Goal: Task Accomplishment & Management: Manage account settings

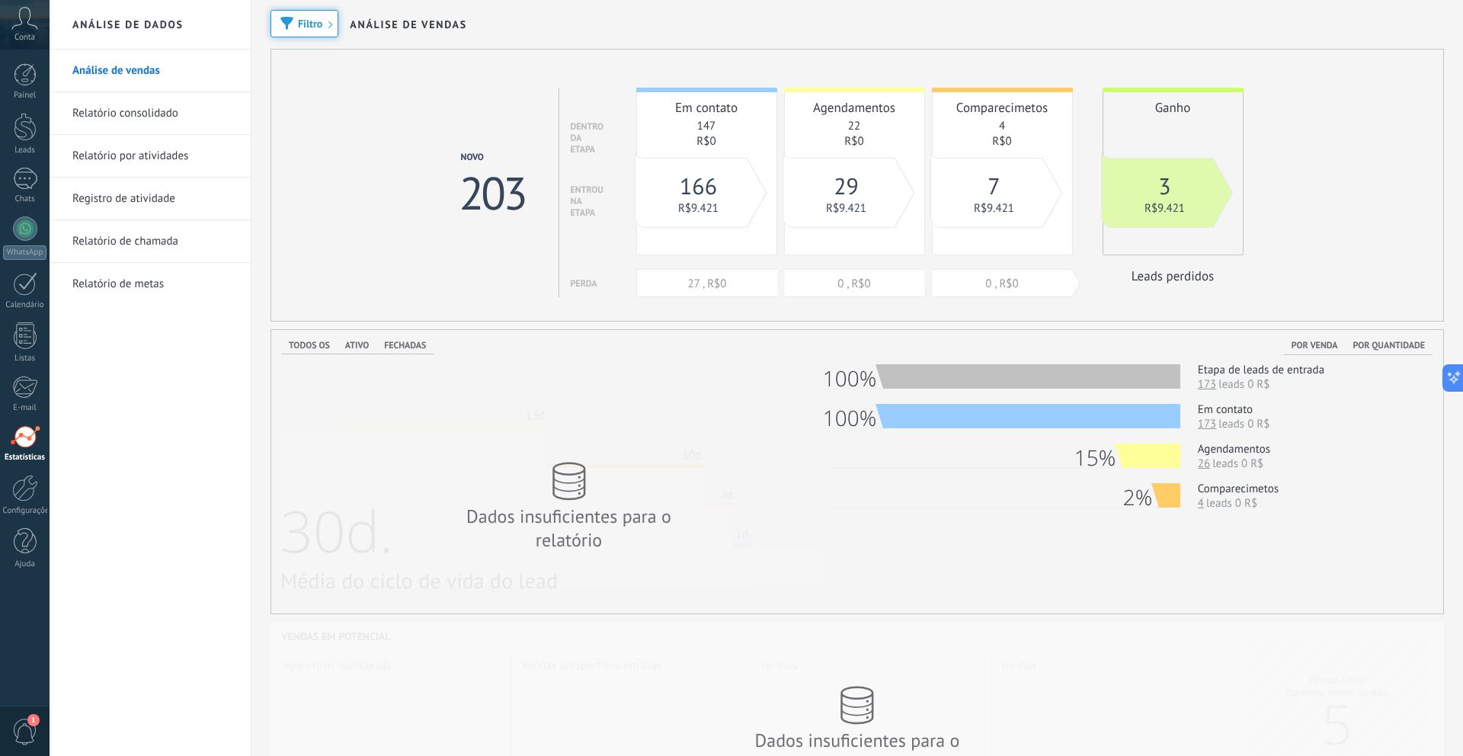
click at [29, 36] on span "Conta" at bounding box center [24, 38] width 21 height 10
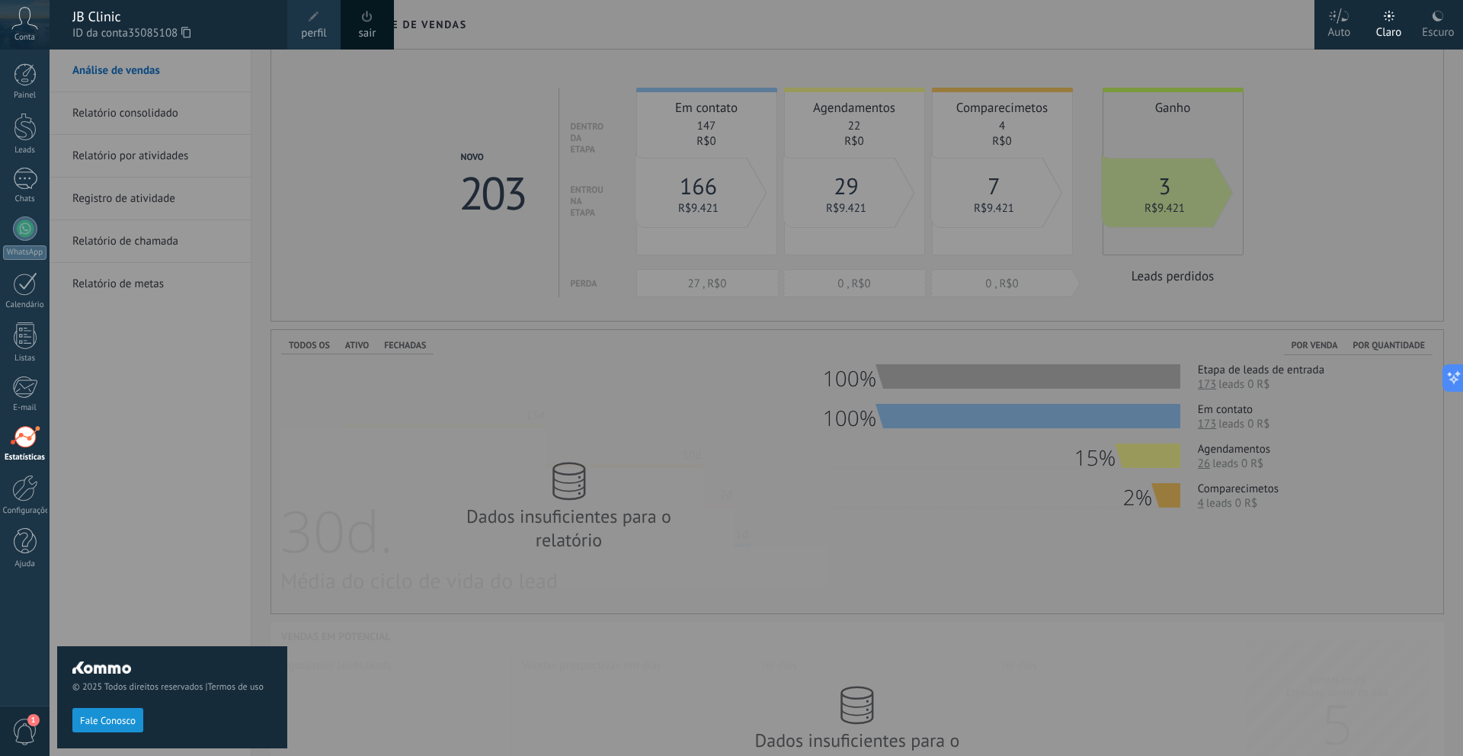
click at [370, 24] on span at bounding box center [367, 16] width 17 height 17
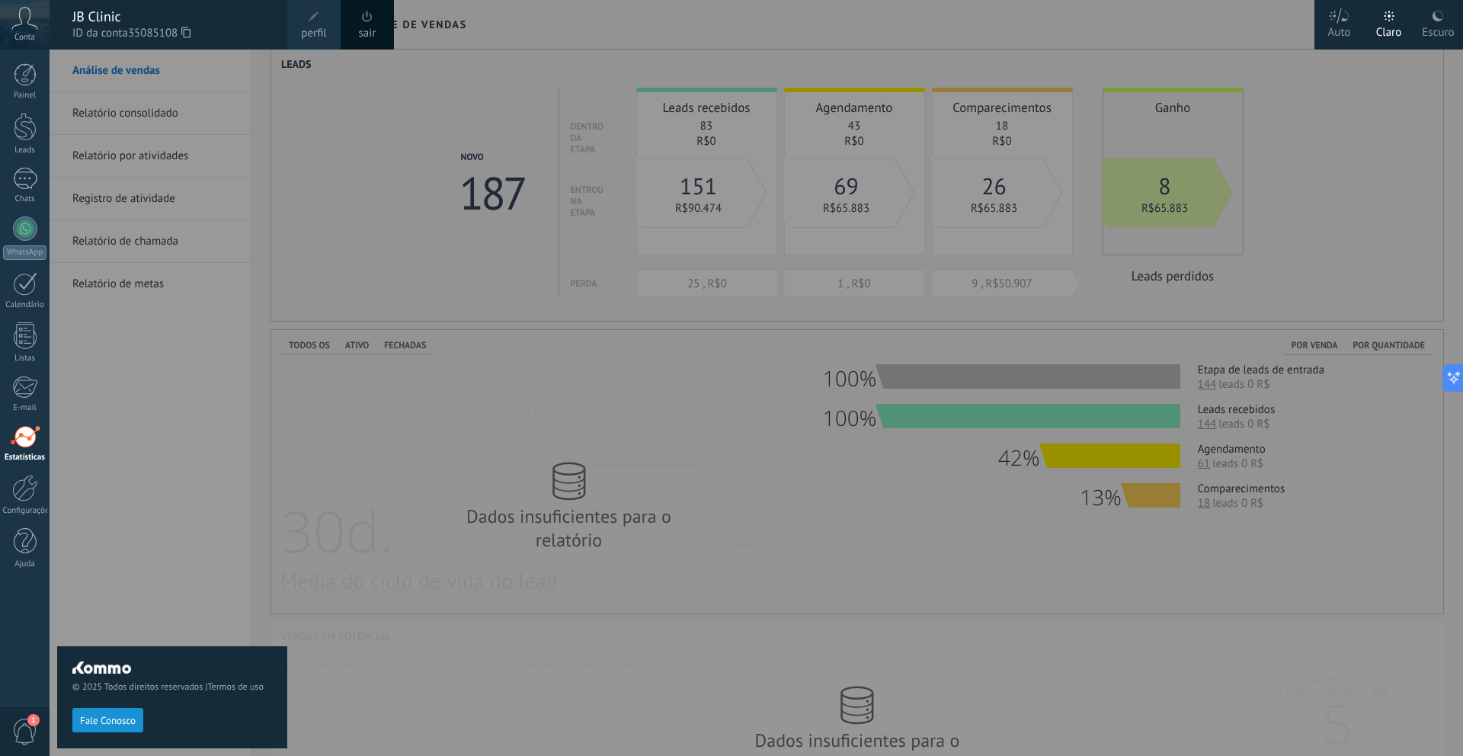
click at [364, 28] on link "sair" at bounding box center [368, 33] width 18 height 17
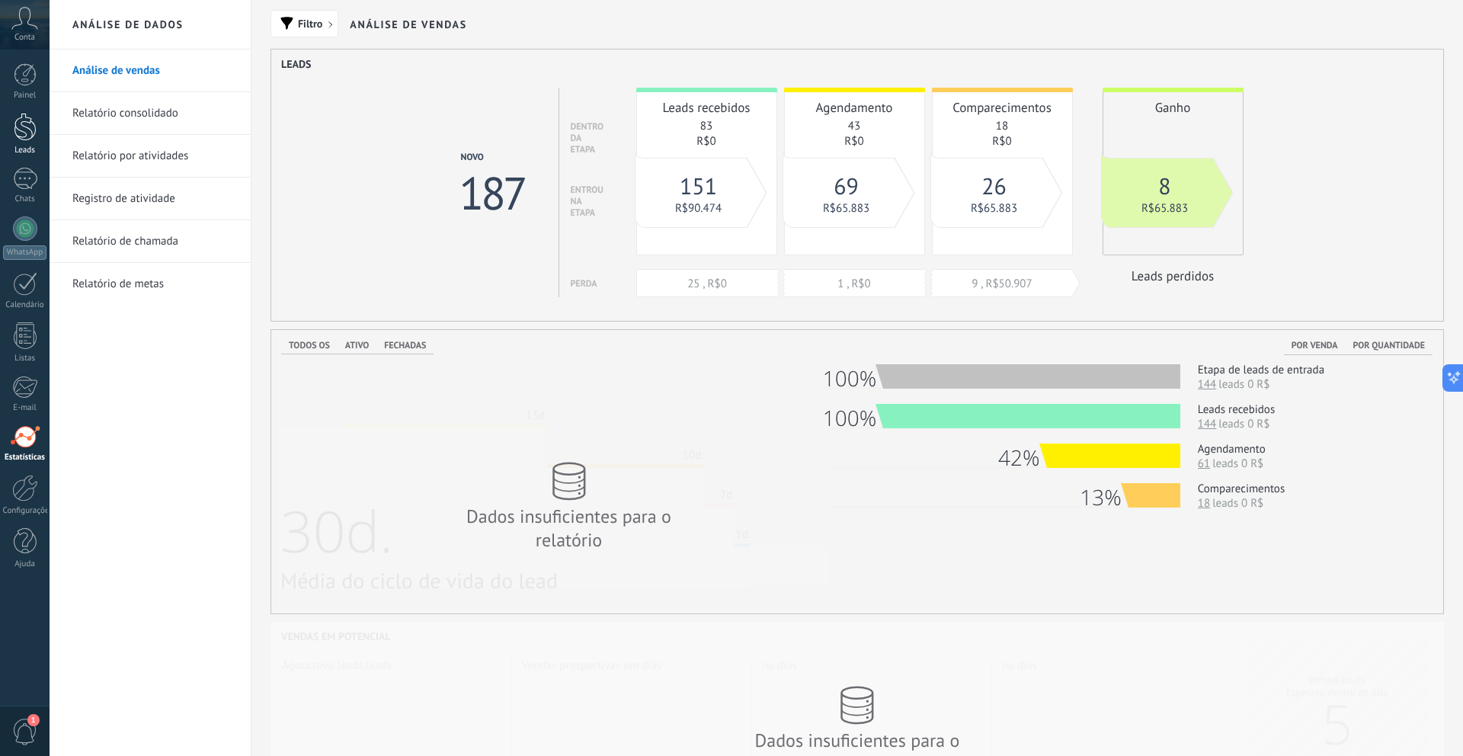
click at [5, 122] on link "Leads" at bounding box center [25, 134] width 50 height 43
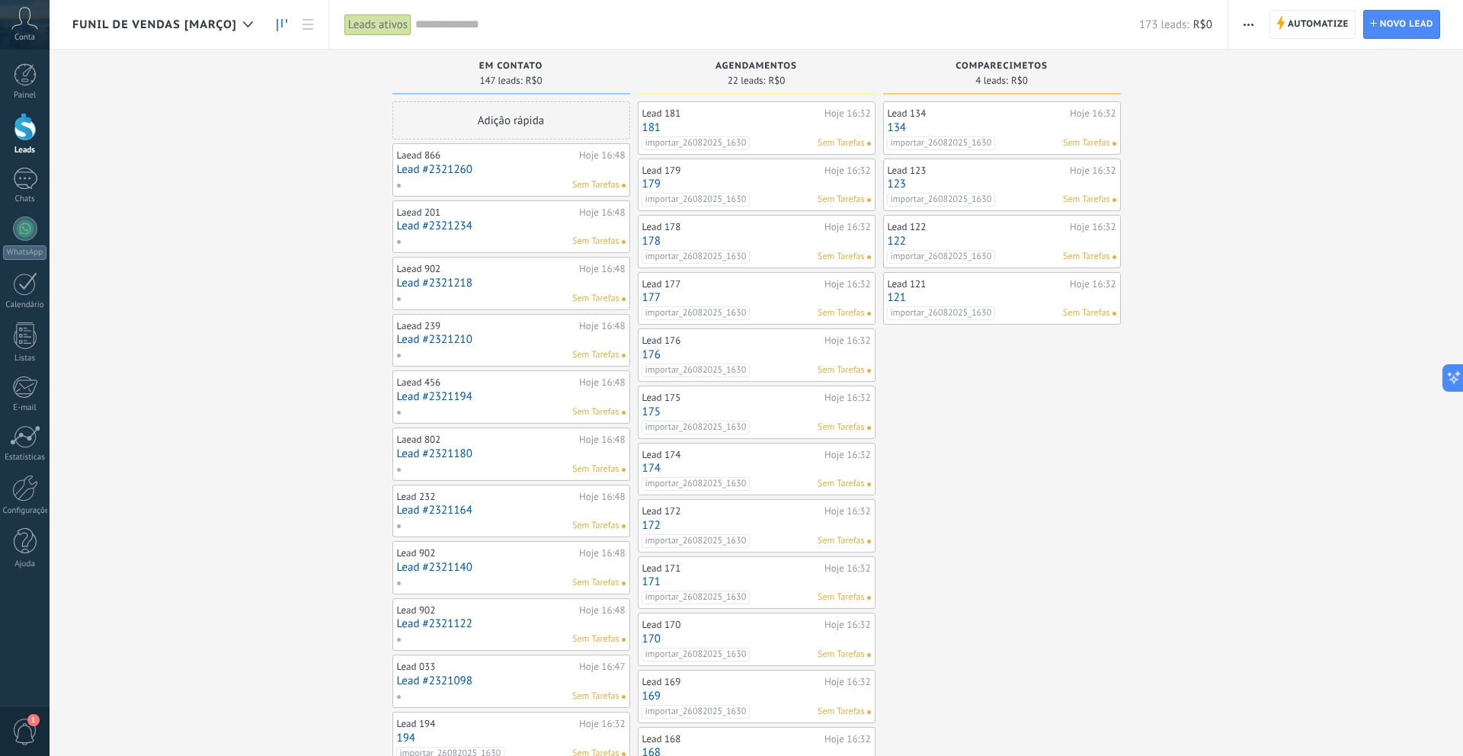
click at [493, 31] on input "text" at bounding box center [777, 25] width 724 height 16
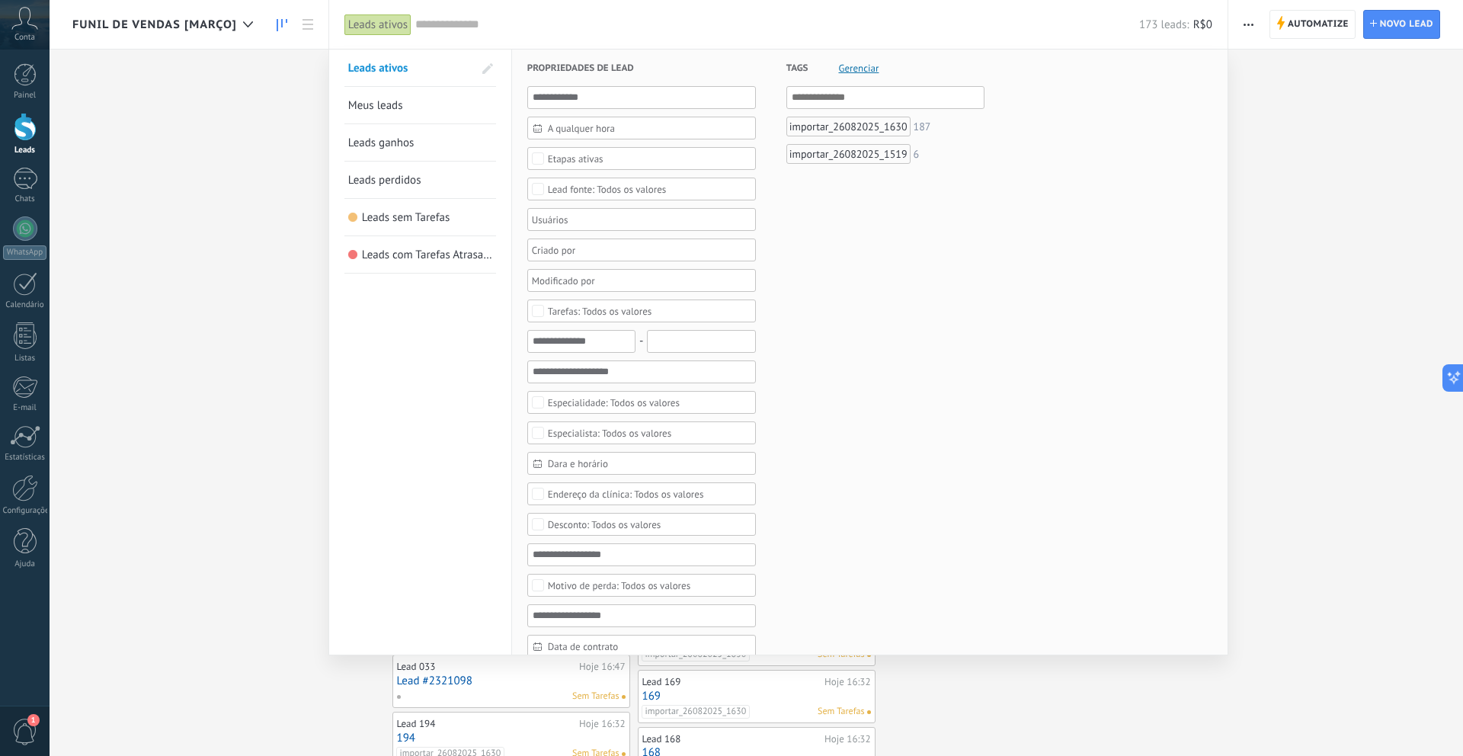
click at [410, 176] on span "Leads perdidos" at bounding box center [384, 180] width 73 height 14
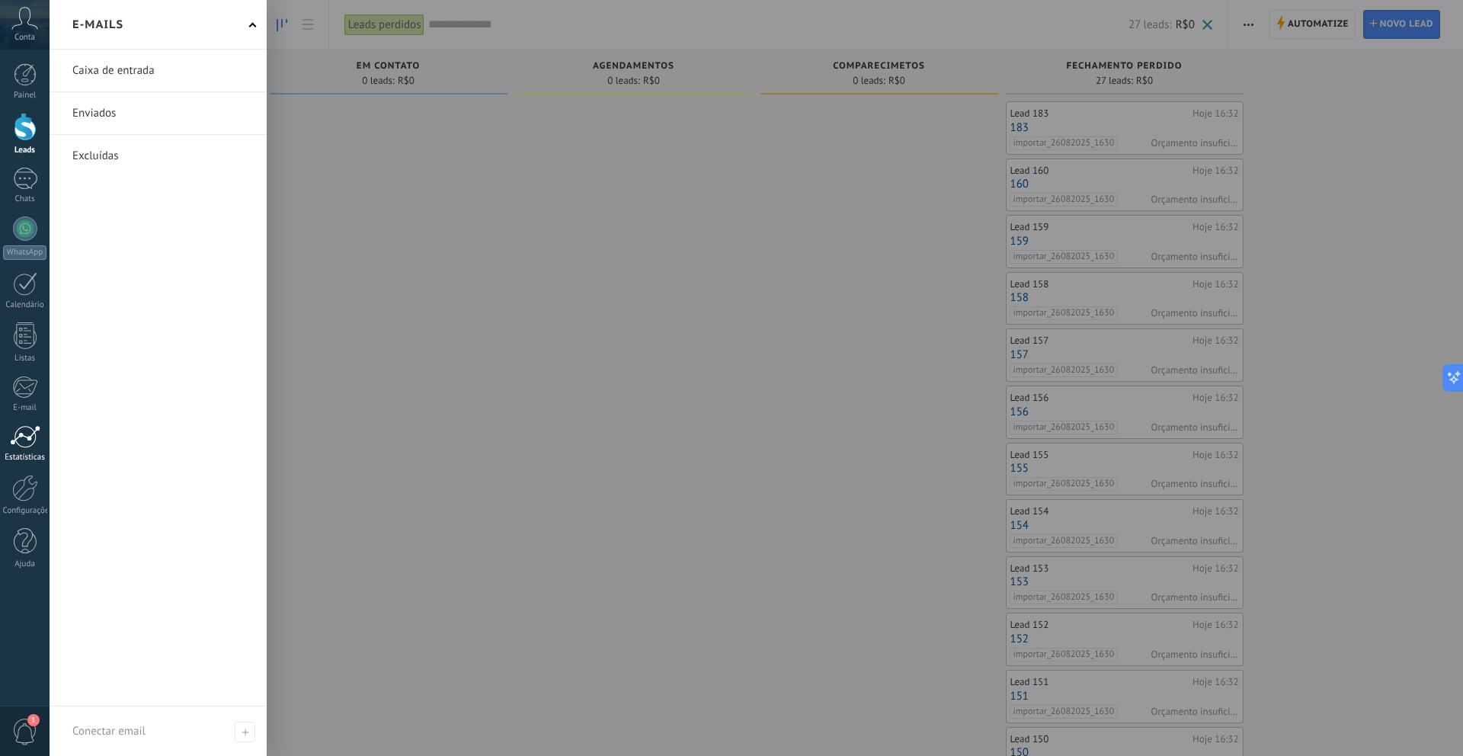
click at [10, 442] on div at bounding box center [25, 436] width 30 height 23
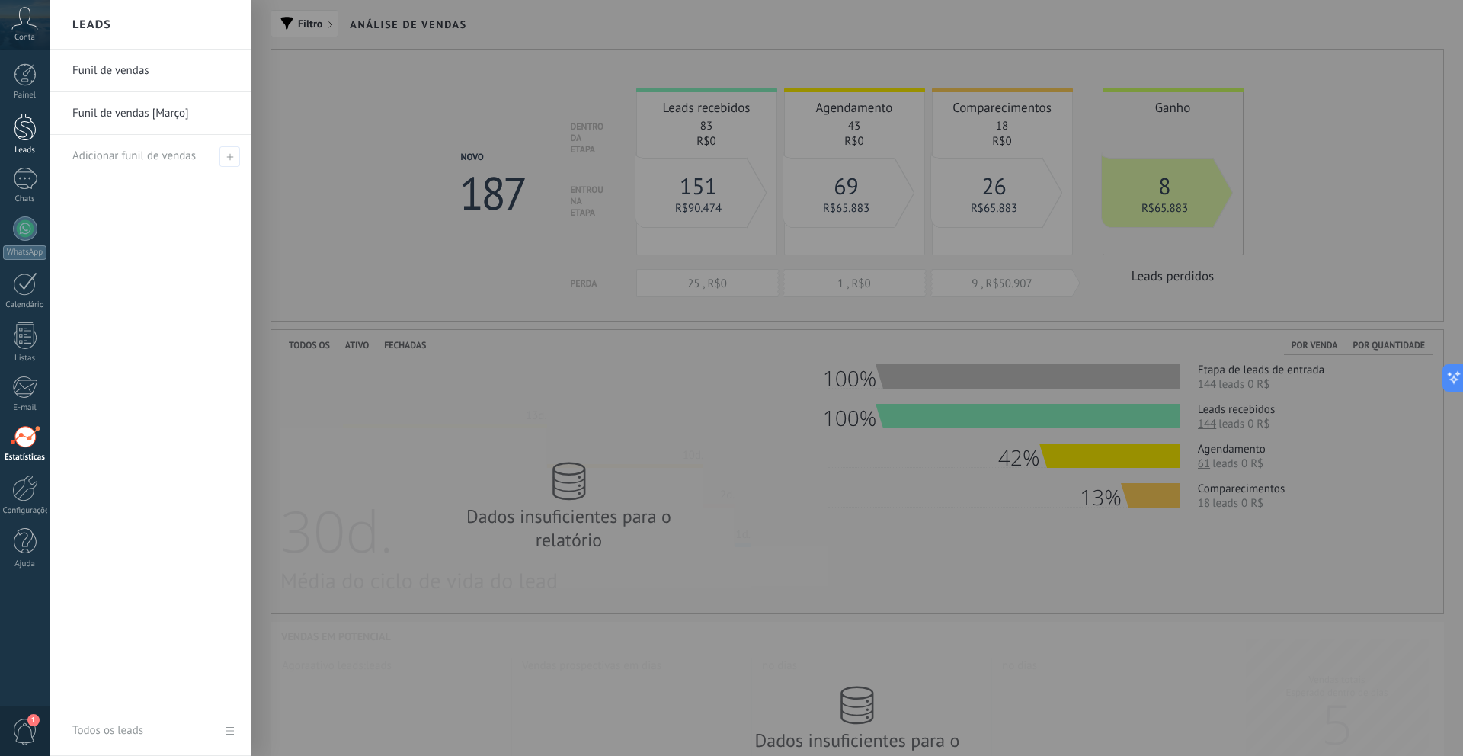
click at [11, 133] on link "Leads" at bounding box center [25, 134] width 50 height 43
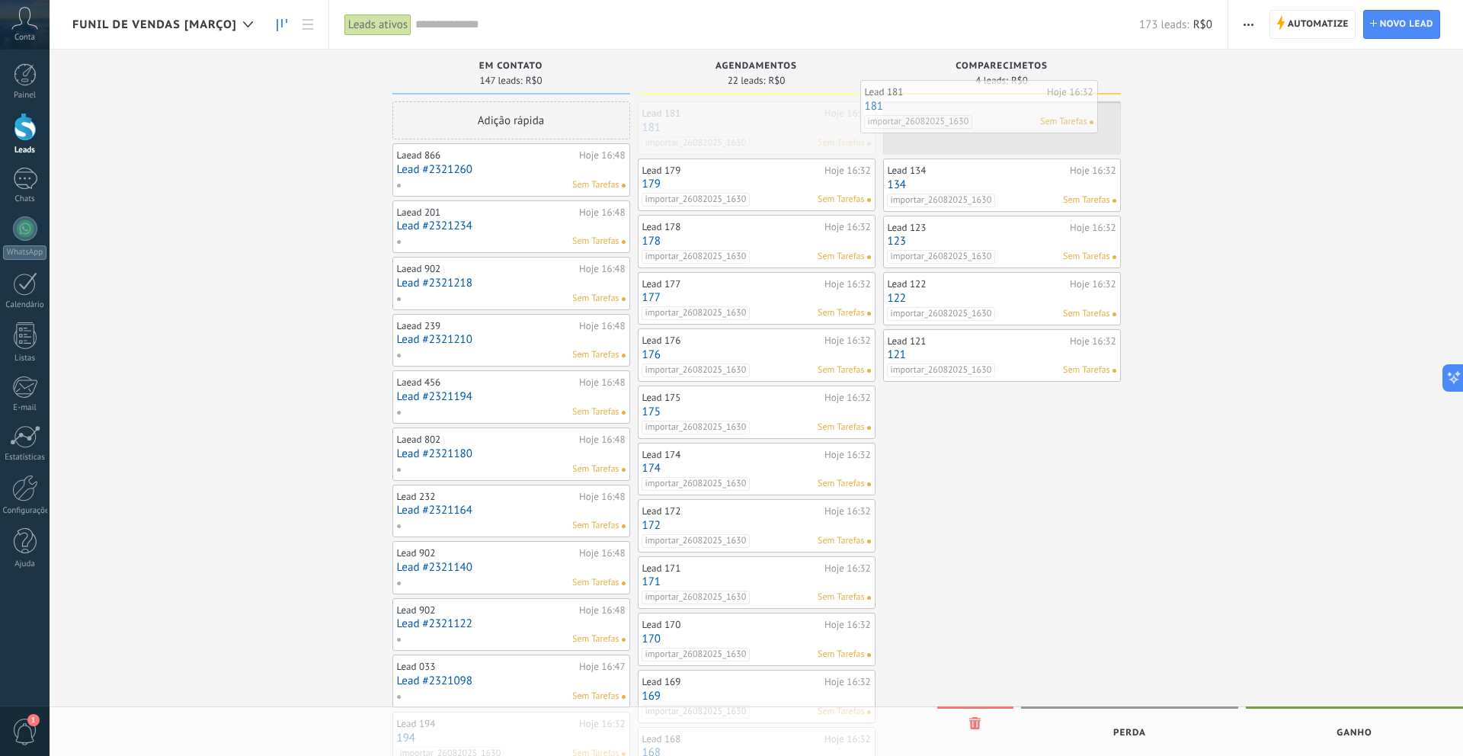
drag, startPoint x: 796, startPoint y: 139, endPoint x: 1019, endPoint y: 117, distance: 223.5
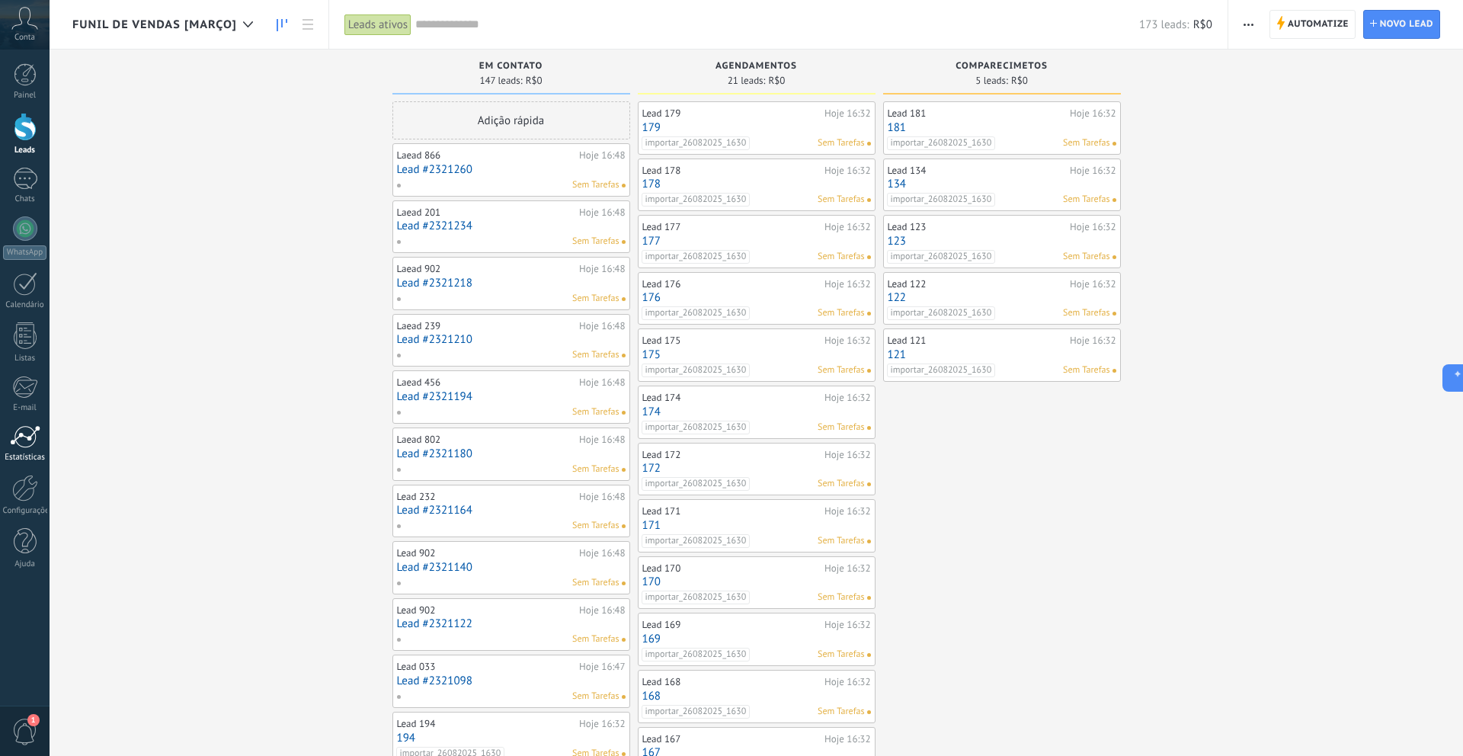
click at [22, 446] on div at bounding box center [25, 436] width 30 height 23
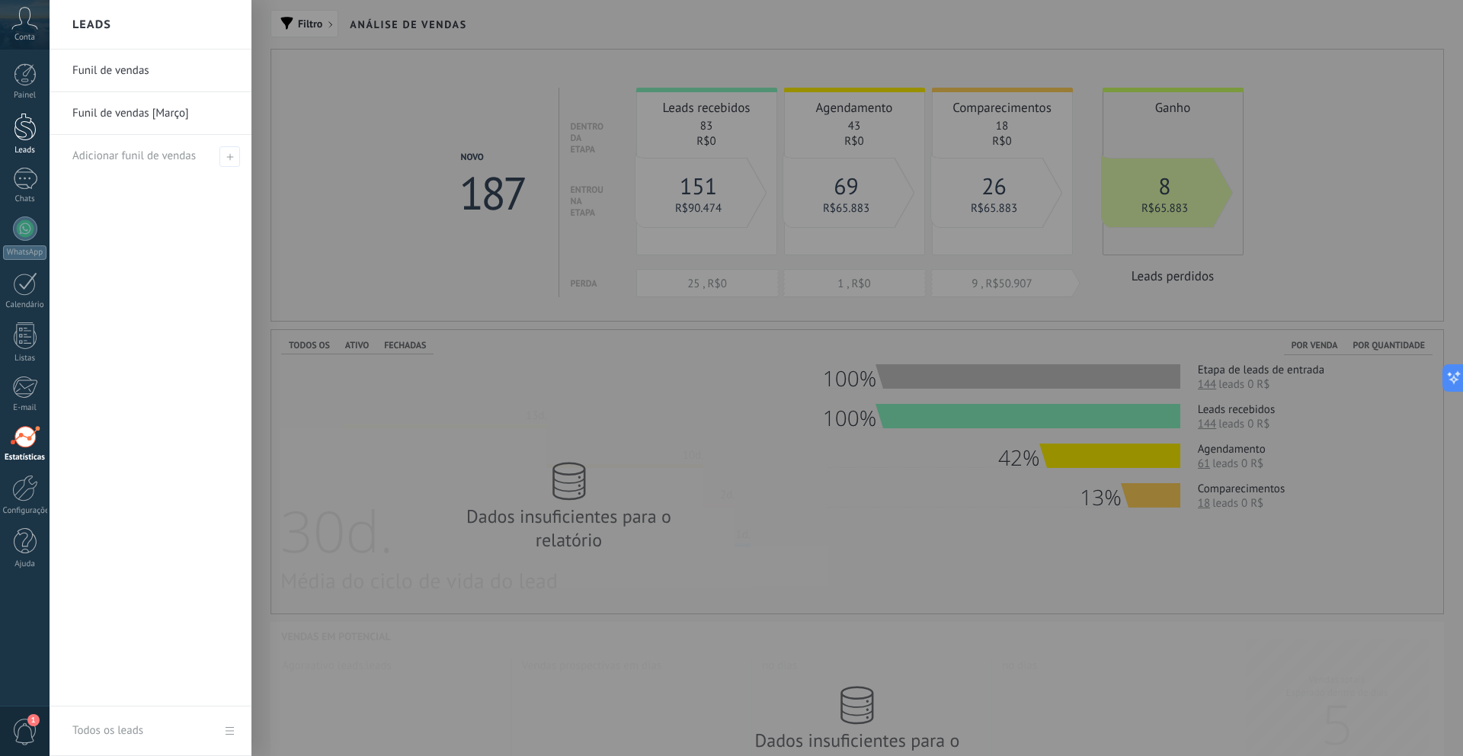
click at [11, 121] on link "Leads" at bounding box center [25, 134] width 50 height 43
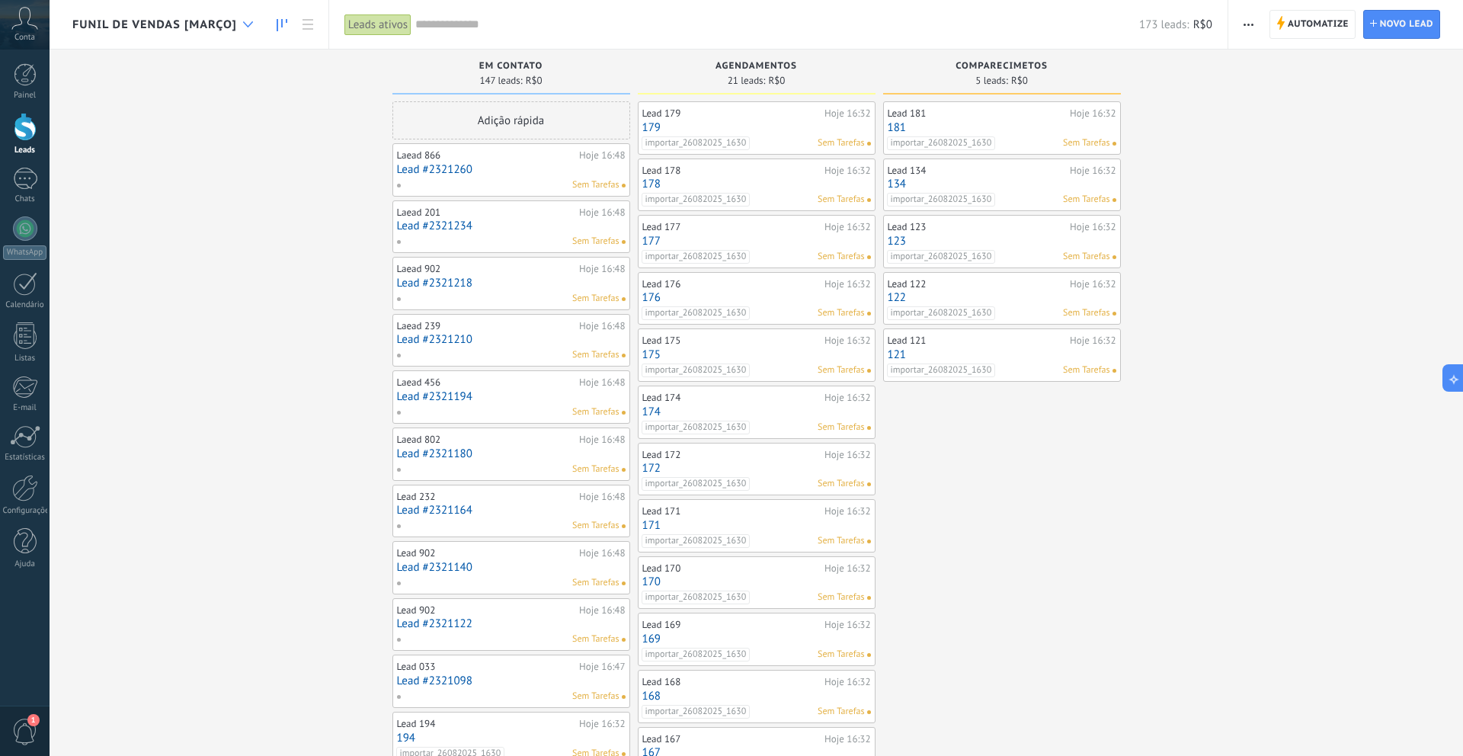
click at [244, 26] on icon at bounding box center [248, 24] width 10 height 6
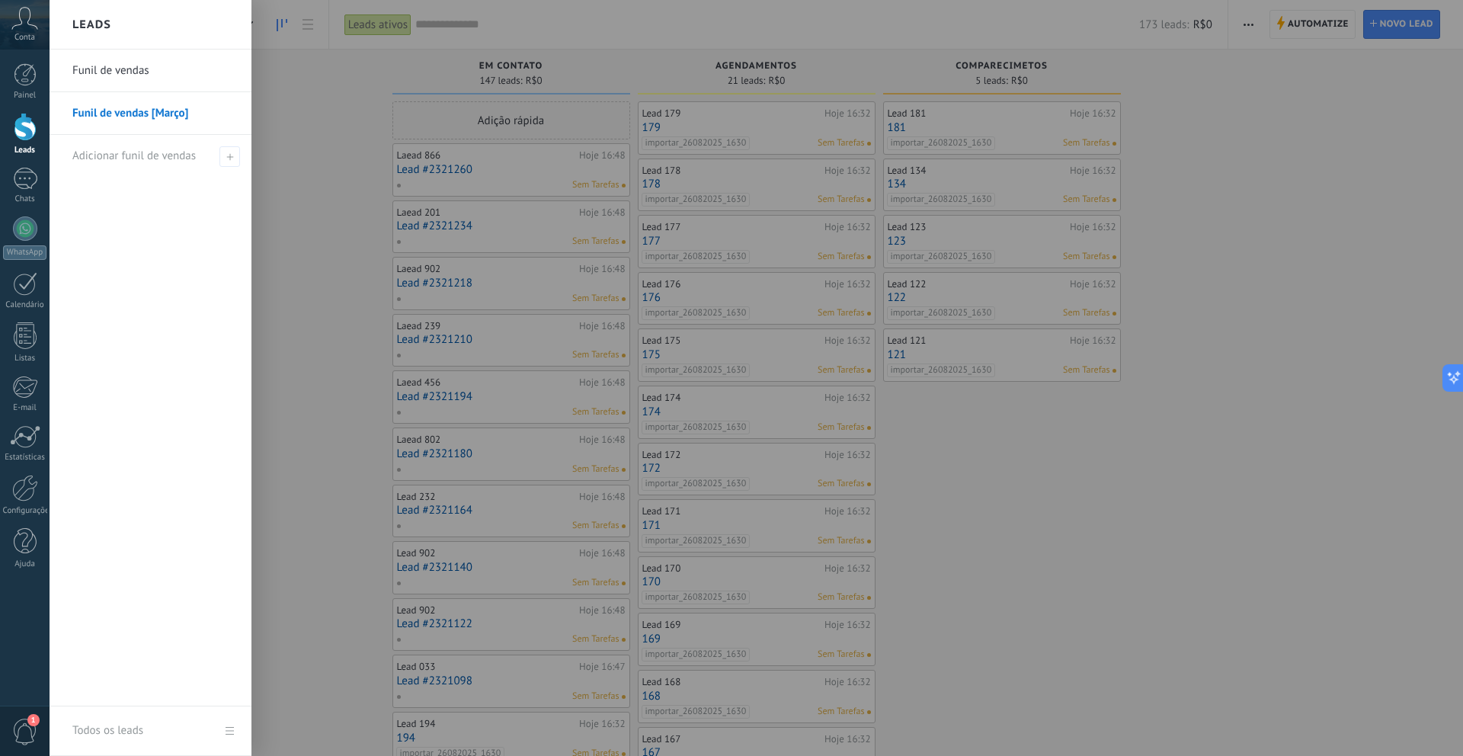
click at [152, 71] on link "Funil de vendas" at bounding box center [154, 71] width 164 height 43
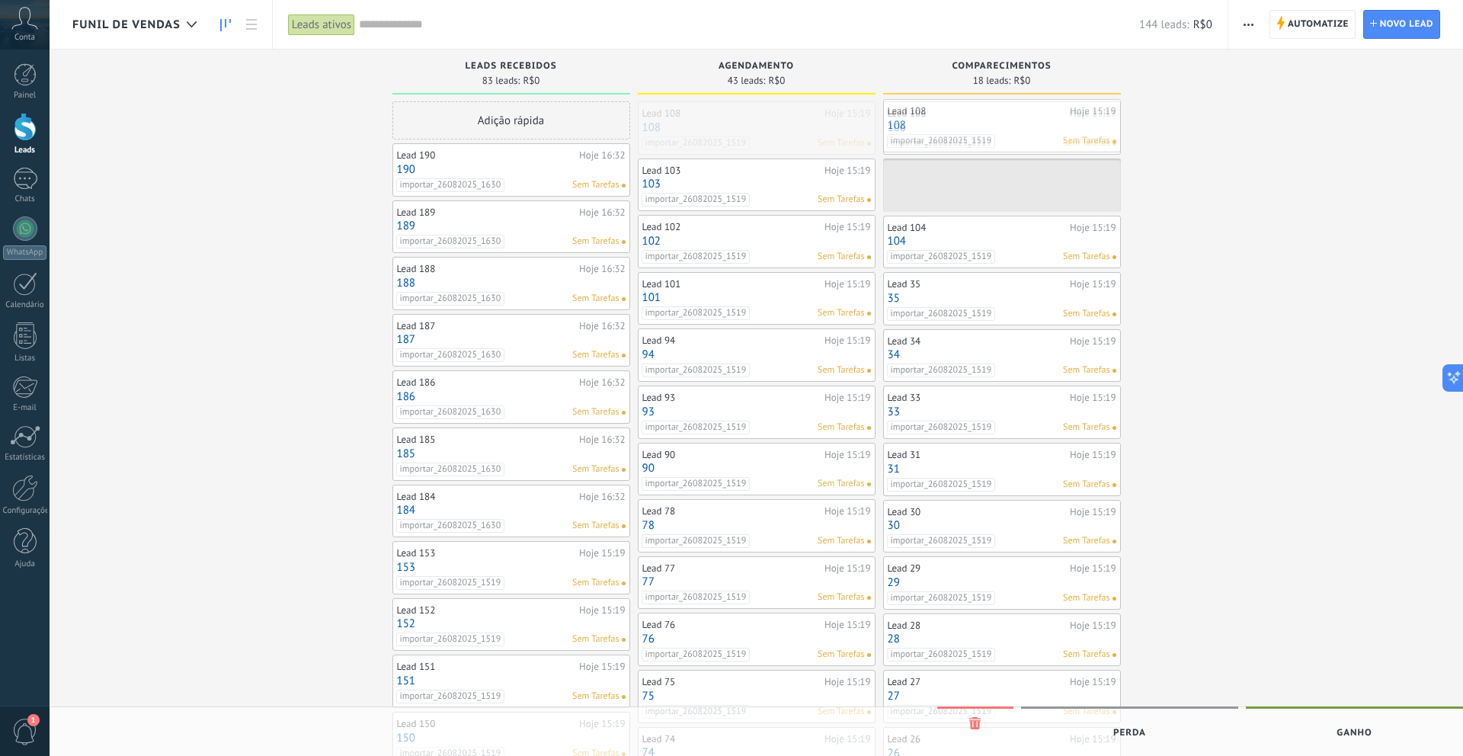
drag, startPoint x: 752, startPoint y: 117, endPoint x: 997, endPoint y: 114, distance: 245.3
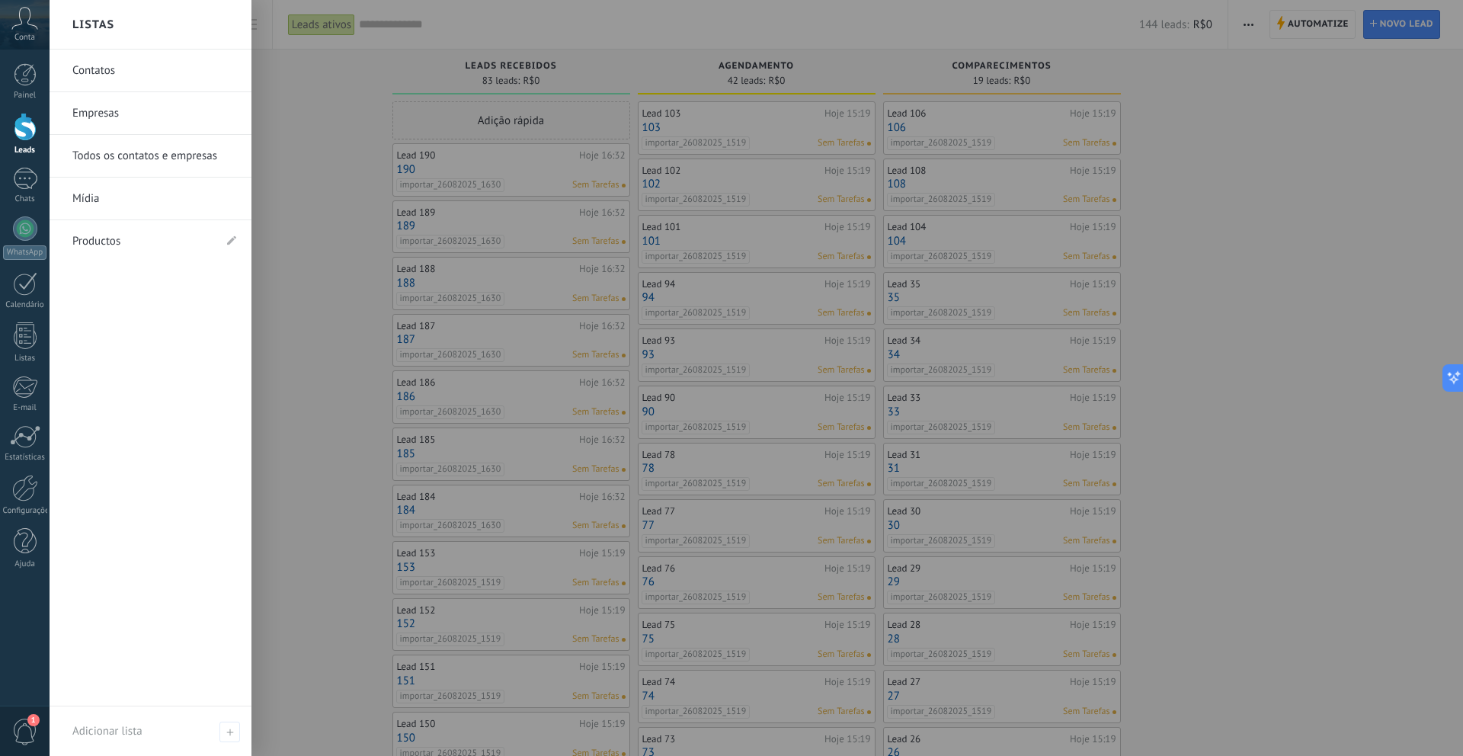
click at [22, 462] on div "Painel Leads Chats WhatsApp Clientes" at bounding box center [25, 323] width 50 height 521
click at [24, 451] on link "Estatísticas" at bounding box center [25, 443] width 50 height 37
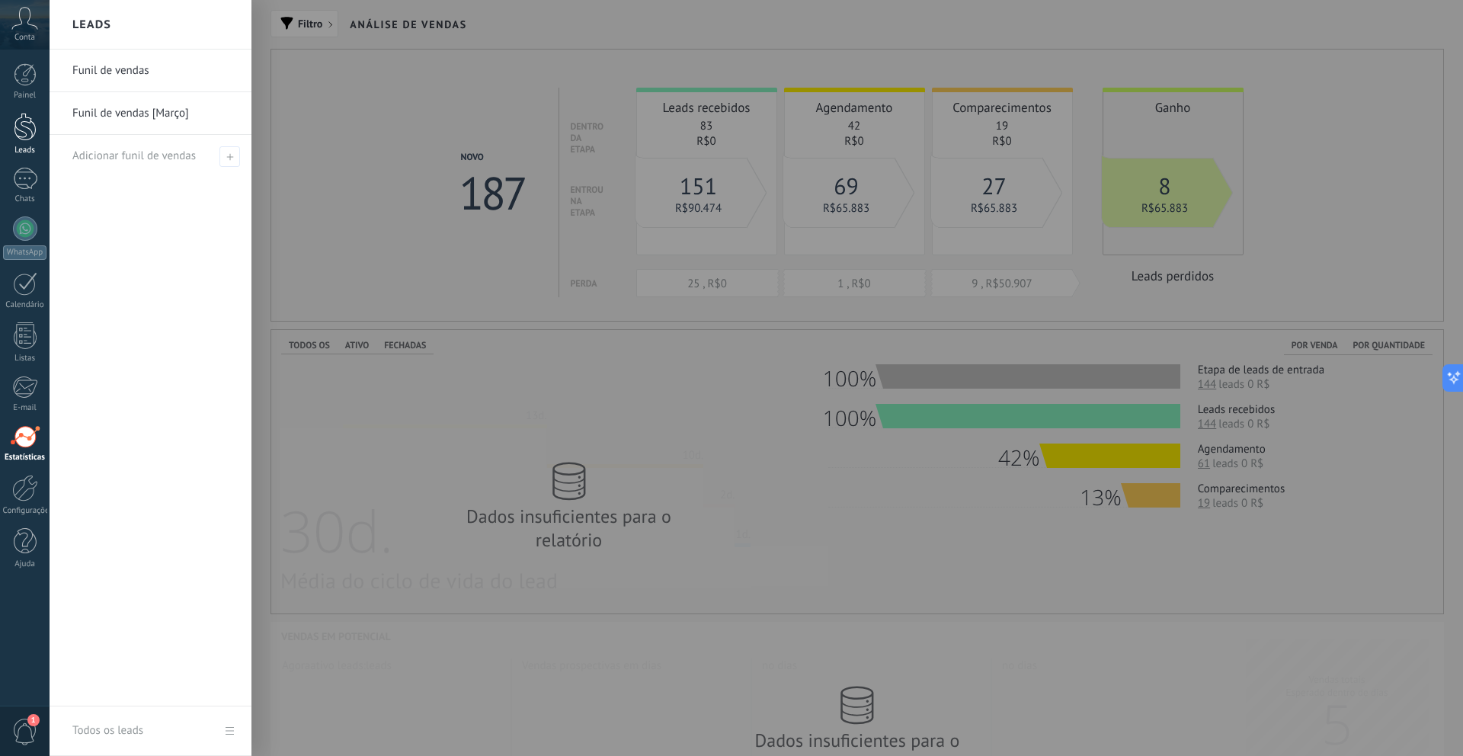
click at [34, 126] on div at bounding box center [25, 127] width 23 height 28
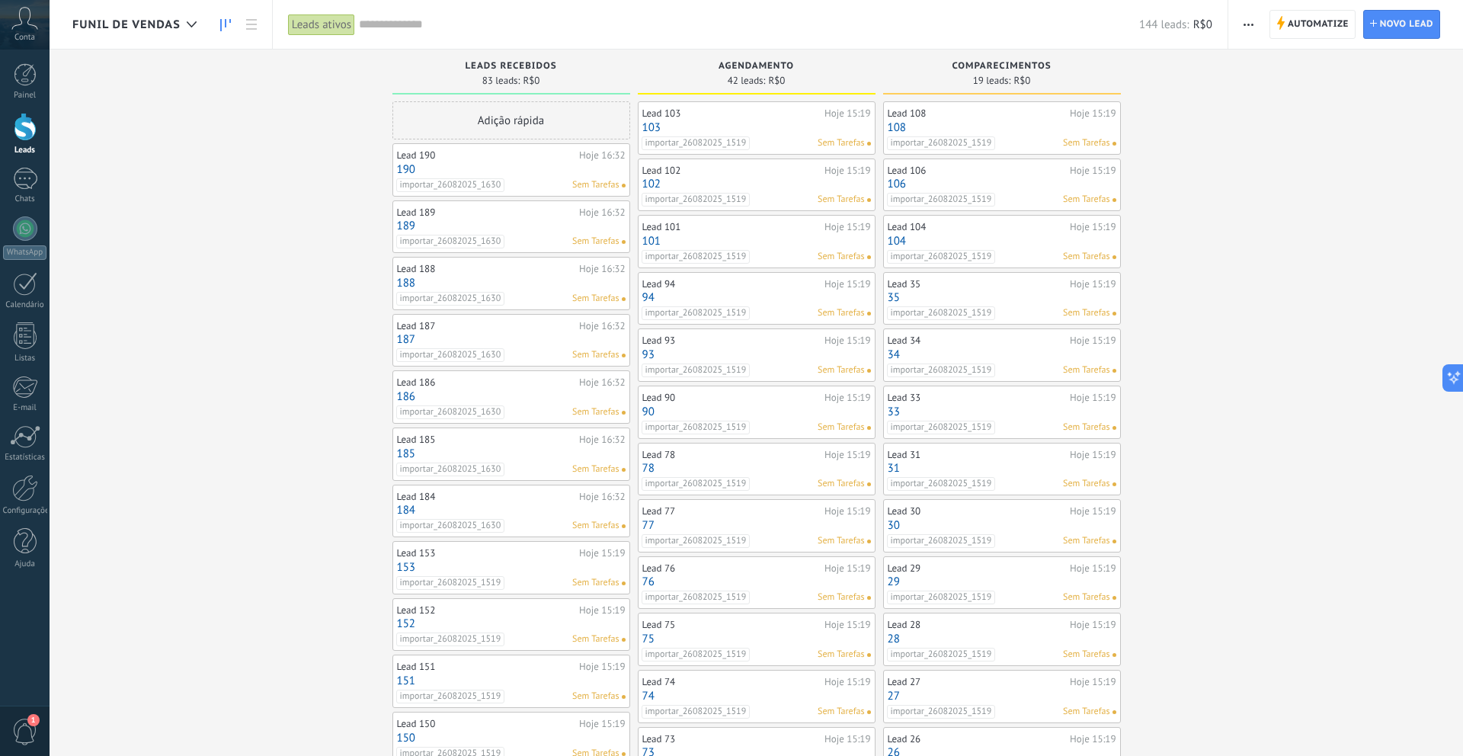
click at [1042, 128] on link "108" at bounding box center [1002, 127] width 229 height 13
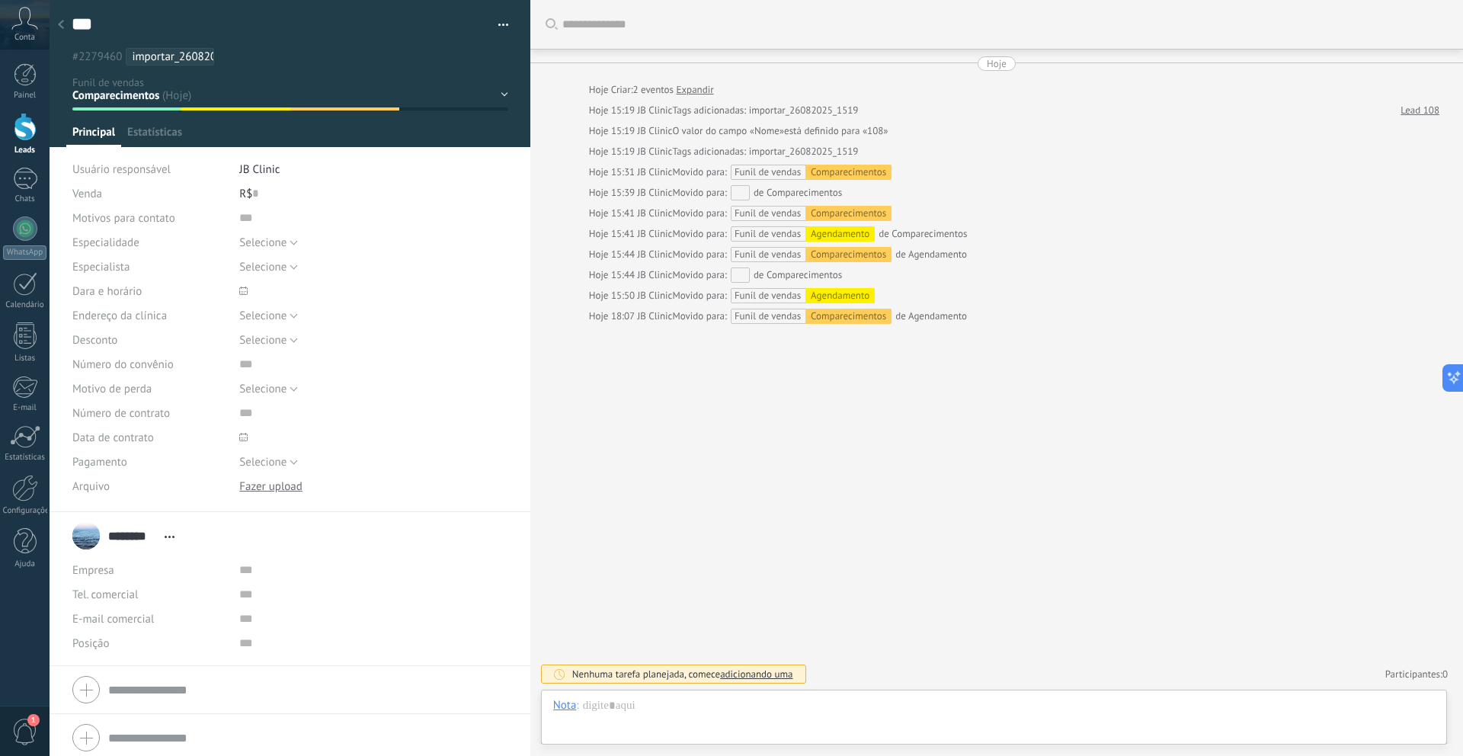
scroll to position [23, 0]
click at [0, 0] on div "Leads recebidos Agendamento Comparecimentos Fechamento Ganho Fechamento Perdido" at bounding box center [0, 0] width 0 height 0
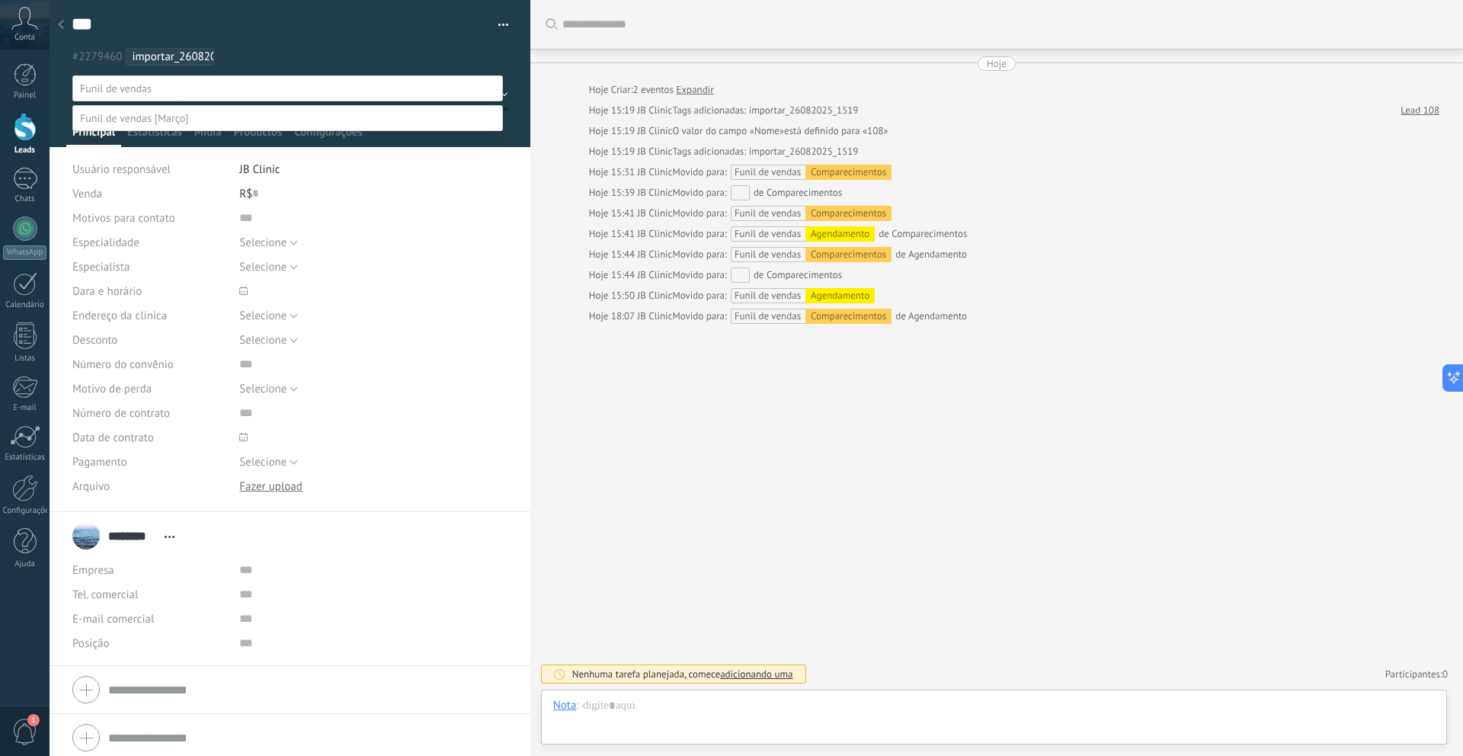
click at [0, 0] on label "Fechamento Perdido" at bounding box center [0, 0] width 0 height 0
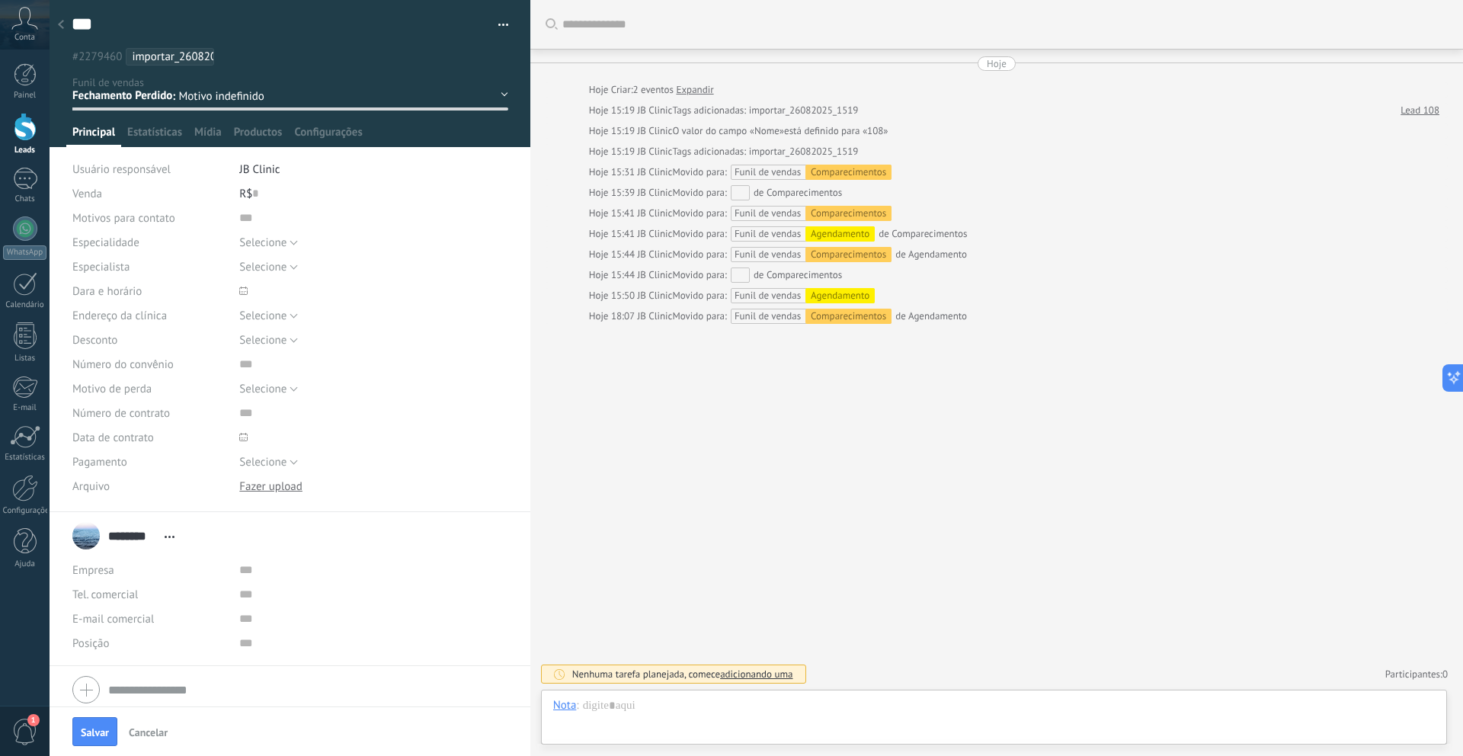
scroll to position [0, 0]
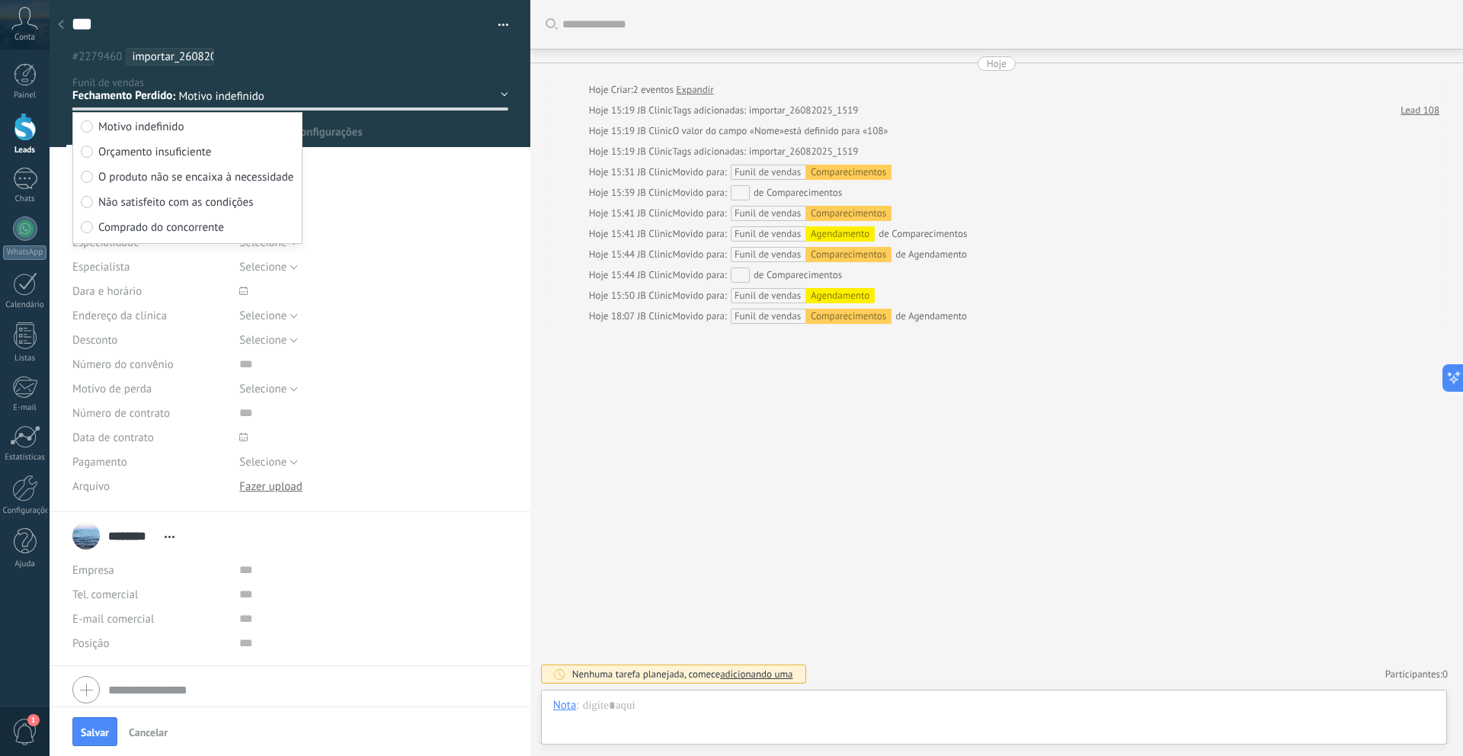
click at [630, 382] on div "Buscar Carregar mais Hoje Hoje Criar: 2 eventos Expandir Hoje 15:19 JB Clinic T…" at bounding box center [996, 378] width 932 height 756
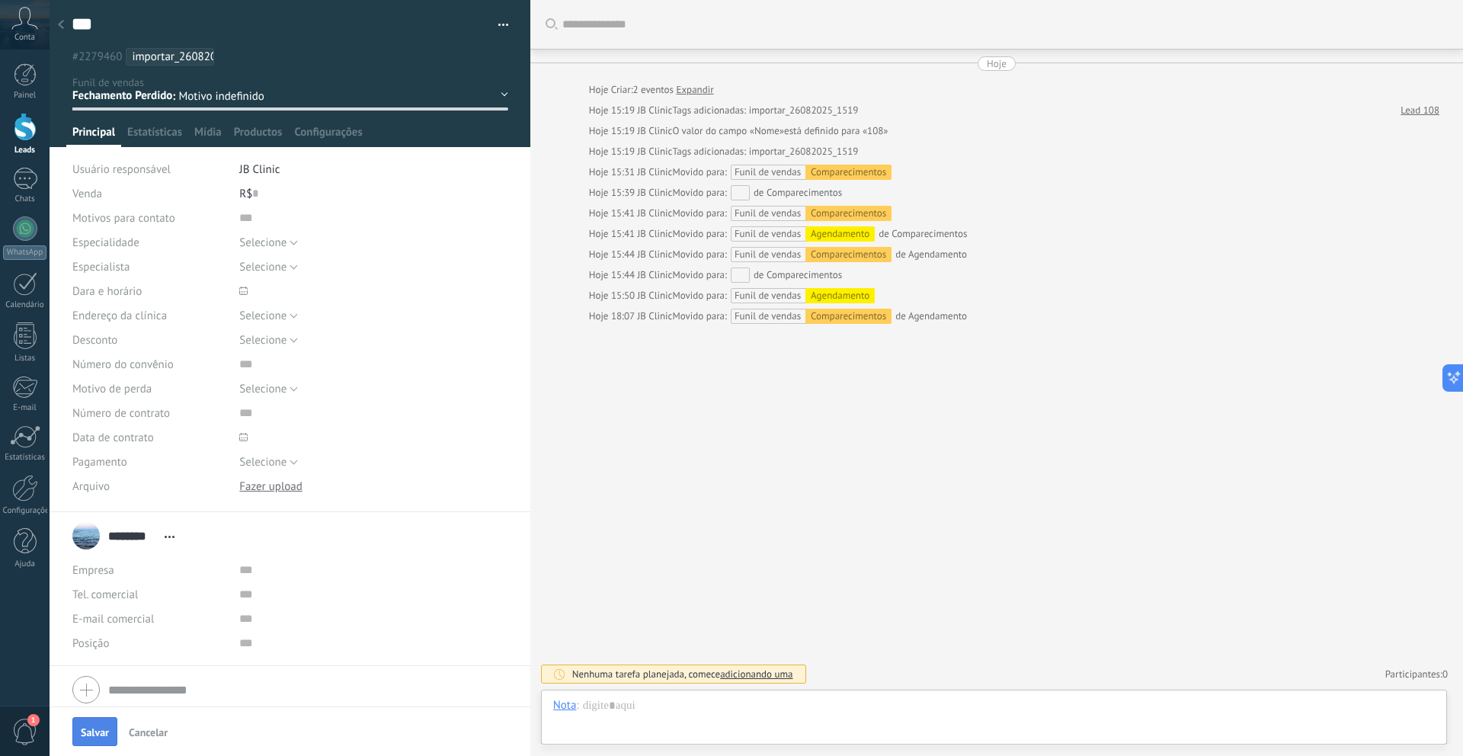
click at [91, 723] on button "Salvar" at bounding box center [94, 731] width 45 height 29
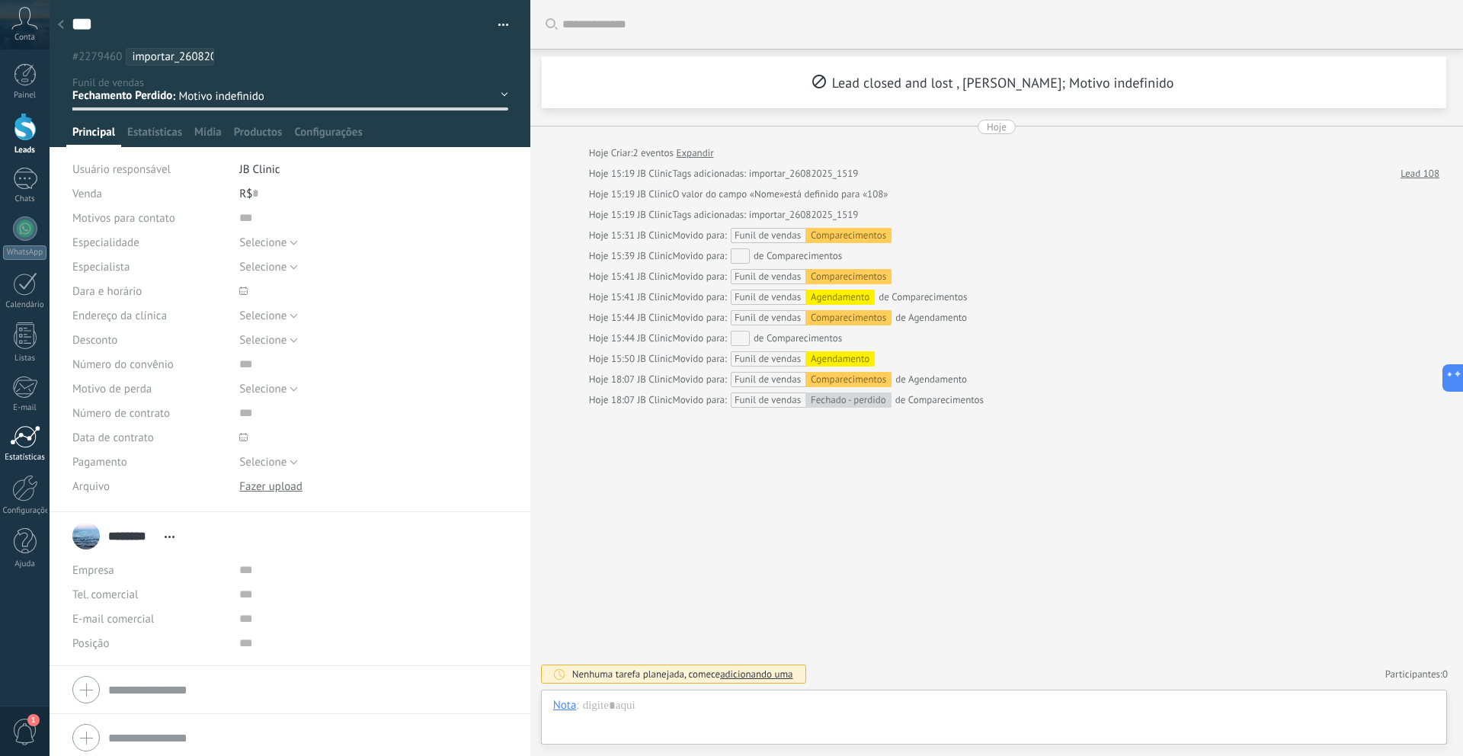
click at [32, 453] on div "Estatísticas" at bounding box center [25, 458] width 44 height 10
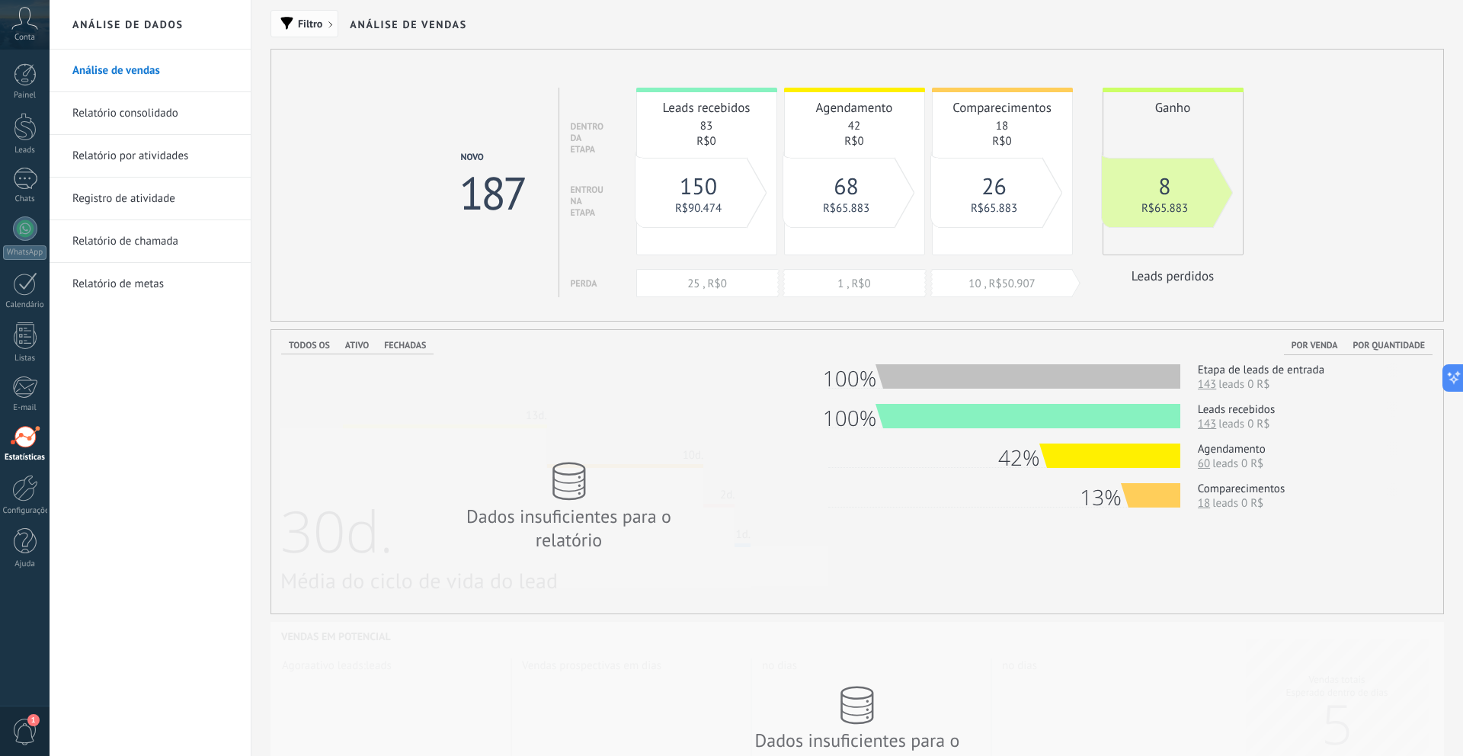
click at [318, 34] on button "Filtro" at bounding box center [304, 23] width 68 height 27
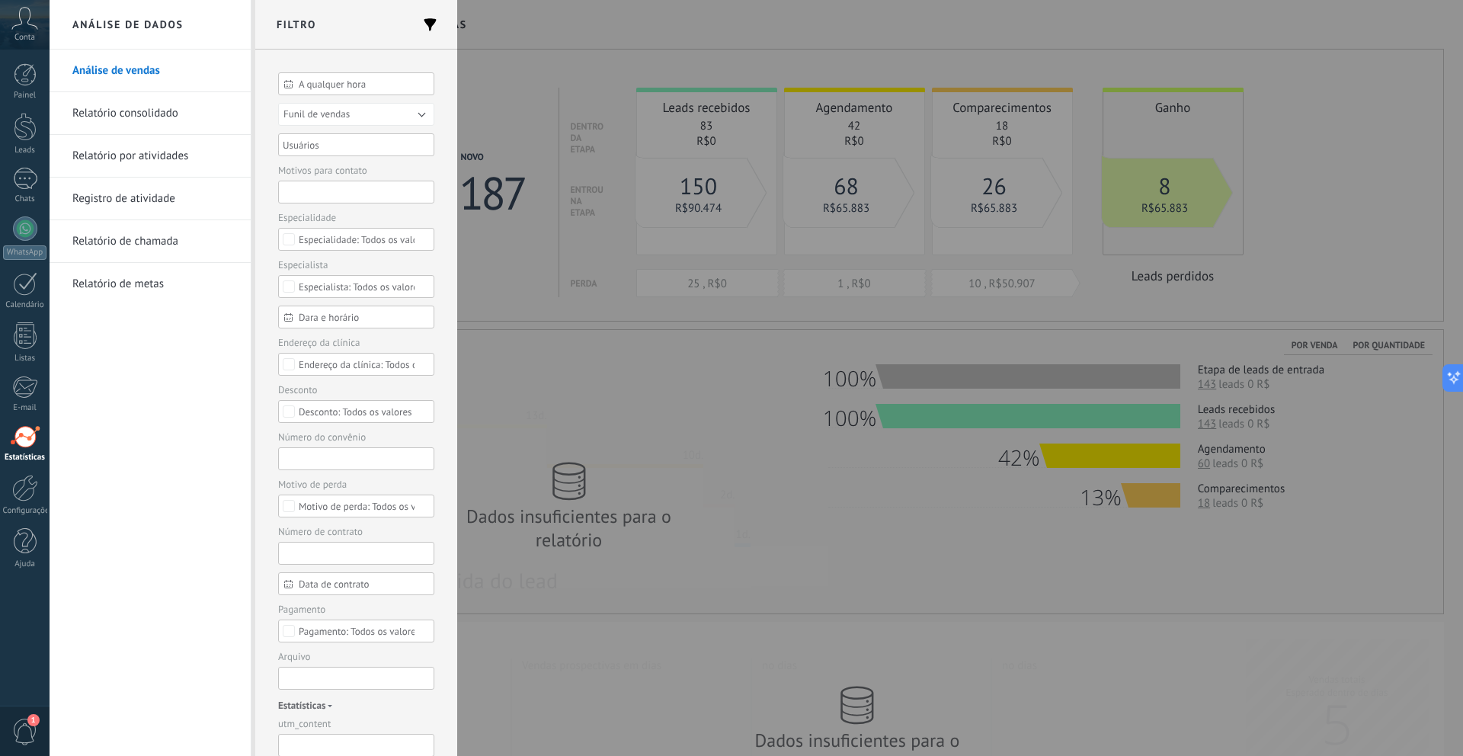
click at [341, 91] on div "A qualquer hora" at bounding box center [356, 83] width 156 height 23
click at [446, 203] on div "A qualquer hora A qualquer hora Hoje Ontem Últimos ** 30 dias Esta semana Últim…" at bounding box center [356, 403] width 202 height 706
click at [660, 213] on div at bounding box center [731, 378] width 1463 height 756
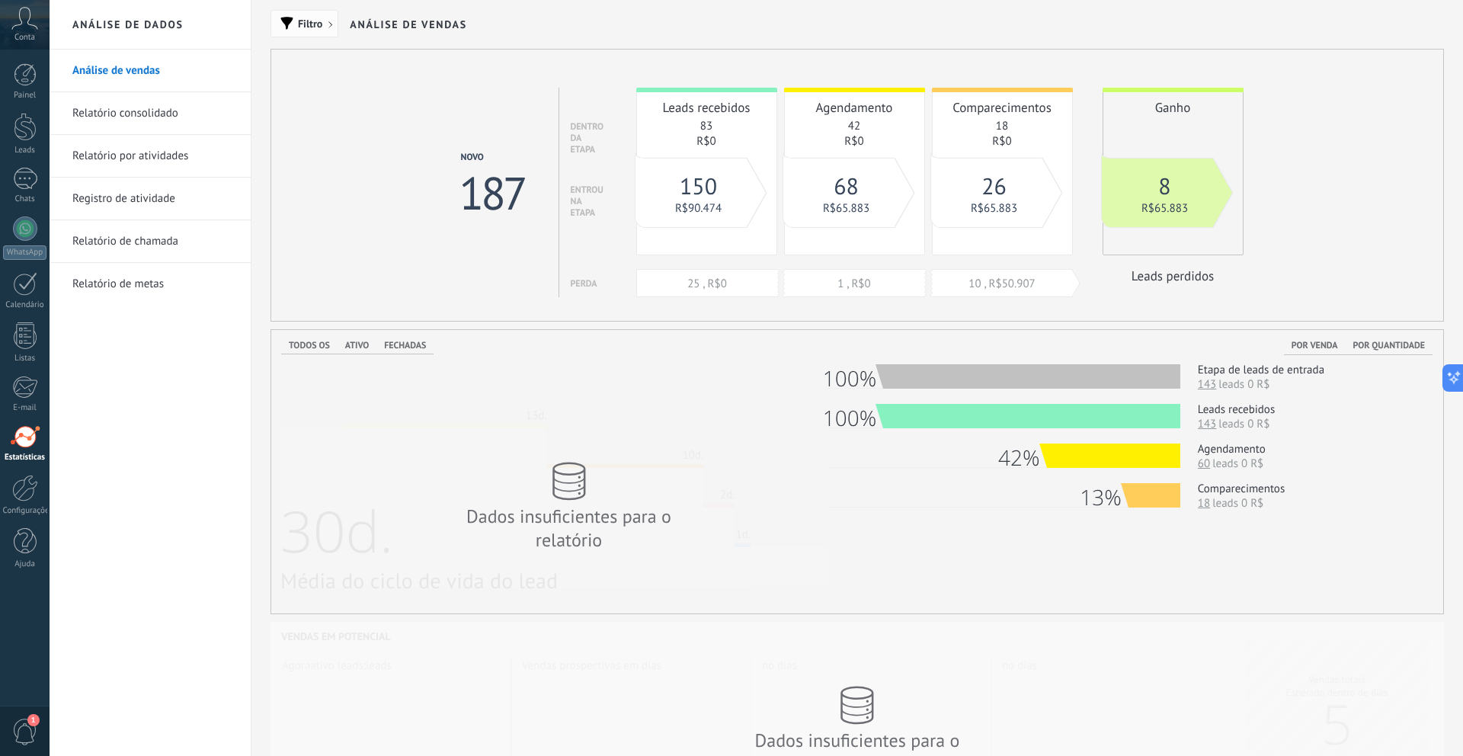
click at [326, 31] on button "Filtro" at bounding box center [304, 23] width 68 height 27
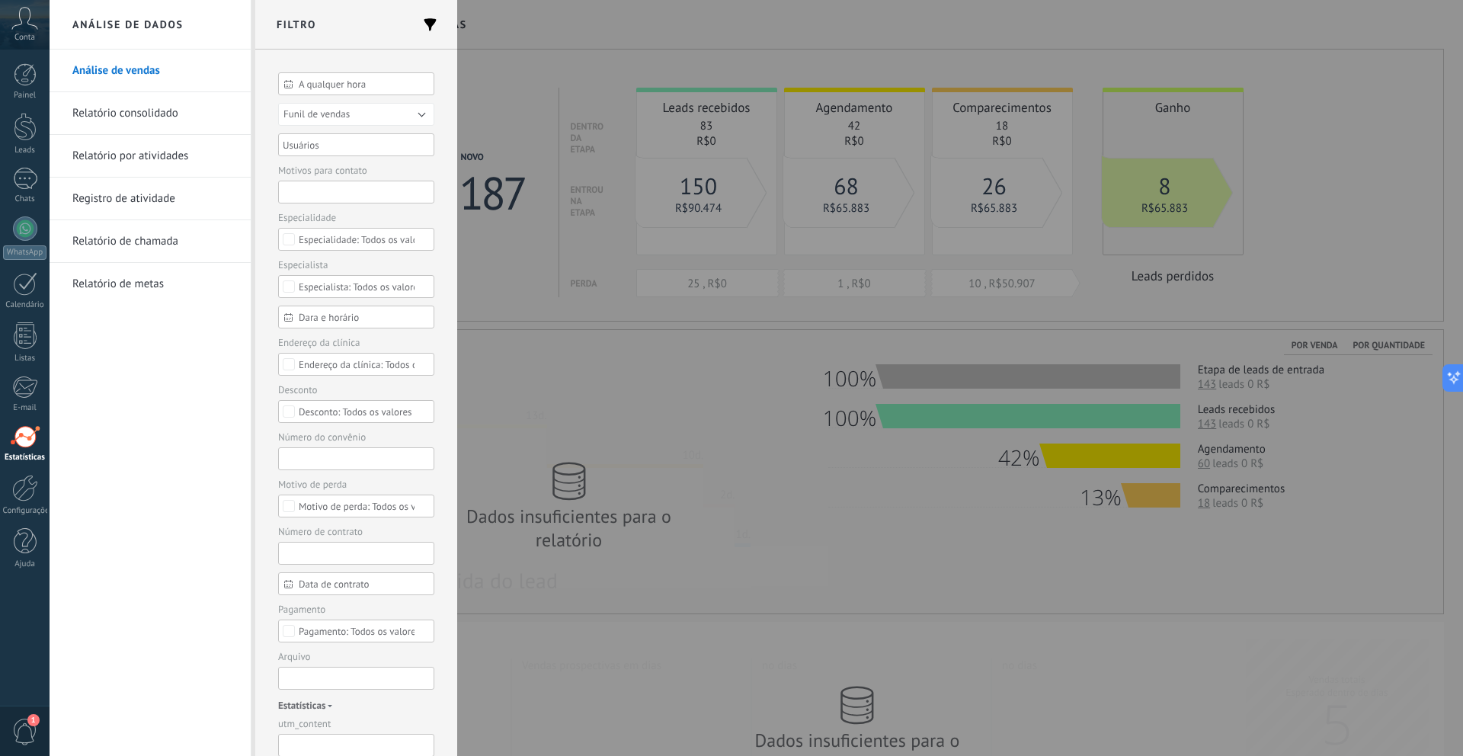
click at [352, 87] on span "A qualquer hora" at bounding box center [362, 83] width 127 height 11
click at [593, 299] on div at bounding box center [731, 378] width 1463 height 756
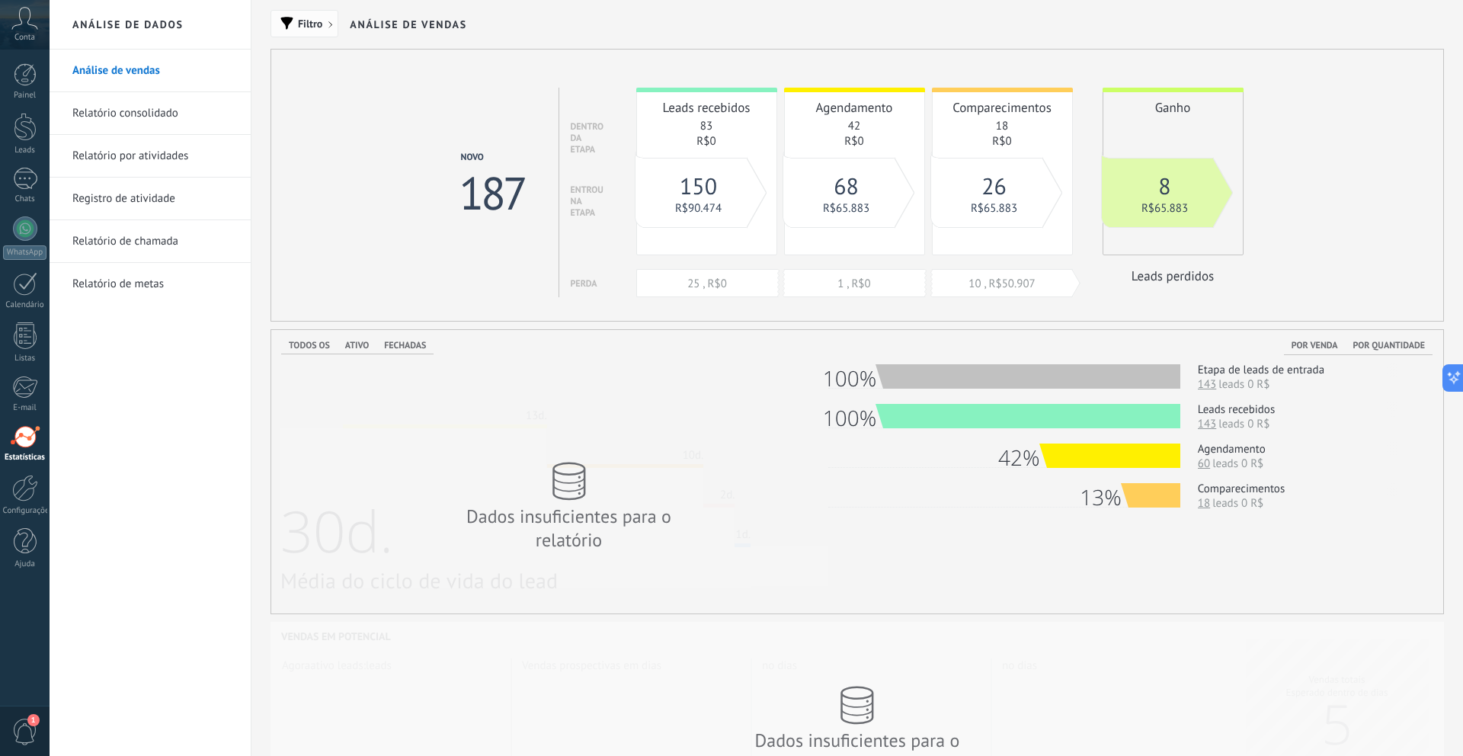
click at [290, 17] on span "button" at bounding box center [286, 23] width 13 height 13
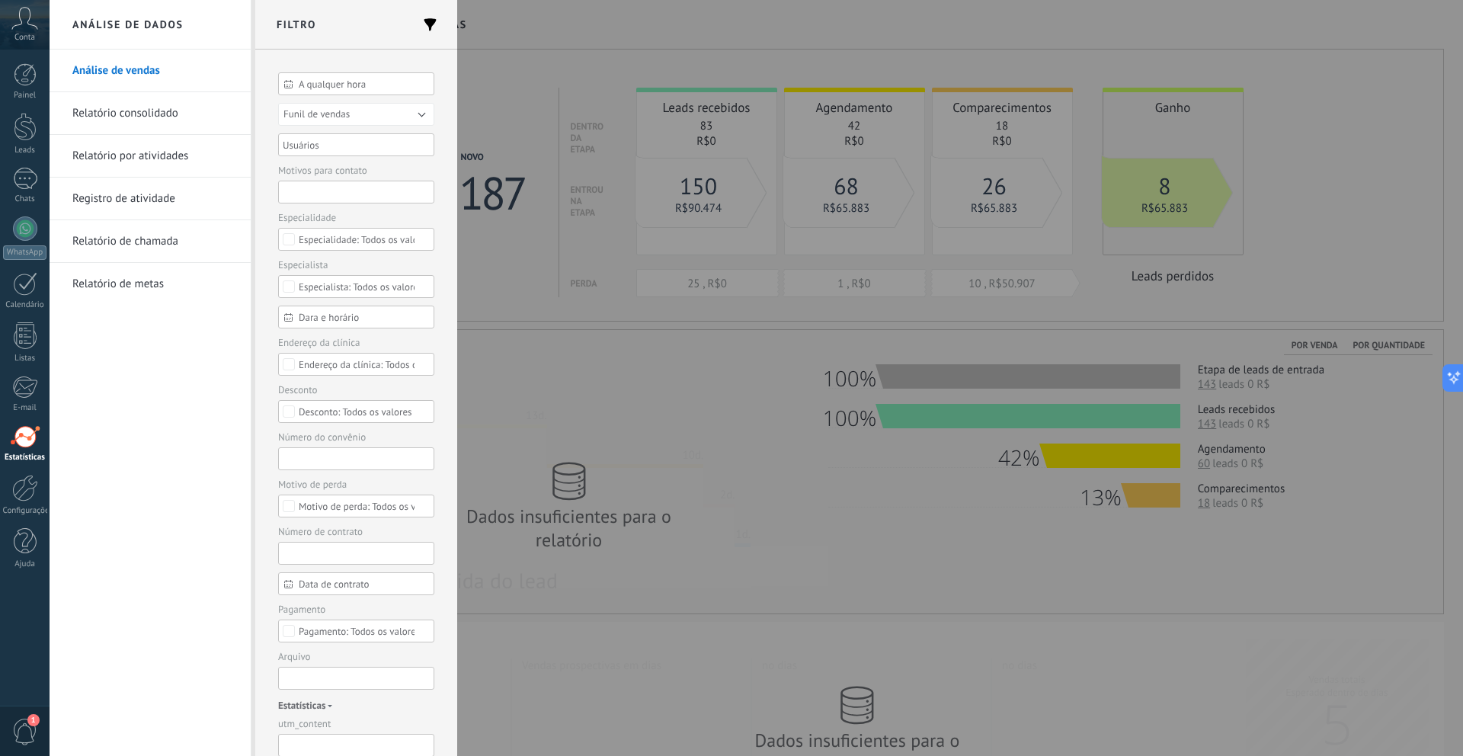
click at [362, 75] on div "A qualquer hora" at bounding box center [356, 83] width 156 height 23
click at [350, 158] on input "text" at bounding box center [356, 151] width 146 height 23
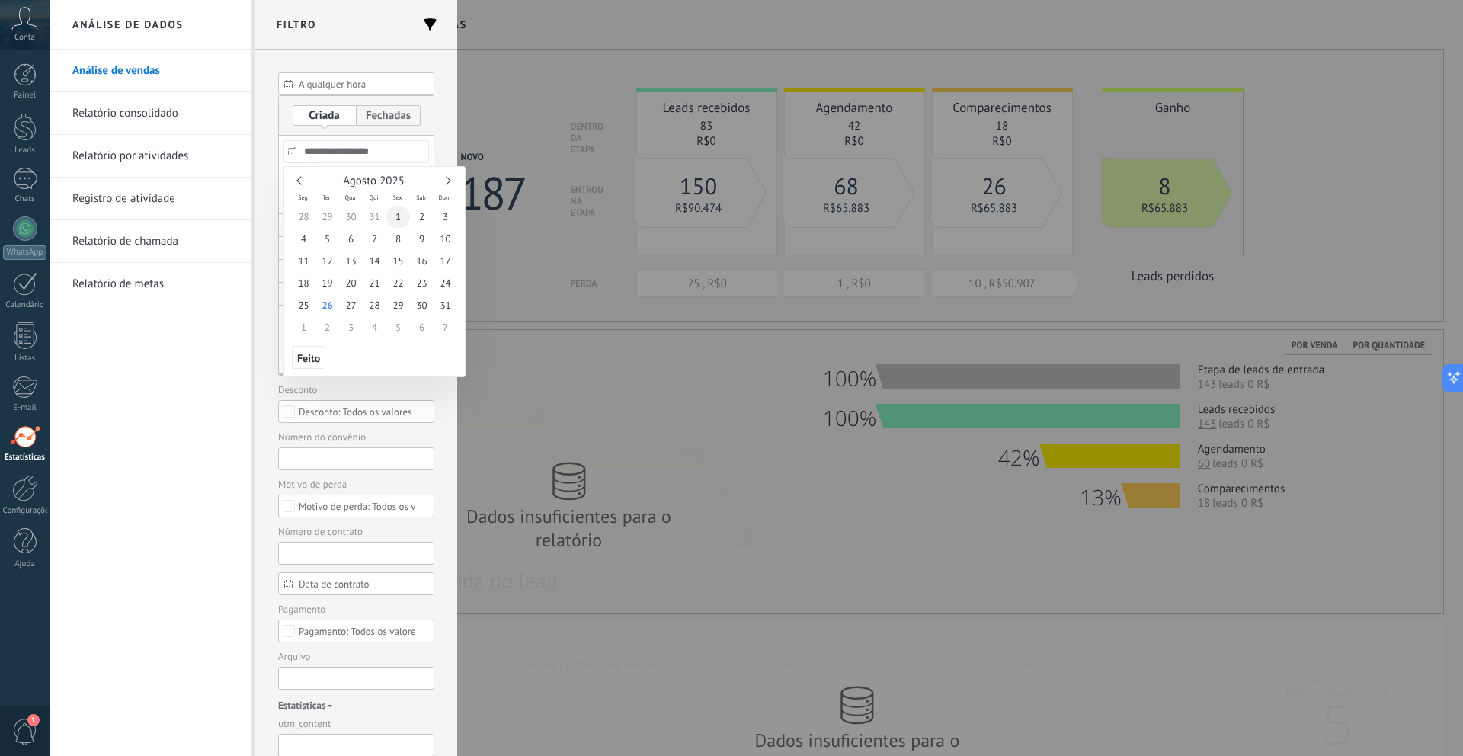
click at [401, 220] on span "1" at bounding box center [398, 217] width 24 height 22
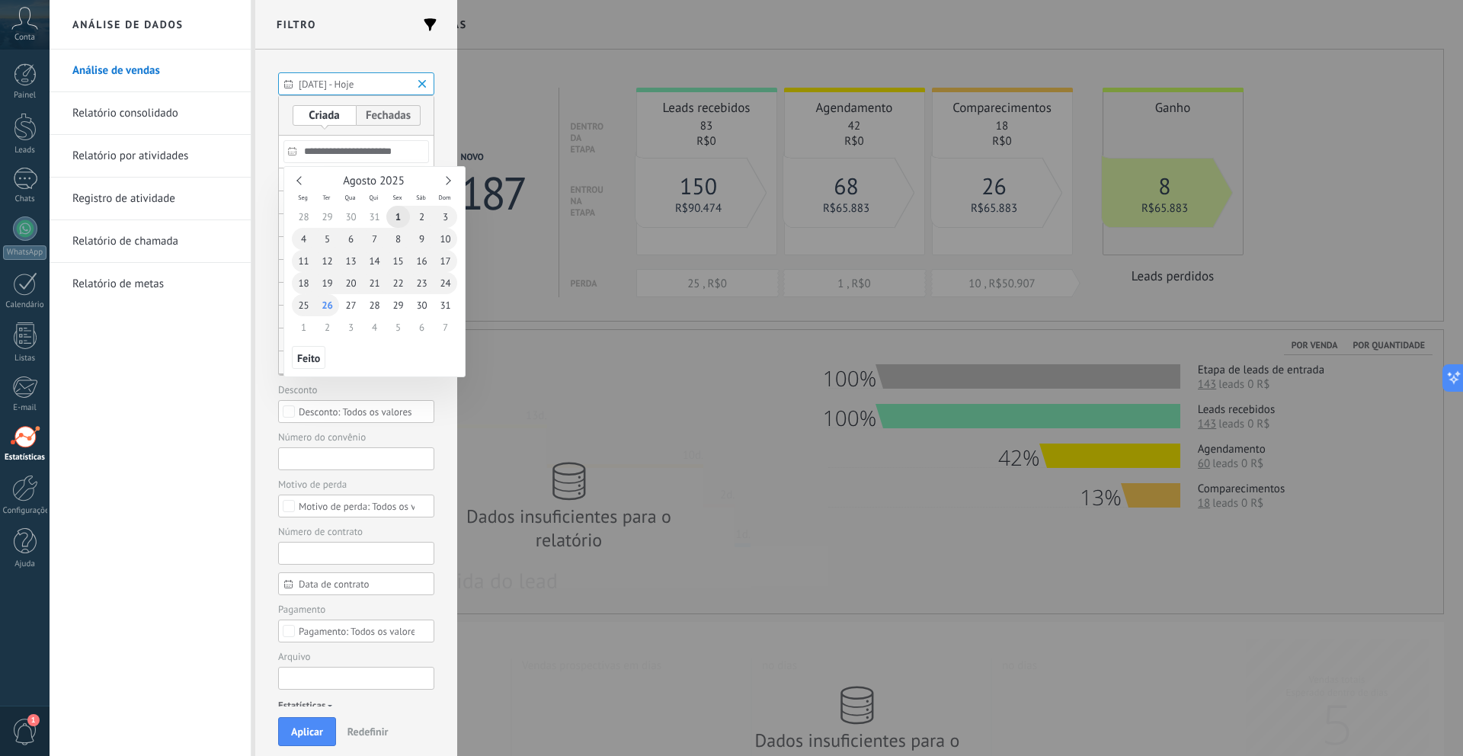
click at [331, 311] on span "26" at bounding box center [327, 305] width 24 height 22
type input "**********"
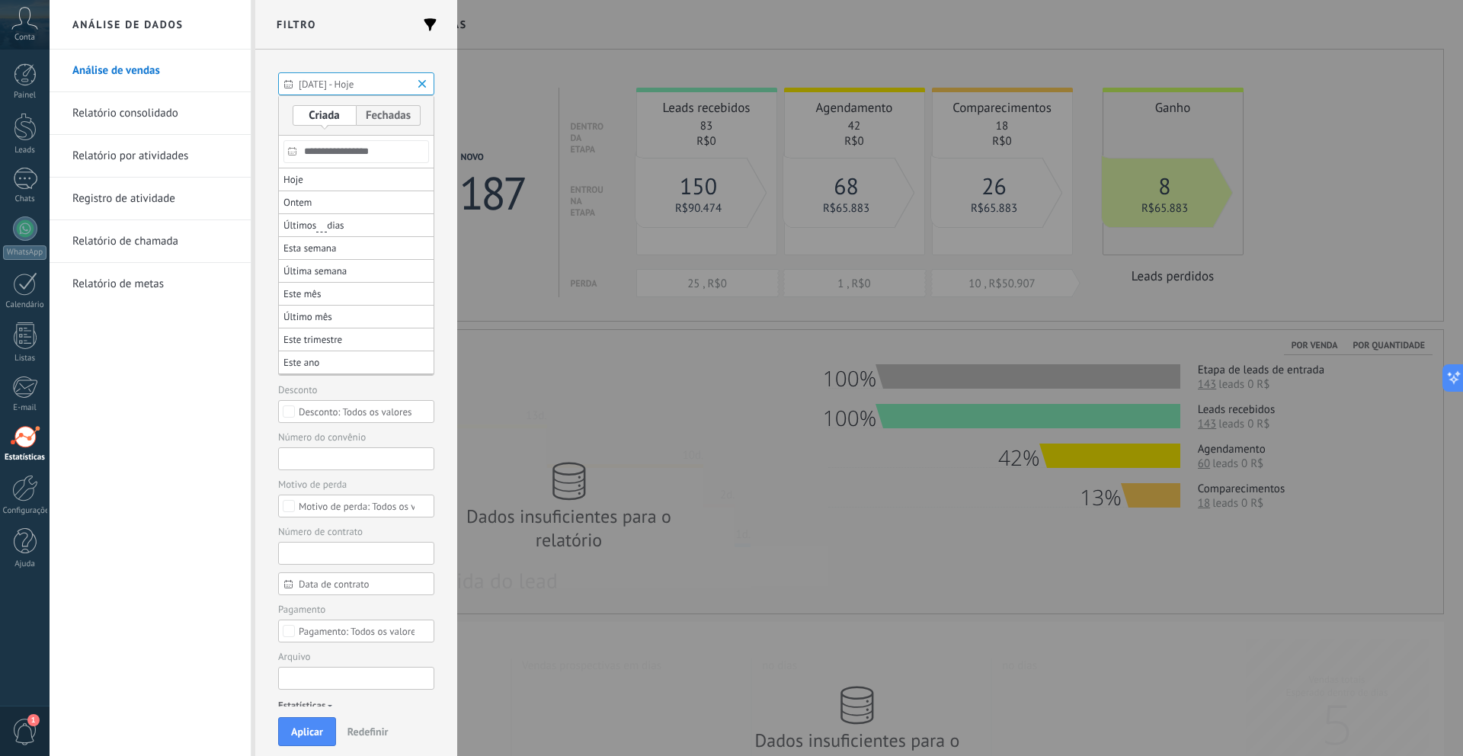
click at [254, 353] on div at bounding box center [731, 459] width 1463 height 593
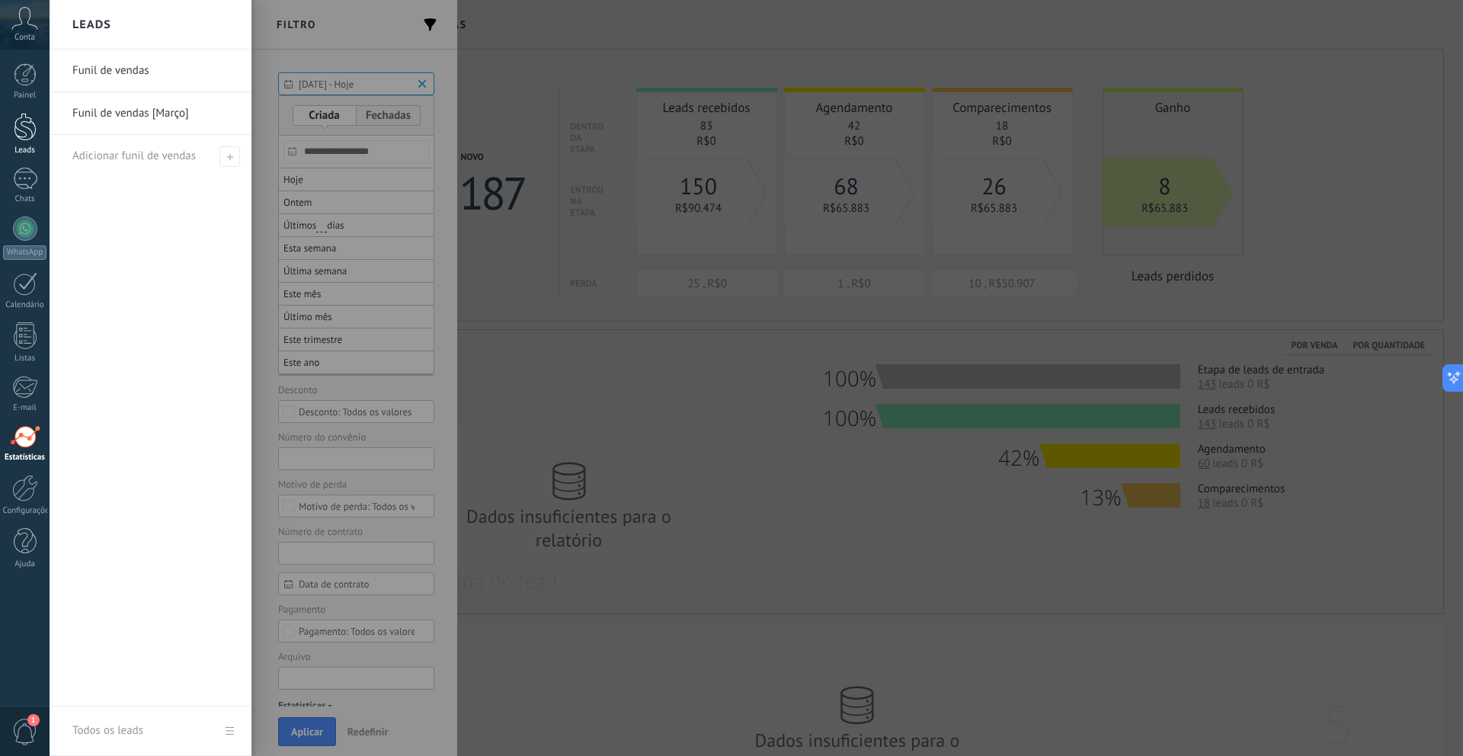
click at [21, 142] on link "Leads" at bounding box center [25, 134] width 50 height 43
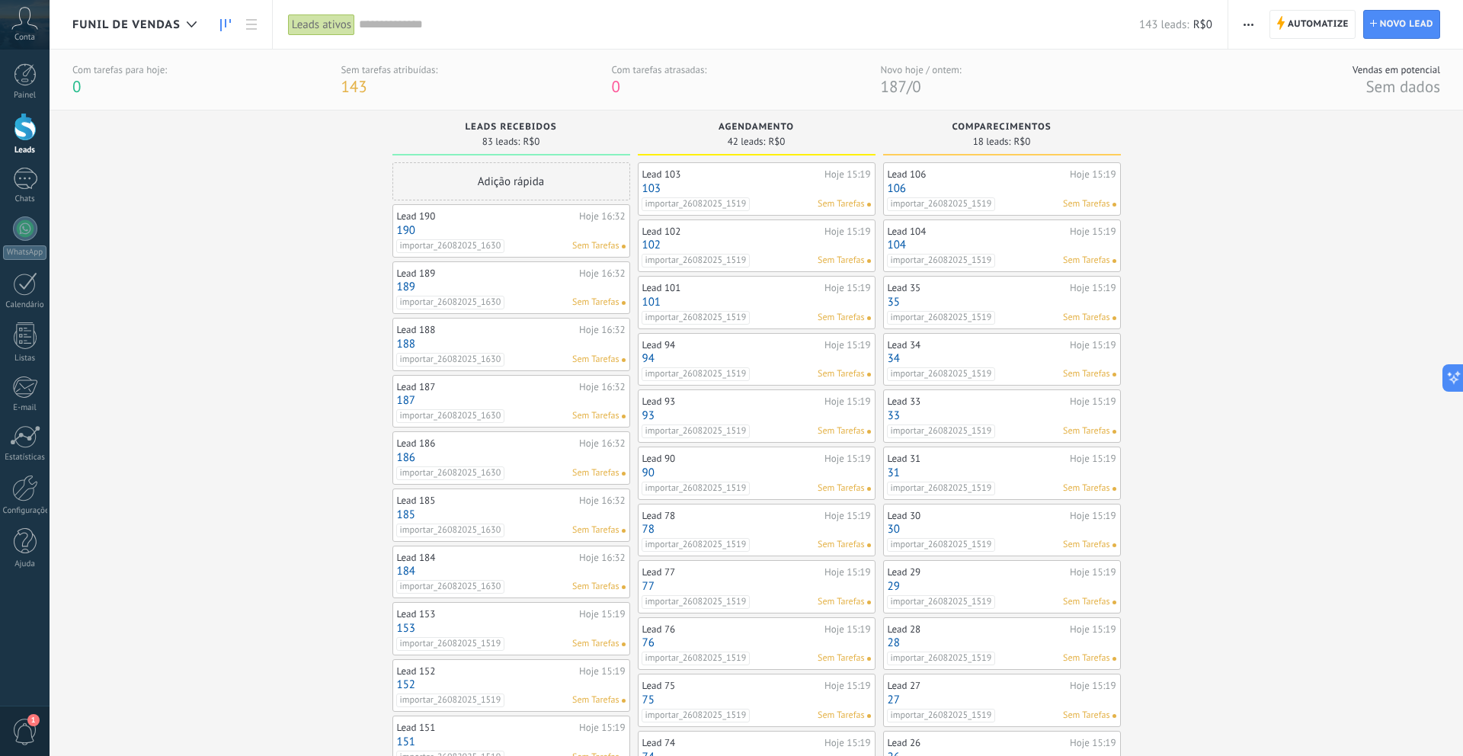
click at [545, 174] on div "Adição rápida" at bounding box center [511, 181] width 238 height 38
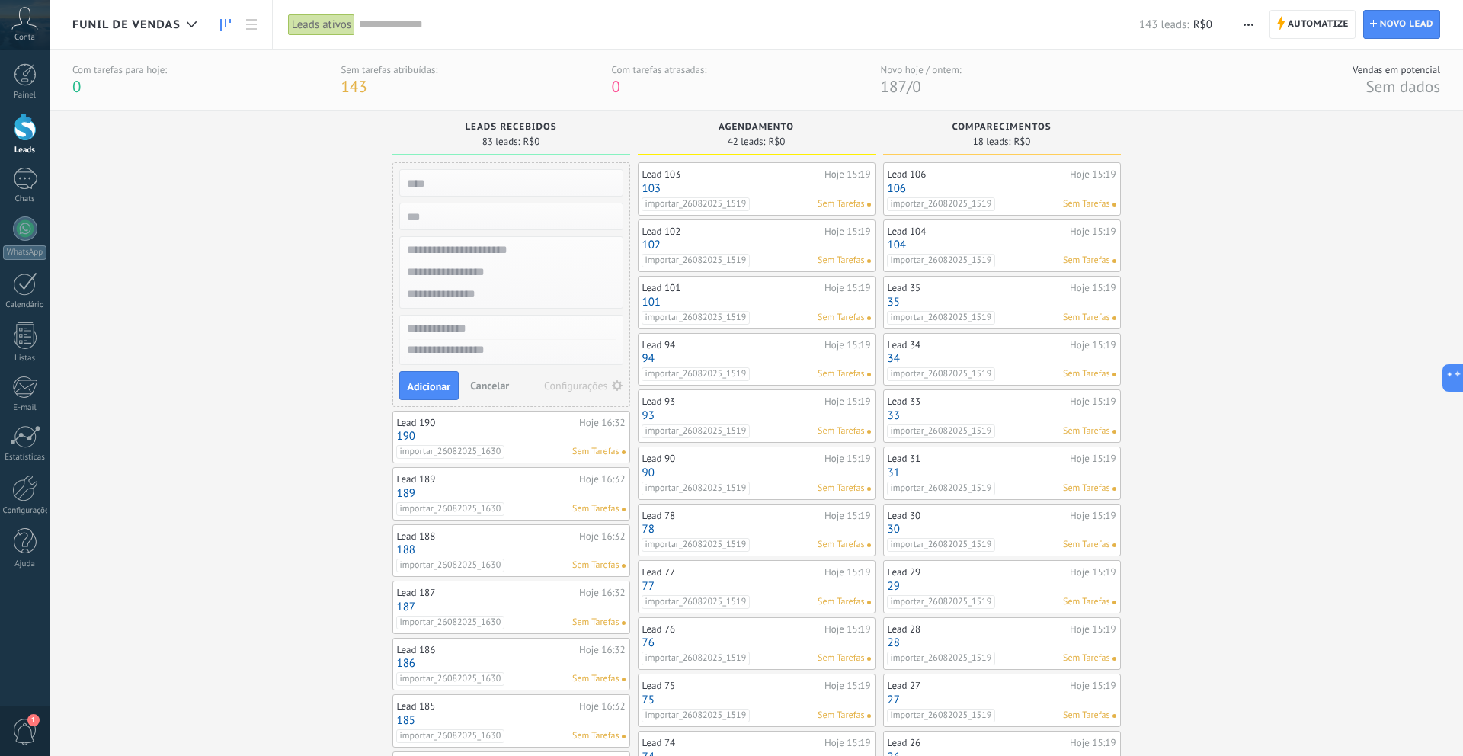
click at [486, 380] on span "Cancelar" at bounding box center [489, 386] width 39 height 14
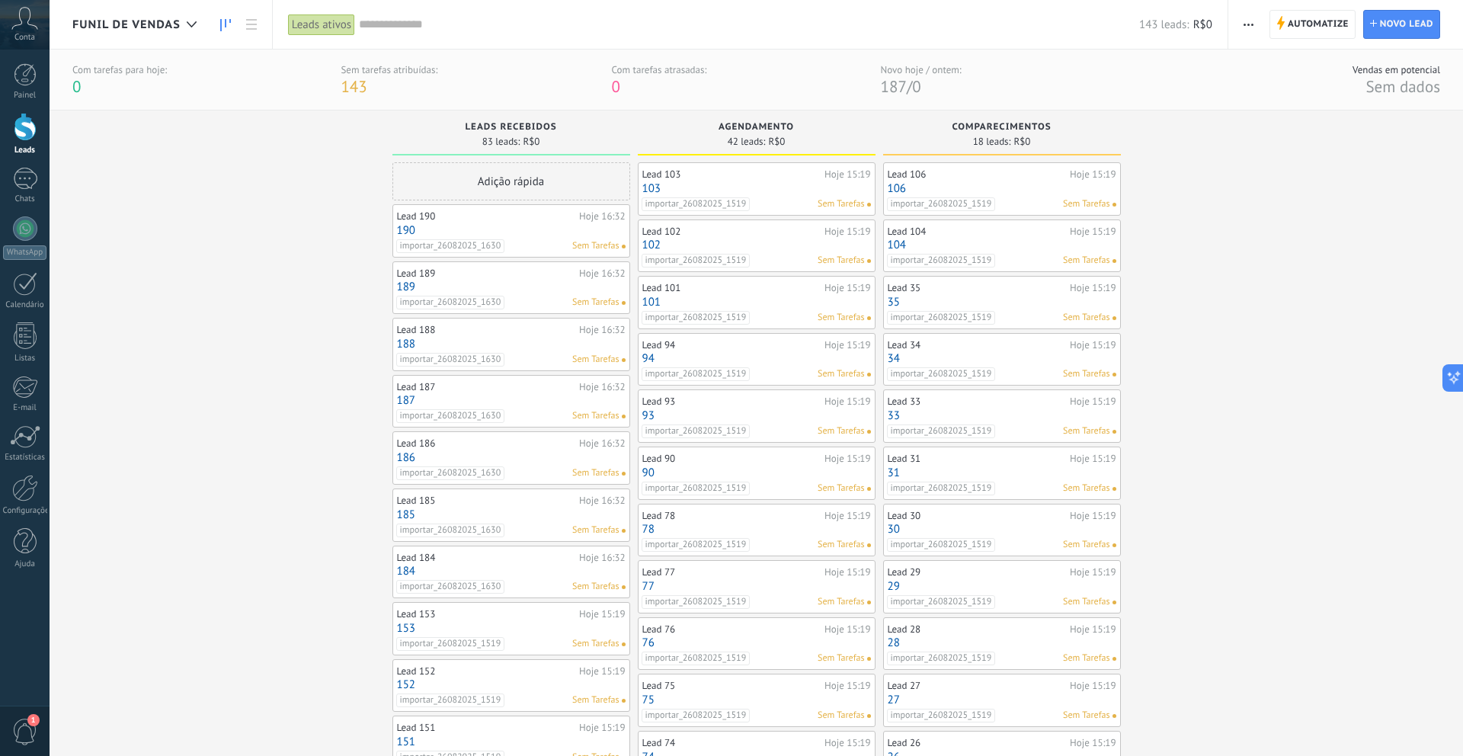
click at [545, 180] on div "Adição rápida" at bounding box center [511, 181] width 238 height 38
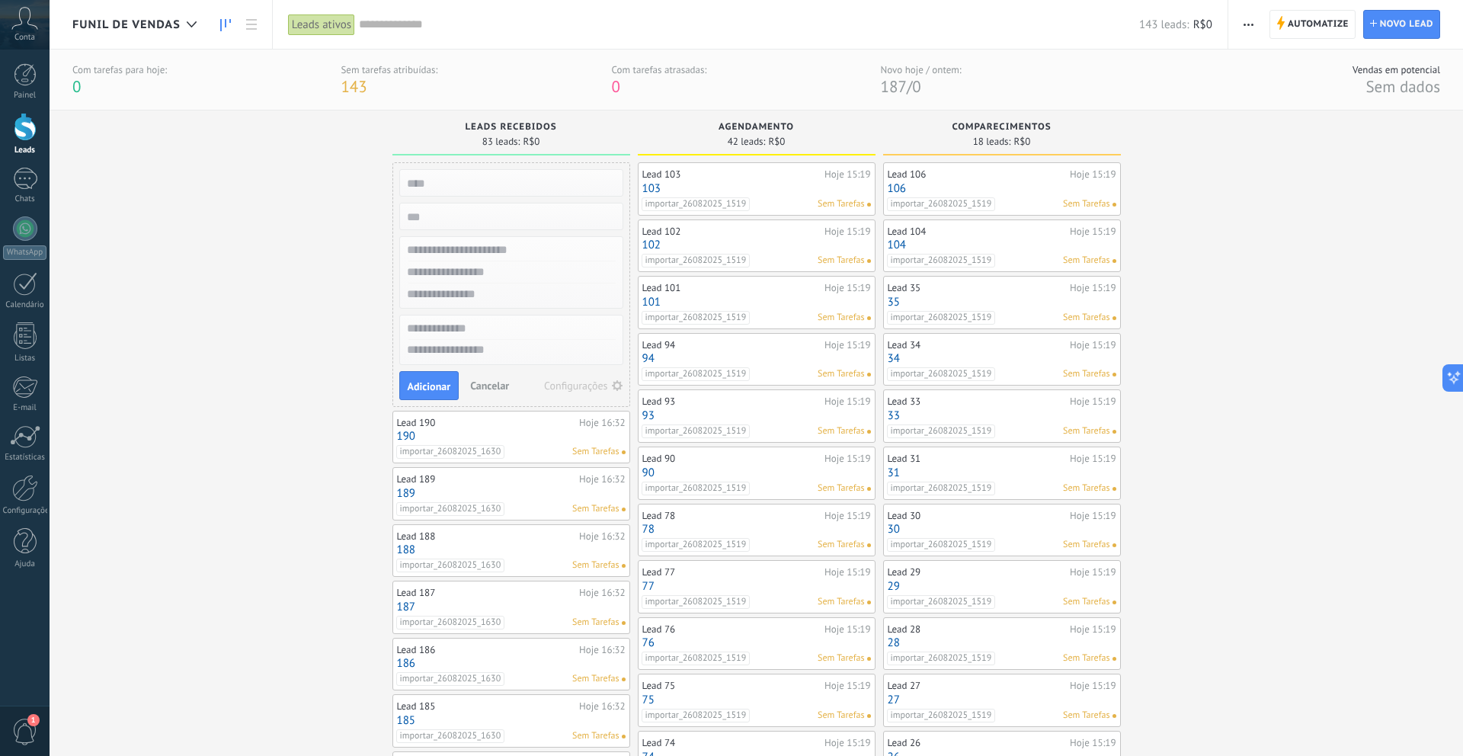
click at [481, 386] on span "Cancelar" at bounding box center [489, 386] width 39 height 14
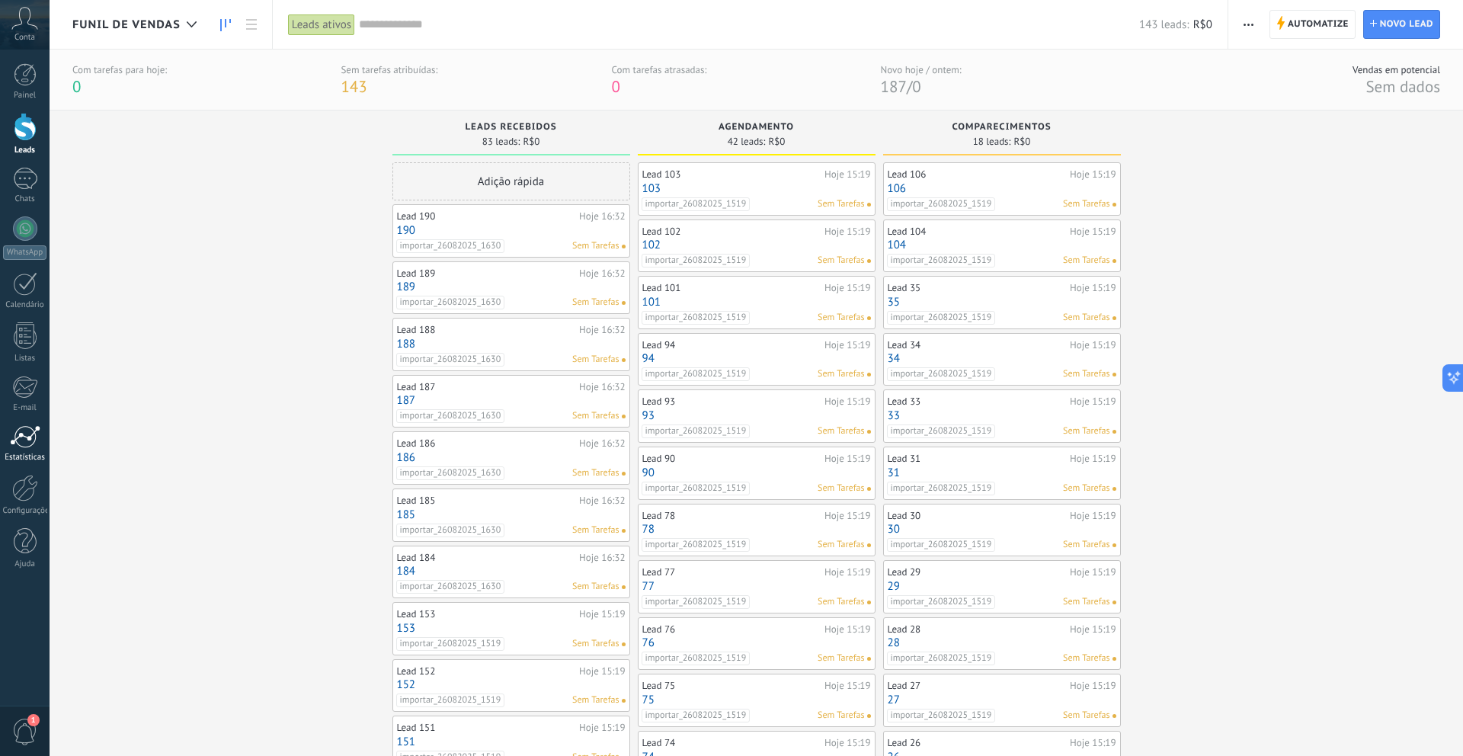
click at [30, 456] on div "Estatísticas" at bounding box center [25, 458] width 44 height 10
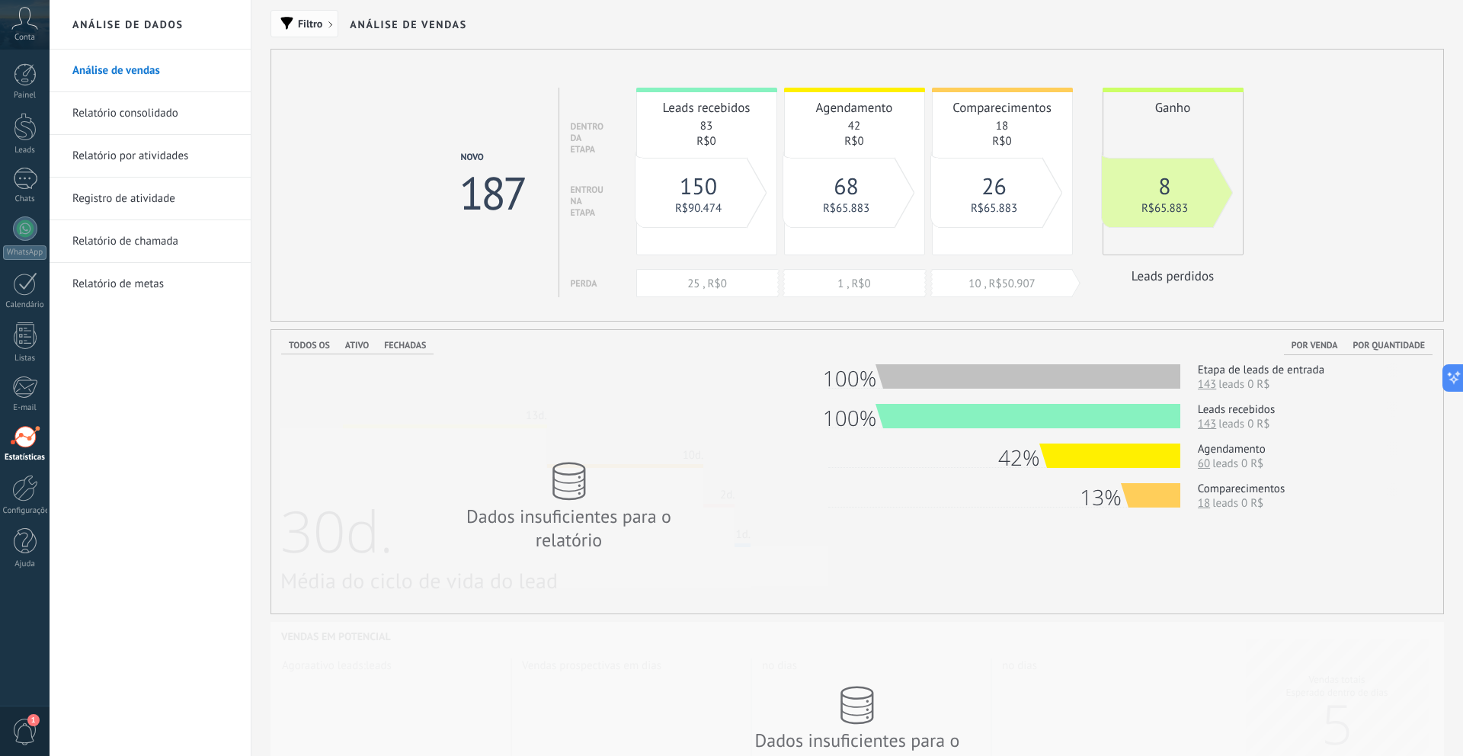
click at [328, 30] on button "Filtro" at bounding box center [304, 23] width 68 height 27
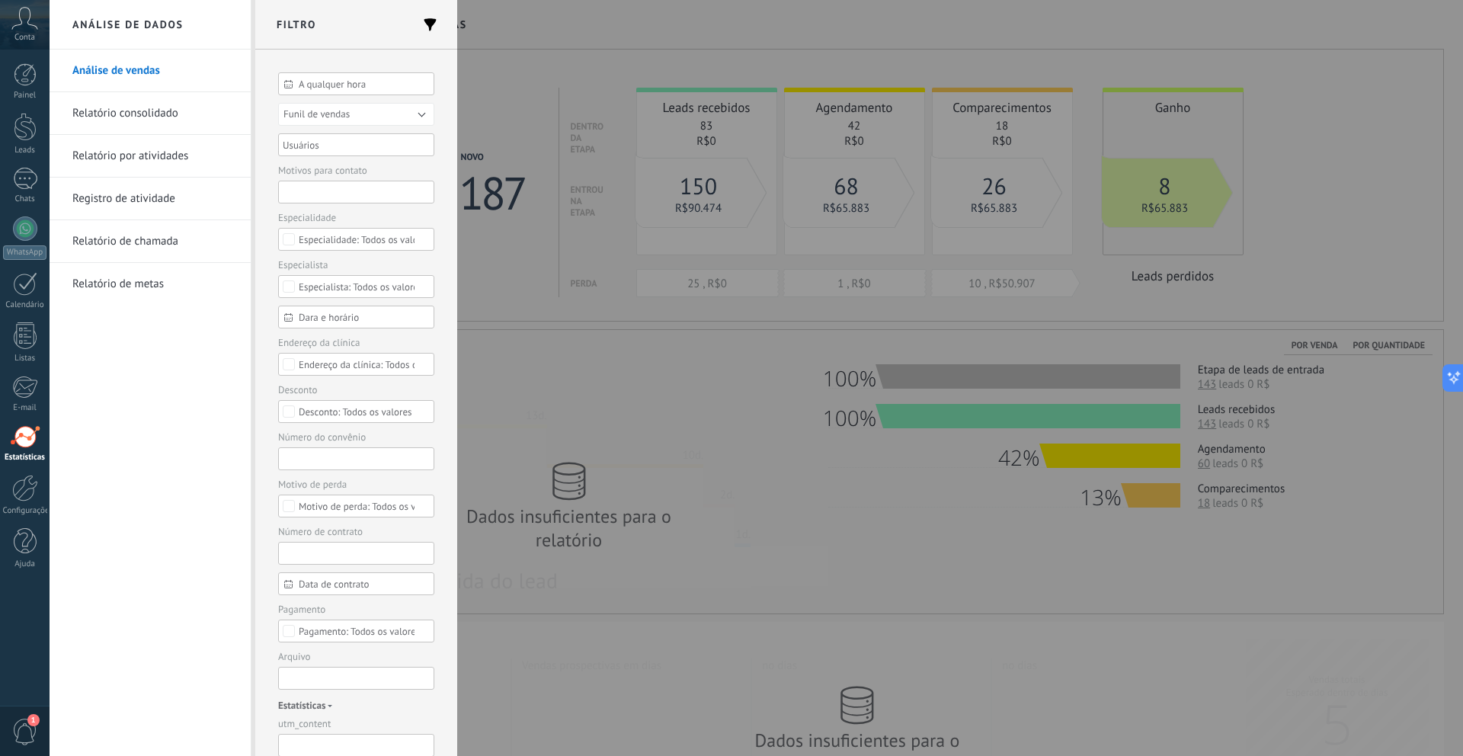
click at [363, 71] on div "A qualquer hora A qualquer hora Hoje Ontem Últimos ** 30 dias Esta semana Últim…" at bounding box center [356, 403] width 202 height 706
click at [353, 81] on span "A qualquer hora" at bounding box center [362, 83] width 127 height 11
click at [394, 154] on input "text" at bounding box center [356, 151] width 146 height 23
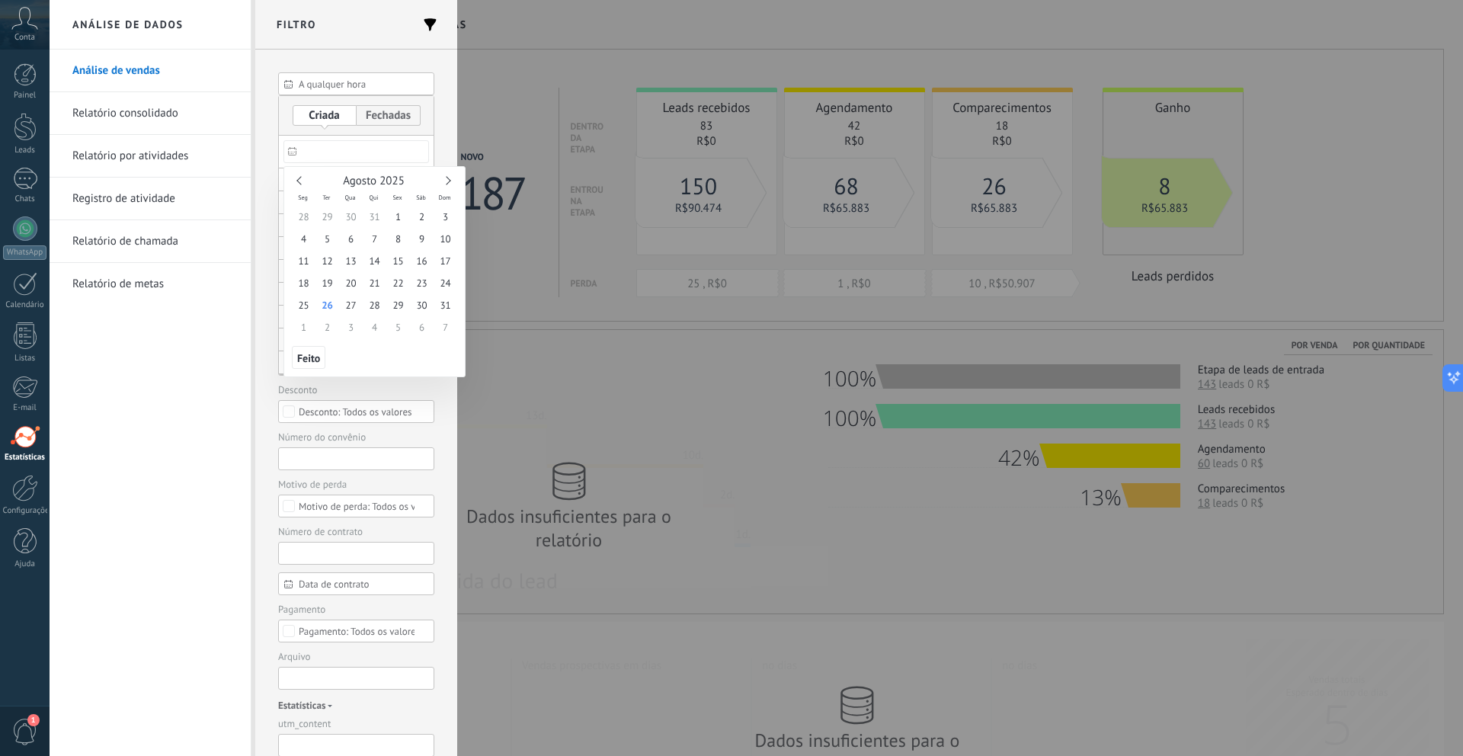
click at [435, 99] on div at bounding box center [731, 70] width 1463 height 140
click at [369, 155] on input "text" at bounding box center [356, 151] width 146 height 23
click at [436, 130] on div at bounding box center [731, 70] width 1463 height 140
click at [353, 149] on input "text" at bounding box center [356, 151] width 146 height 23
click at [400, 219] on span "1" at bounding box center [398, 217] width 24 height 22
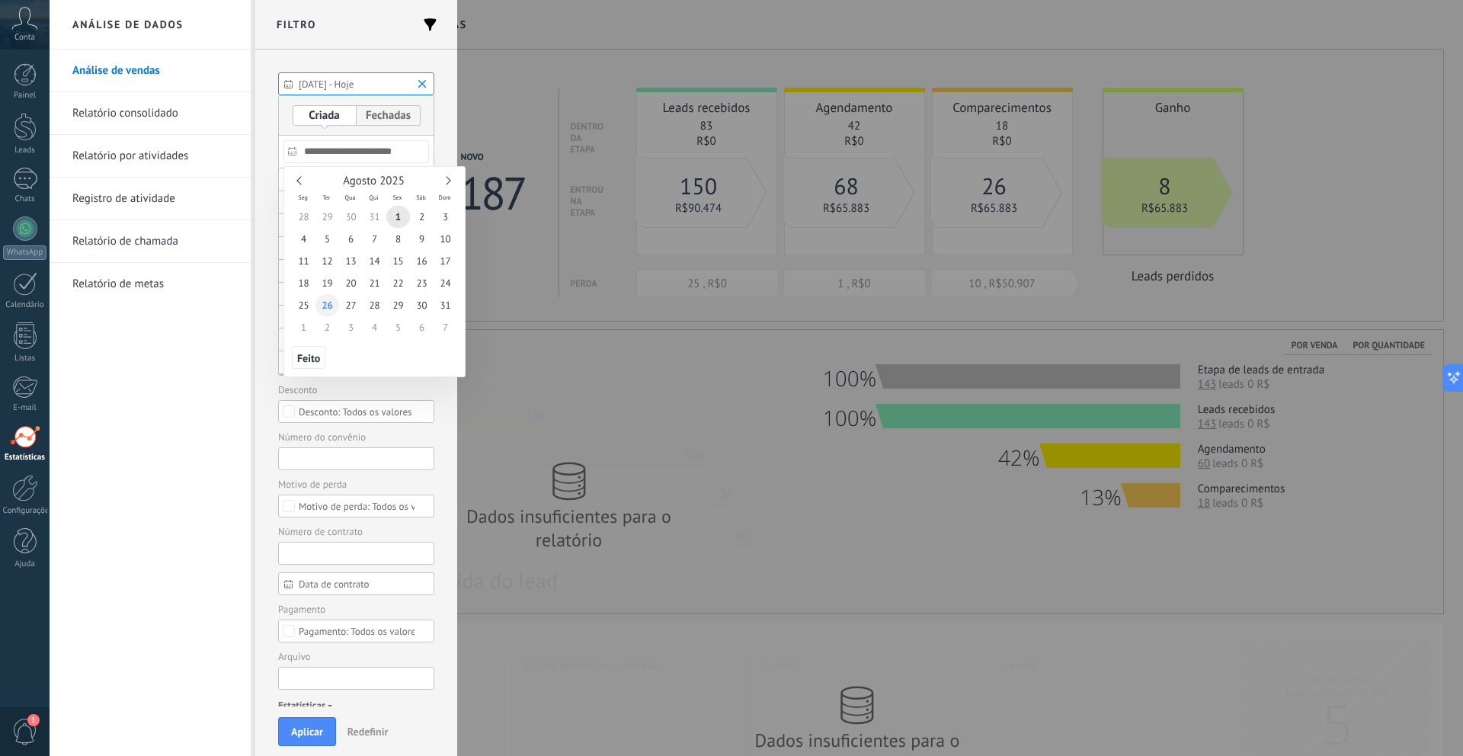
click at [328, 304] on span "26" at bounding box center [327, 305] width 24 height 22
click at [433, 144] on div "**********" at bounding box center [356, 378] width 202 height 657
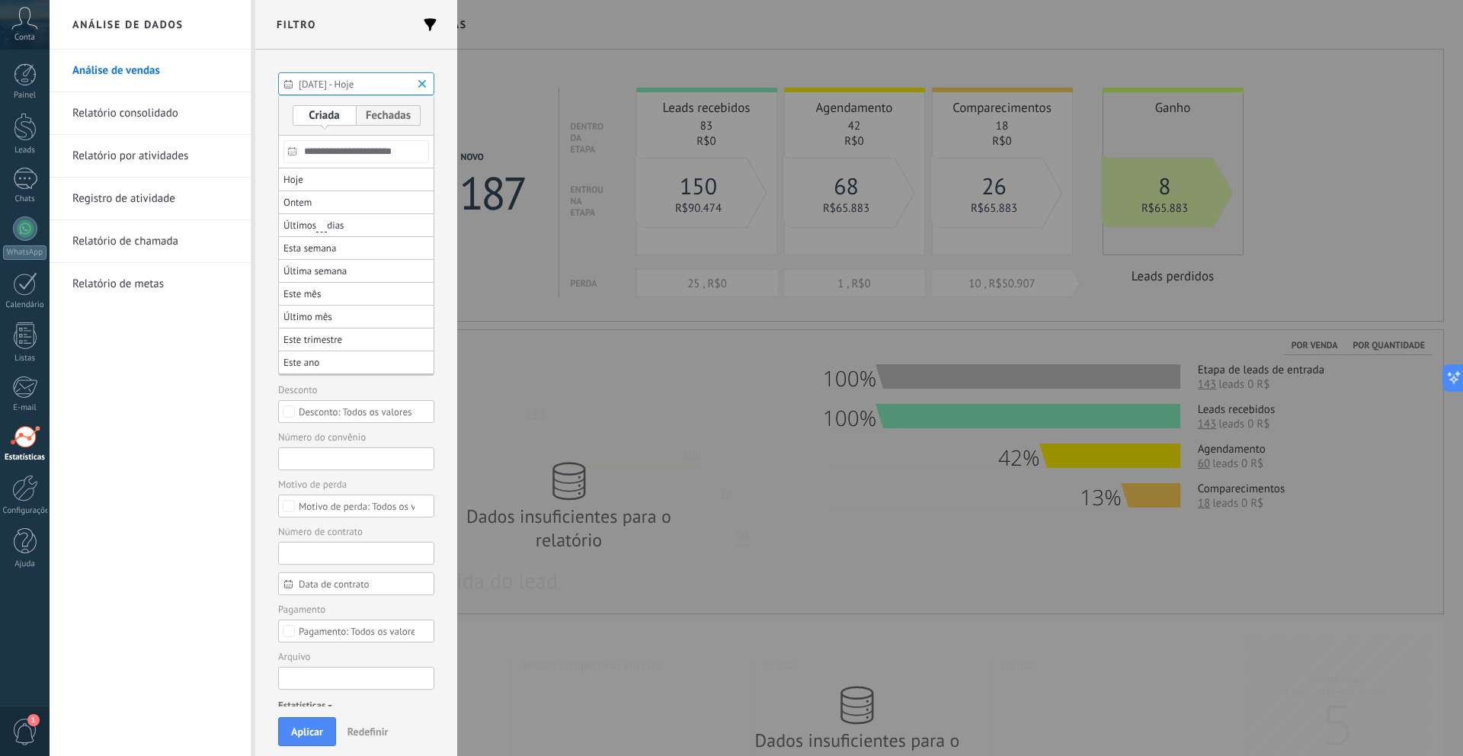
click at [391, 153] on input "**********" at bounding box center [356, 151] width 146 height 23
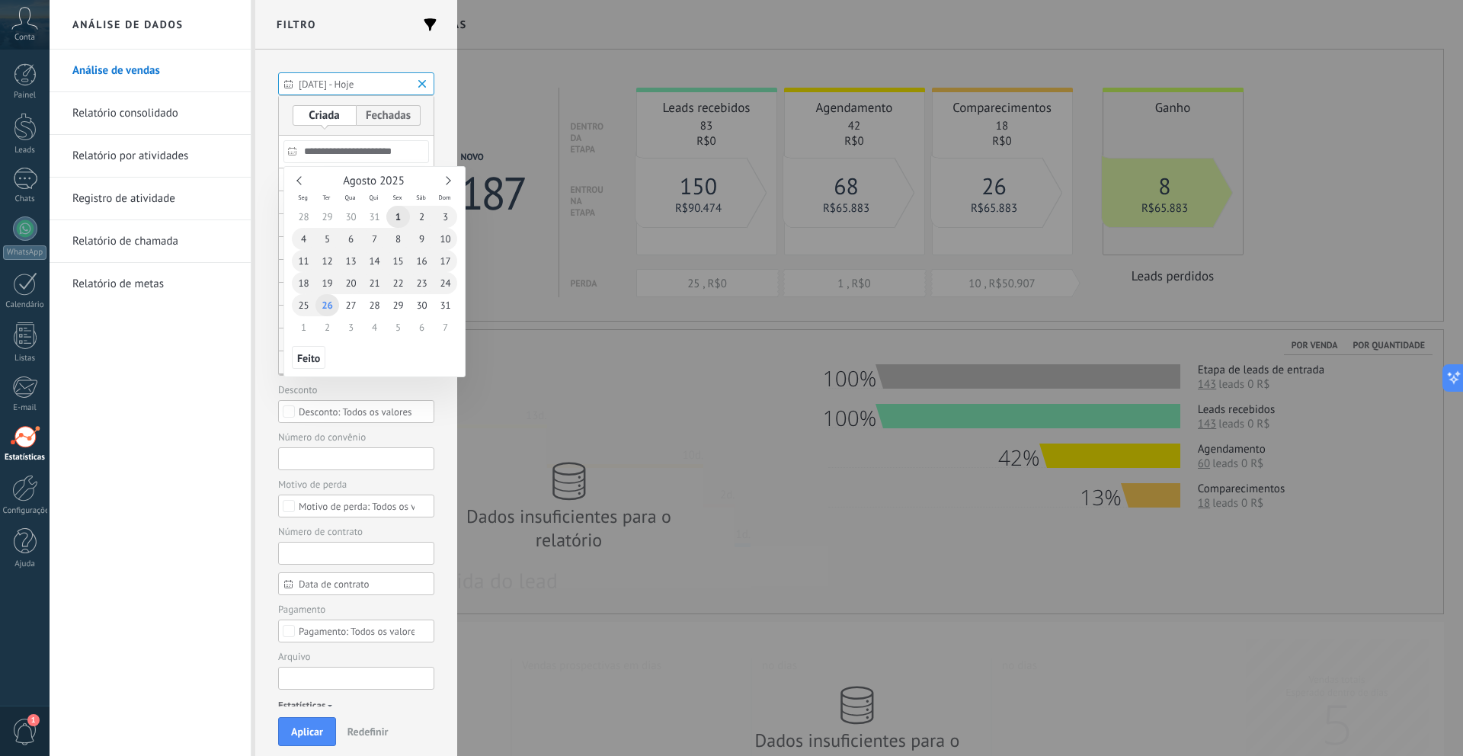
click at [373, 160] on input "**********" at bounding box center [356, 151] width 146 height 23
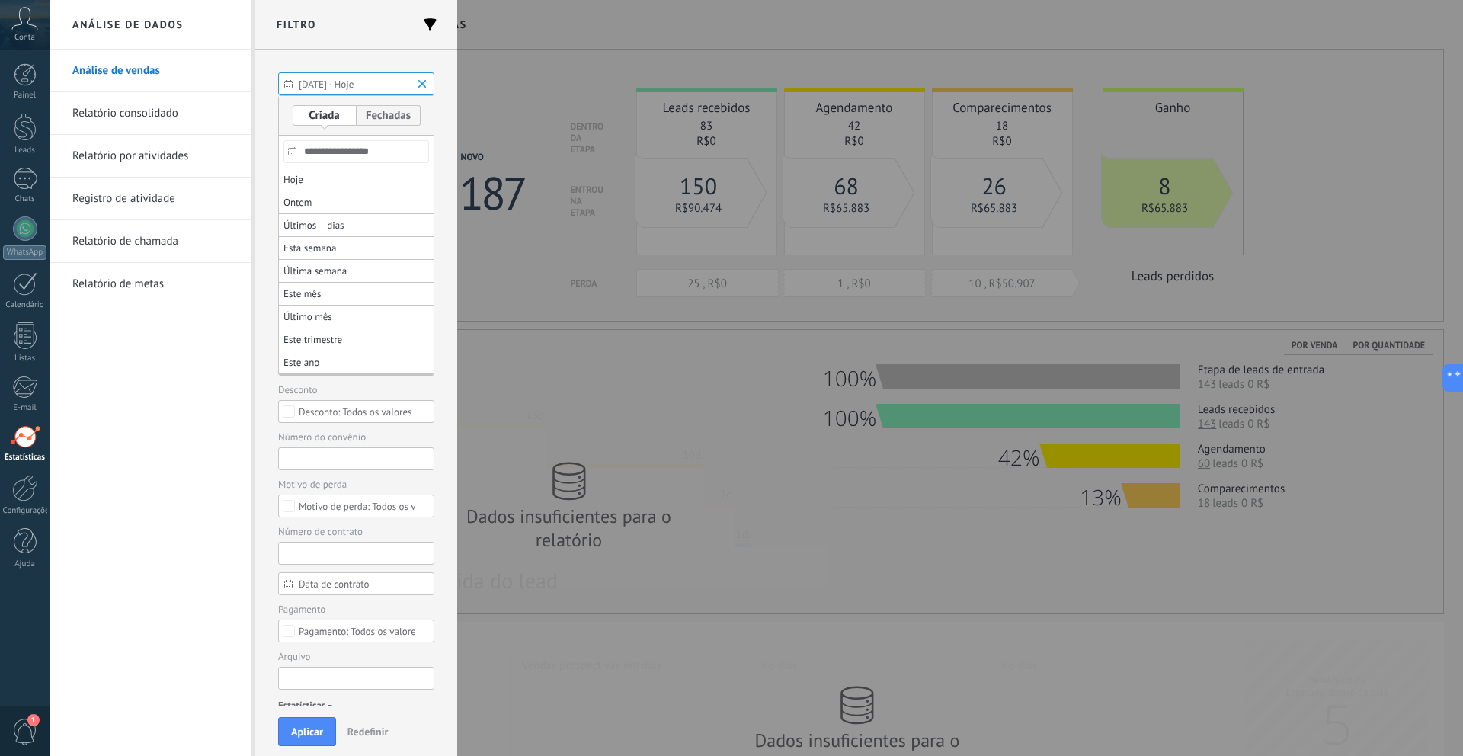
click at [433, 142] on div "**********" at bounding box center [356, 378] width 202 height 657
click at [344, 150] on input "**********" at bounding box center [356, 151] width 146 height 23
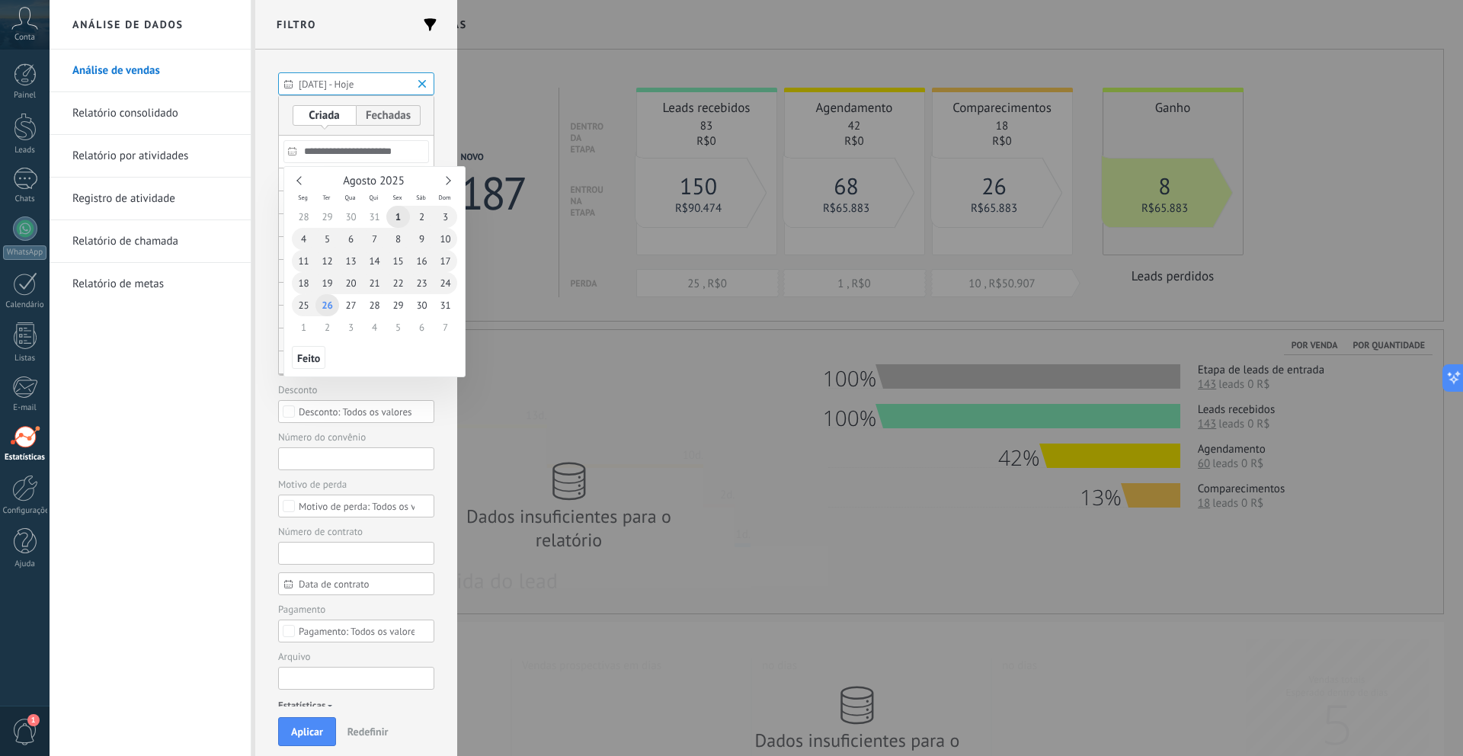
click at [302, 184] on div "Agosto 2025" at bounding box center [374, 181] width 165 height 14
click at [301, 183] on link at bounding box center [300, 180] width 8 height 8
click at [332, 213] on span "1" at bounding box center [327, 217] width 24 height 22
click at [331, 221] on span "1" at bounding box center [327, 217] width 24 height 22
click at [370, 305] on span "31" at bounding box center [375, 305] width 24 height 22
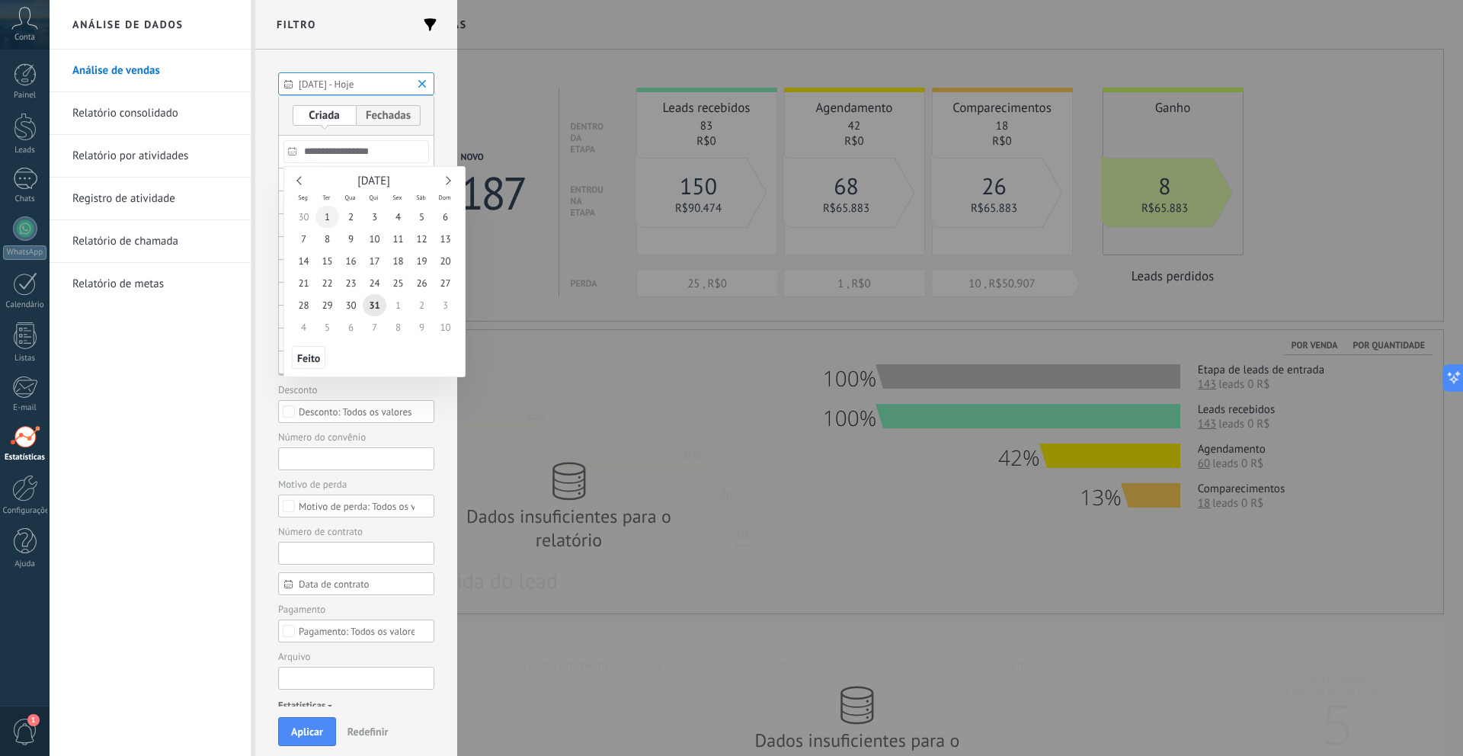
type input "**********"
click at [327, 216] on span "1" at bounding box center [327, 217] width 24 height 22
click at [445, 187] on div "Julho 2025" at bounding box center [374, 181] width 165 height 14
click at [340, 373] on div "Julho 2025 Seg Ter Qua Qui Sex Sáb Dom 30 1 2 3 4 5 6 7 8 9 10 11 12 13 14 15 1…" at bounding box center [374, 271] width 182 height 211
click at [19, 121] on div at bounding box center [731, 70] width 1463 height 140
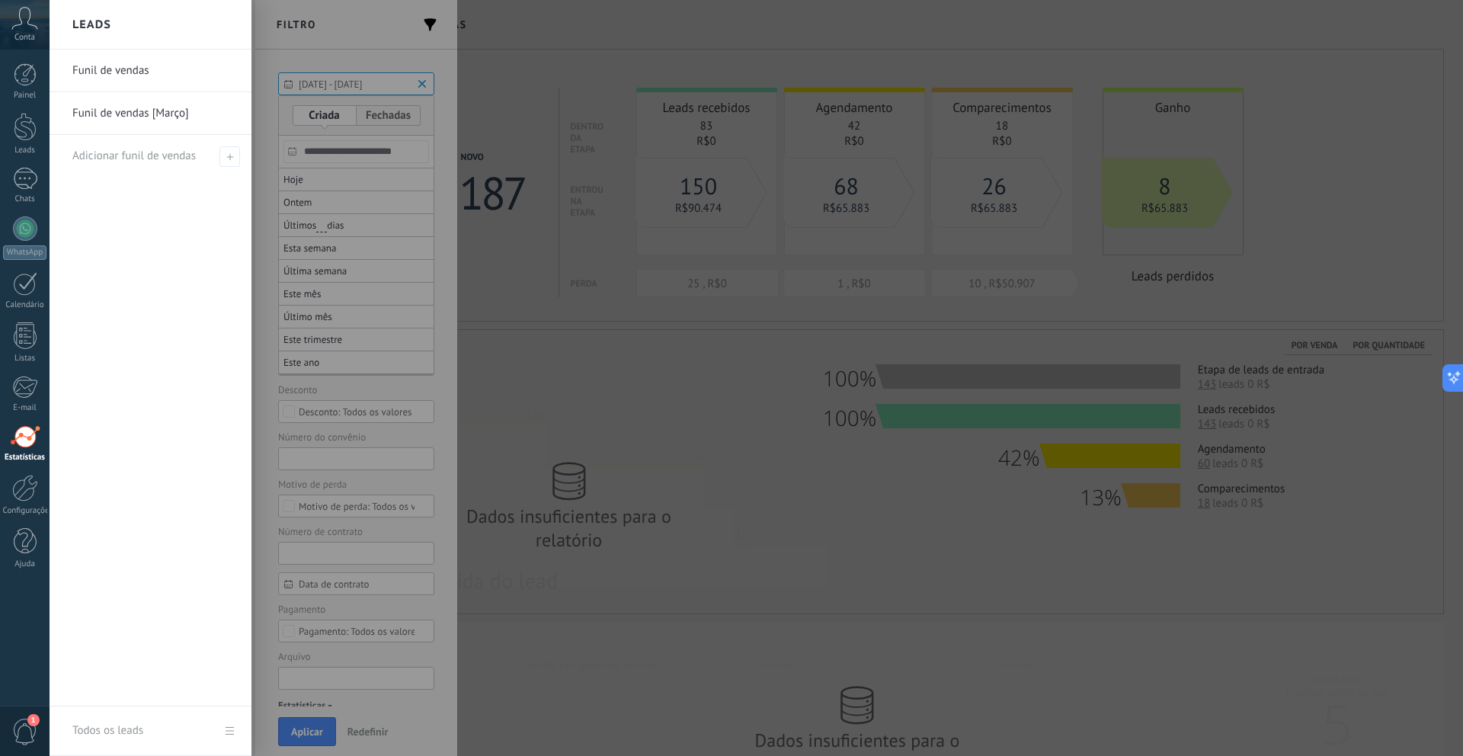
click at [19, 121] on div at bounding box center [25, 127] width 23 height 28
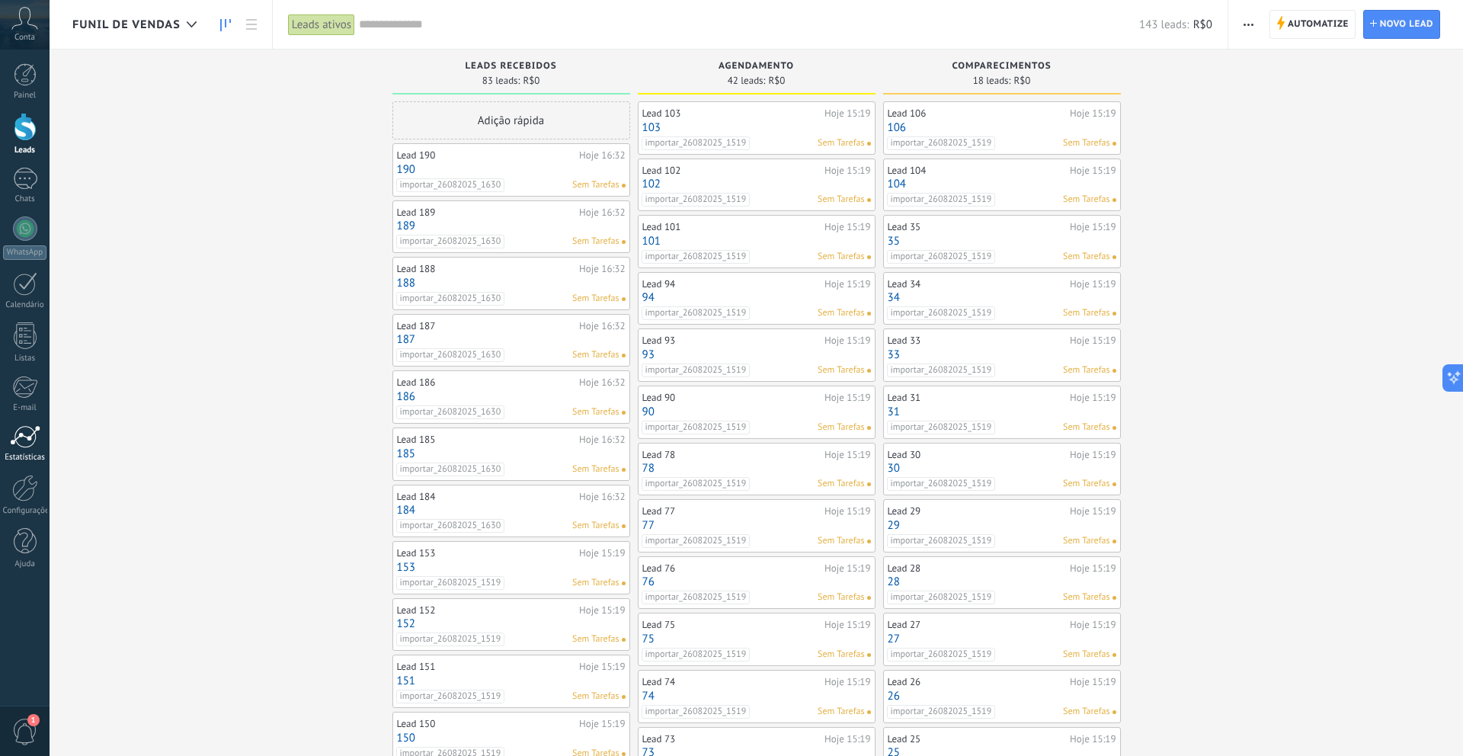
click at [28, 427] on div at bounding box center [25, 436] width 30 height 23
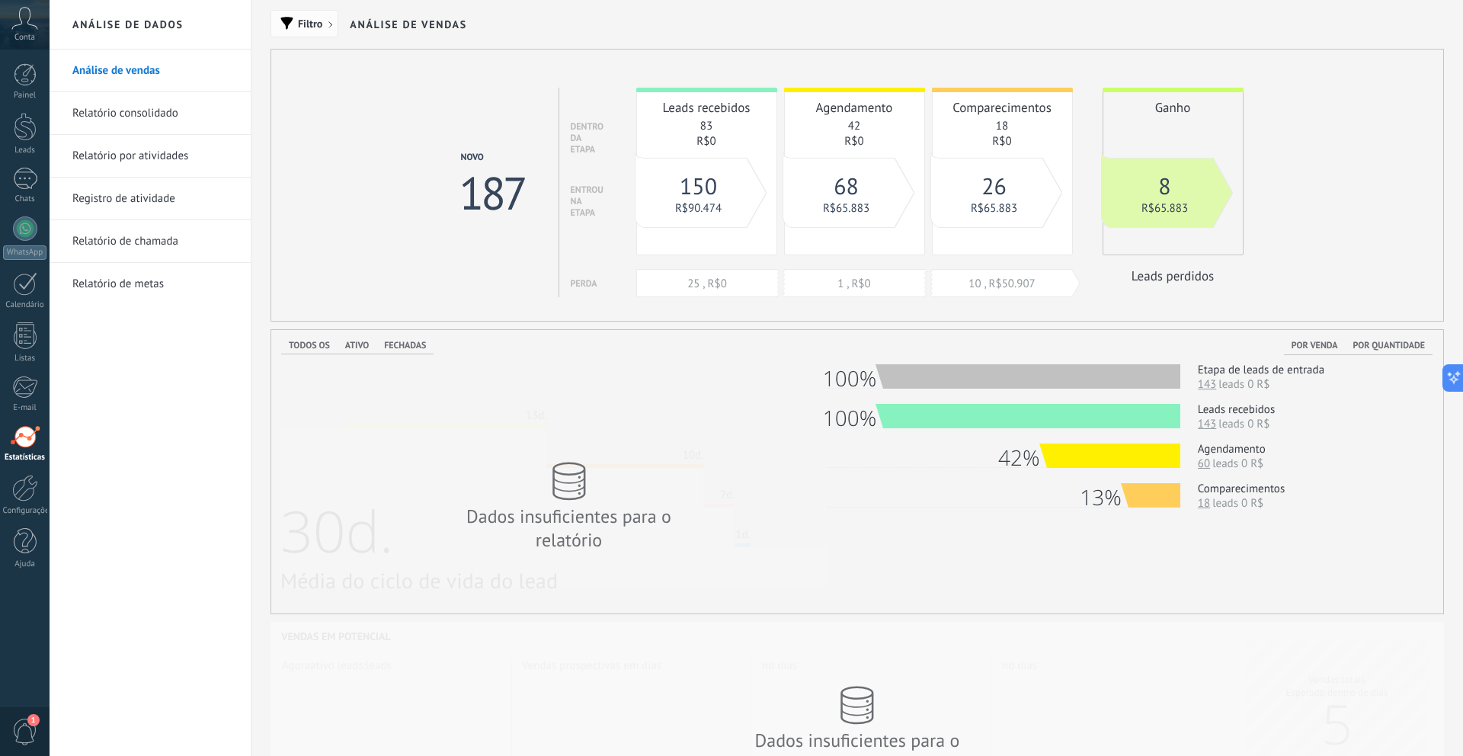
click at [313, 32] on button "Filtro" at bounding box center [304, 23] width 68 height 27
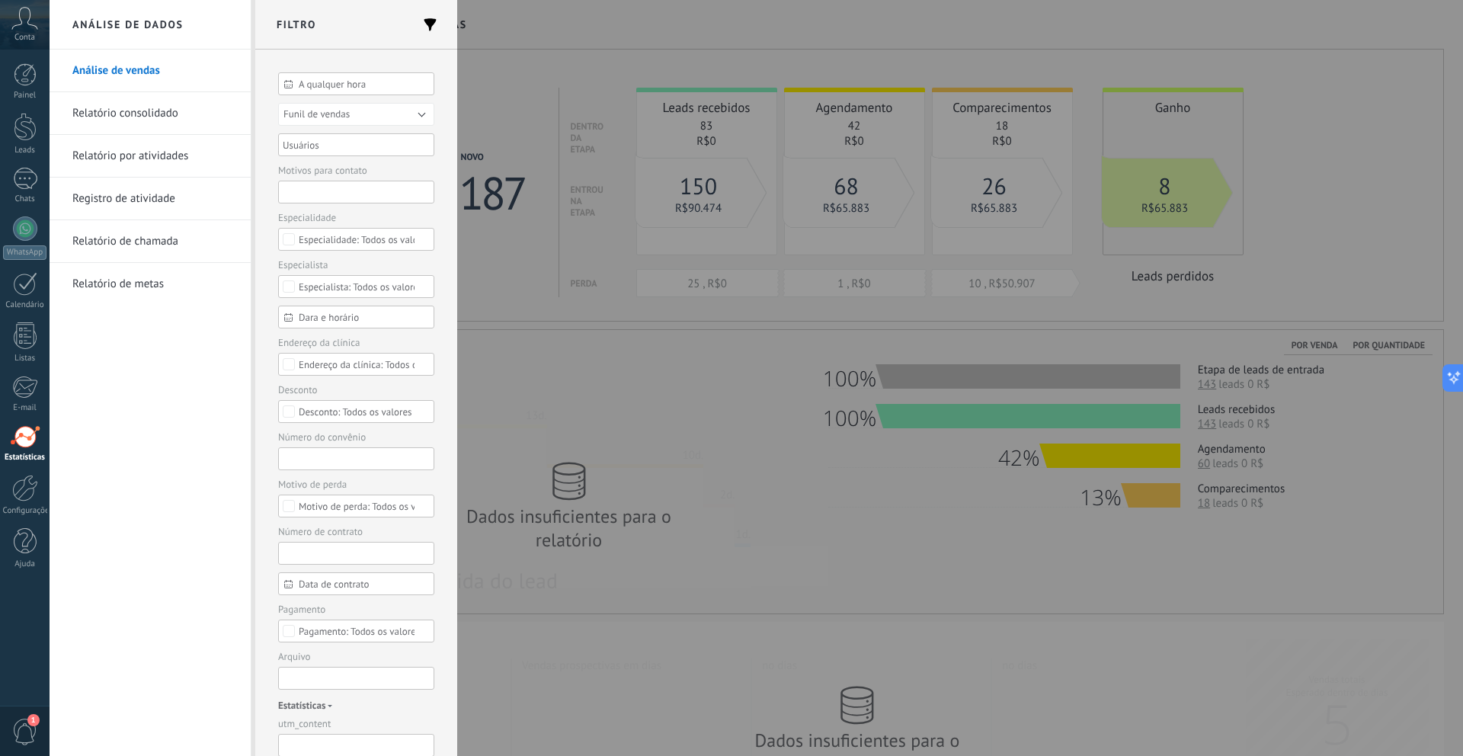
click at [594, 155] on div at bounding box center [731, 378] width 1463 height 756
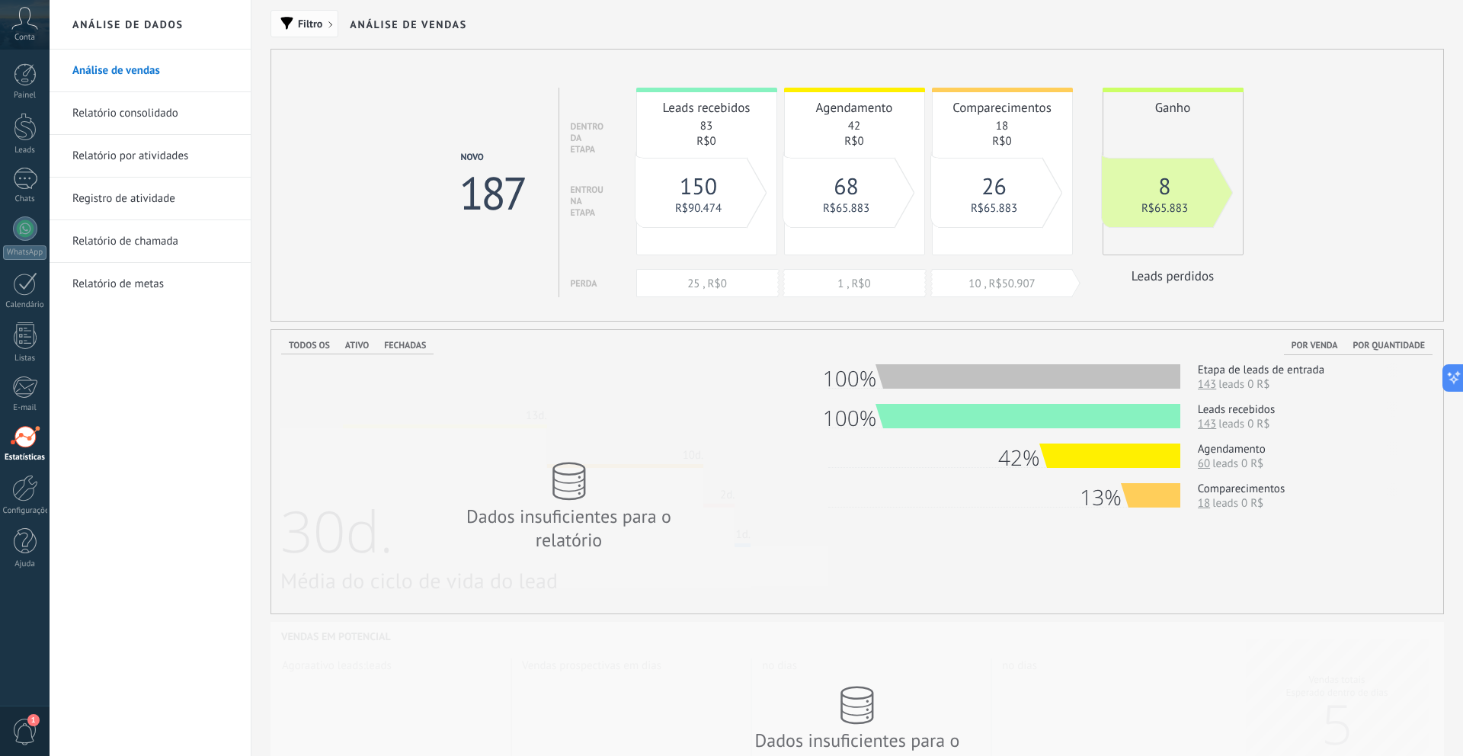
click at [317, 23] on span "Filtro" at bounding box center [310, 23] width 24 height 11
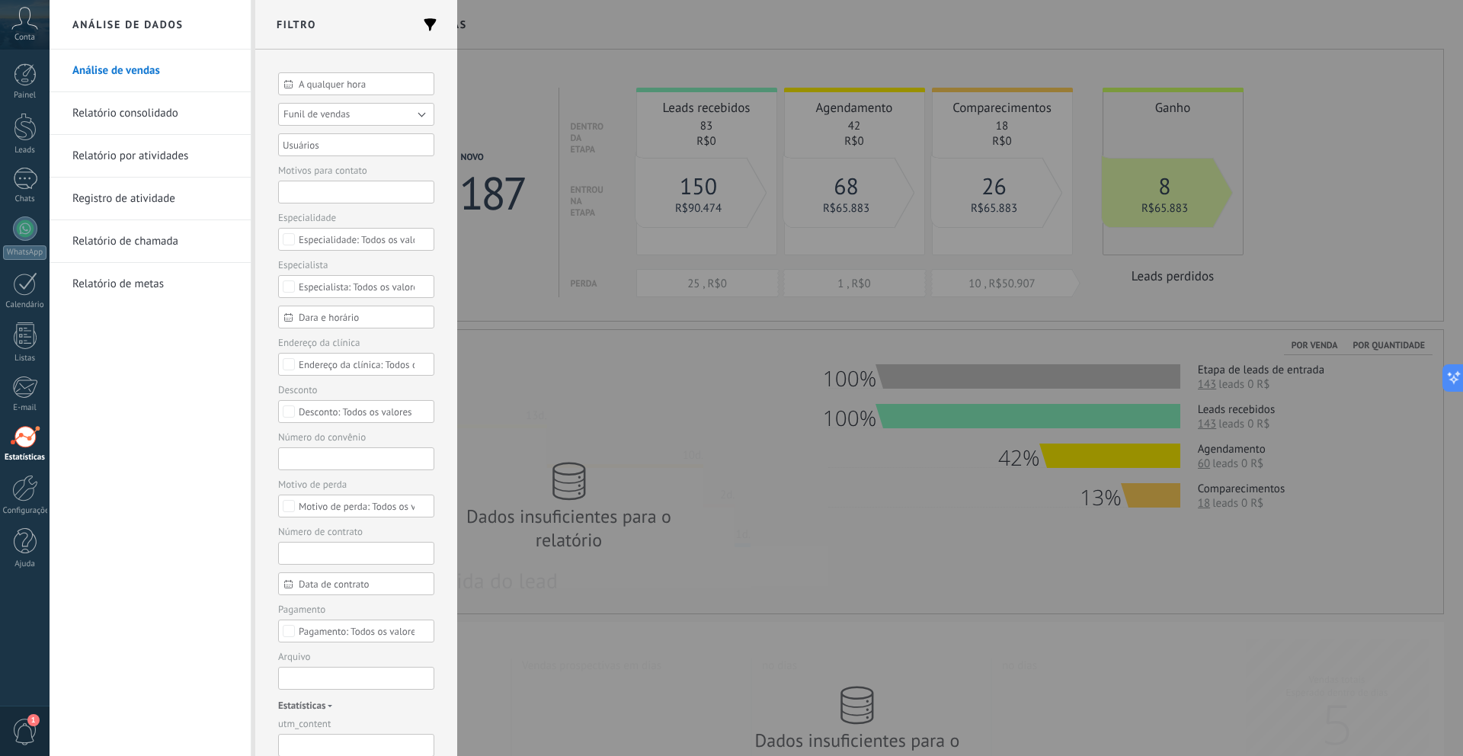
click at [325, 114] on span "Funil de vendas" at bounding box center [316, 113] width 66 height 13
click at [444, 120] on div "A qualquer hora A qualquer hora Hoje Ontem Últimos ** 30 dias Esta semana Últim…" at bounding box center [356, 403] width 202 height 706
click at [349, 84] on span "A qualquer hora" at bounding box center [362, 83] width 127 height 11
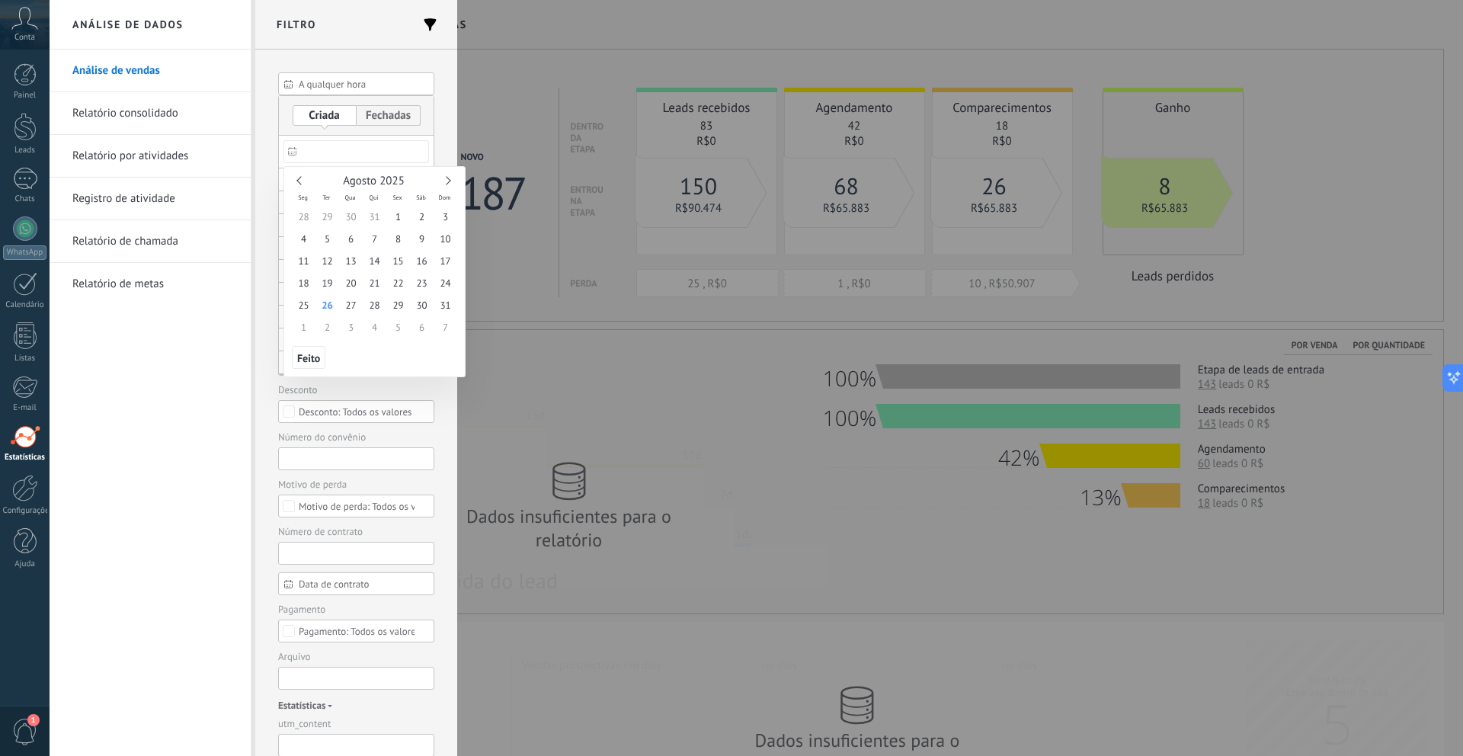
click at [321, 151] on input "text" at bounding box center [356, 151] width 146 height 23
click at [302, 184] on div "Agosto 2025" at bounding box center [374, 181] width 165 height 14
click at [299, 184] on link at bounding box center [300, 180] width 8 height 8
click at [329, 215] on span "1" at bounding box center [327, 217] width 24 height 22
type input "**********"
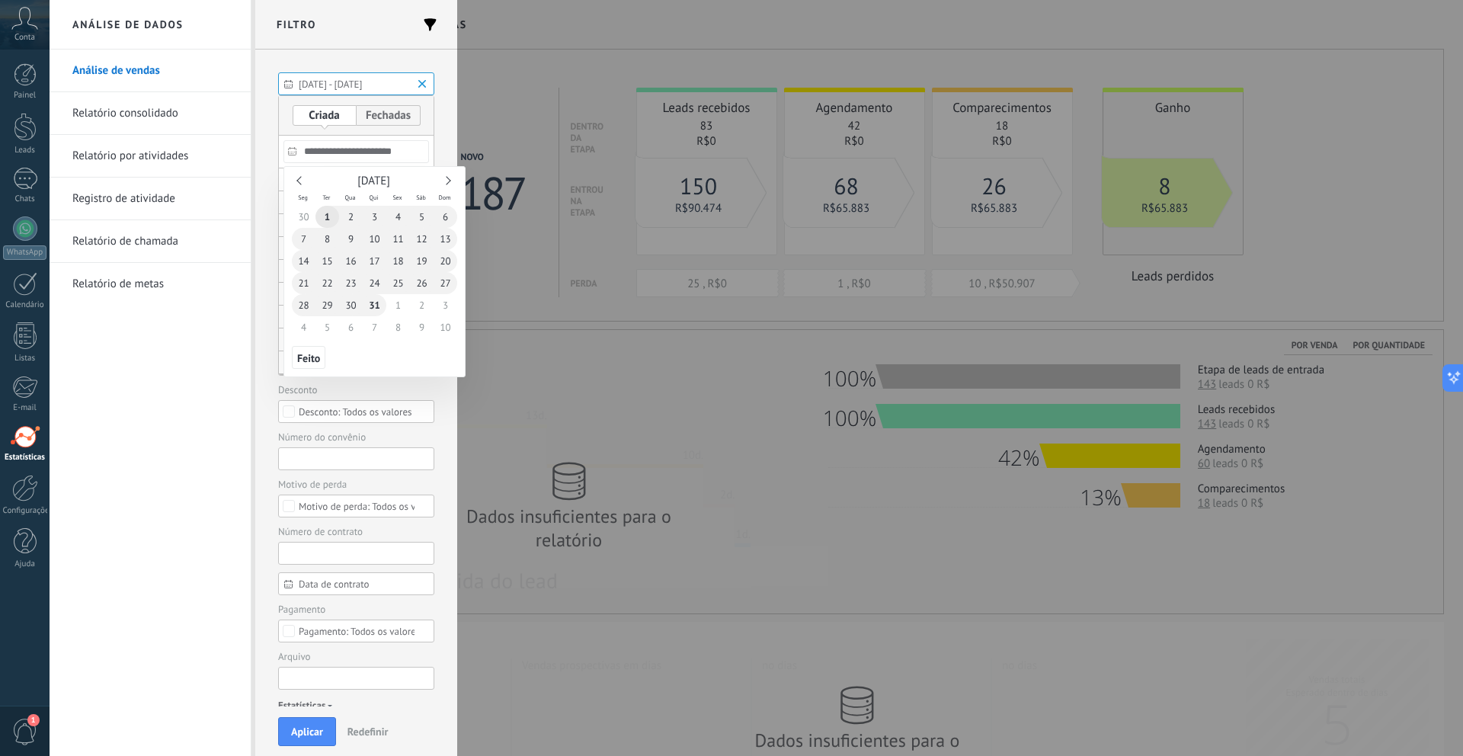
click at [380, 305] on span "31" at bounding box center [375, 305] width 24 height 22
click at [391, 385] on div at bounding box center [731, 459] width 1463 height 593
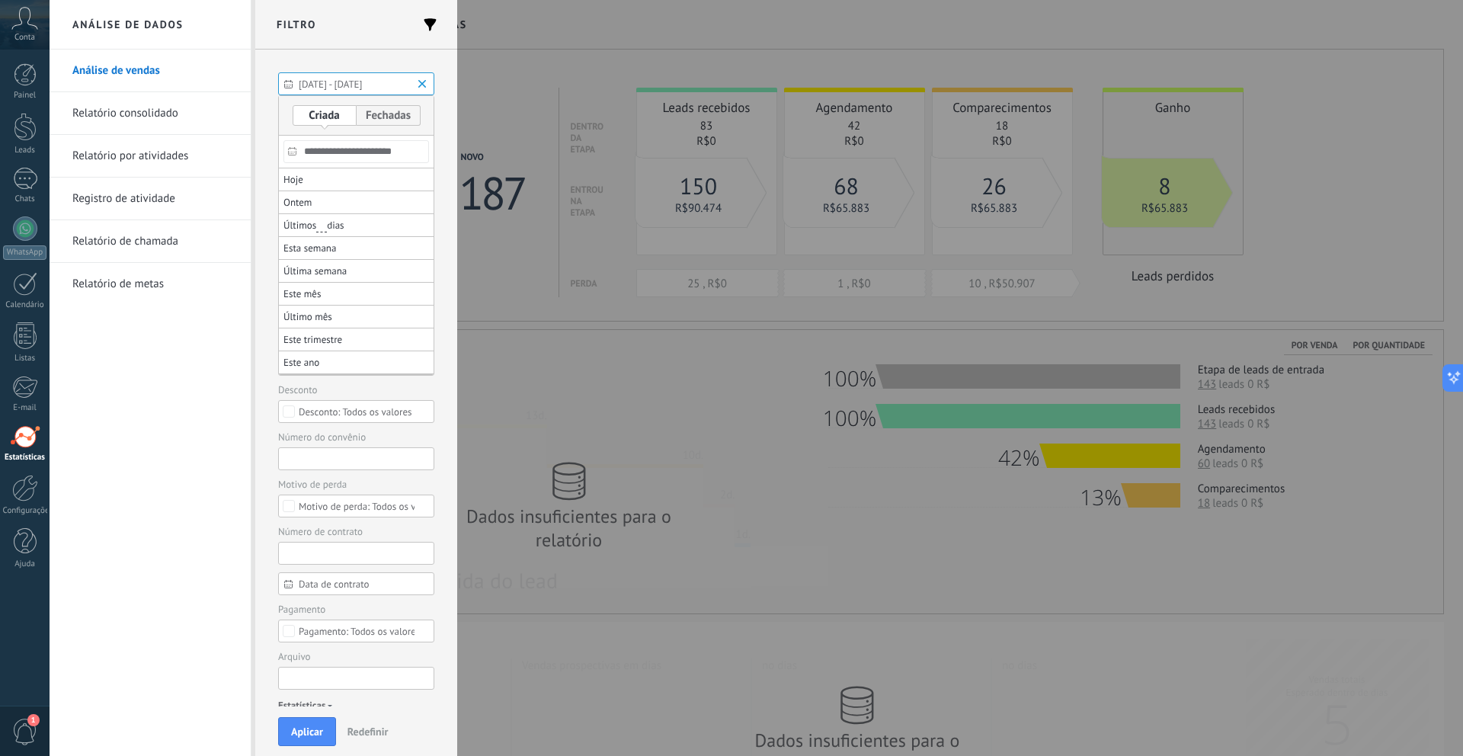
click at [446, 323] on div "**********" at bounding box center [356, 378] width 202 height 657
click at [311, 731] on button "Aplicar" at bounding box center [307, 731] width 58 height 29
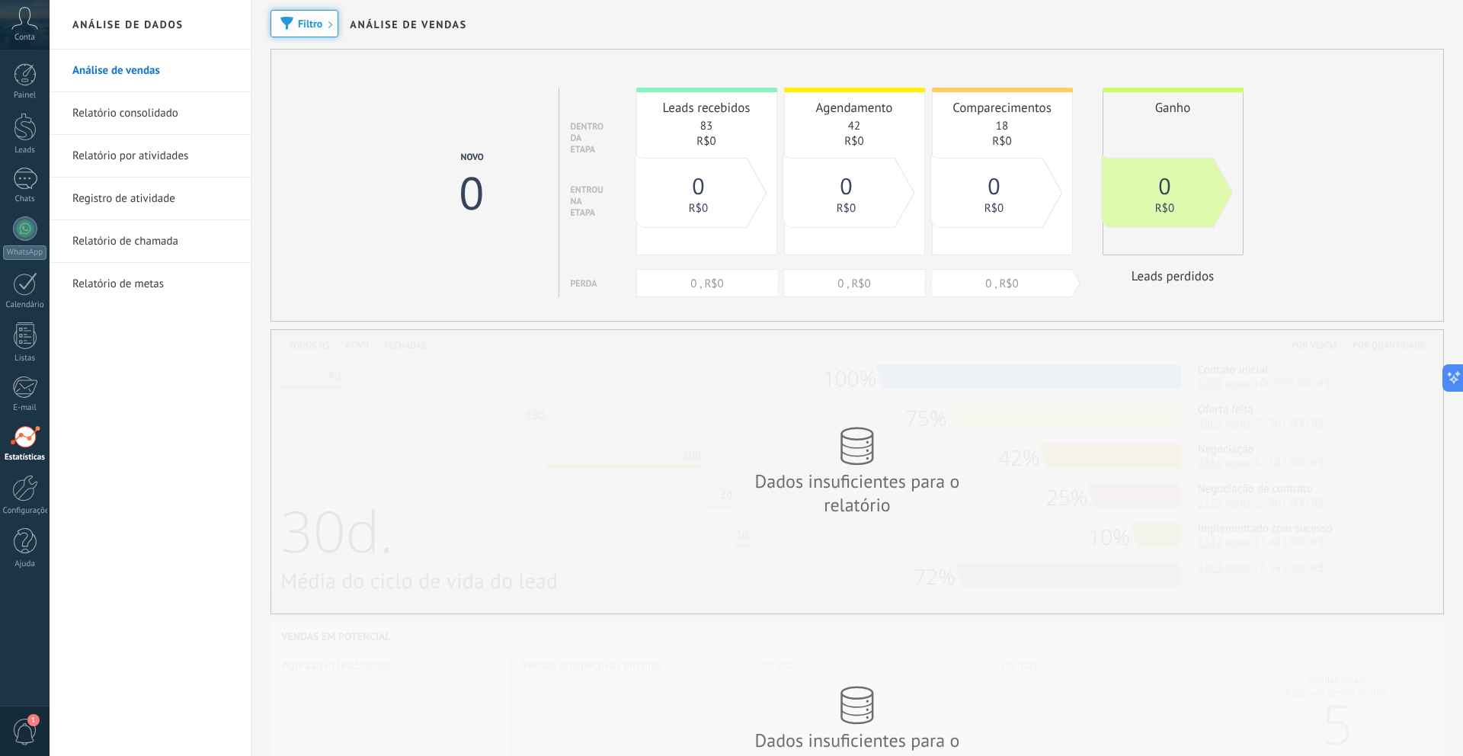
click at [310, 29] on span "Filtro" at bounding box center [310, 23] width 24 height 11
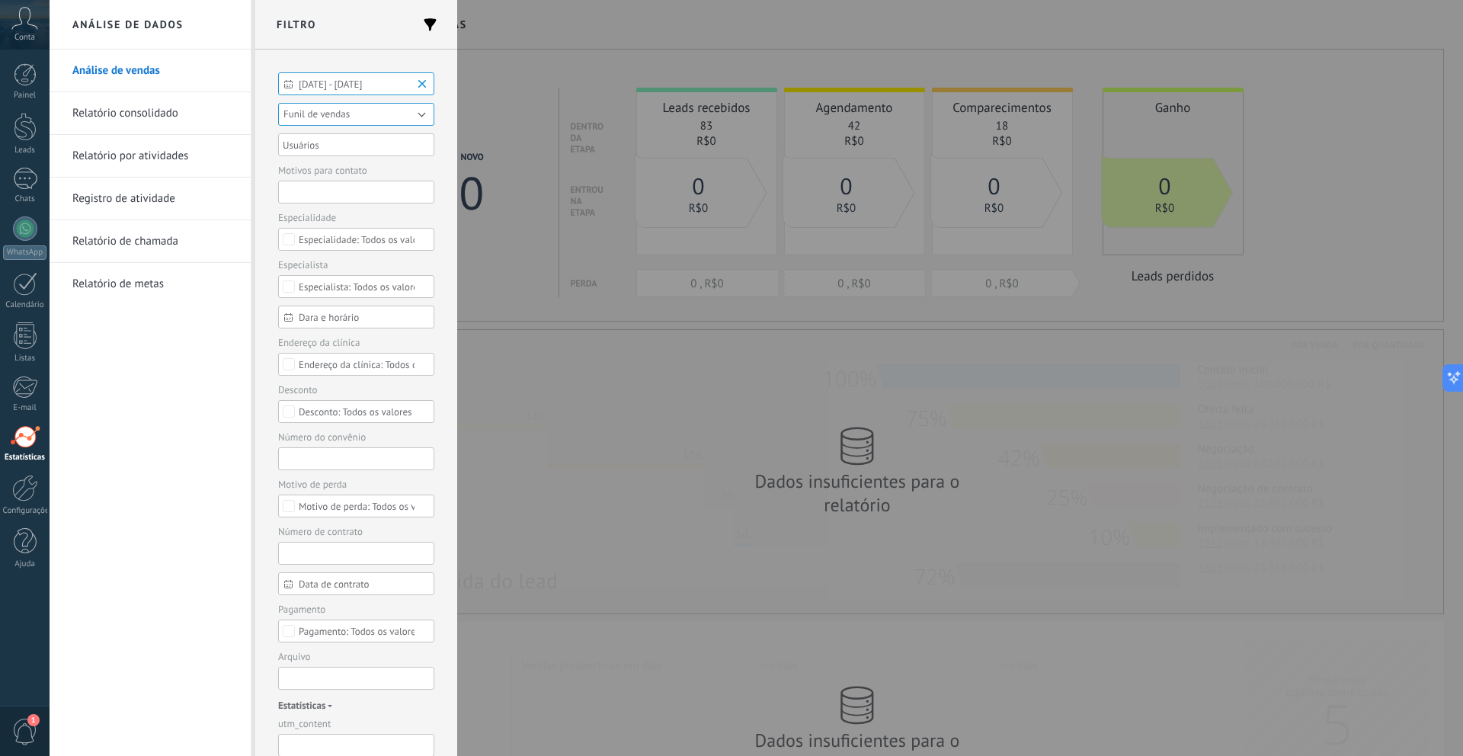
click at [373, 87] on span "01/07/2025 - 31/07/2025" at bounding box center [362, 83] width 127 height 11
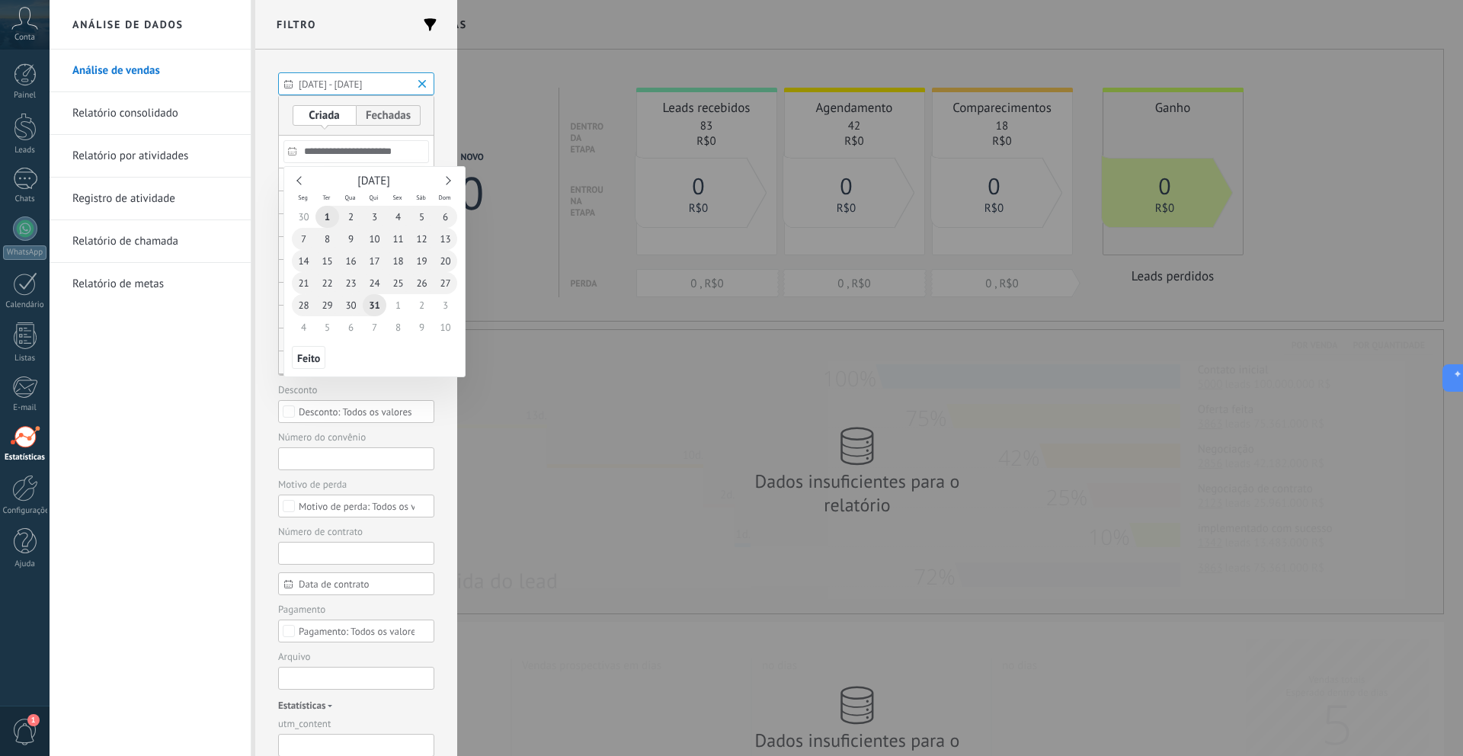
click at [361, 155] on input "**********" at bounding box center [356, 151] width 146 height 23
click at [438, 149] on div "**********" at bounding box center [356, 403] width 202 height 706
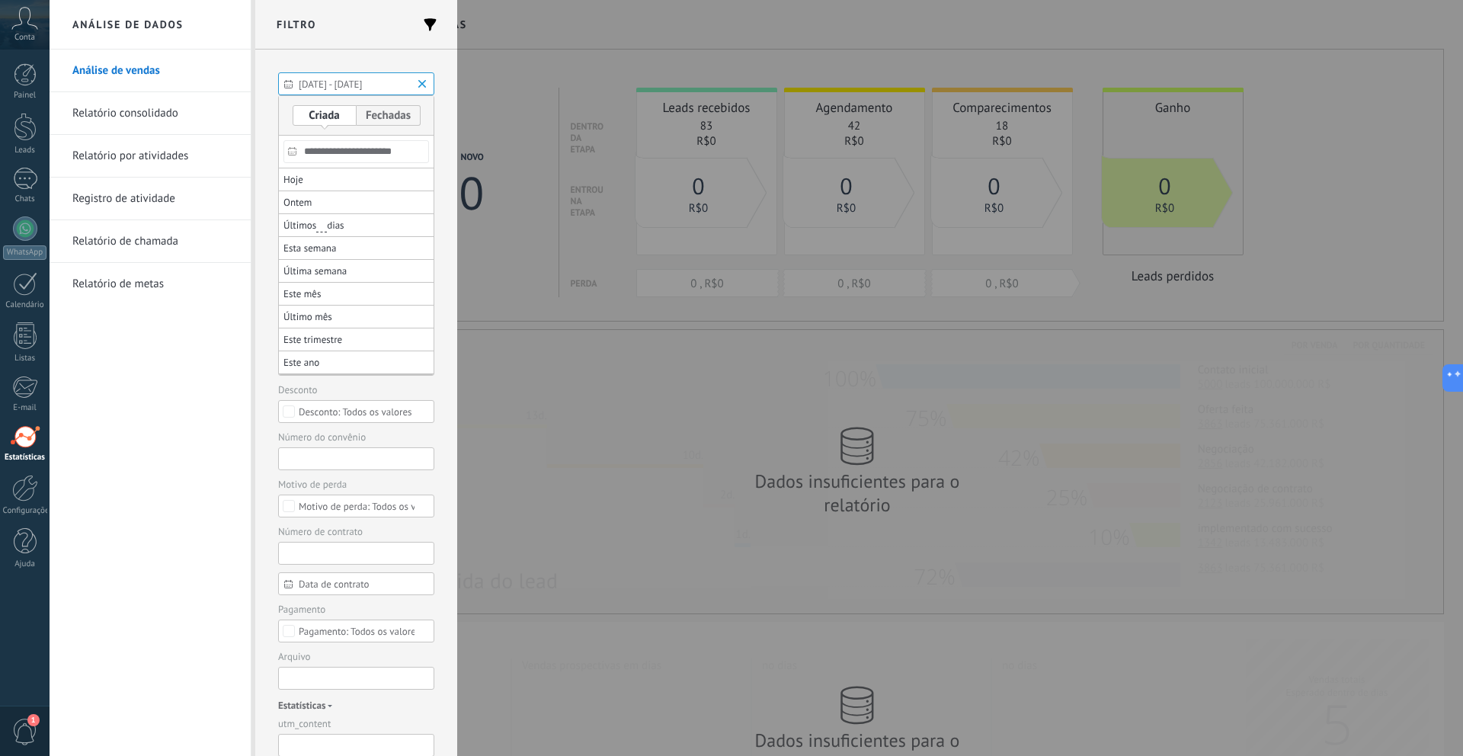
click at [382, 86] on span "01/07/2025 - 31/07/2025" at bounding box center [362, 83] width 127 height 11
click at [350, 149] on input "**********" at bounding box center [356, 151] width 146 height 23
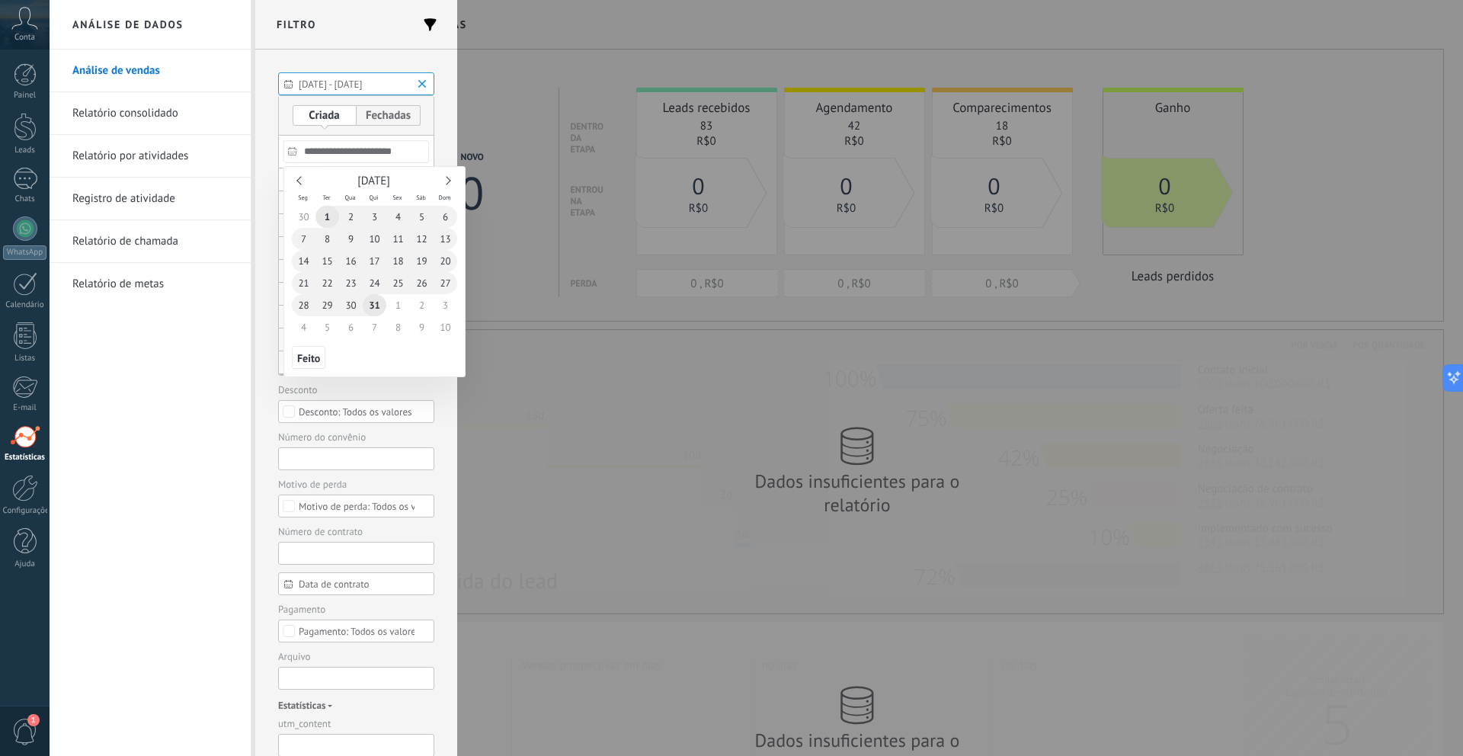
click at [446, 182] on link at bounding box center [446, 180] width 8 height 8
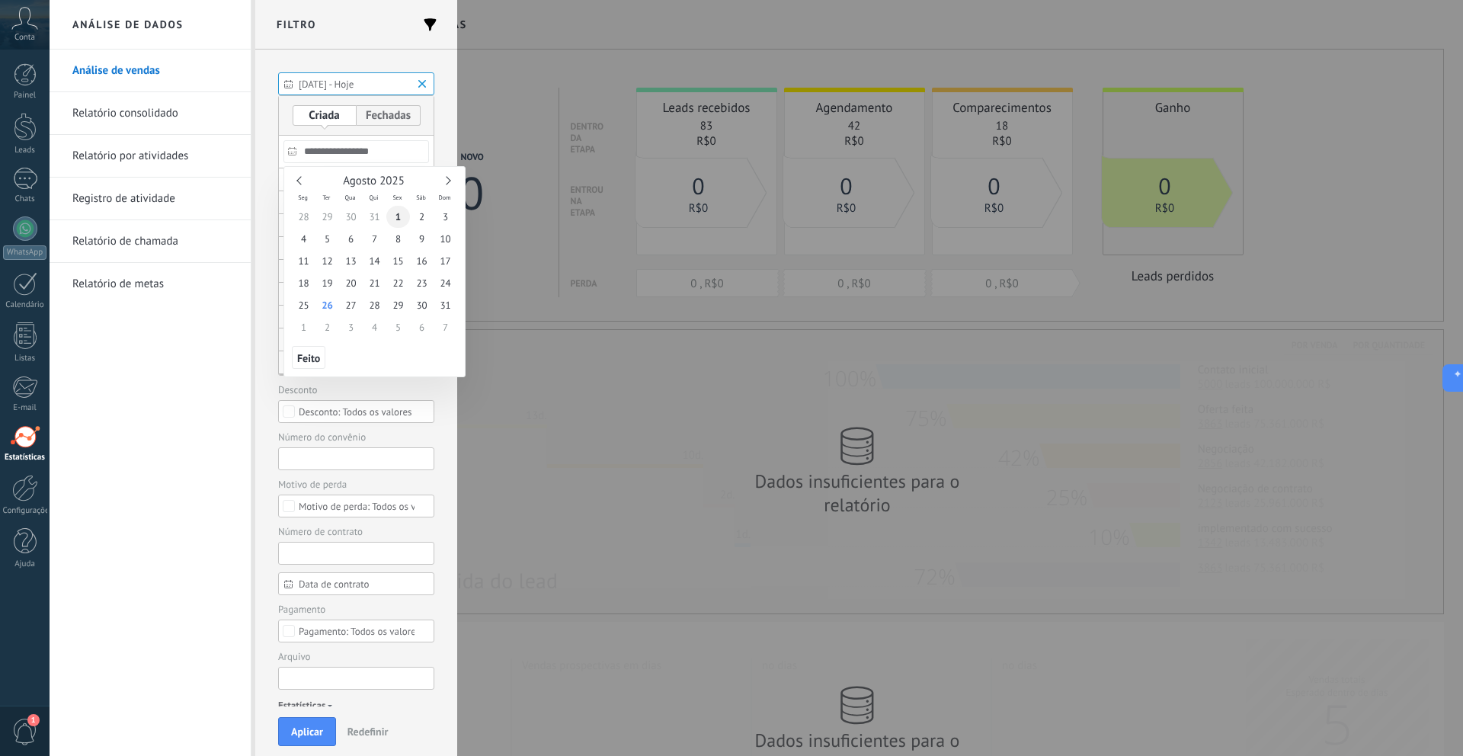
click at [400, 220] on span "1" at bounding box center [398, 217] width 24 height 22
type input "**********"
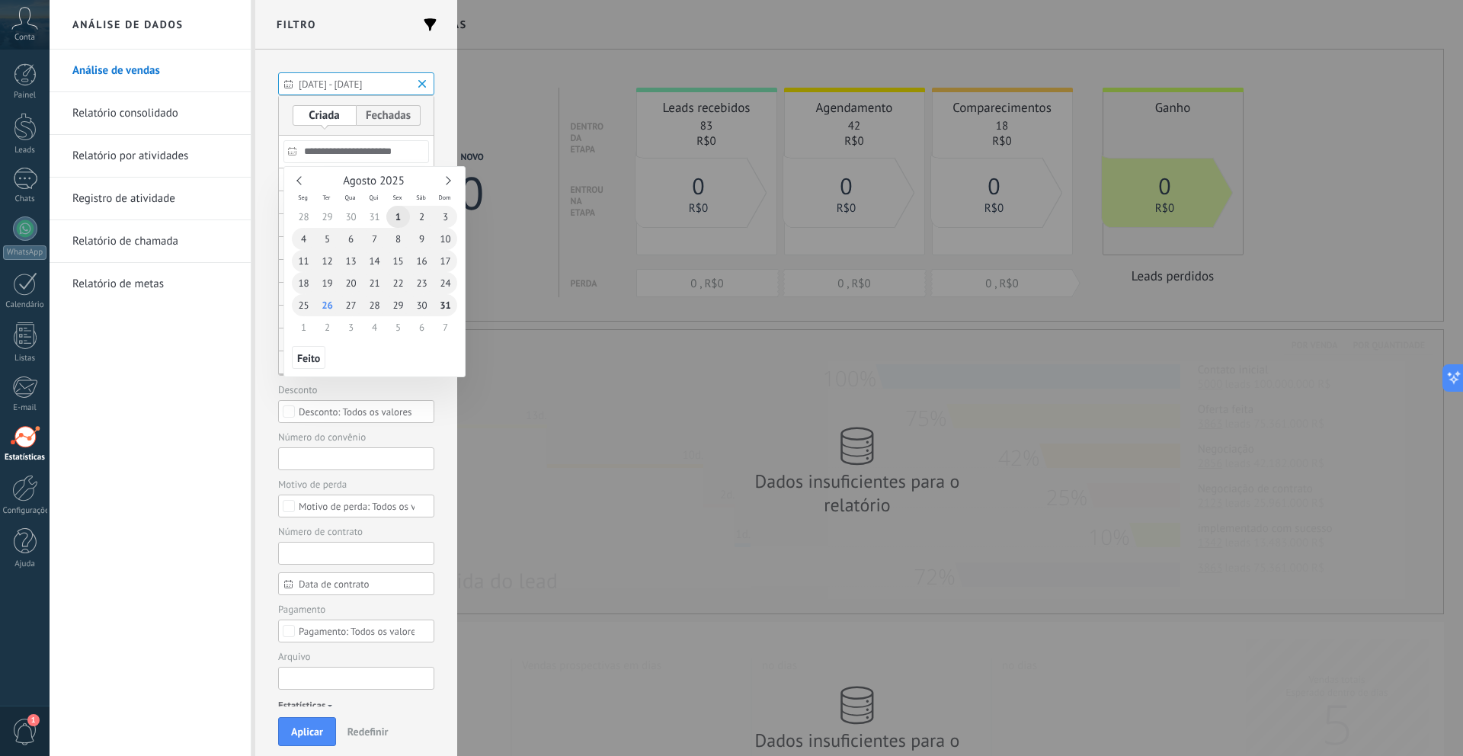
click at [448, 300] on span "31" at bounding box center [445, 305] width 24 height 22
click at [421, 389] on div at bounding box center [731, 459] width 1463 height 593
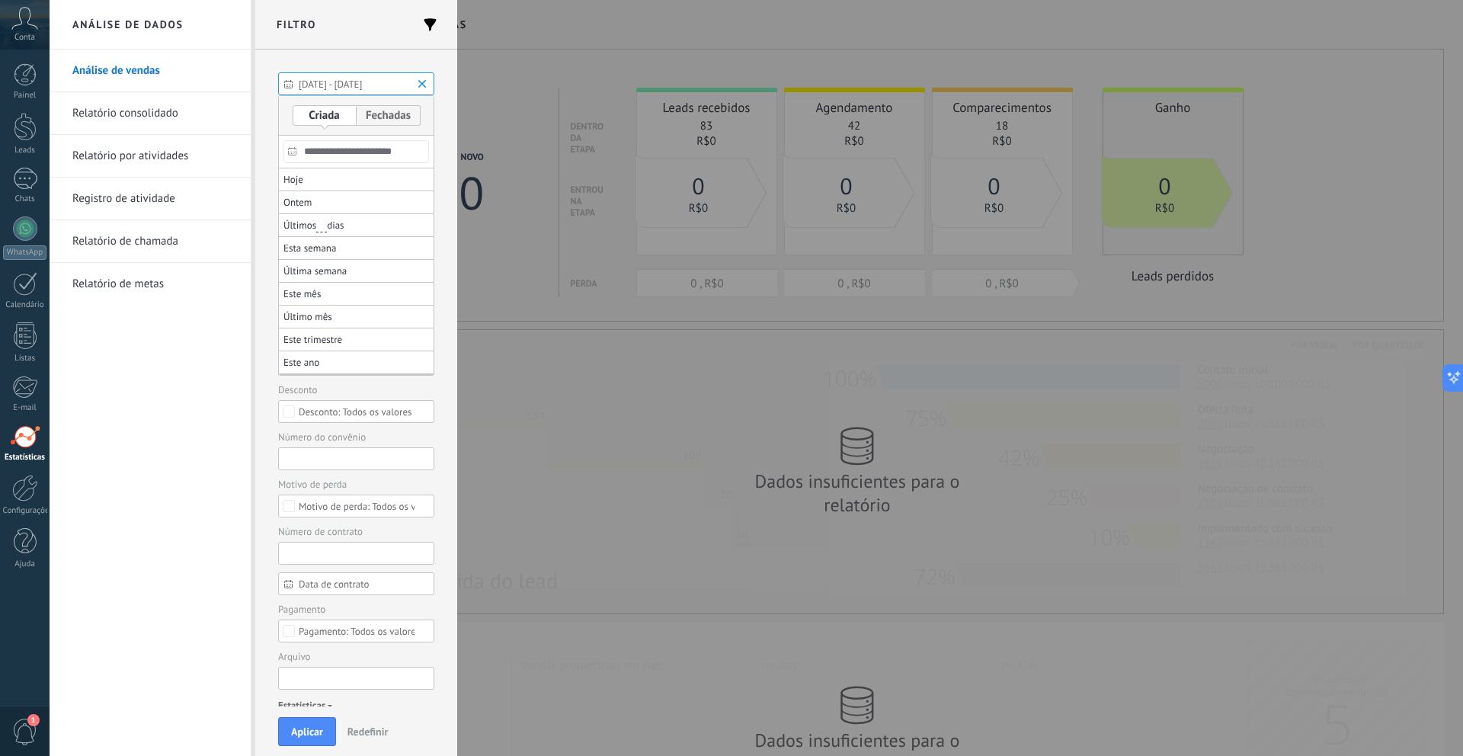
click at [295, 723] on button "Aplicar" at bounding box center [307, 731] width 58 height 29
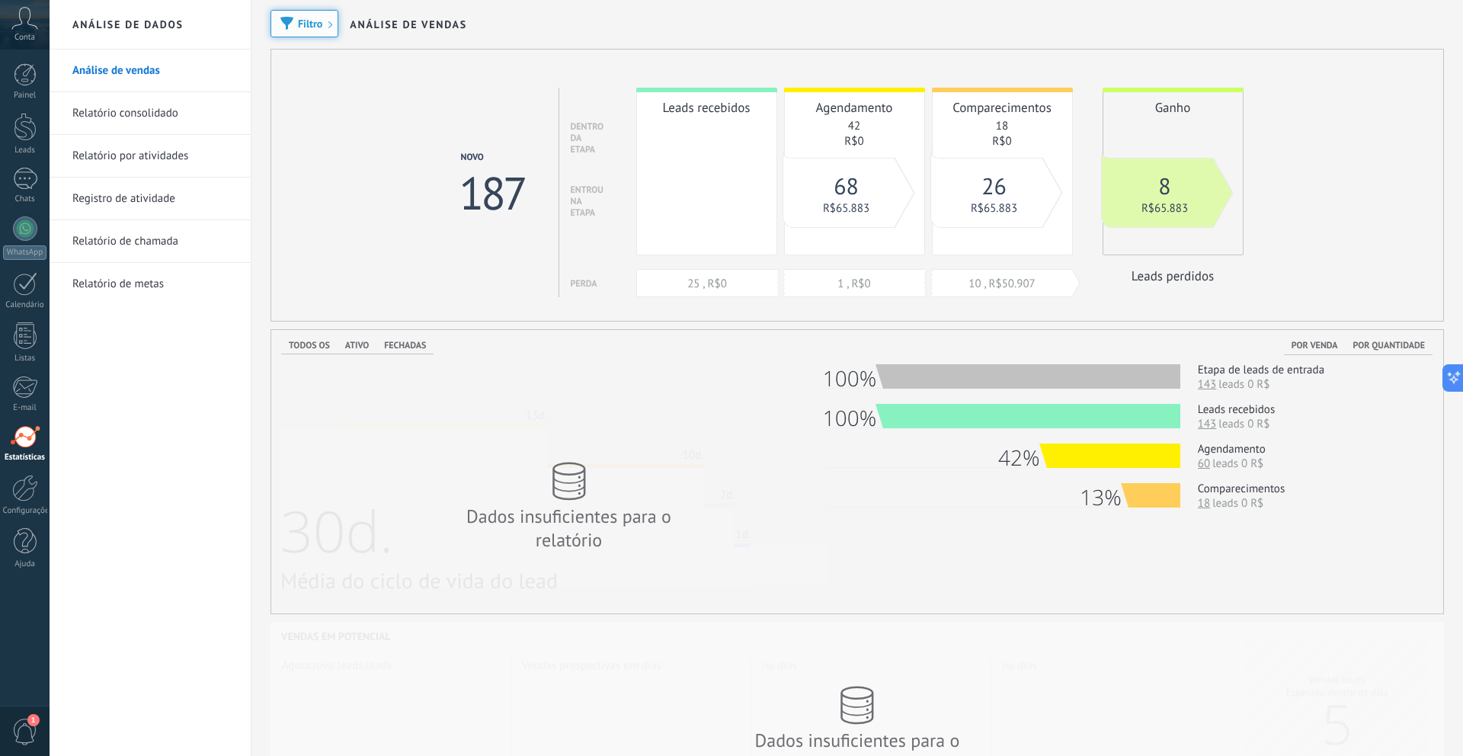
click at [302, 20] on span "Filtro" at bounding box center [310, 23] width 24 height 11
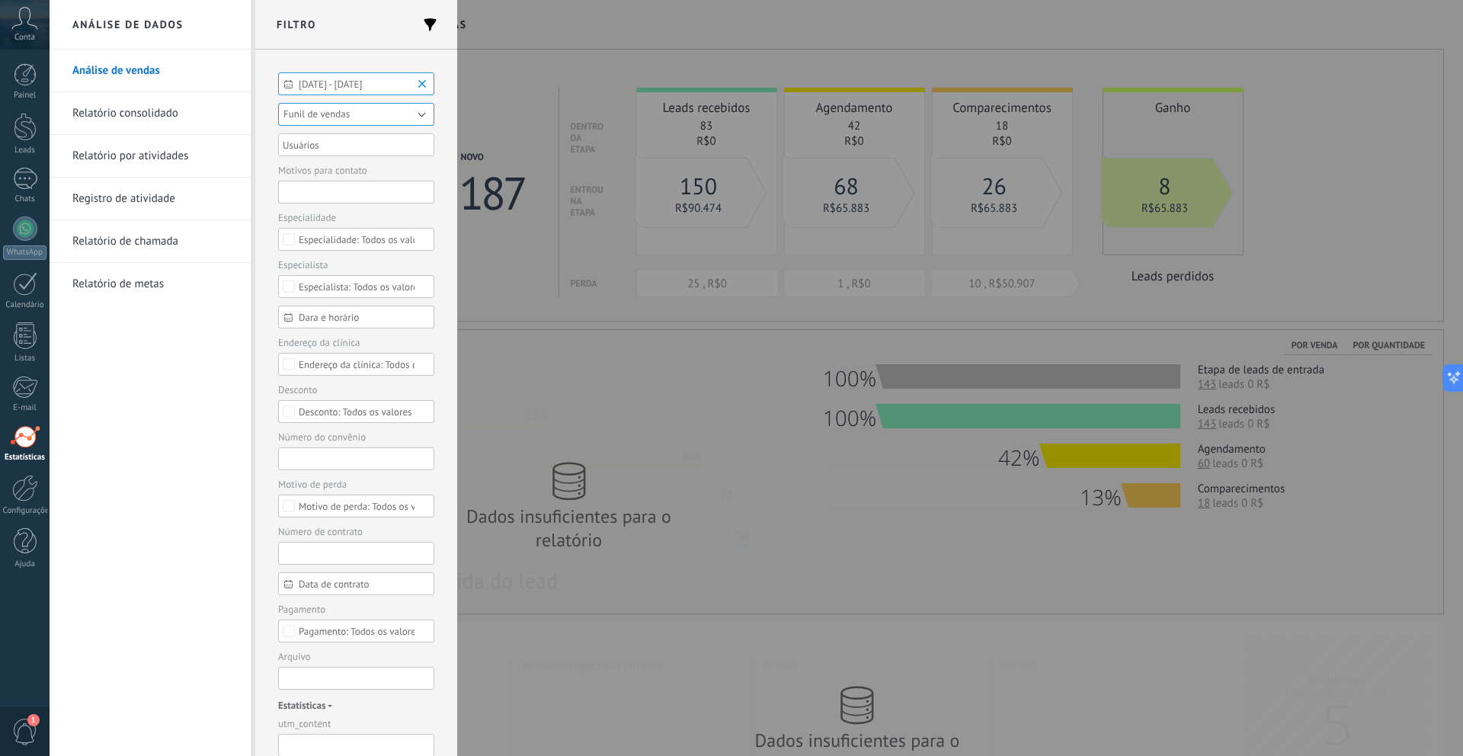
click at [370, 83] on span "01/08/2025 - 31/08/2025" at bounding box center [362, 83] width 127 height 11
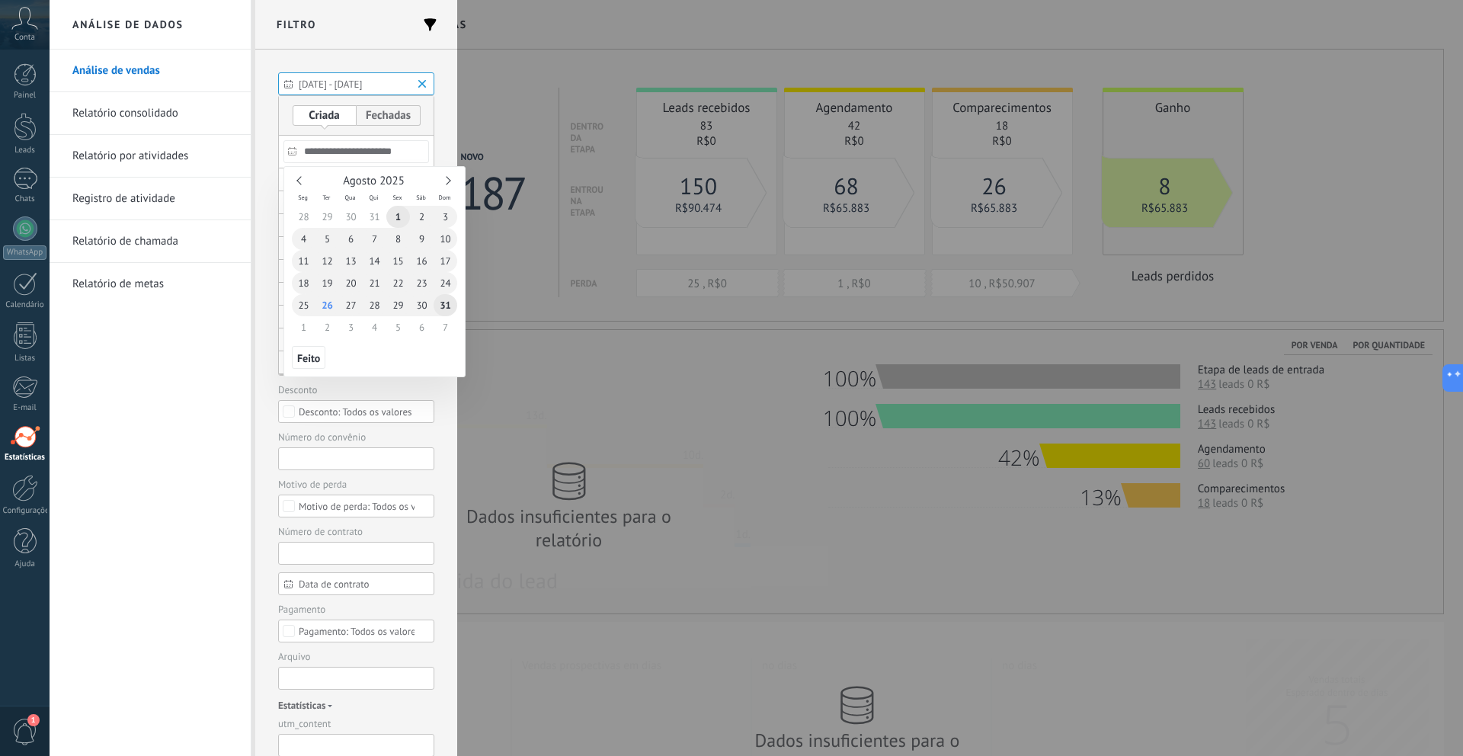
click at [372, 152] on input "**********" at bounding box center [356, 151] width 146 height 23
click at [299, 187] on div "Agosto 2025" at bounding box center [374, 181] width 165 height 14
click at [301, 181] on link at bounding box center [300, 180] width 8 height 8
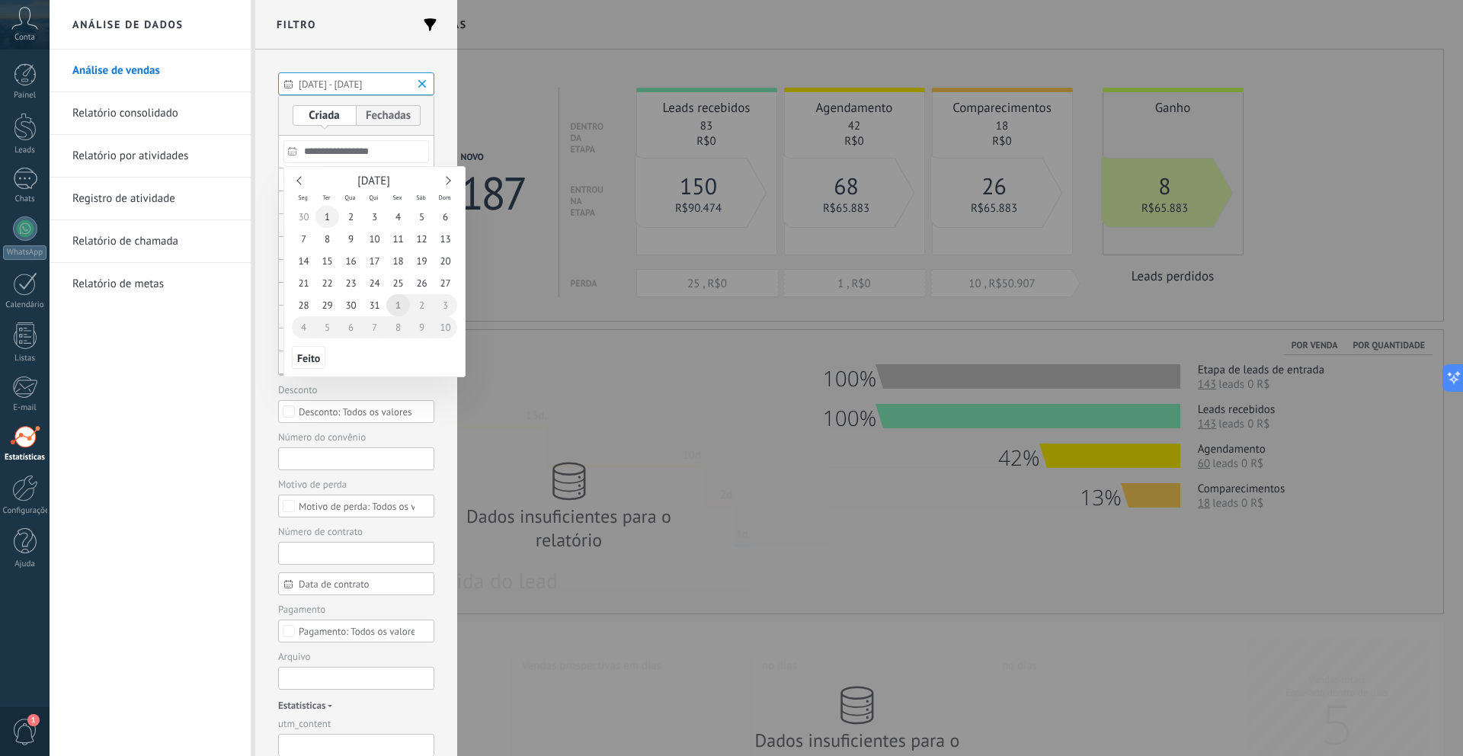
click at [332, 222] on span "1" at bounding box center [327, 217] width 24 height 22
type input "**********"
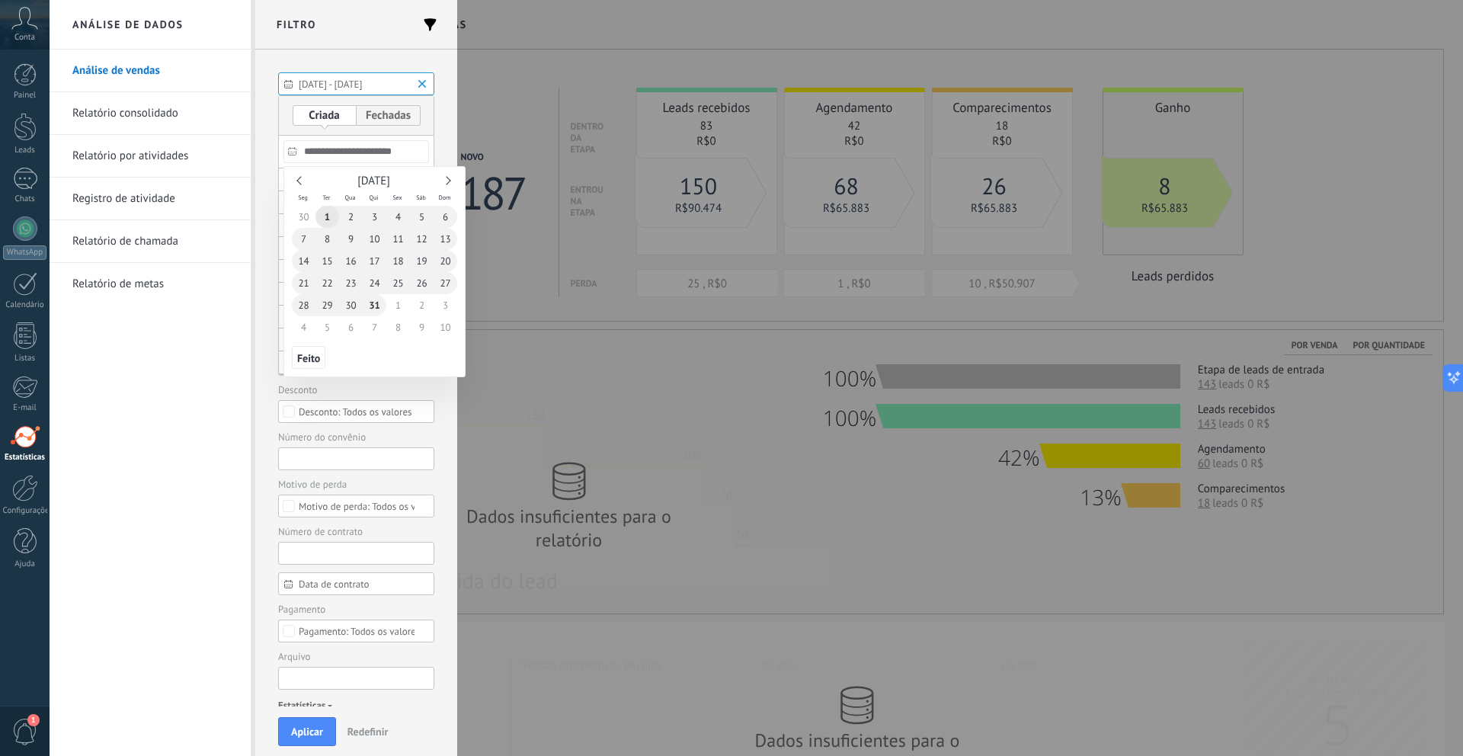
click at [369, 309] on span "31" at bounding box center [375, 305] width 24 height 22
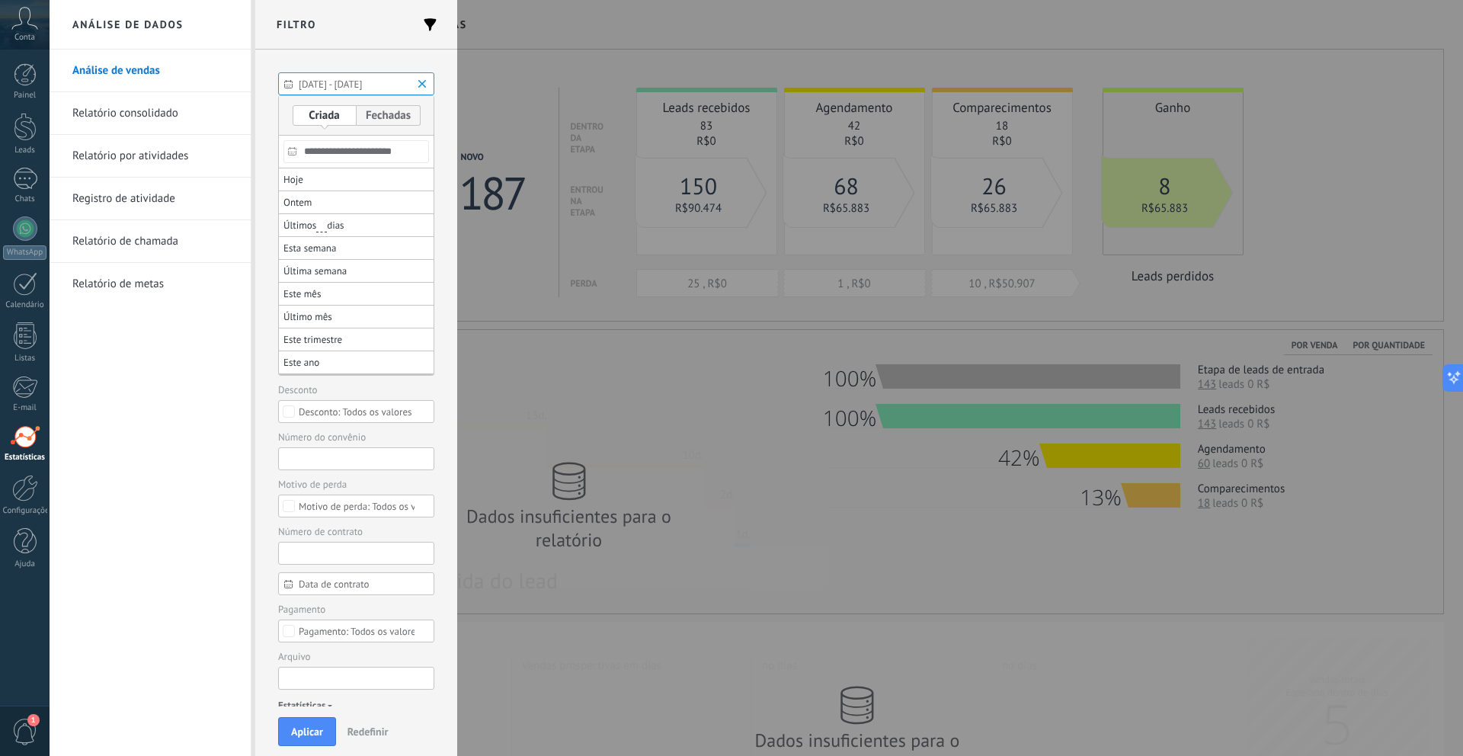
click at [419, 388] on div at bounding box center [731, 459] width 1463 height 593
click at [435, 406] on div "**********" at bounding box center [356, 378] width 202 height 657
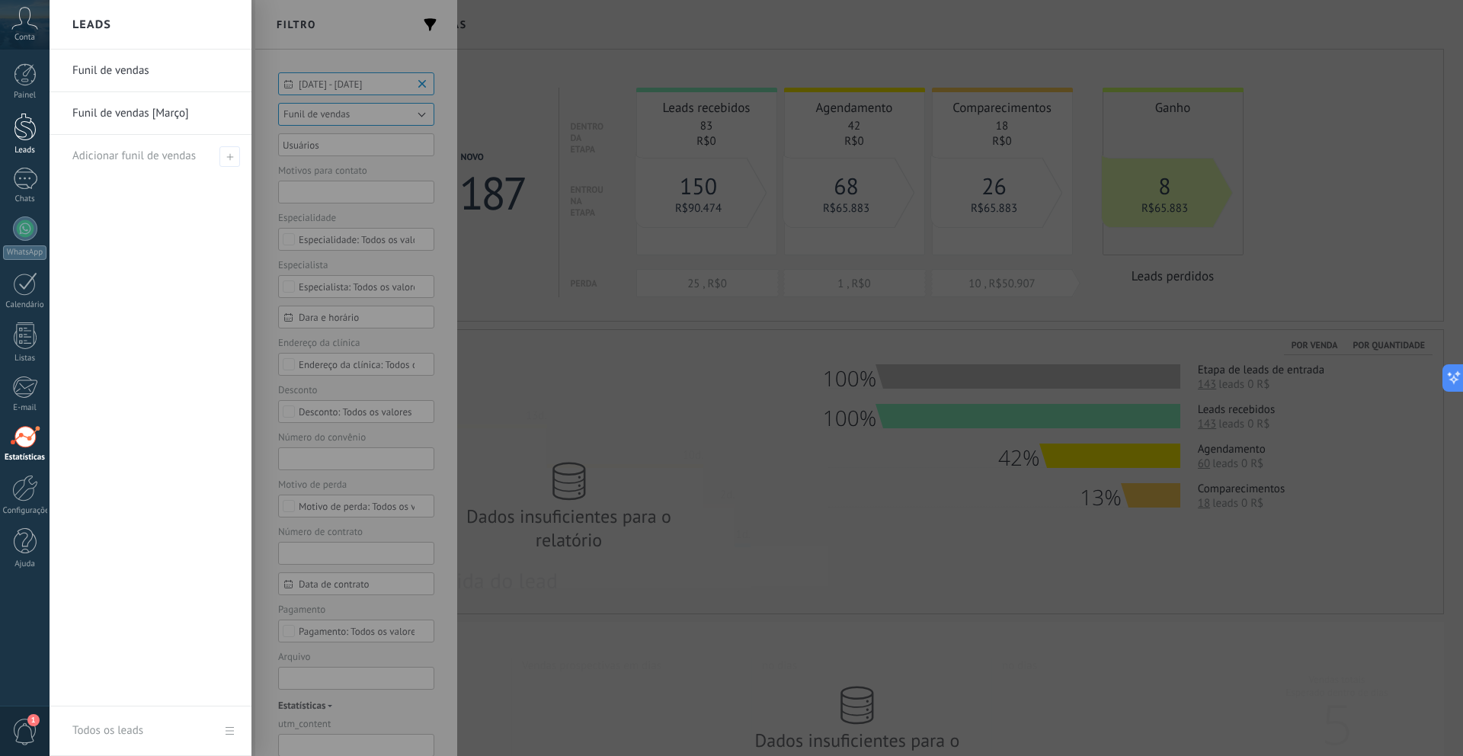
click at [25, 136] on div at bounding box center [25, 127] width 23 height 28
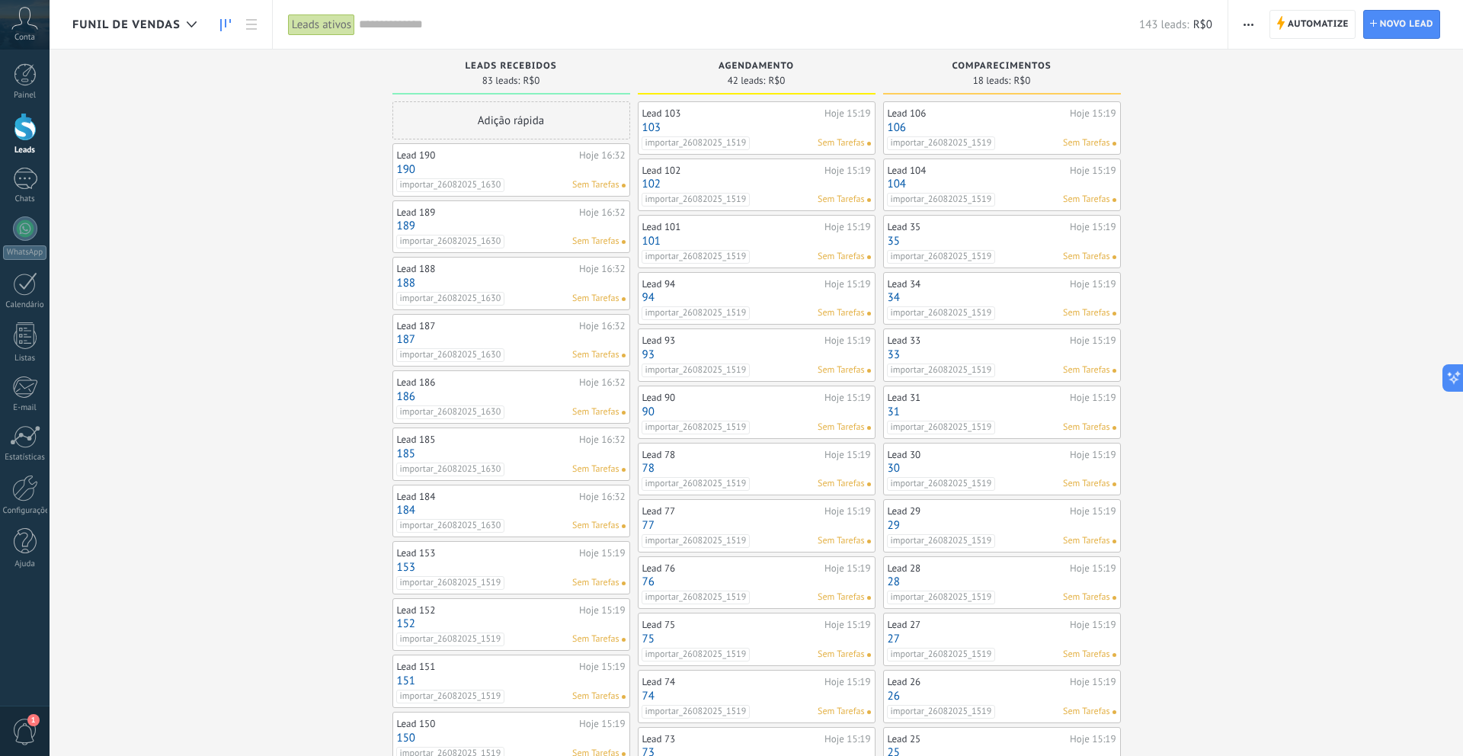
click at [461, 21] on input "text" at bounding box center [749, 25] width 780 height 16
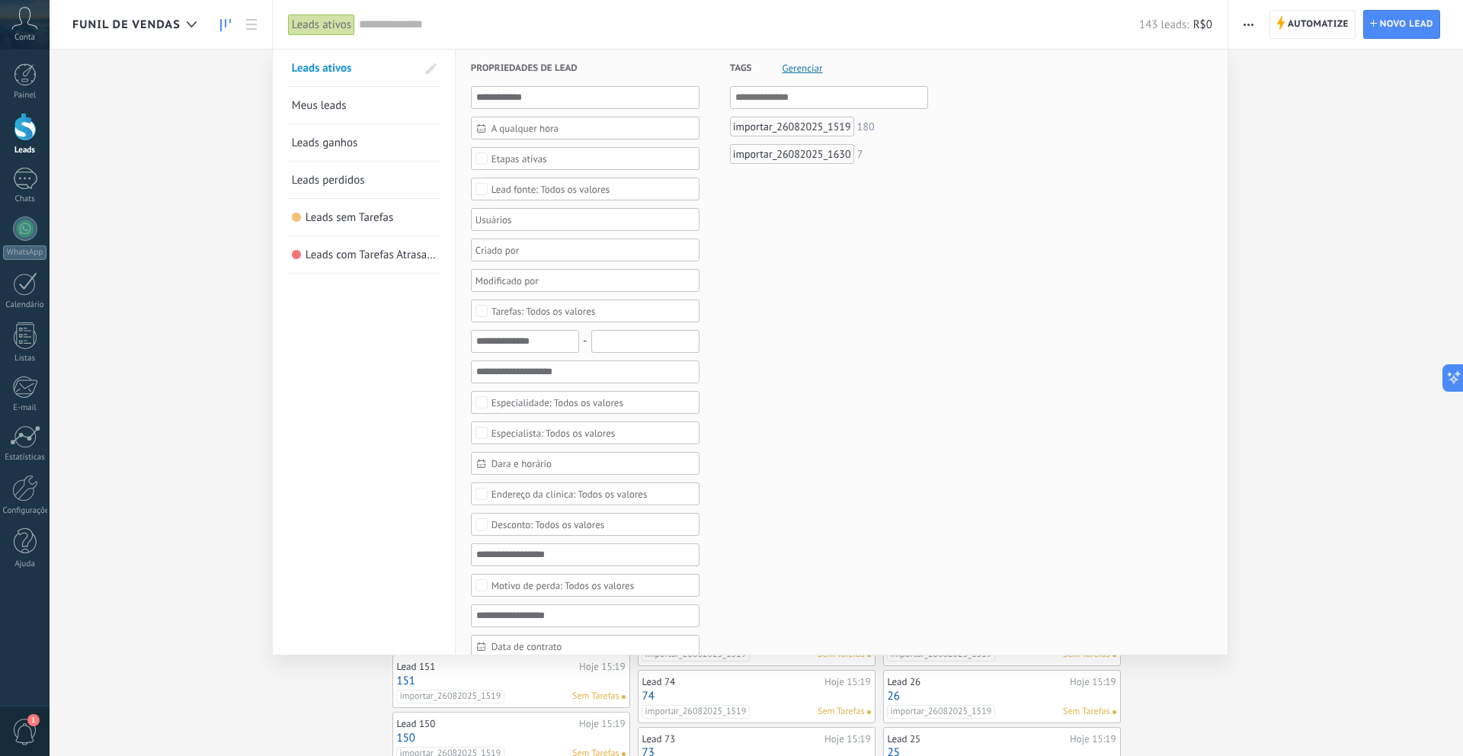
click at [364, 184] on span "Leads perdidos" at bounding box center [328, 180] width 73 height 14
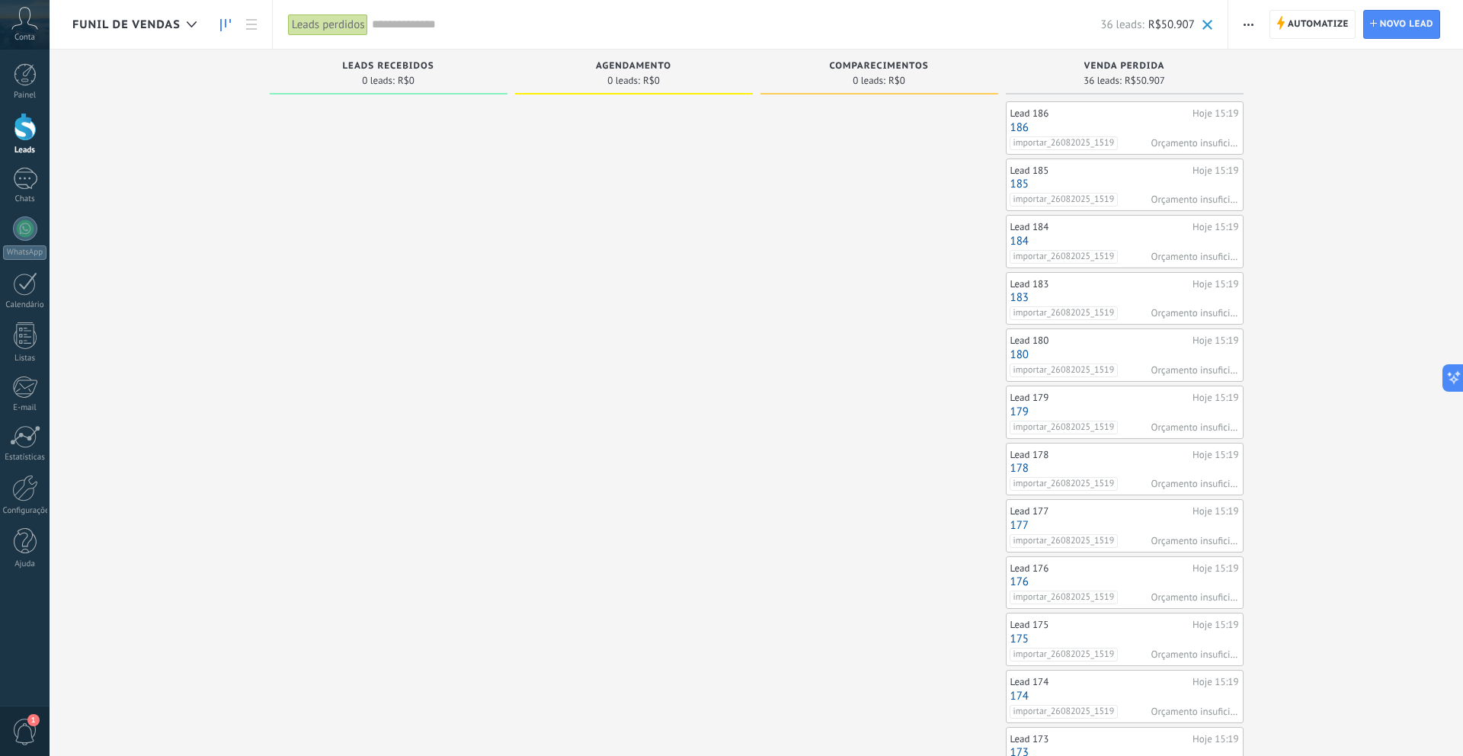
click at [1140, 123] on link "186" at bounding box center [1124, 127] width 229 height 13
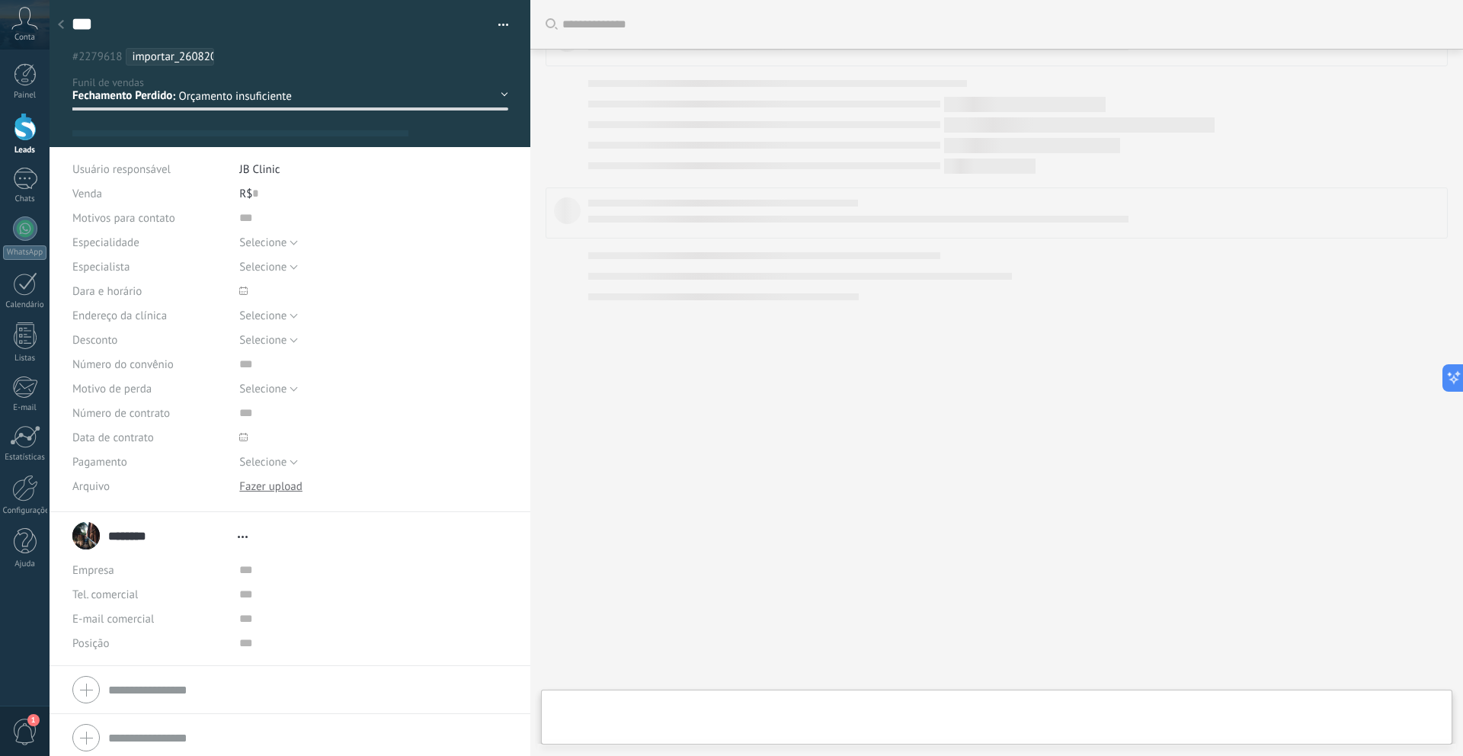
type textarea "***"
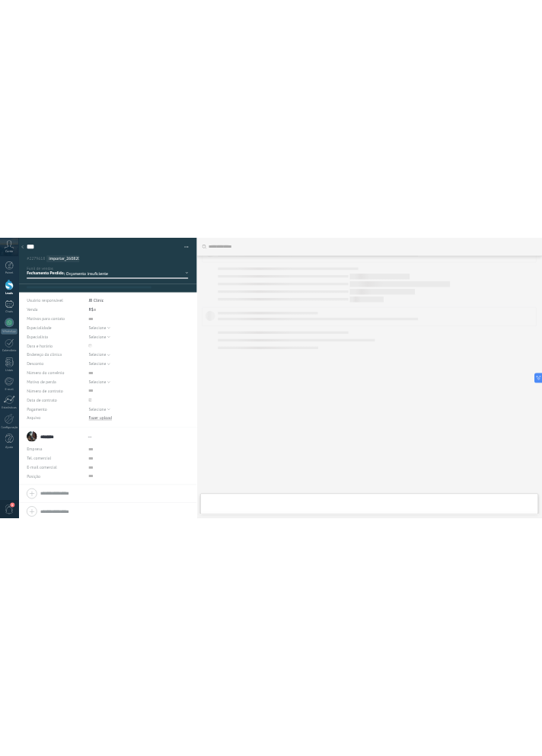
scroll to position [23, 0]
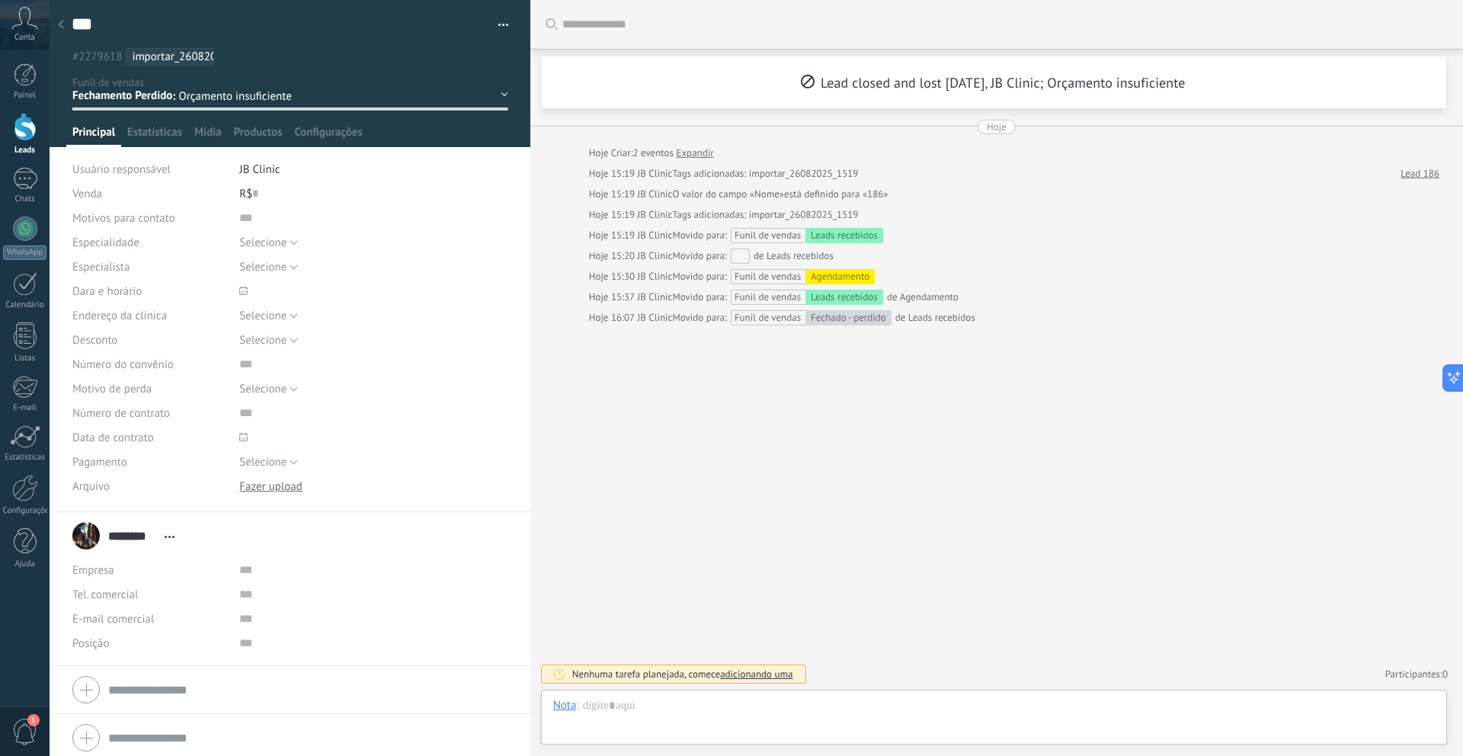
click at [305, 95] on span "Orçamento insuficiente" at bounding box center [242, 96] width 129 height 14
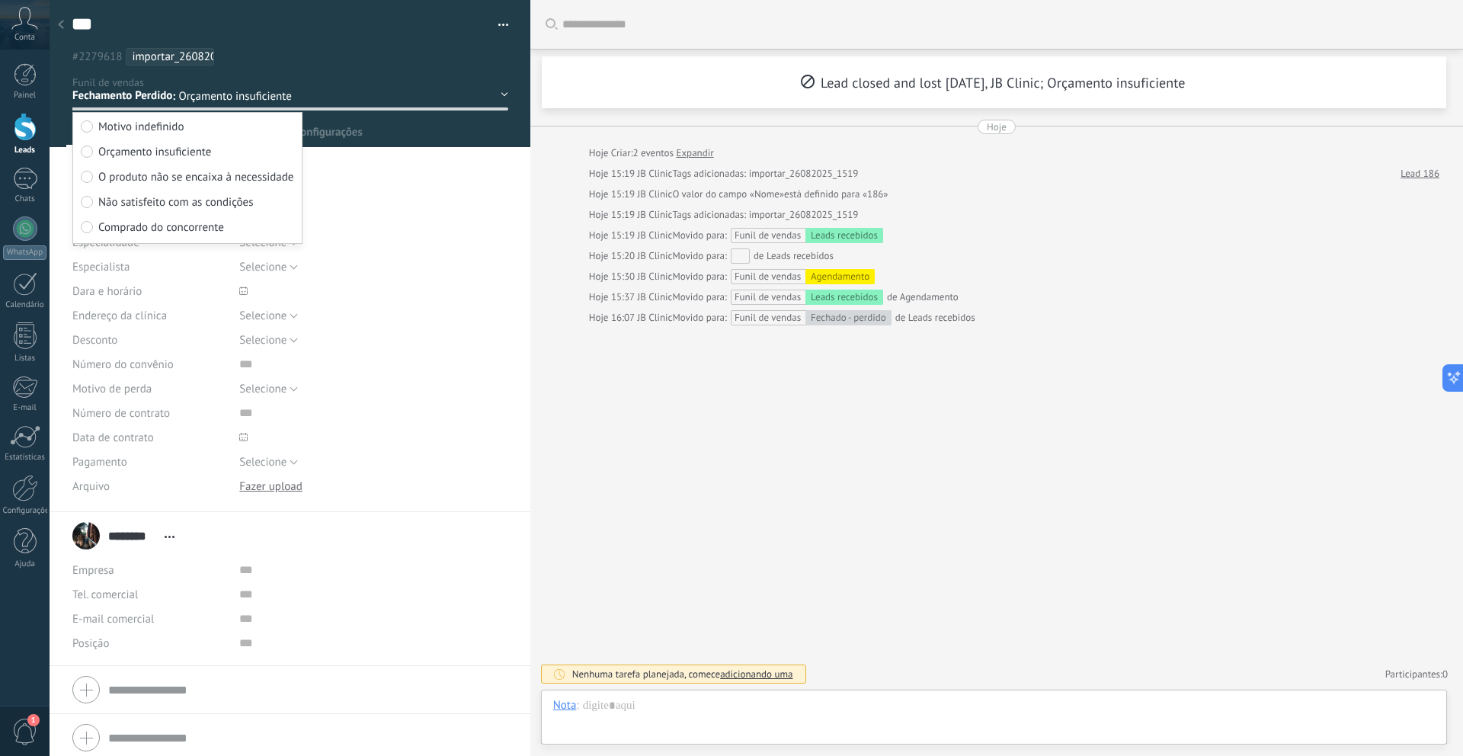
click at [0, 0] on div "Leads recebidos Agendamento Comparecimentos Fechamento Ganho Fechamento Perdido" at bounding box center [0, 0] width 0 height 0
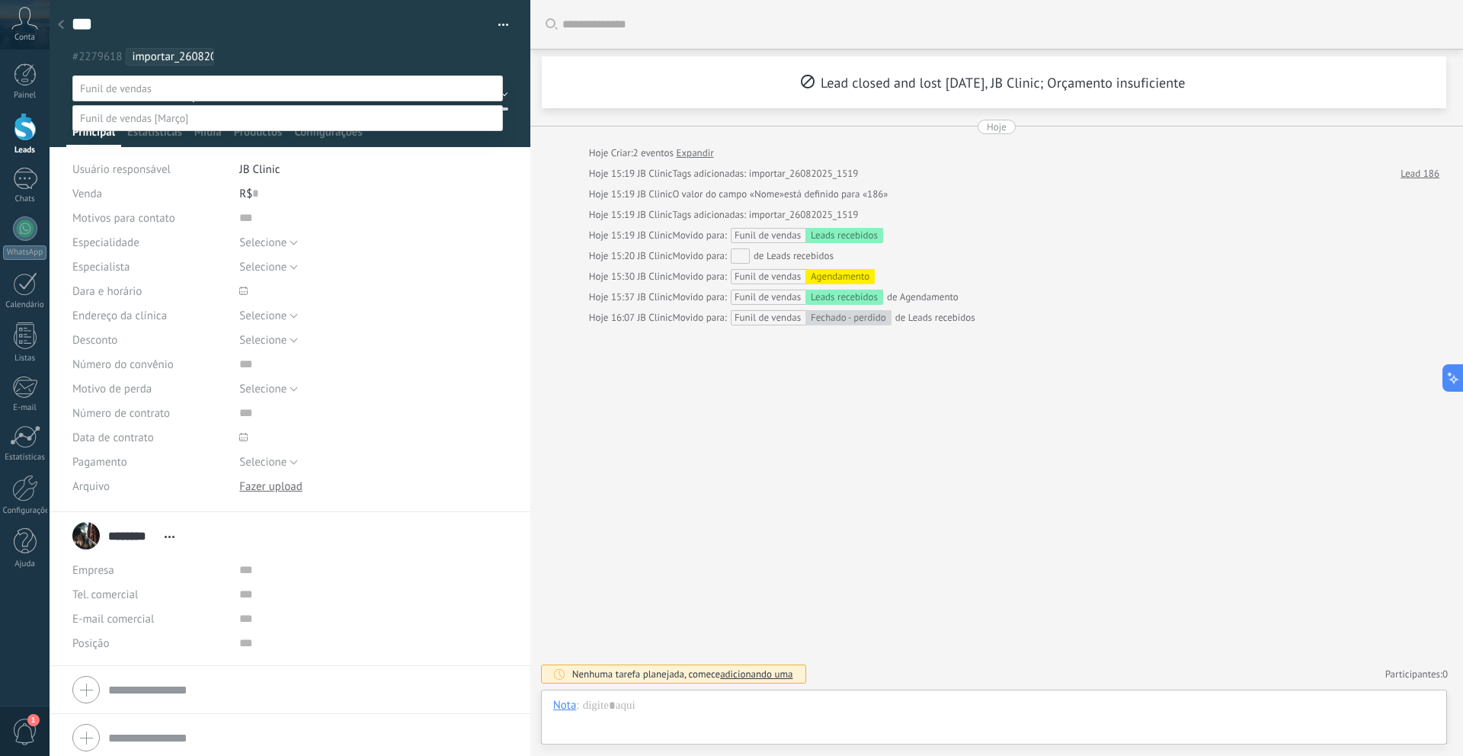
click at [0, 0] on label "Leads recebidos" at bounding box center [0, 0] width 0 height 0
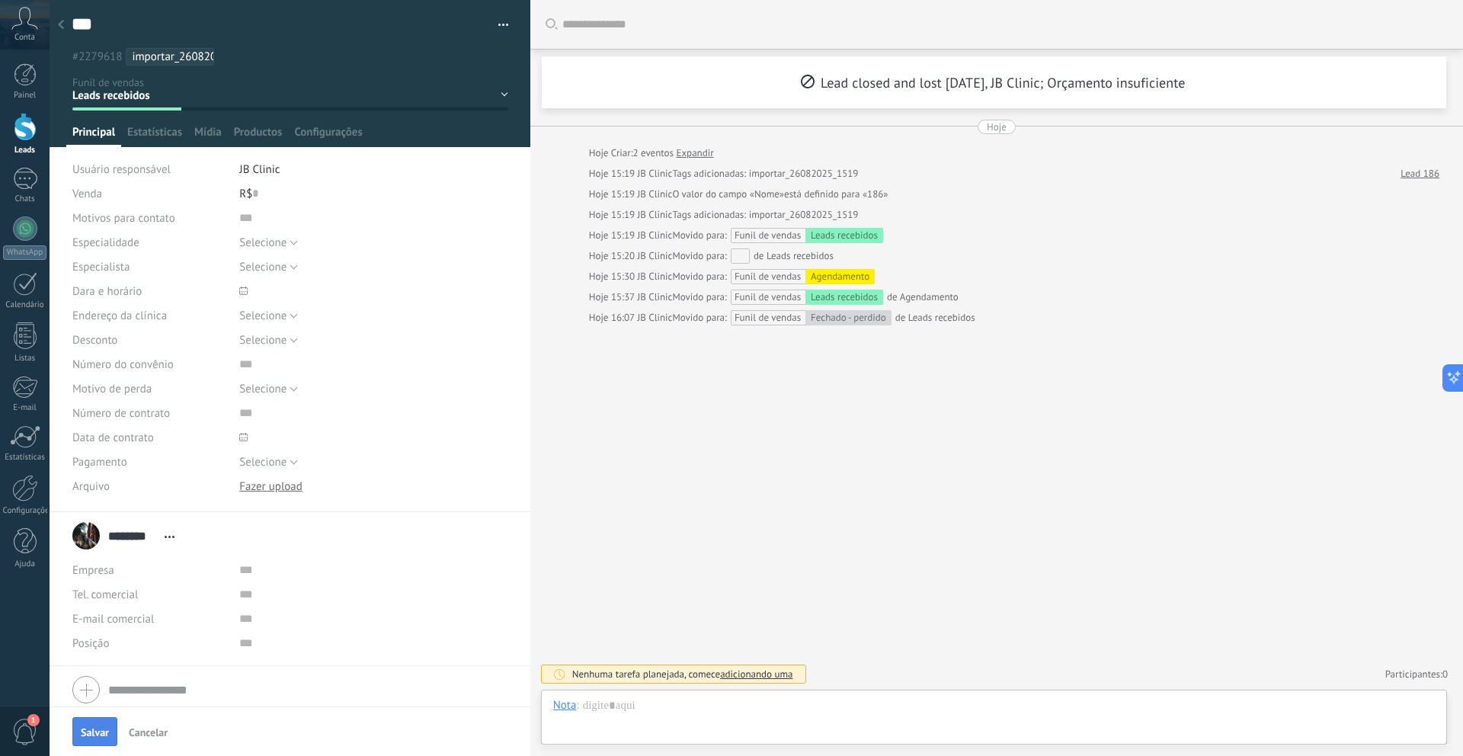
click at [103, 724] on button "Salvar" at bounding box center [94, 731] width 45 height 29
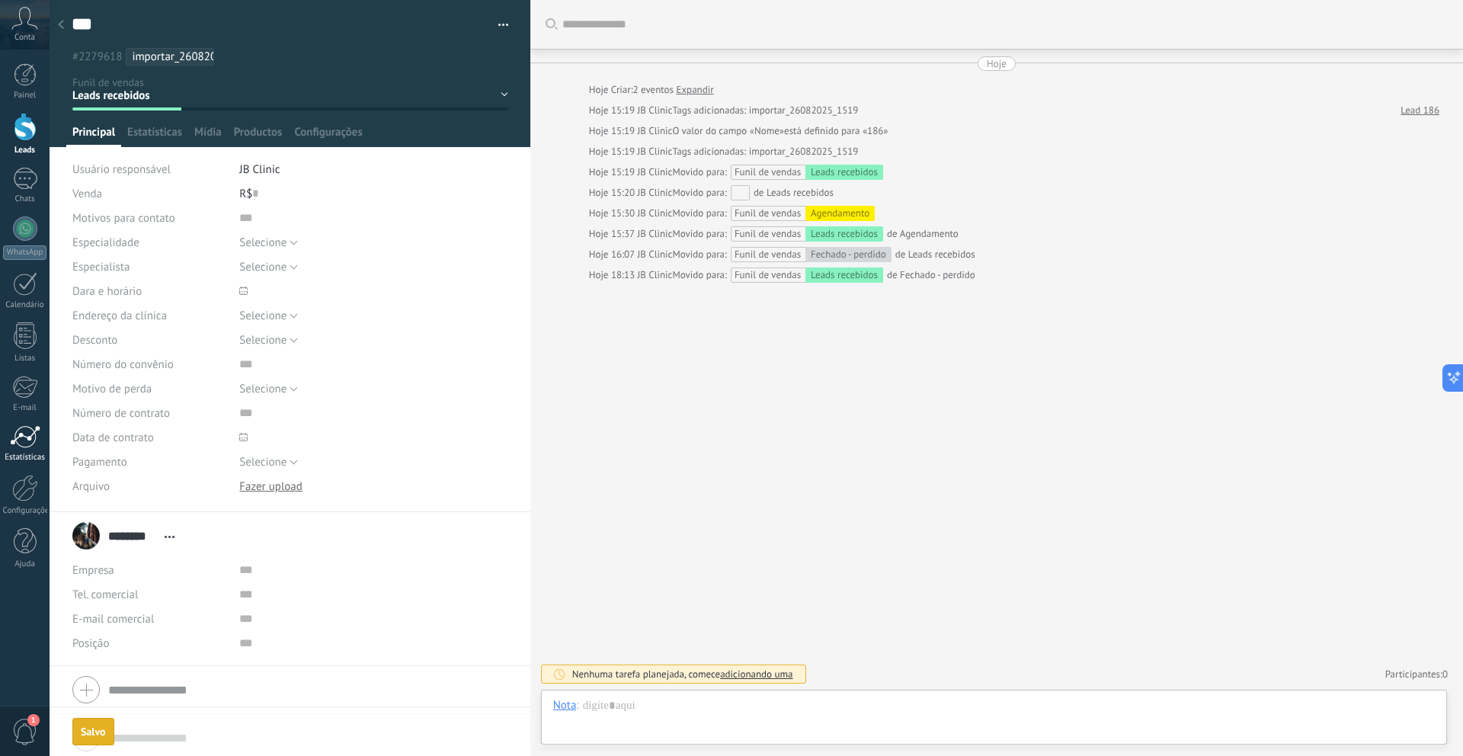
click at [27, 438] on div at bounding box center [25, 436] width 30 height 23
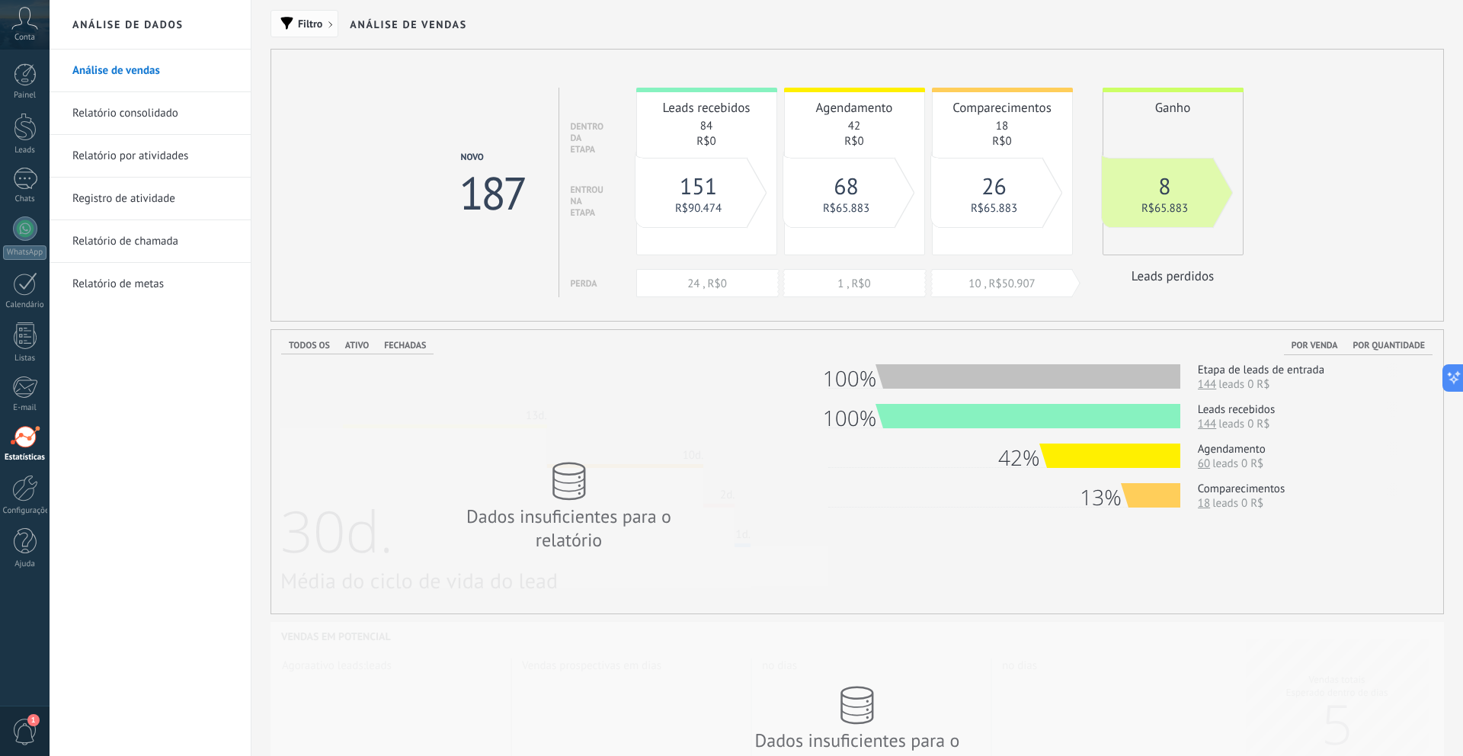
click at [298, 27] on span "Filtro" at bounding box center [310, 23] width 24 height 11
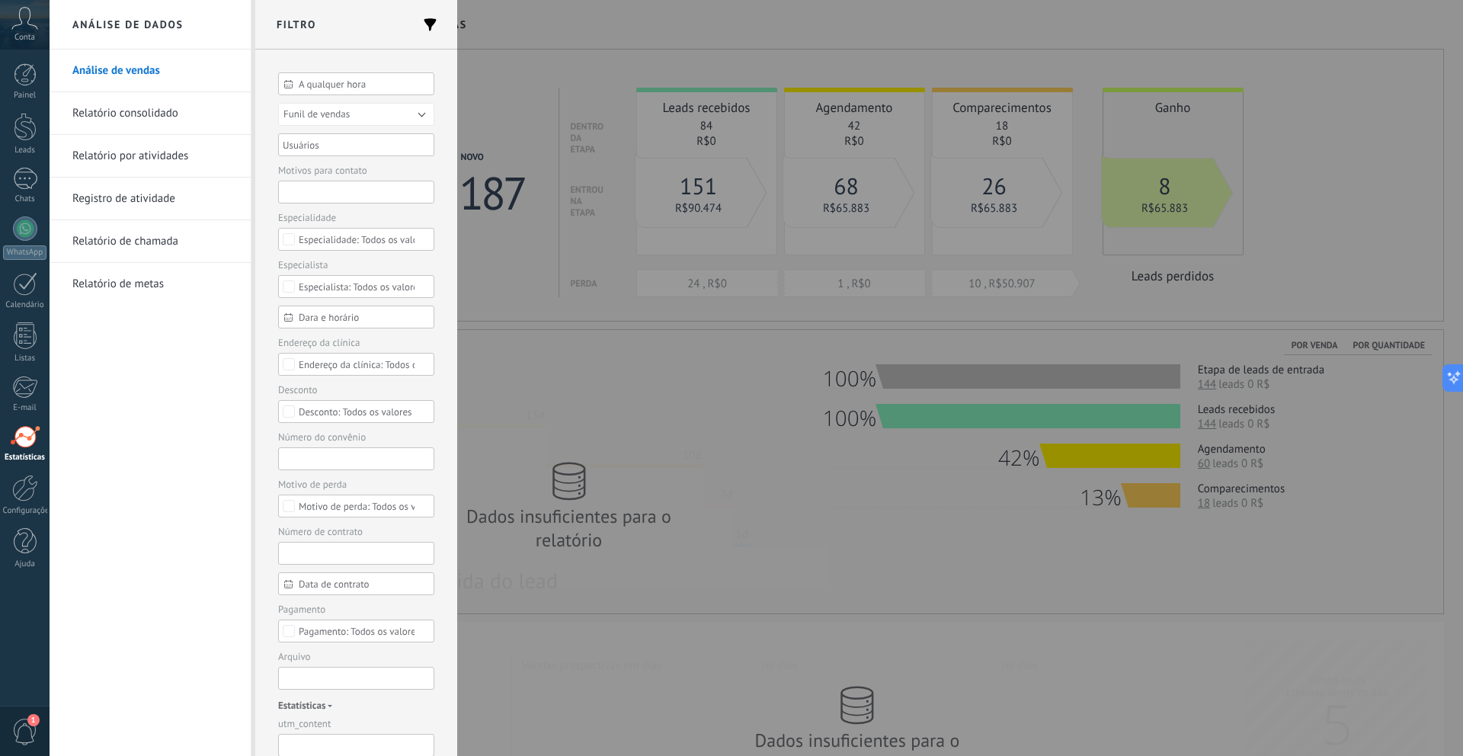
click at [318, 88] on span "A qualquer hora" at bounding box center [362, 83] width 127 height 11
click at [372, 148] on input "text" at bounding box center [356, 151] width 146 height 23
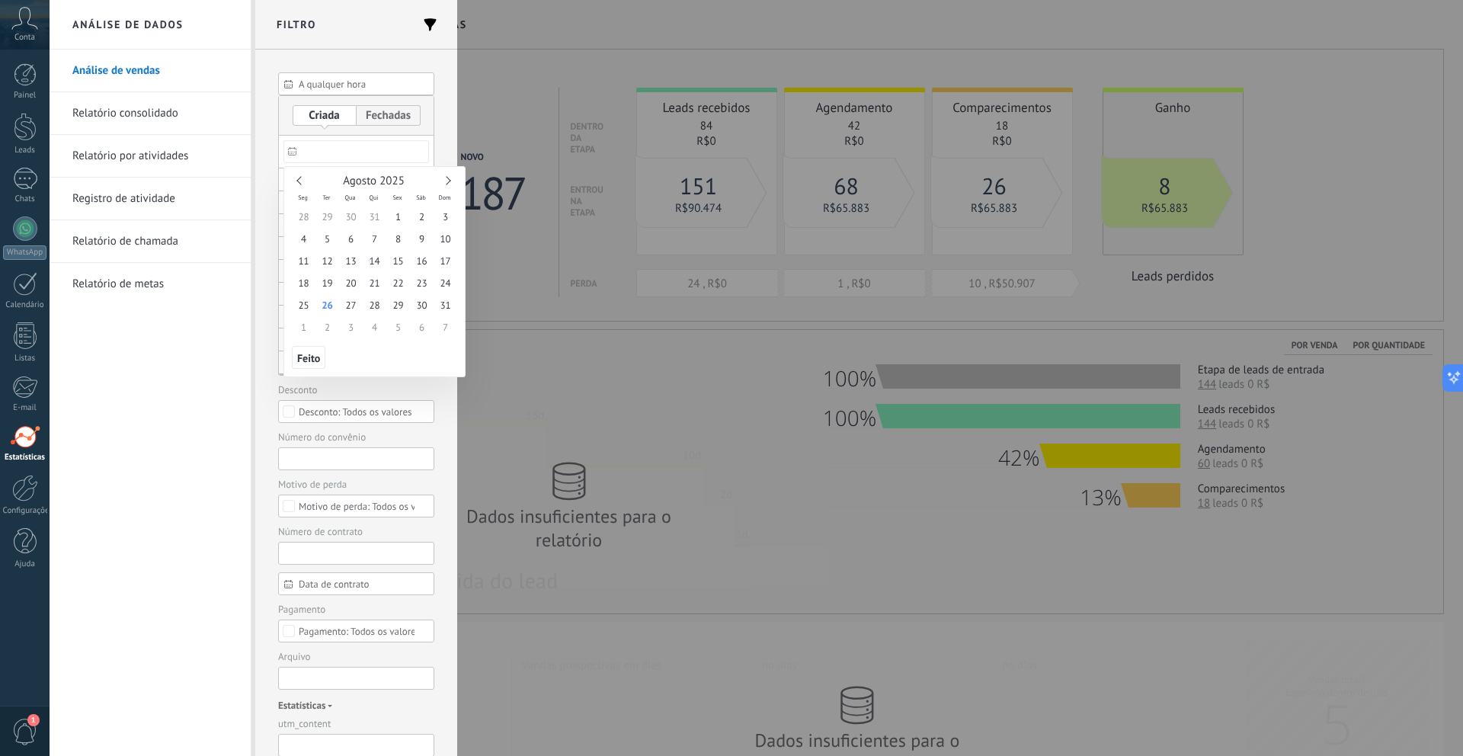
click at [294, 182] on div "Agosto 2025" at bounding box center [374, 181] width 165 height 14
click at [302, 182] on link at bounding box center [300, 180] width 8 height 8
click at [332, 215] on span "1" at bounding box center [327, 217] width 24 height 22
type input "**********"
click at [379, 305] on span "31" at bounding box center [375, 305] width 24 height 22
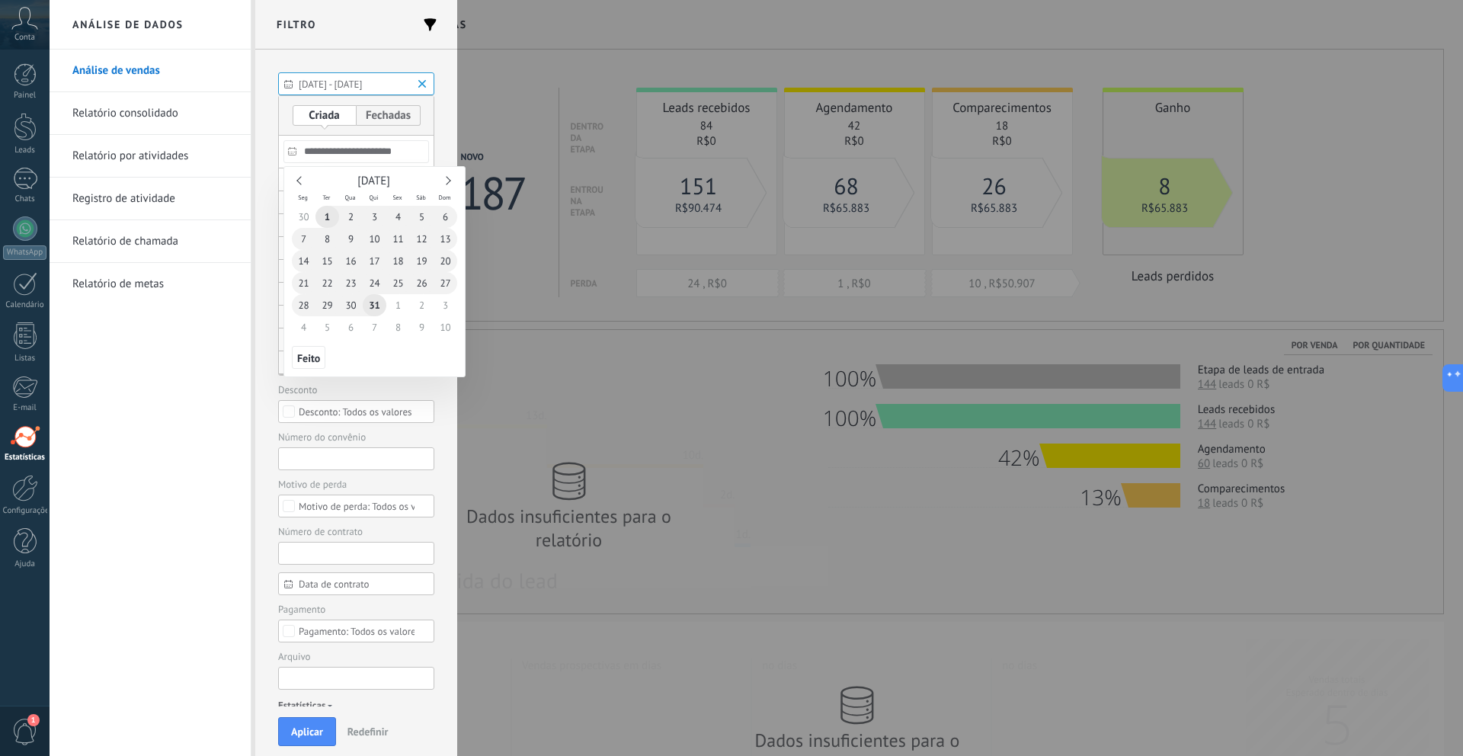
click at [446, 433] on div at bounding box center [731, 459] width 1463 height 593
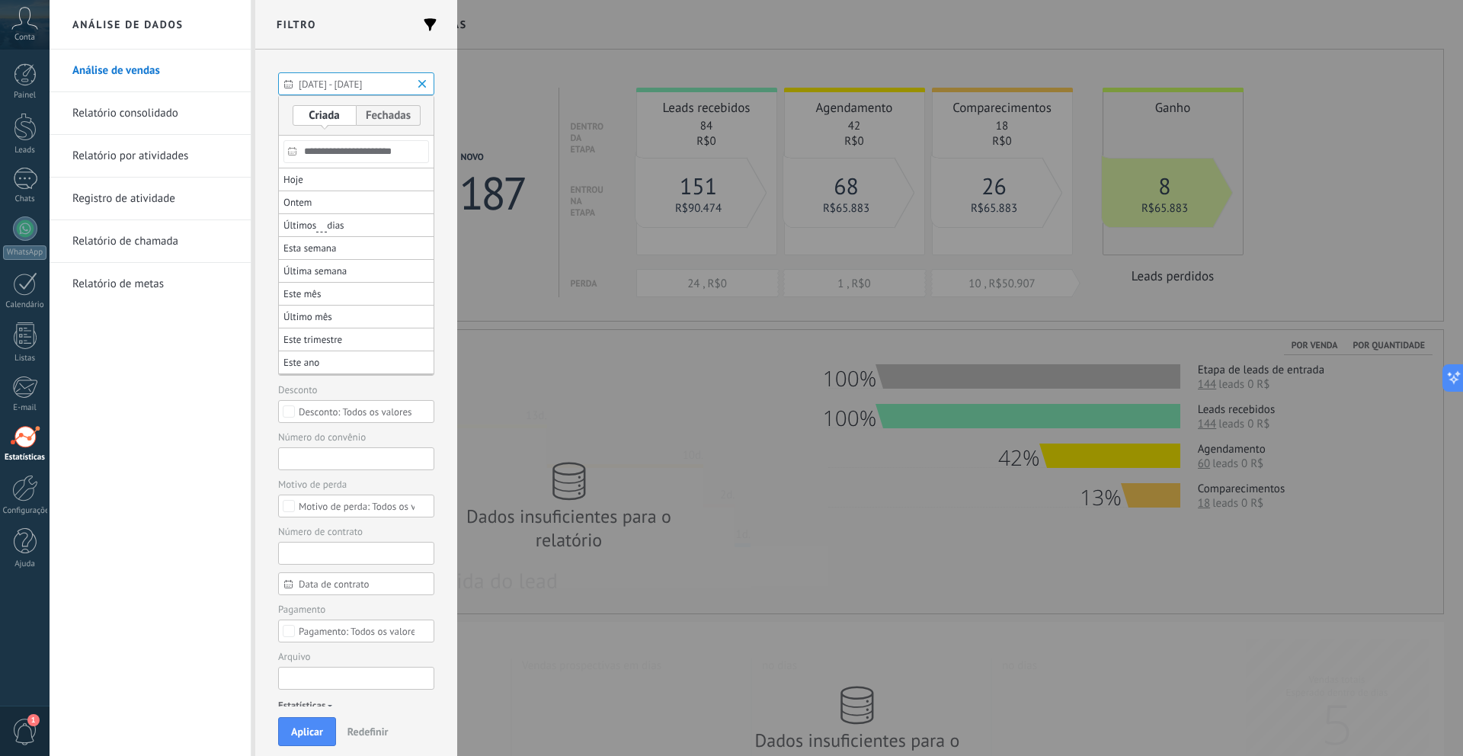
type textarea "***"
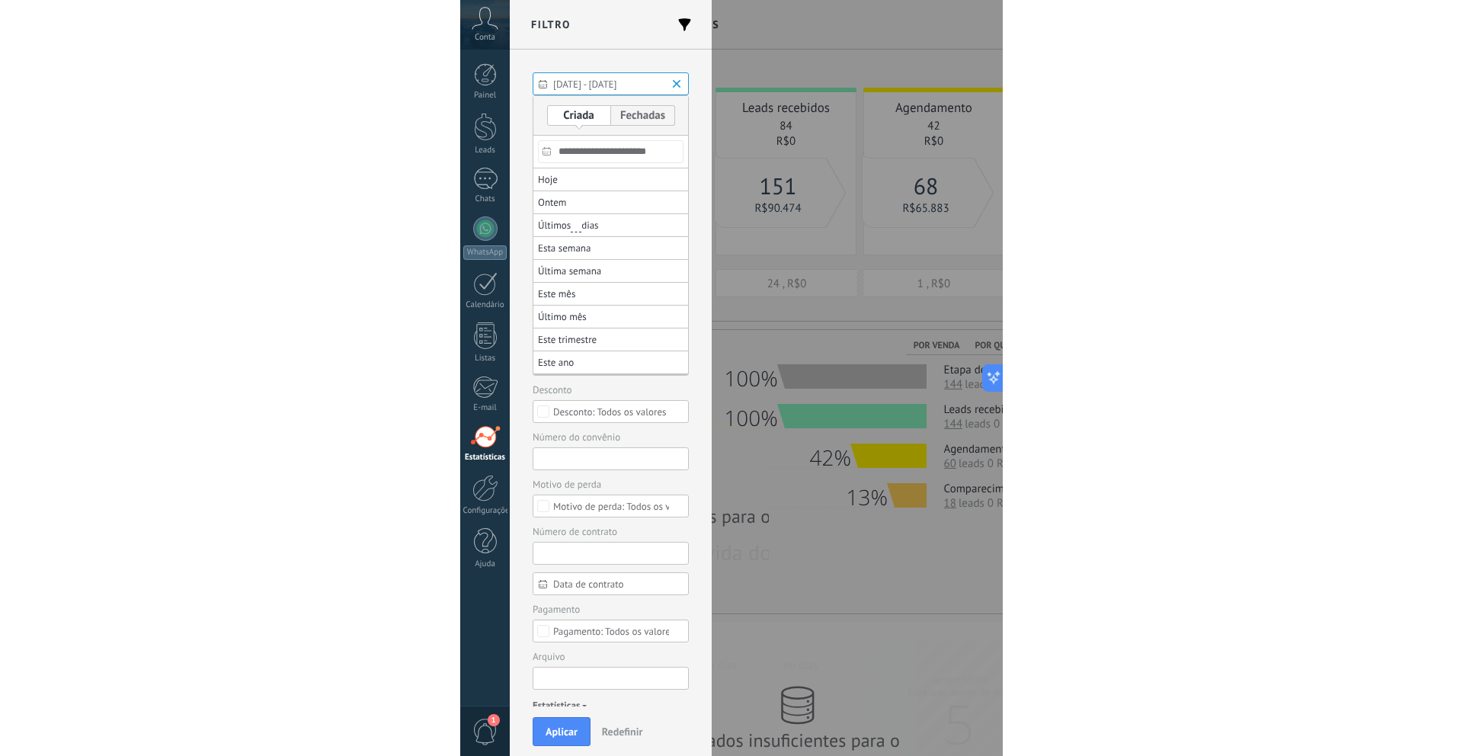
scroll to position [23, 0]
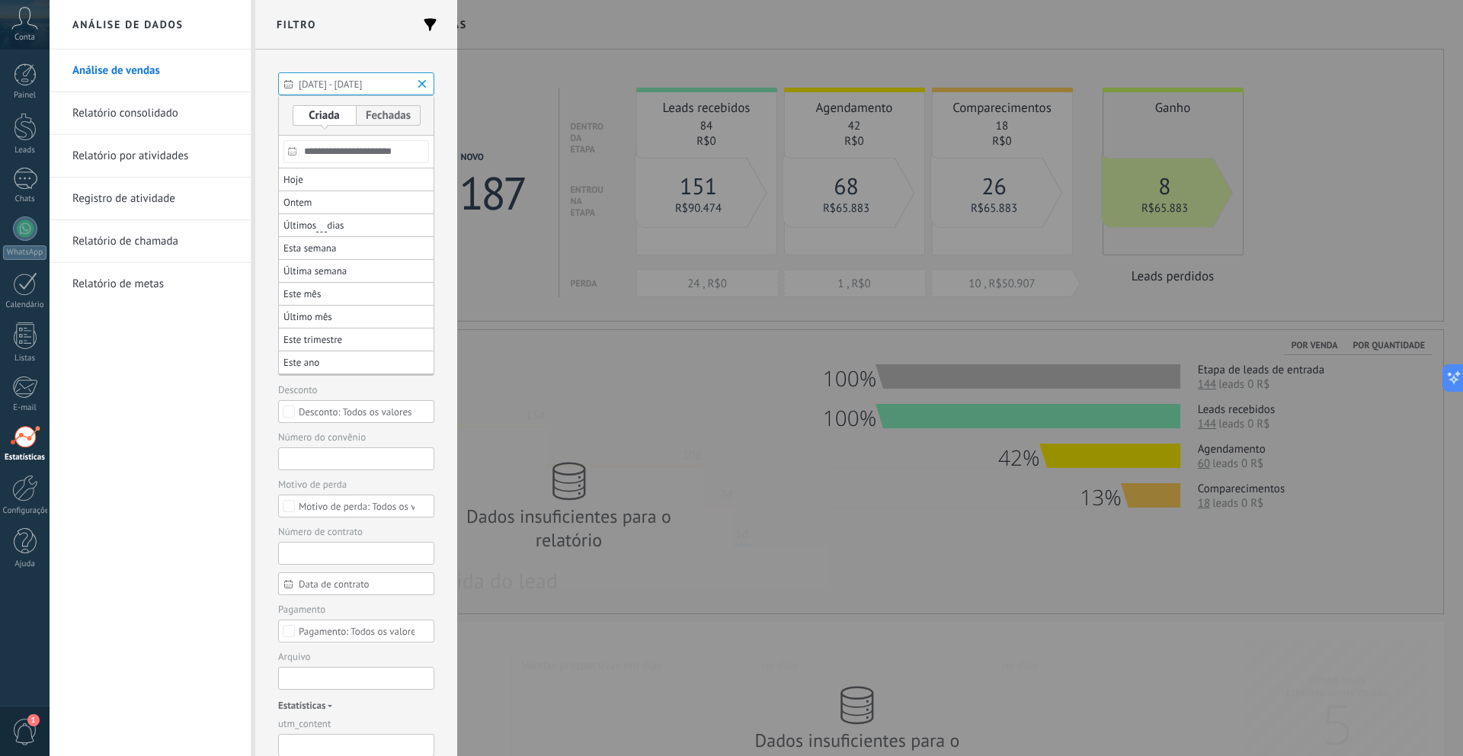
click at [1257, 501] on div at bounding box center [731, 378] width 1463 height 756
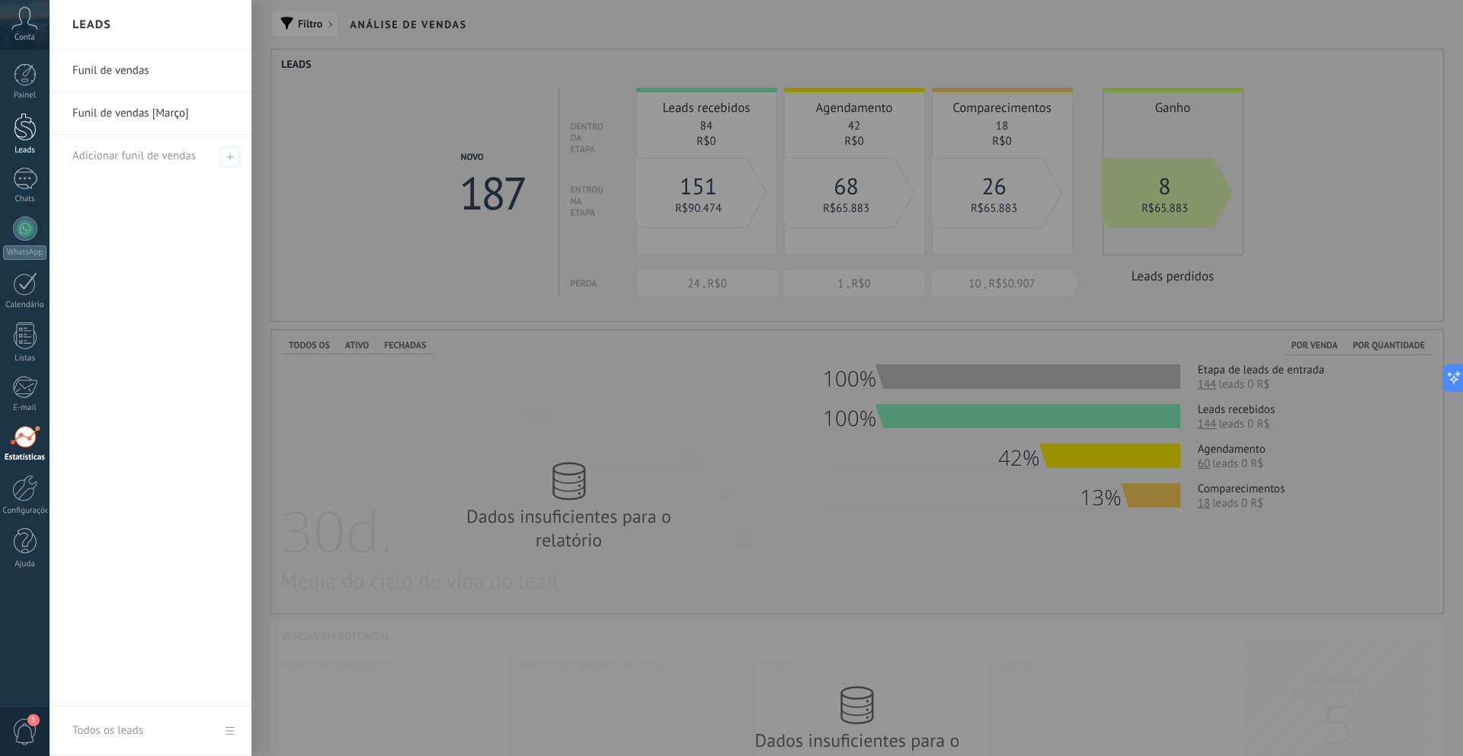
click at [24, 127] on div at bounding box center [25, 127] width 23 height 28
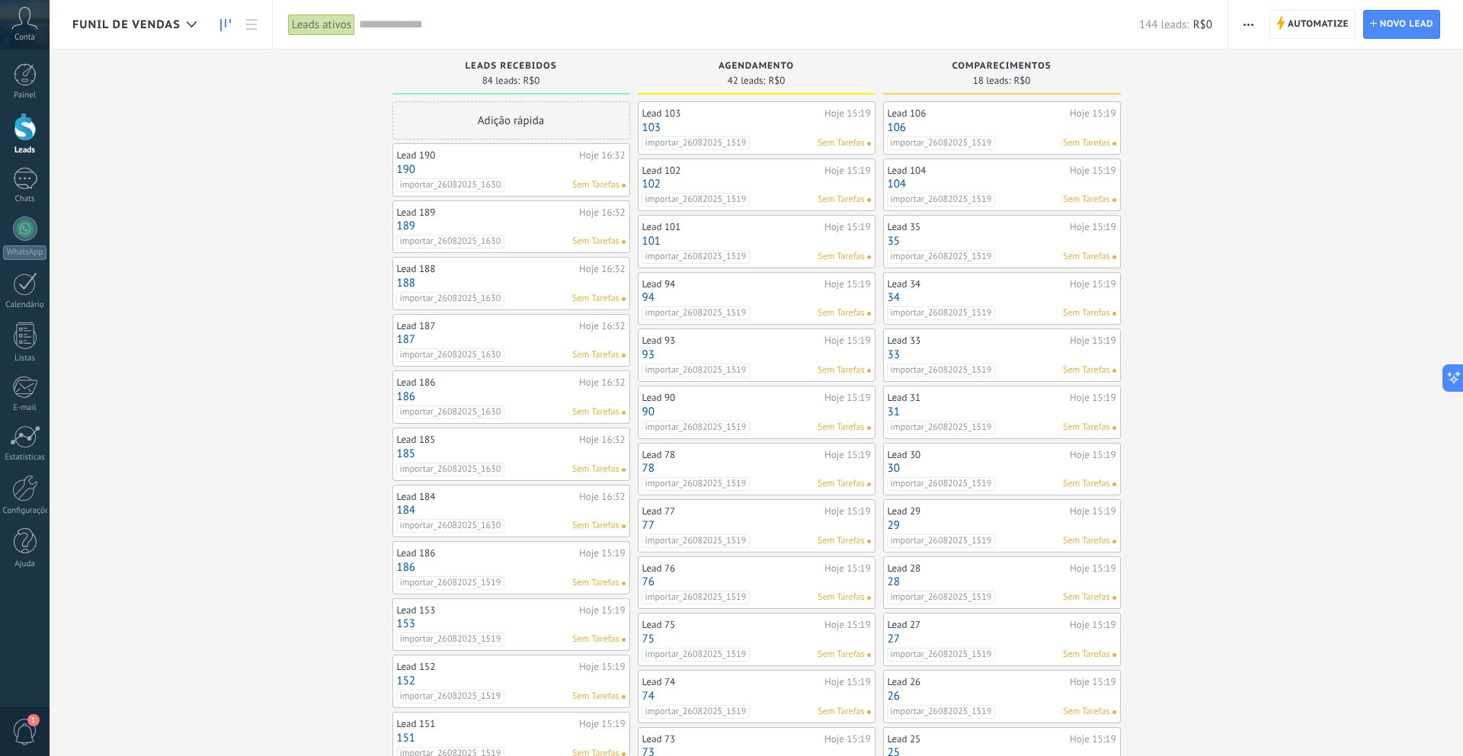
click at [408, 21] on input "text" at bounding box center [749, 25] width 780 height 16
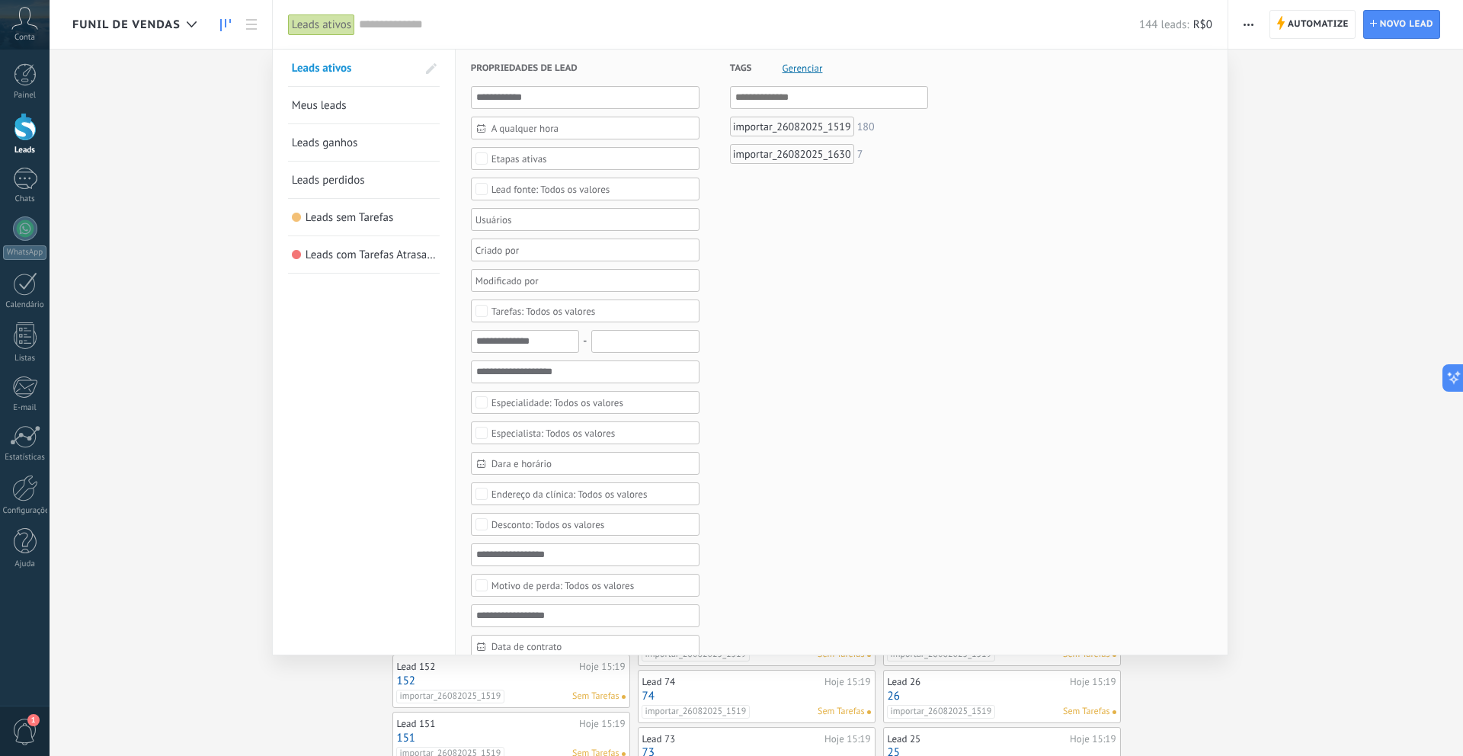
click at [347, 186] on span "Leads perdidos" at bounding box center [328, 180] width 73 height 14
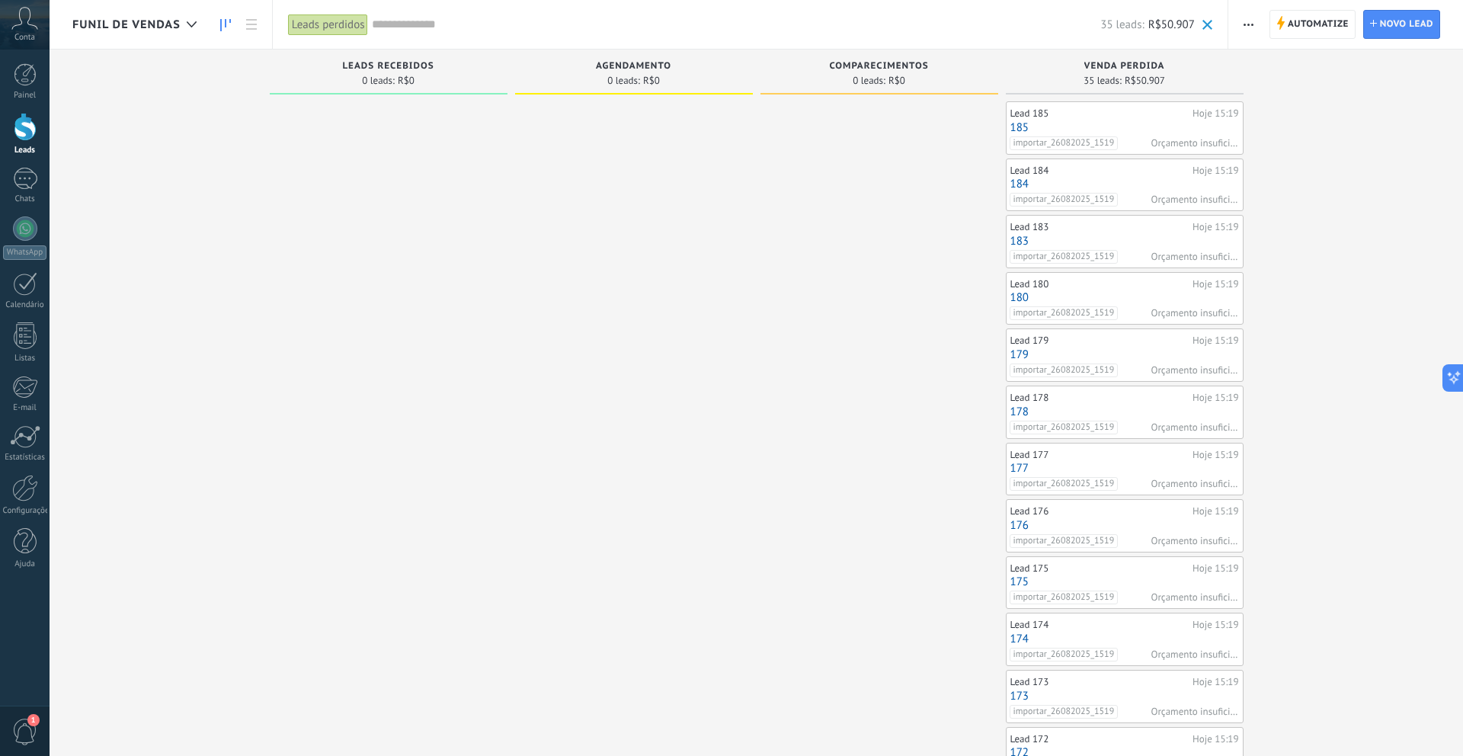
click at [1134, 121] on link "185" at bounding box center [1124, 127] width 229 height 13
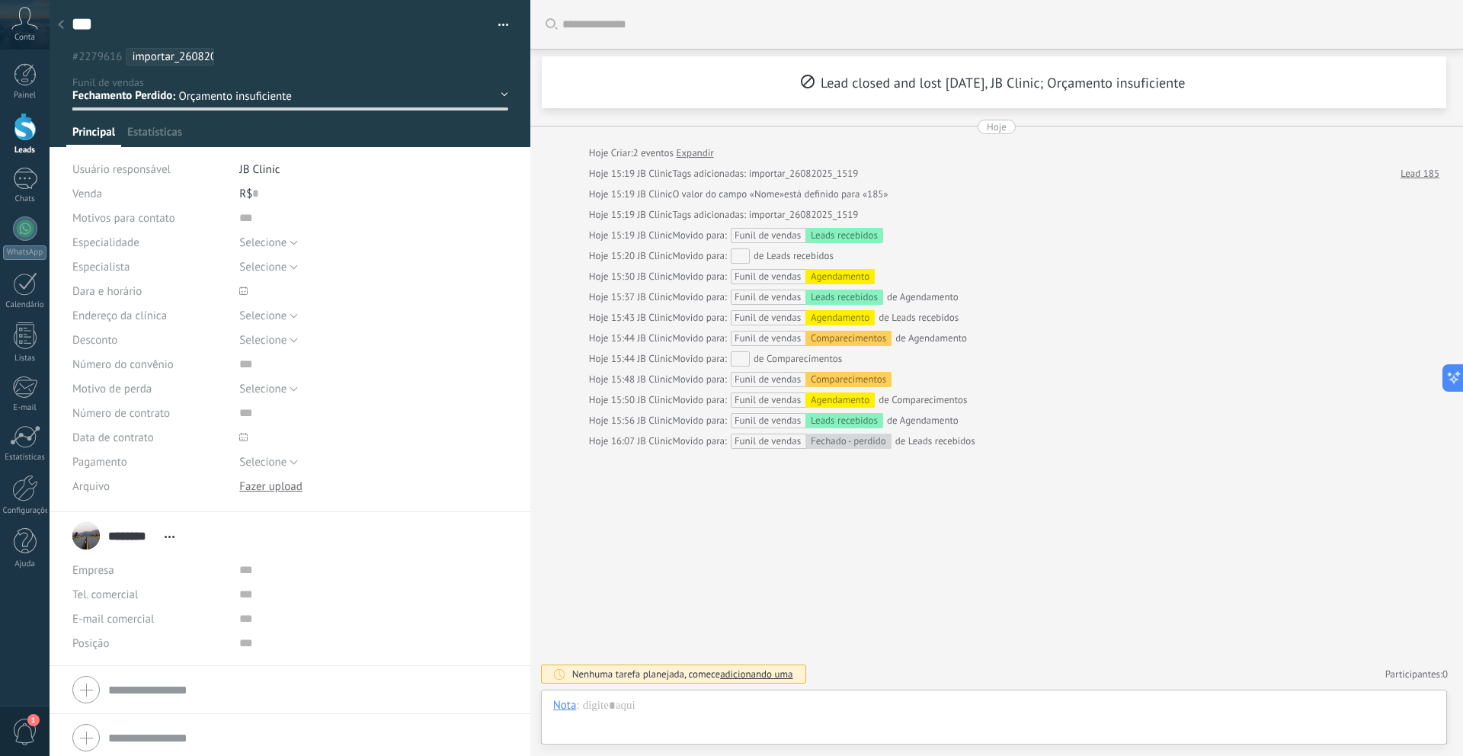
scroll to position [23, 0]
click at [498, 36] on button "button" at bounding box center [498, 25] width 22 height 23
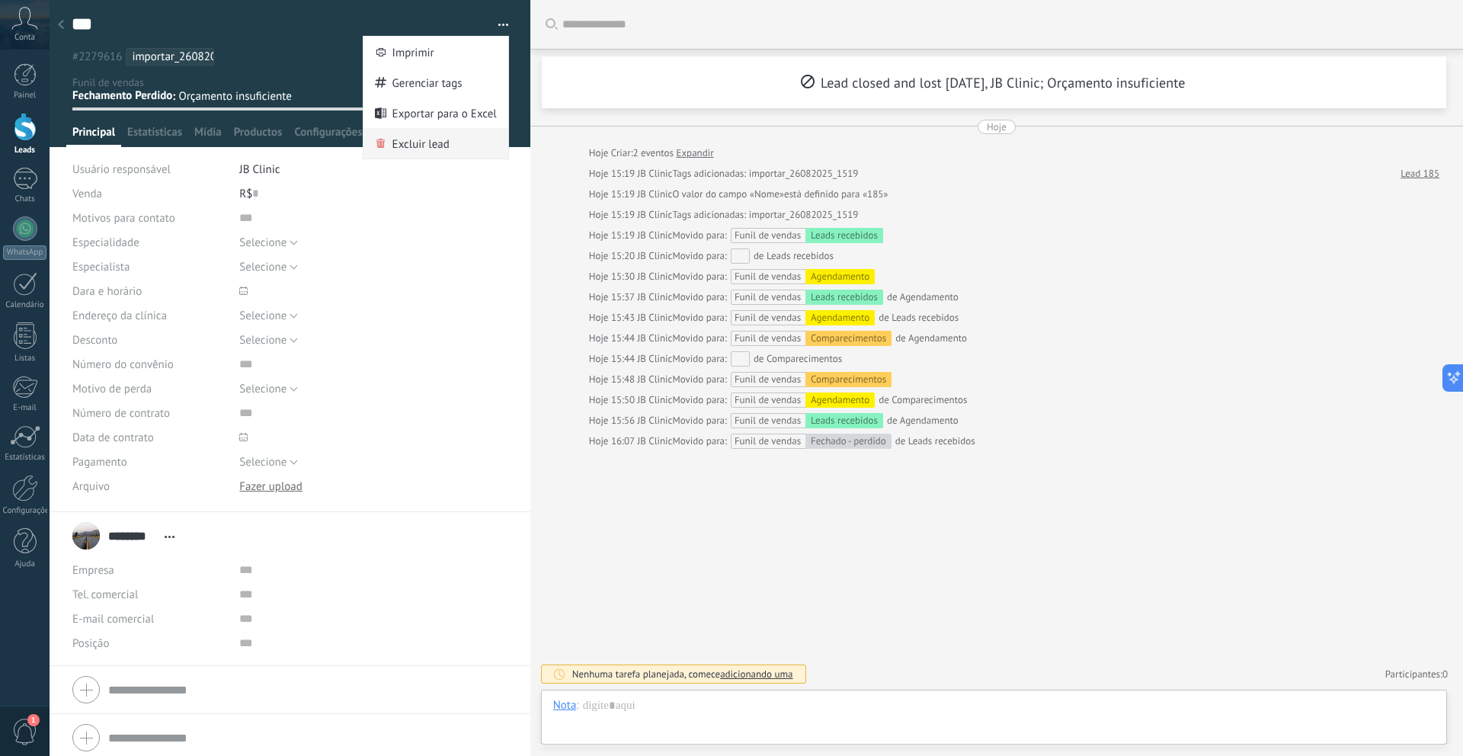
click at [443, 138] on span "Excluir lead" at bounding box center [420, 143] width 57 height 30
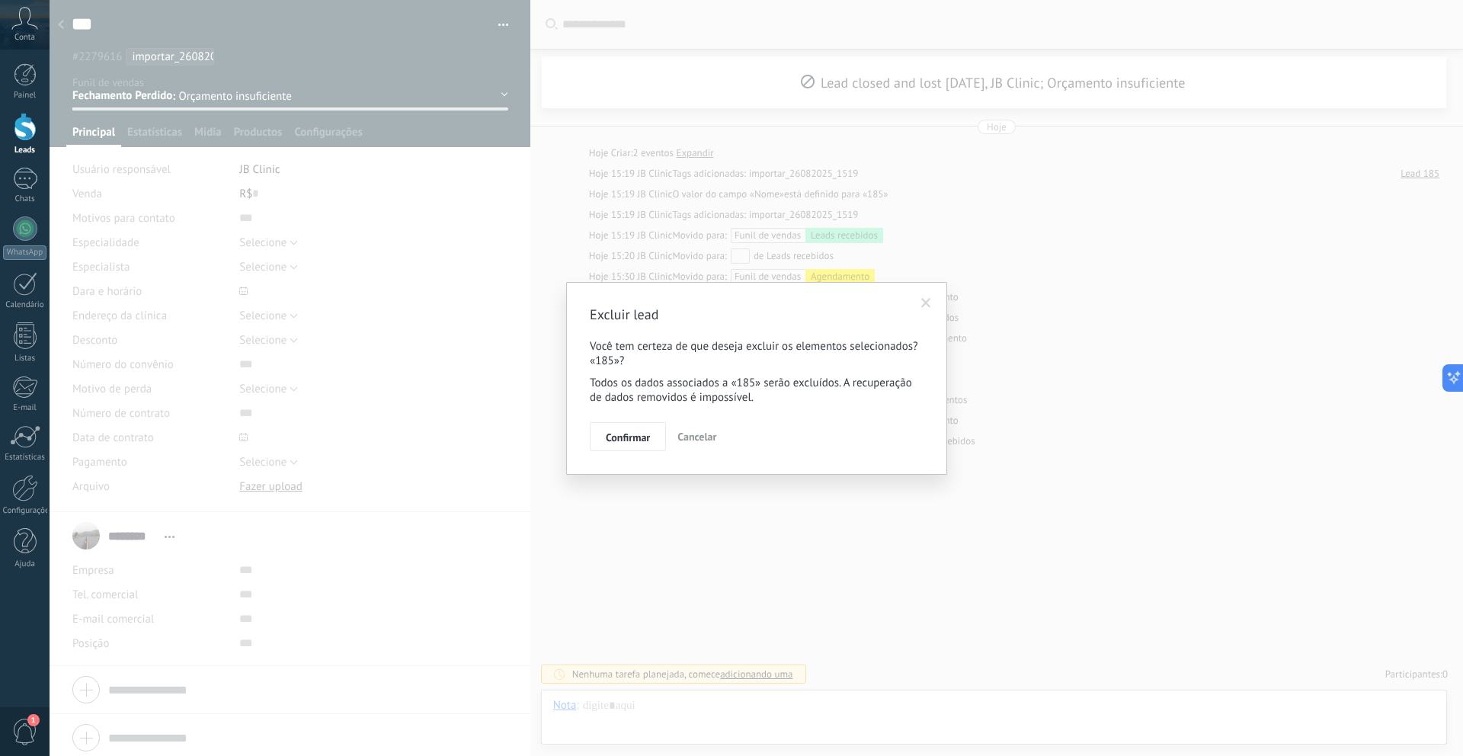
click at [711, 441] on span "Cancelar" at bounding box center [696, 437] width 39 height 14
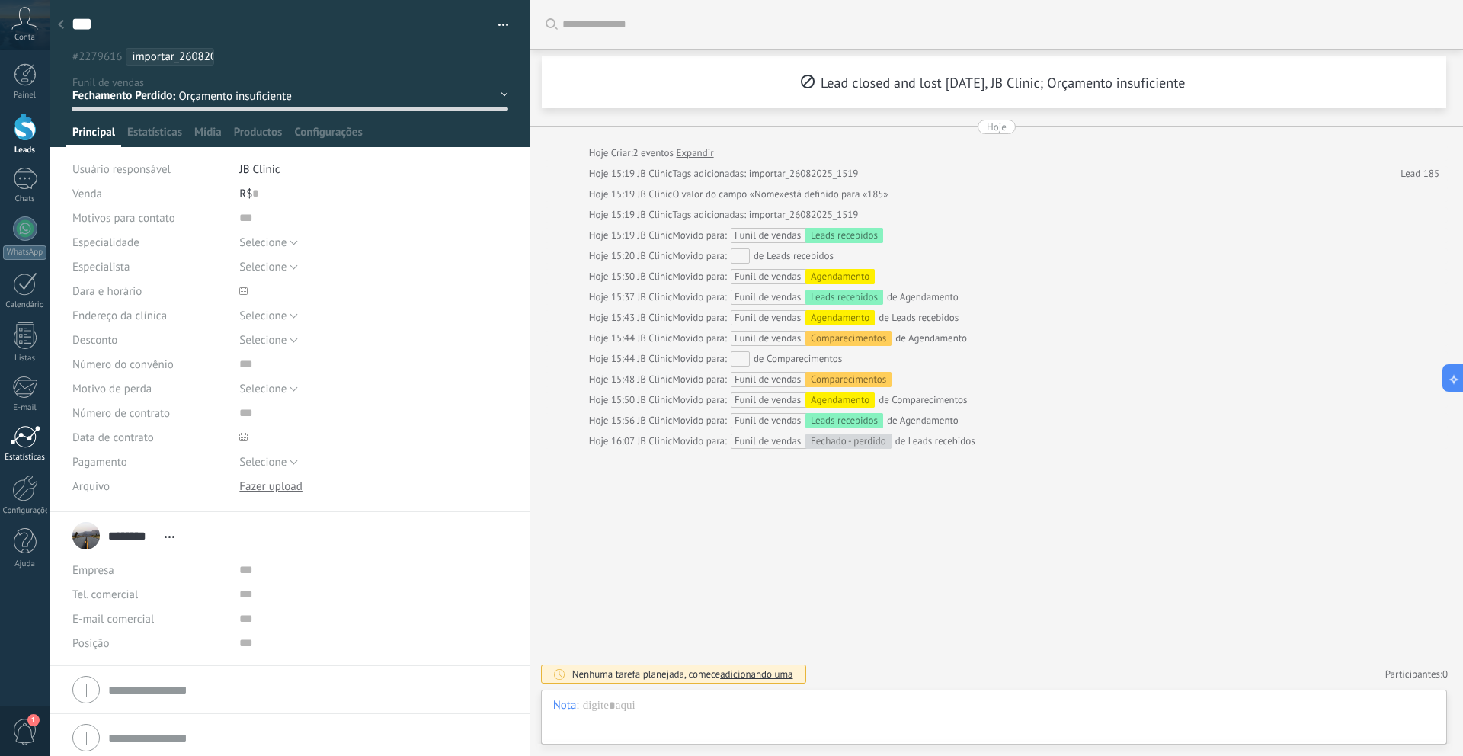
click at [29, 436] on div at bounding box center [25, 436] width 30 height 23
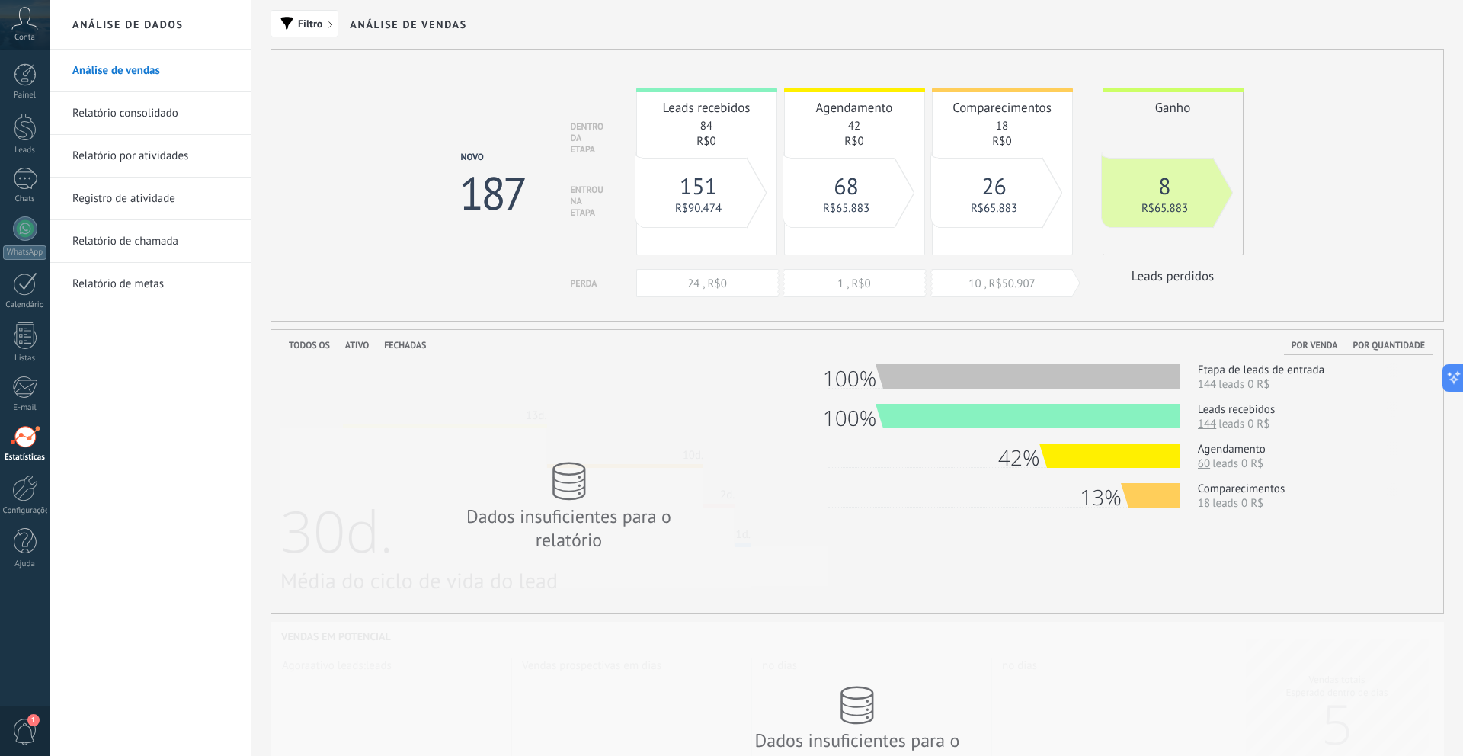
click at [974, 285] on link "10 , R$50.907" at bounding box center [1001, 284] width 67 height 14
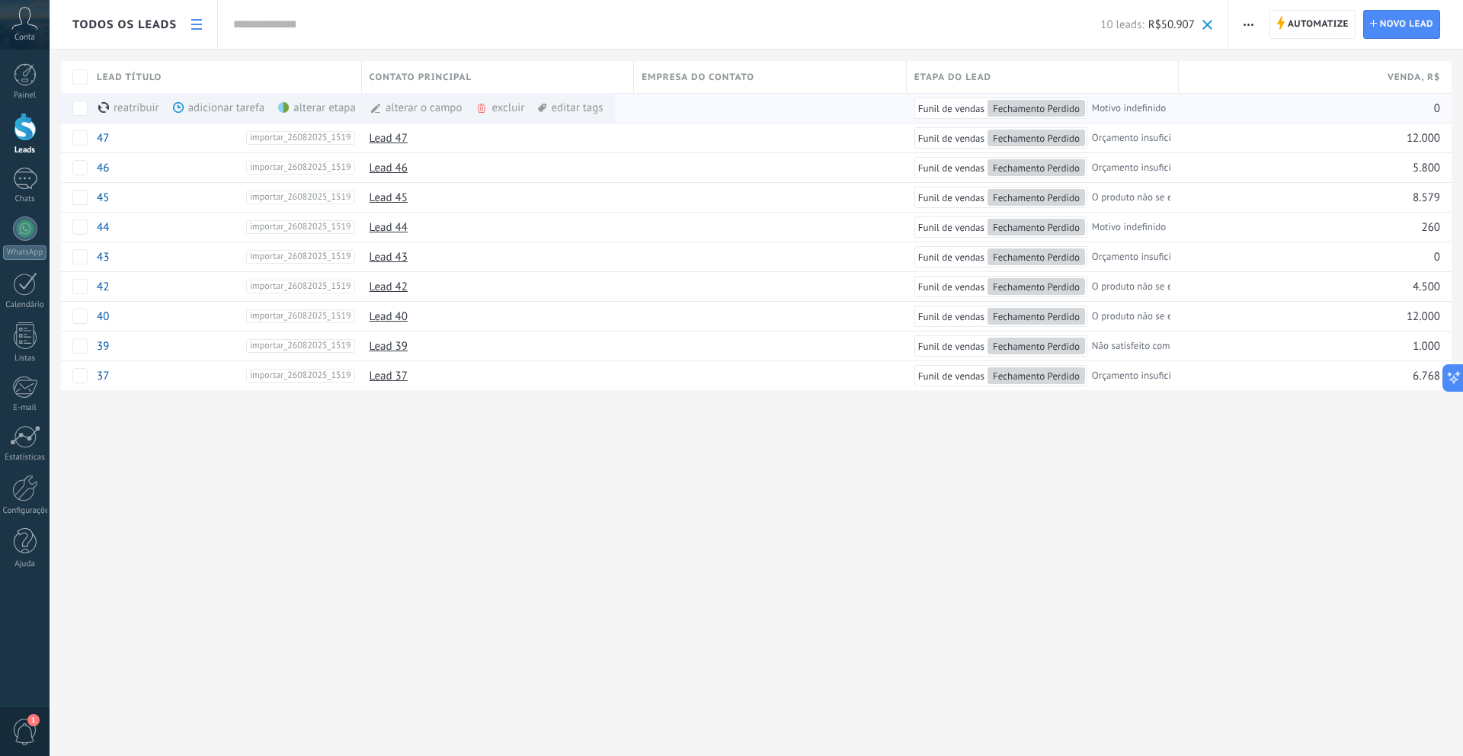
click at [487, 107] on span at bounding box center [481, 108] width 12 height 12
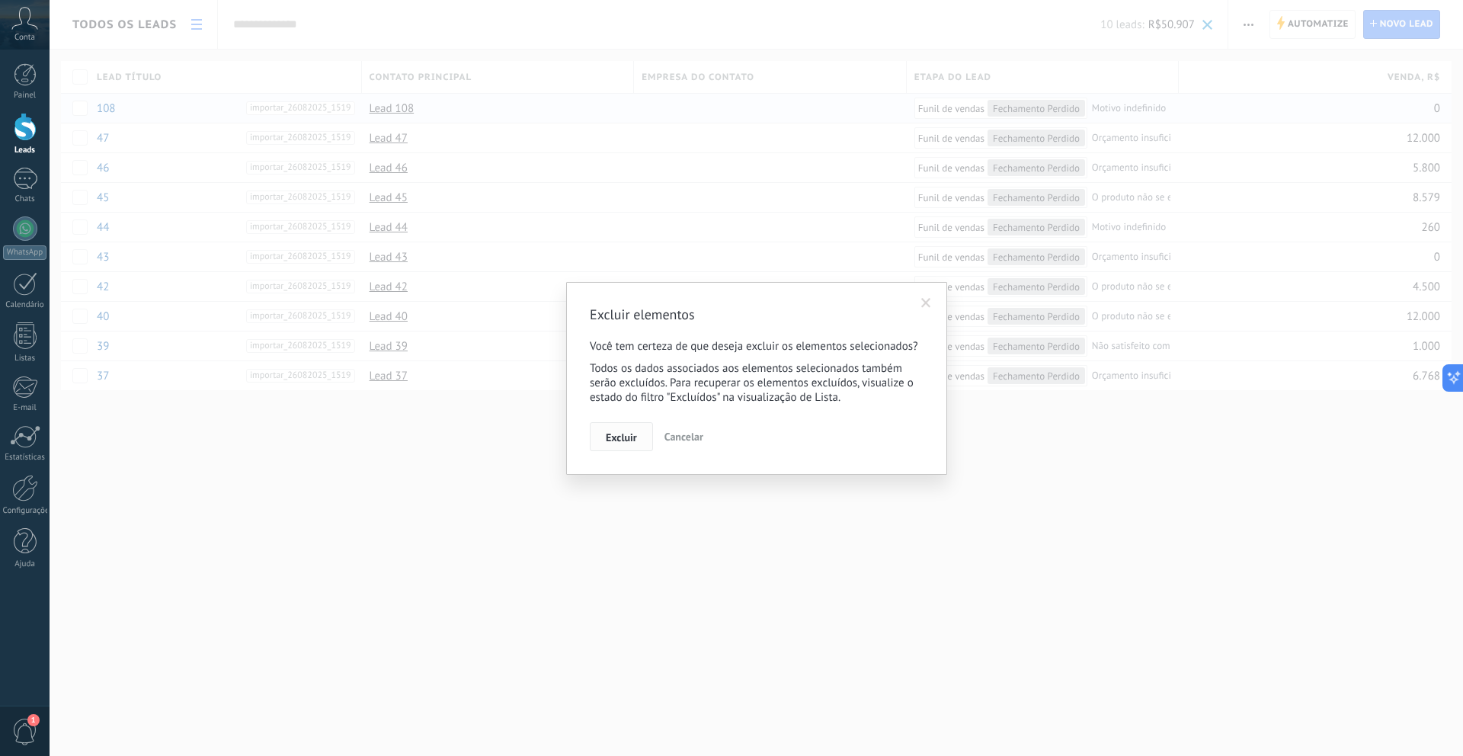
click at [627, 435] on span "Excluir" at bounding box center [621, 437] width 31 height 11
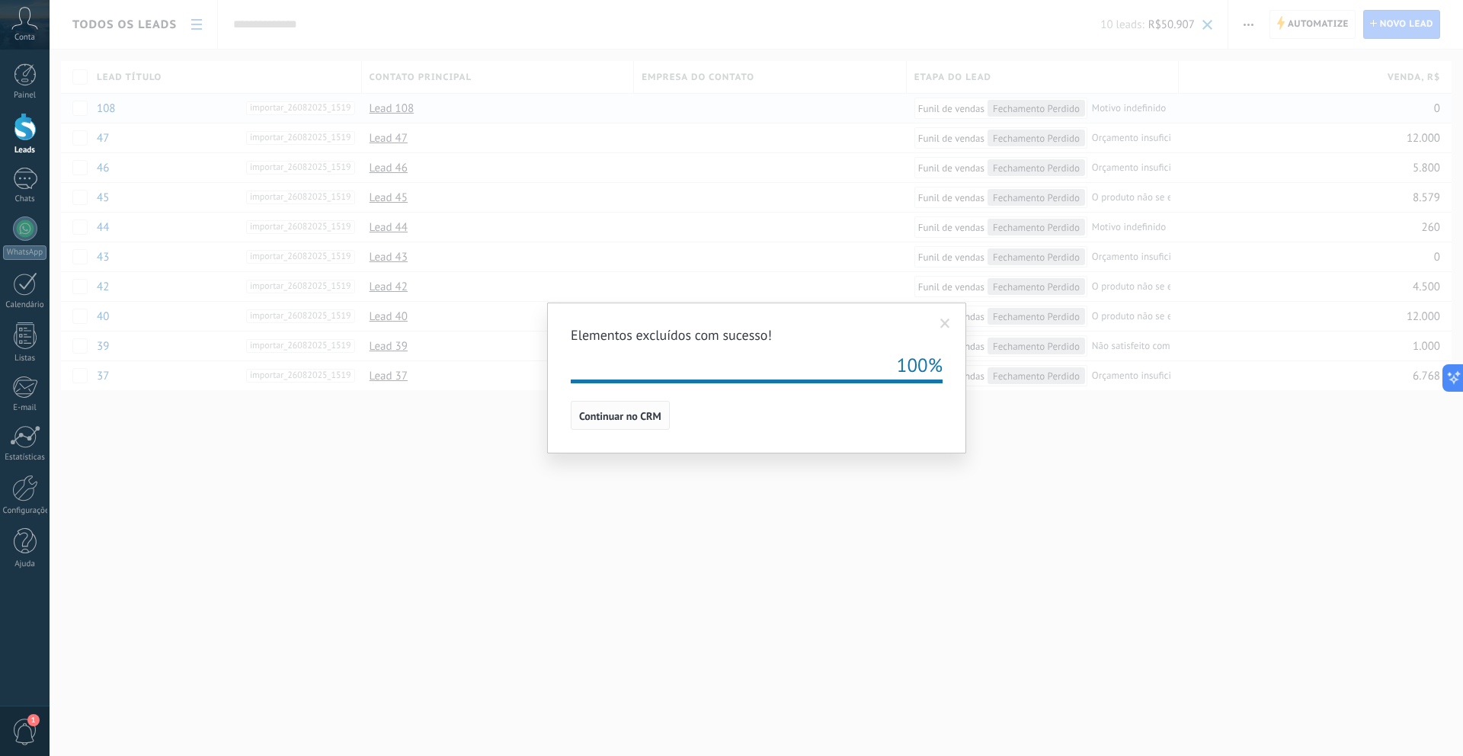
click at [618, 424] on button "Continuar no CRM" at bounding box center [620, 415] width 99 height 29
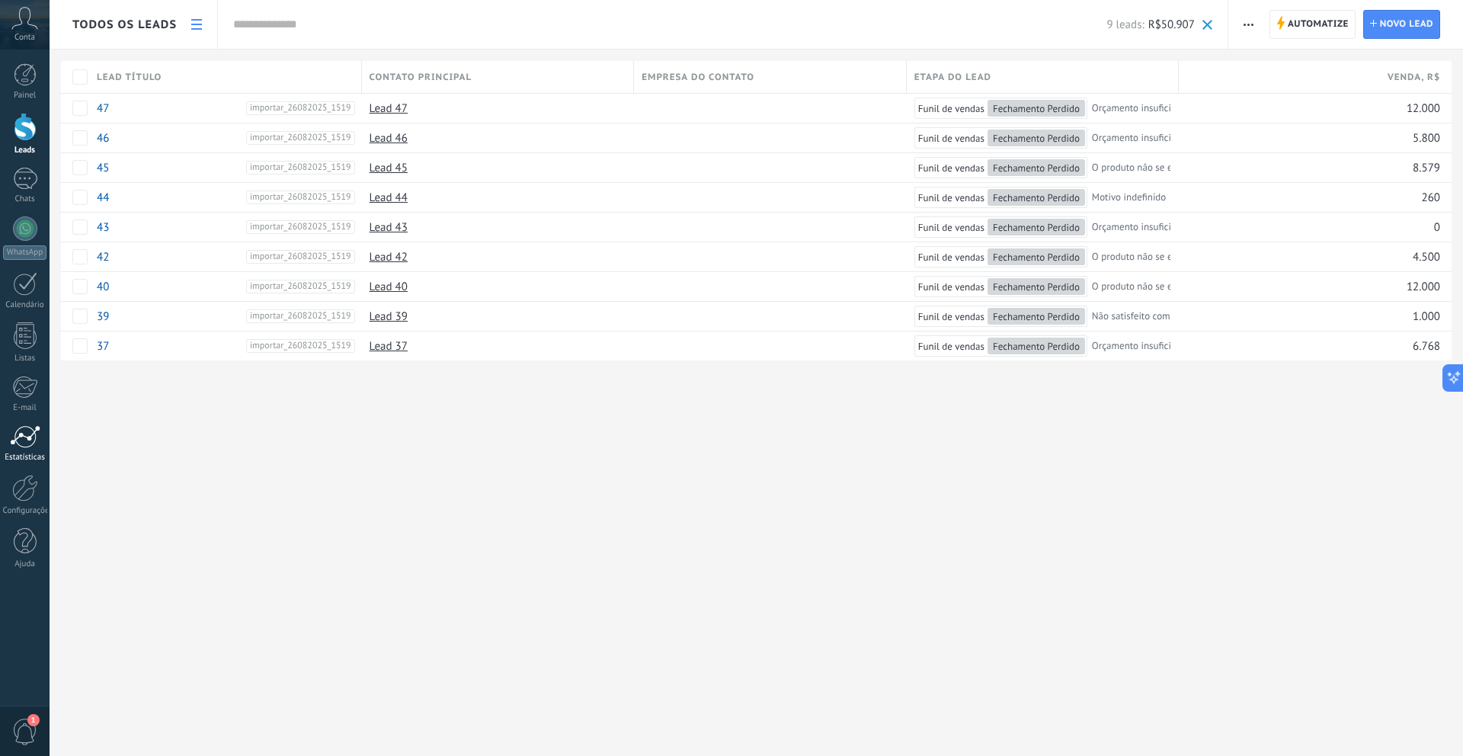
click at [17, 443] on div at bounding box center [25, 436] width 30 height 23
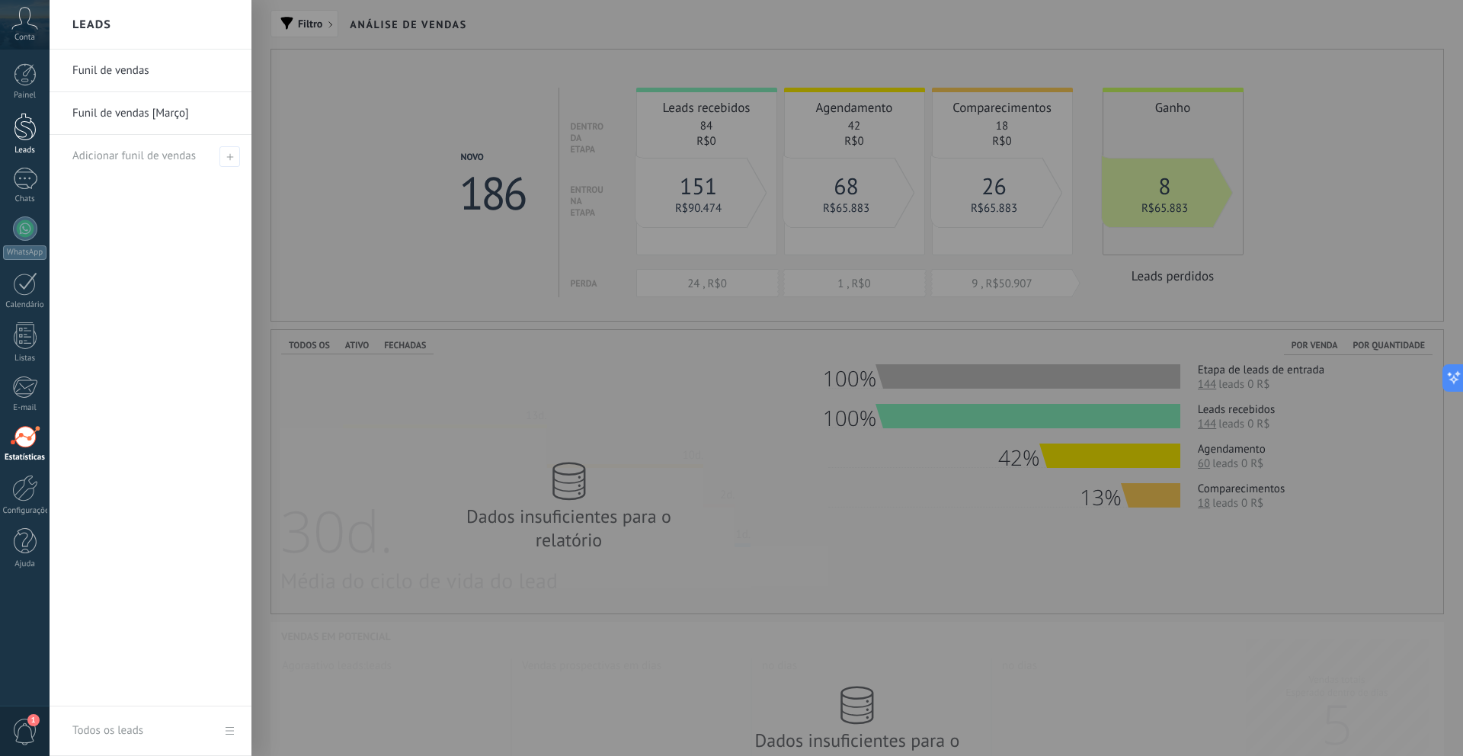
click at [38, 119] on link "Leads" at bounding box center [25, 134] width 50 height 43
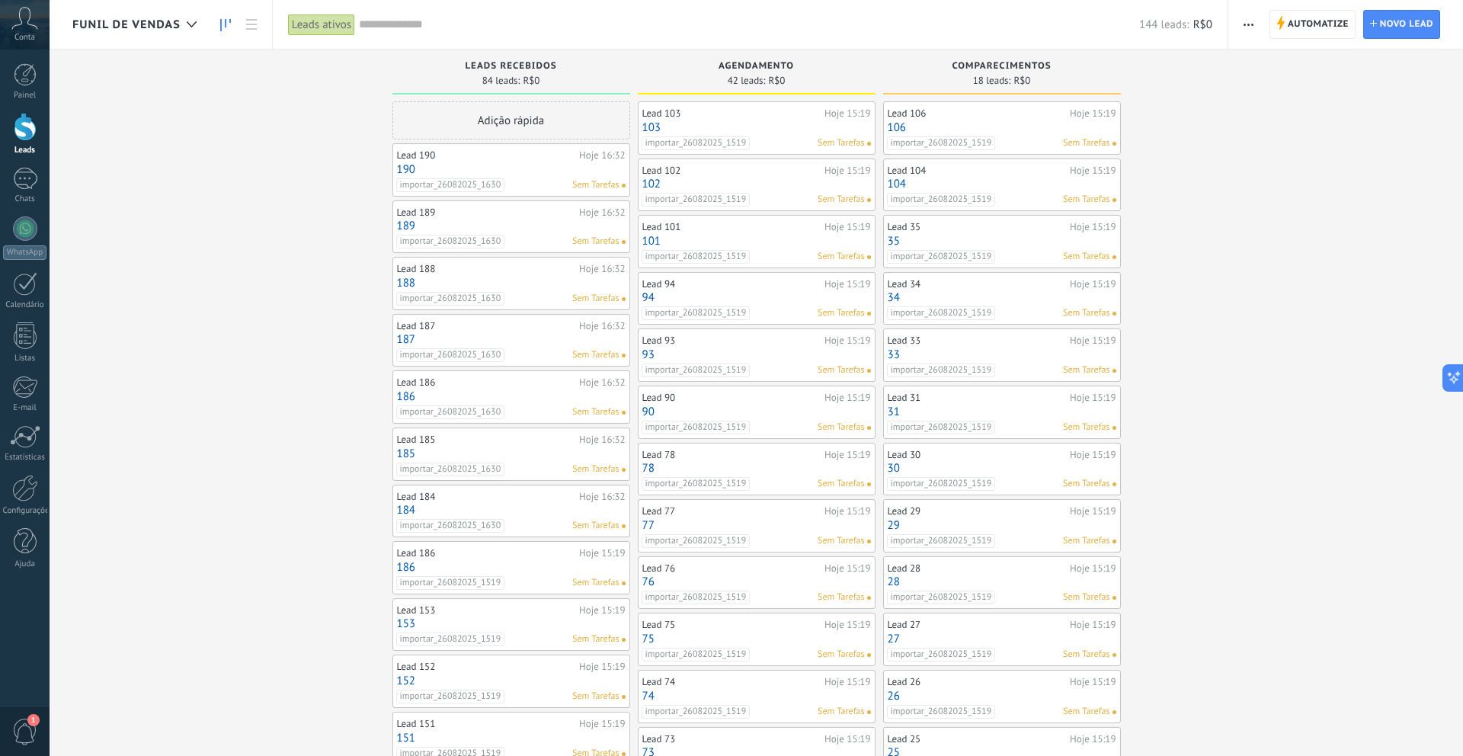
click at [495, 135] on div "Adição rápida" at bounding box center [511, 120] width 238 height 38
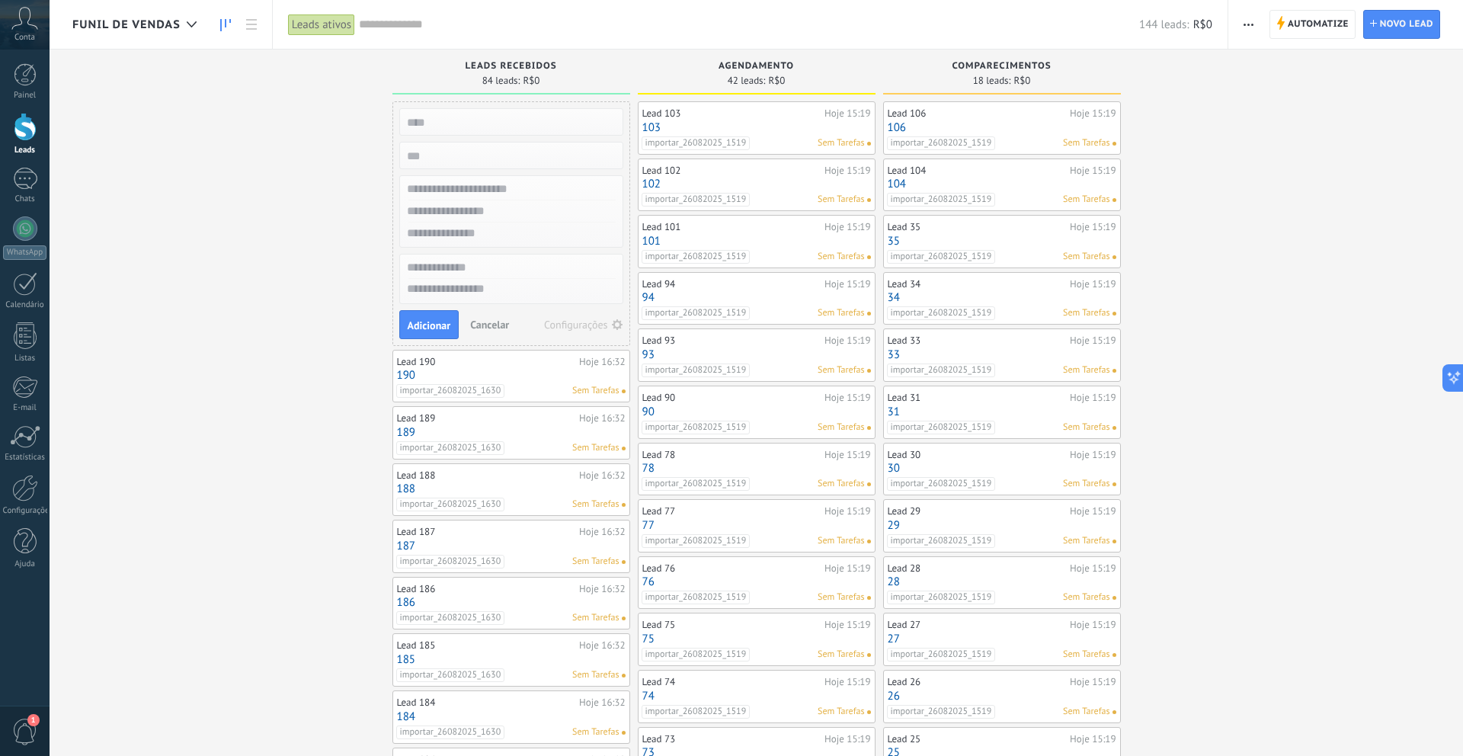
click at [496, 187] on input "text" at bounding box center [509, 189] width 222 height 22
type input "****"
click at [426, 333] on button "Adicionar" at bounding box center [429, 324] width 60 height 29
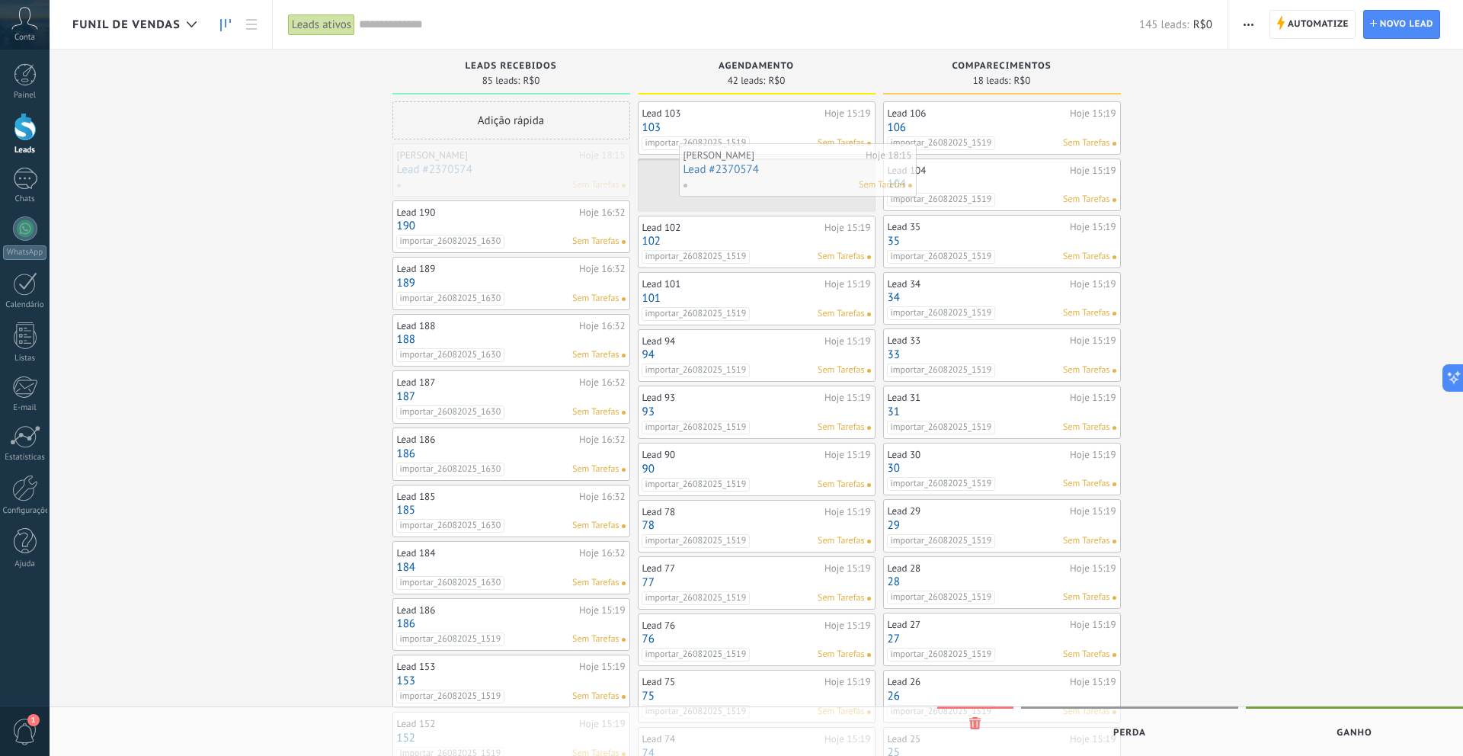
drag, startPoint x: 533, startPoint y: 165, endPoint x: 820, endPoint y: 165, distance: 286.4
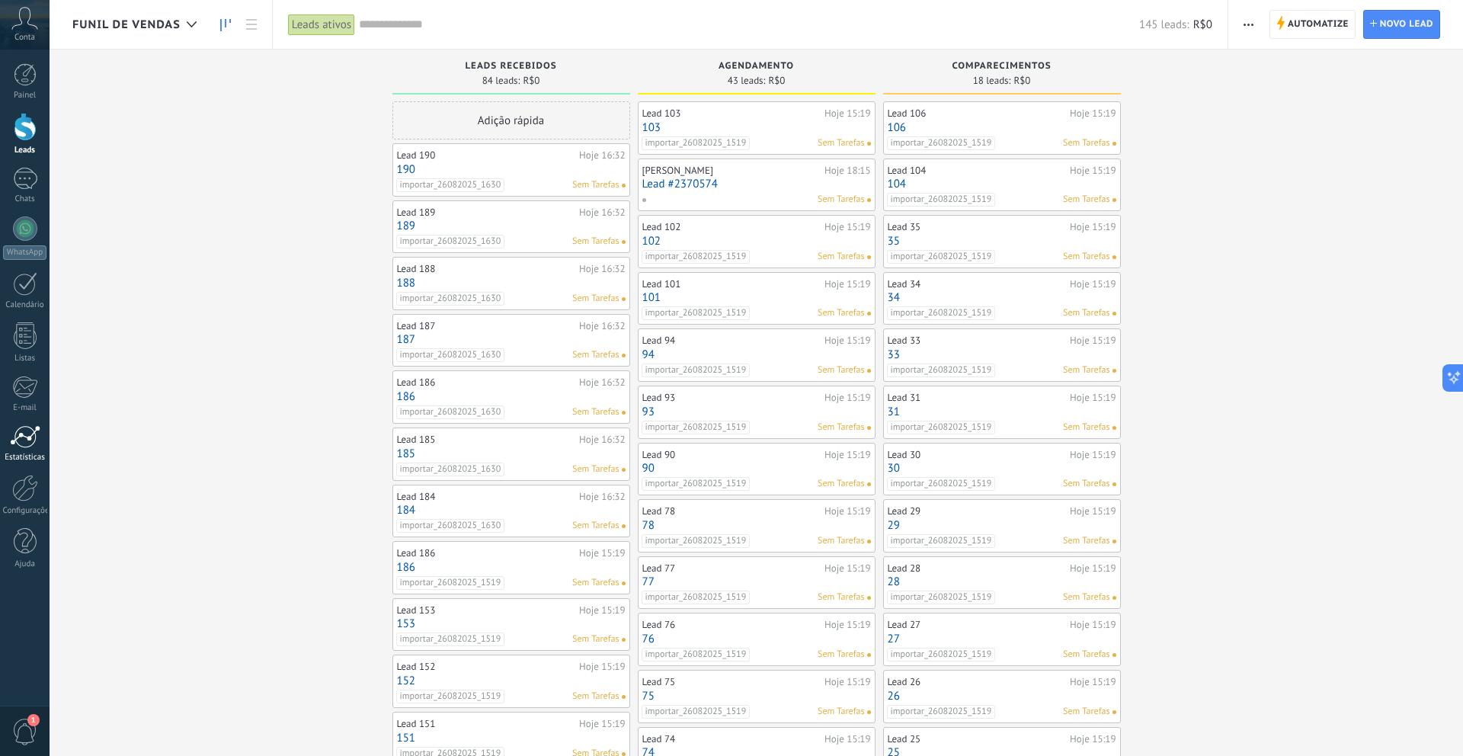
click at [27, 451] on link "Estatísticas" at bounding box center [25, 443] width 50 height 37
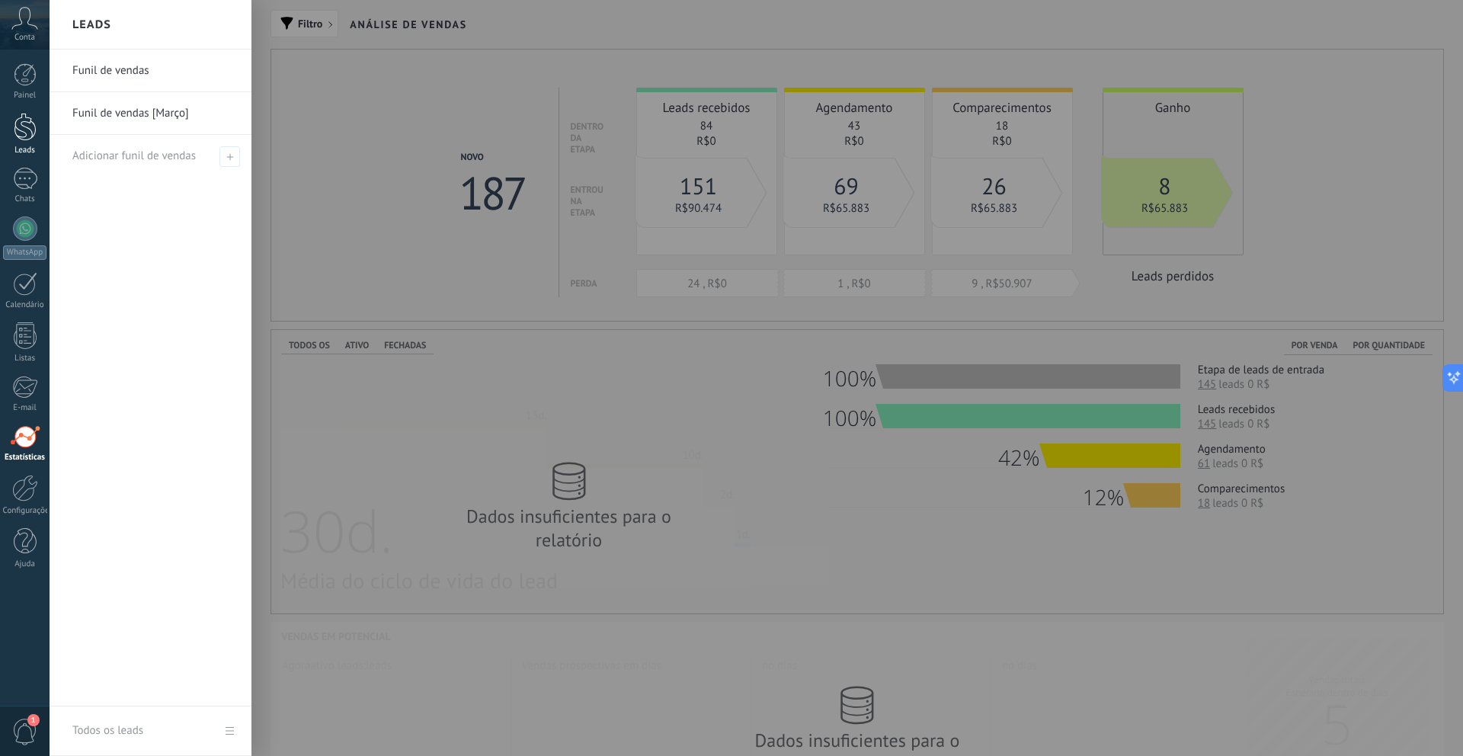
click at [39, 126] on link "Leads" at bounding box center [25, 134] width 50 height 43
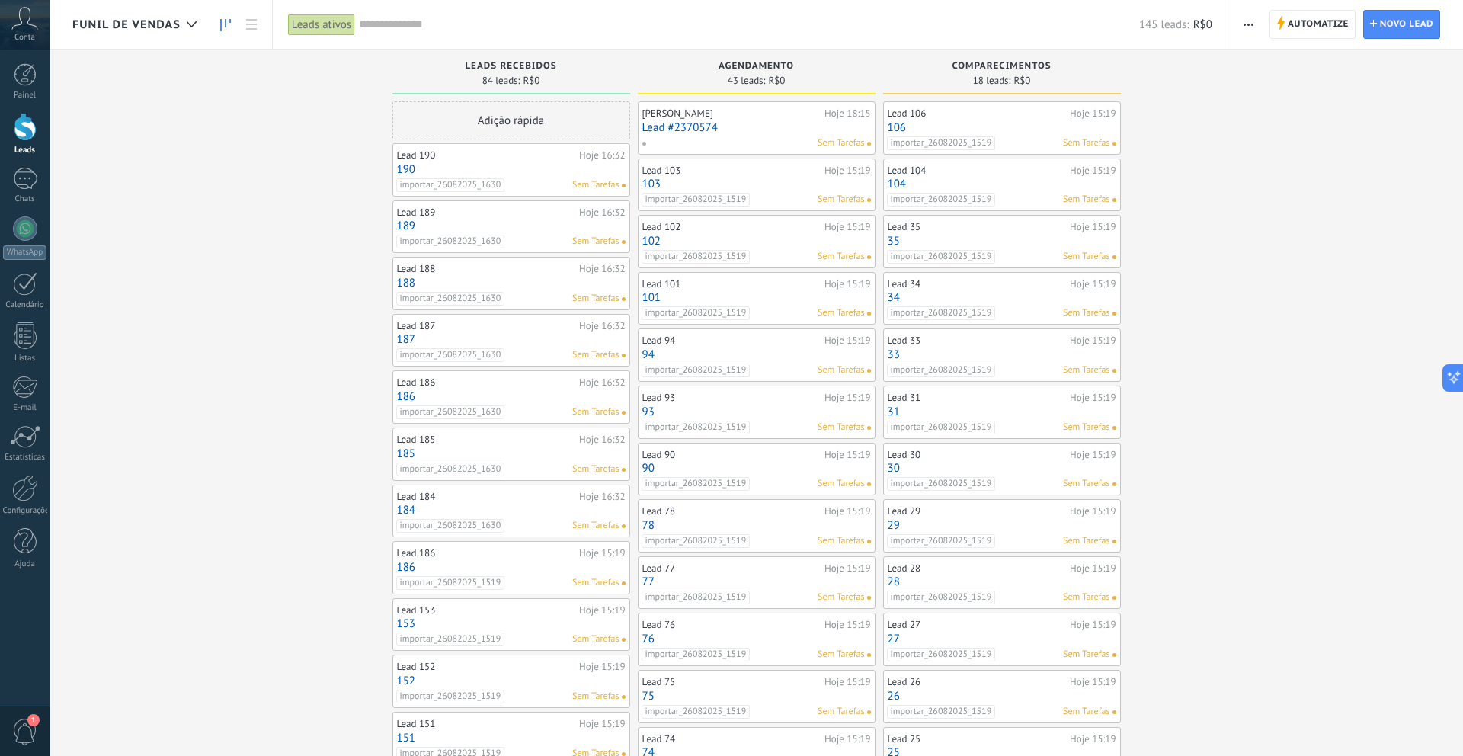
click at [510, 166] on link "190" at bounding box center [511, 169] width 229 height 13
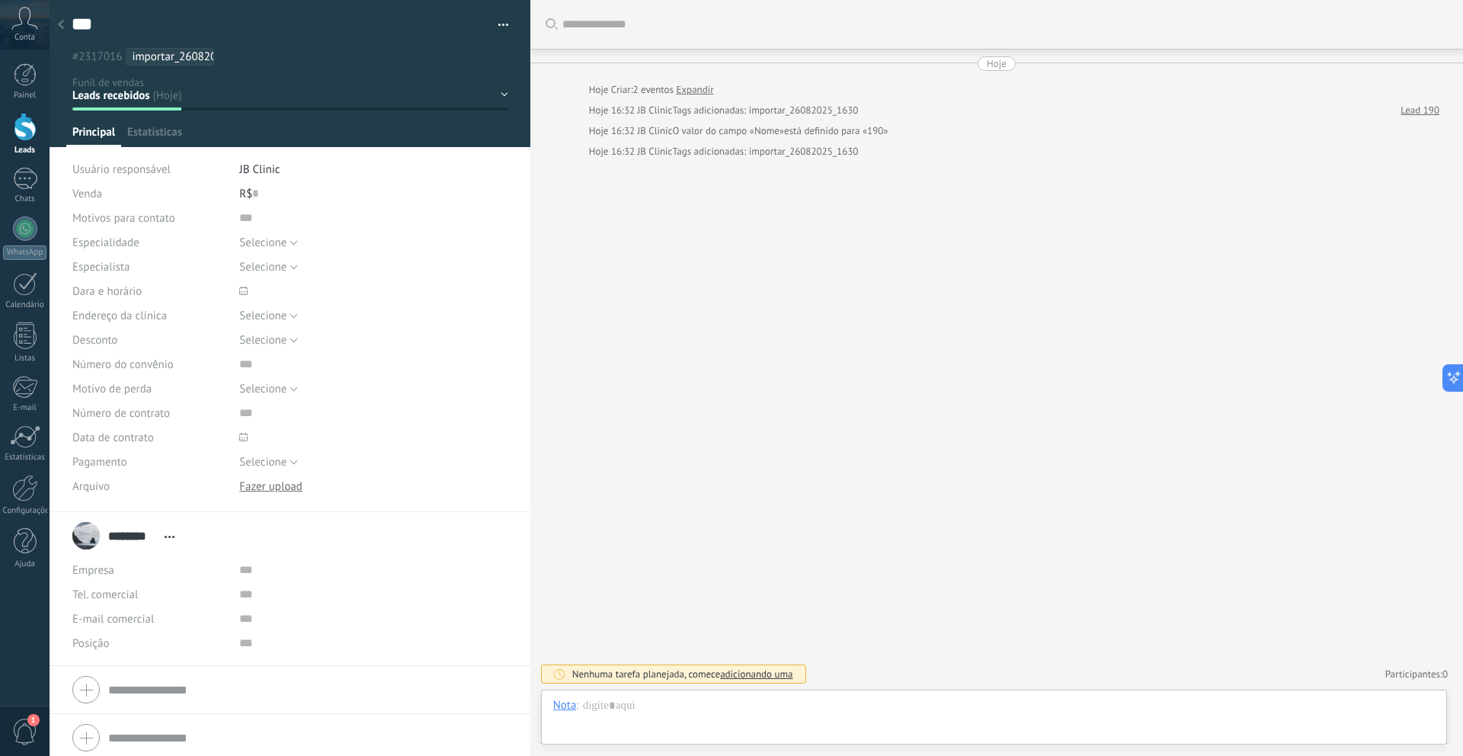
scroll to position [23, 0]
click at [495, 30] on button "button" at bounding box center [498, 25] width 22 height 23
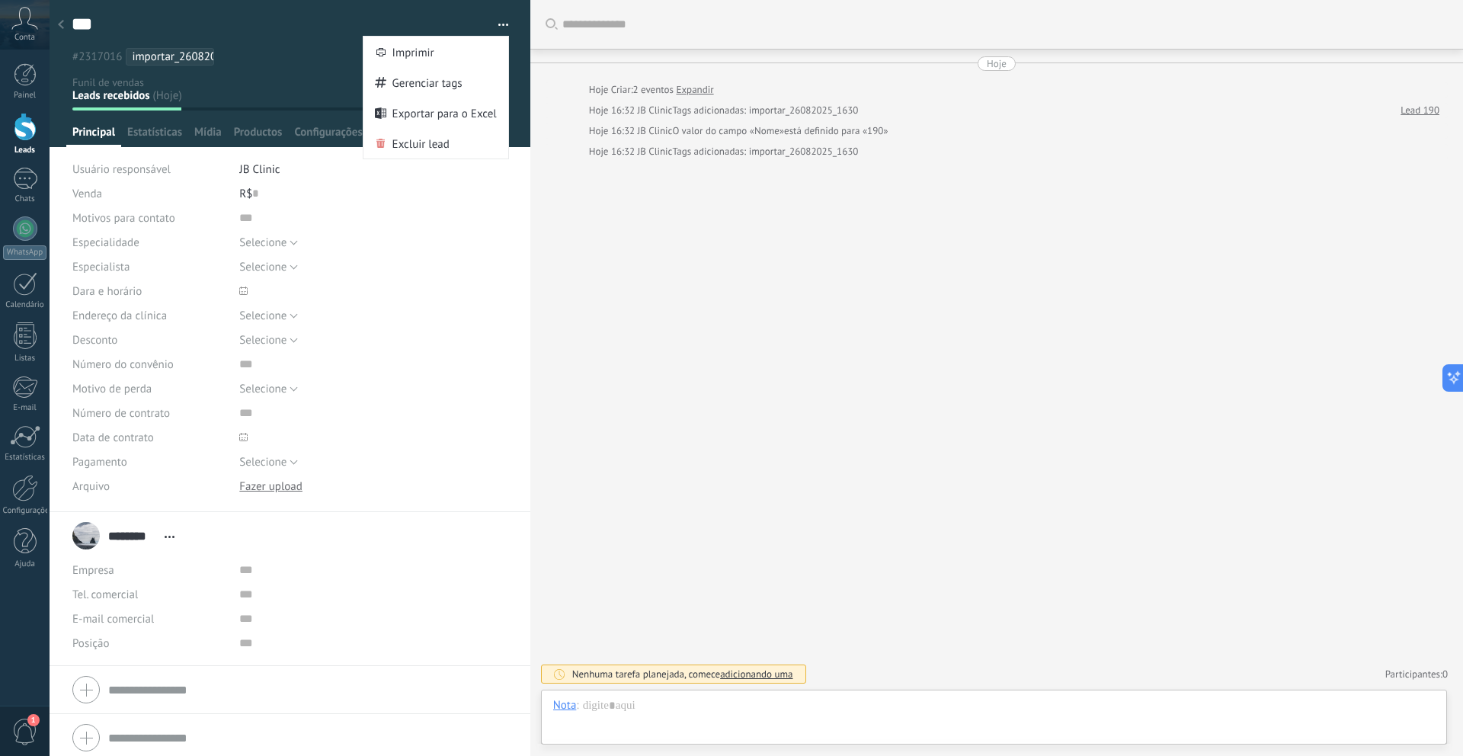
click at [584, 178] on div "Buscar Carregar mais Hoje Hoje Criar: 2 eventos Expandir Hoje 16:32 JB Clinic T…" at bounding box center [996, 378] width 932 height 756
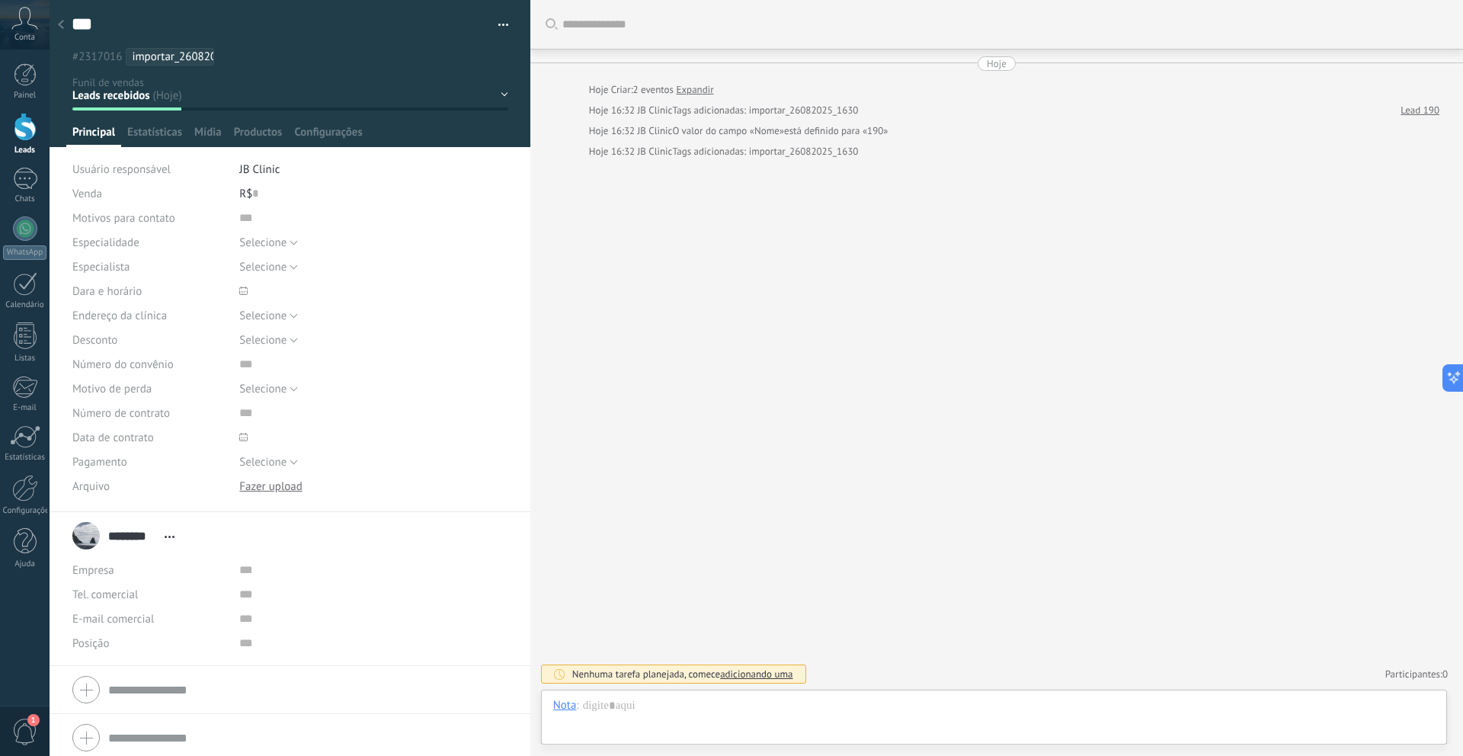
click at [63, 31] on div at bounding box center [60, 26] width 21 height 30
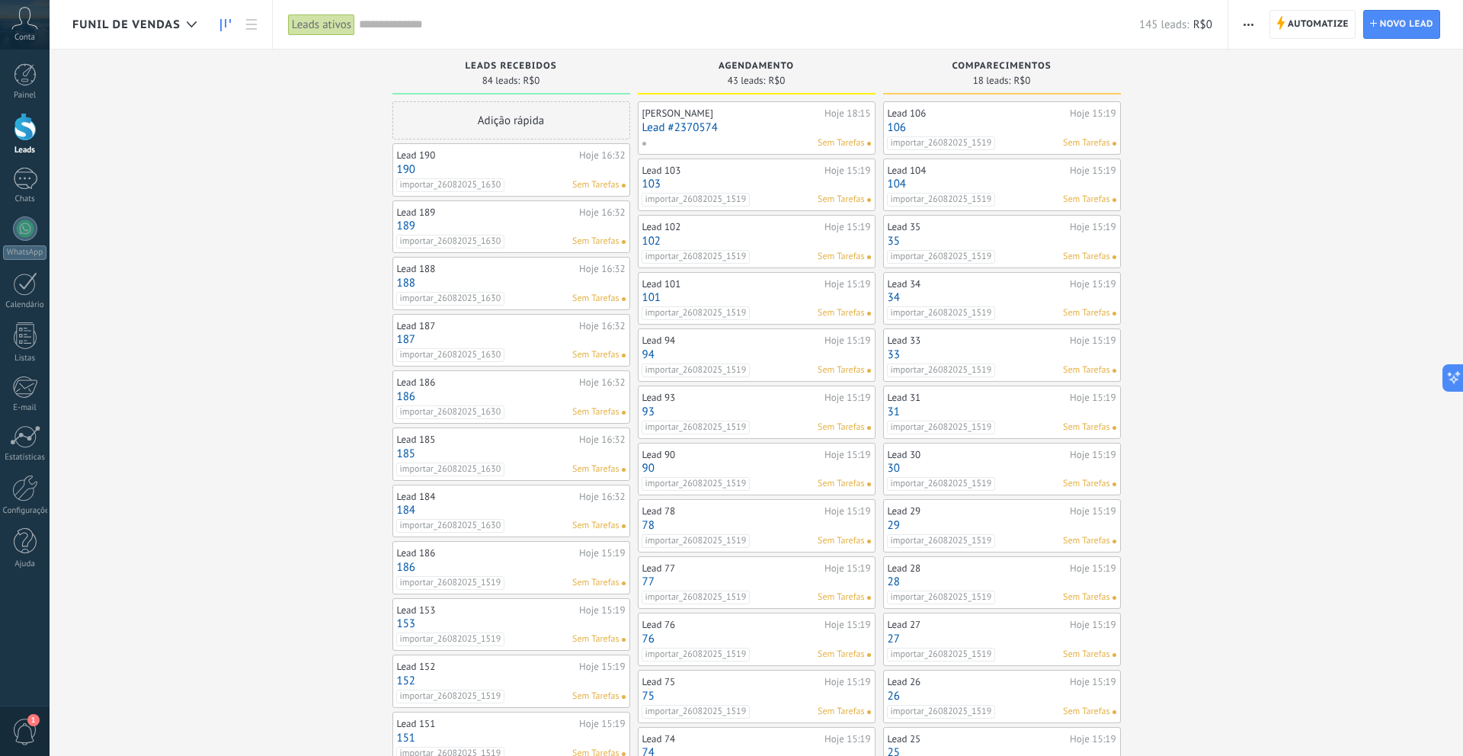
click at [765, 131] on link "Lead #2370574" at bounding box center [756, 127] width 229 height 13
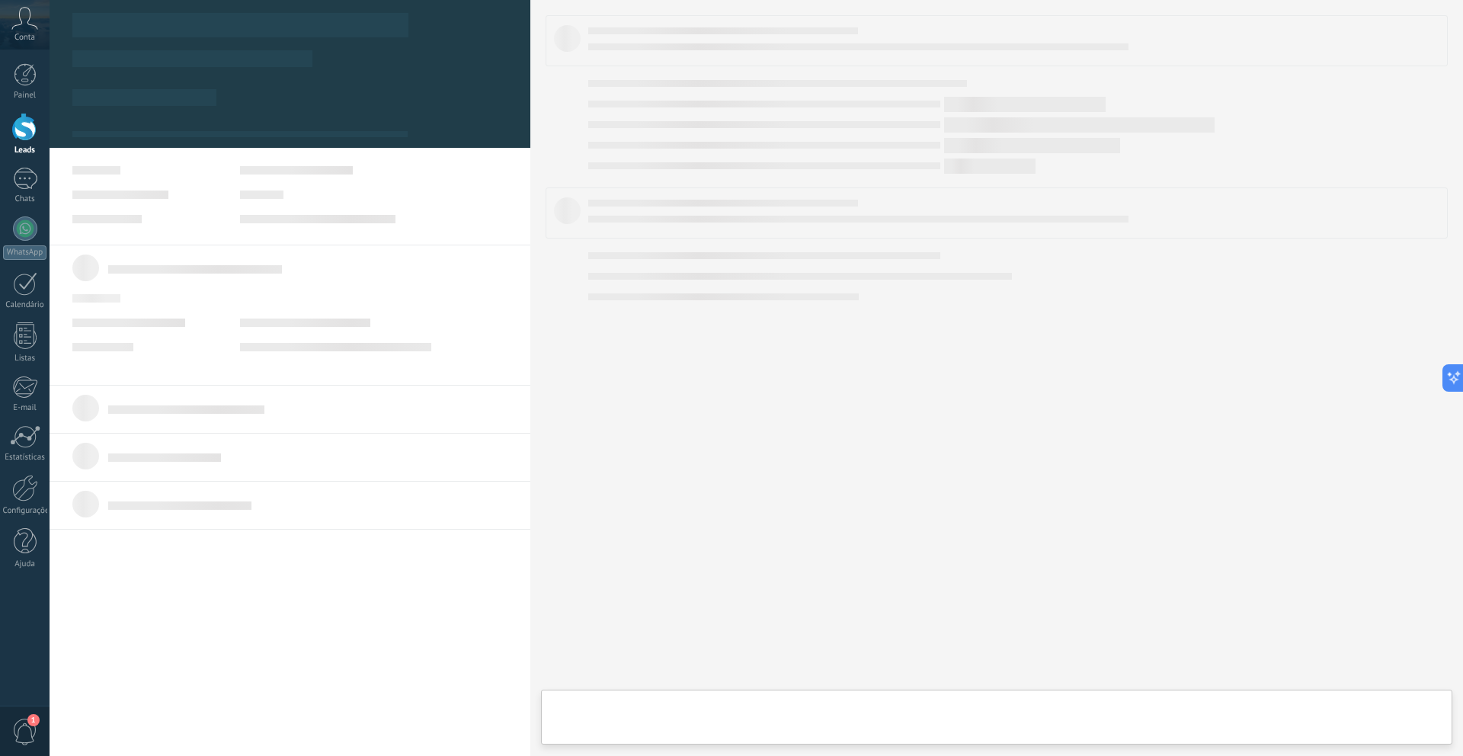
type textarea "**********"
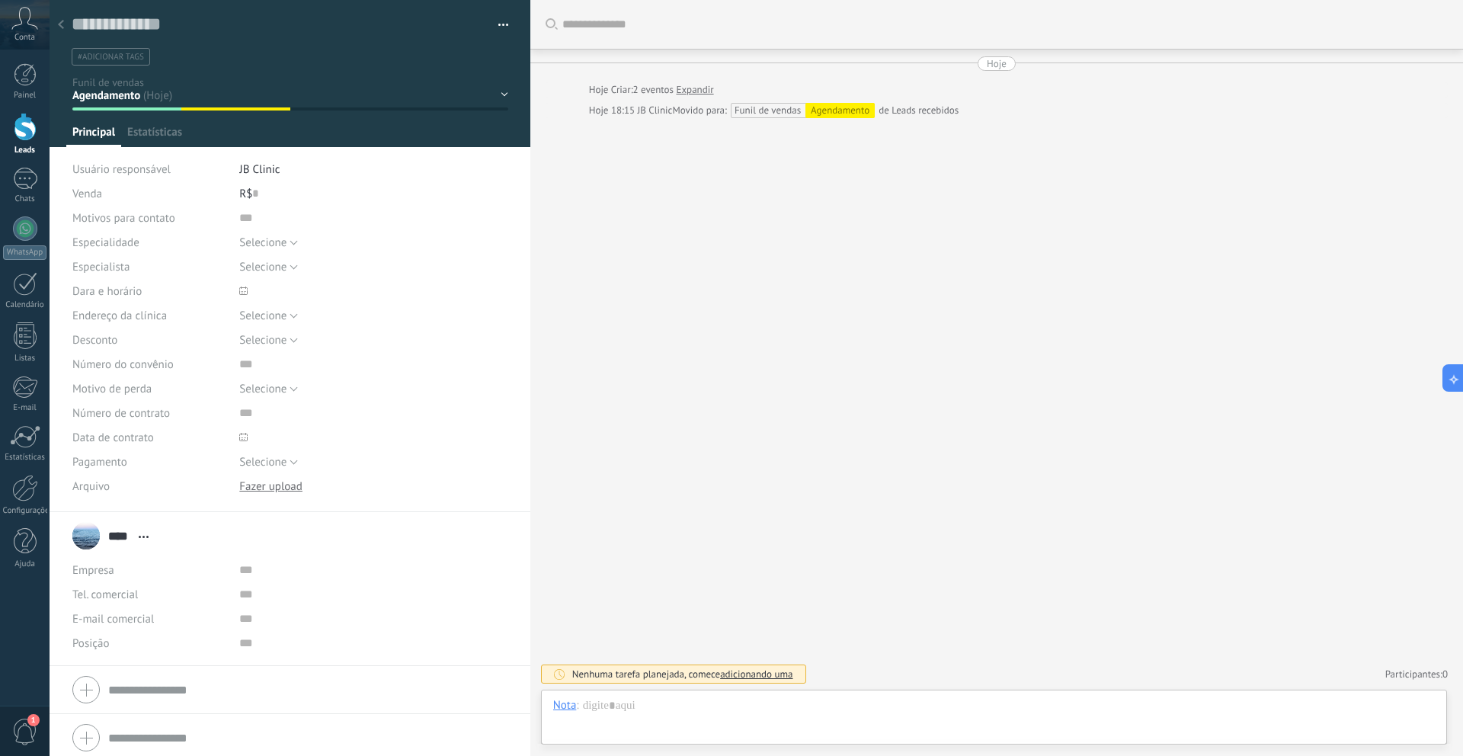
scroll to position [23, 0]
click at [504, 27] on div "Salvar e criar Imprimir Gerenciar tags Exportar para o Excel" at bounding box center [290, 33] width 481 height 66
click at [502, 27] on span "button" at bounding box center [503, 27] width 11 height 3
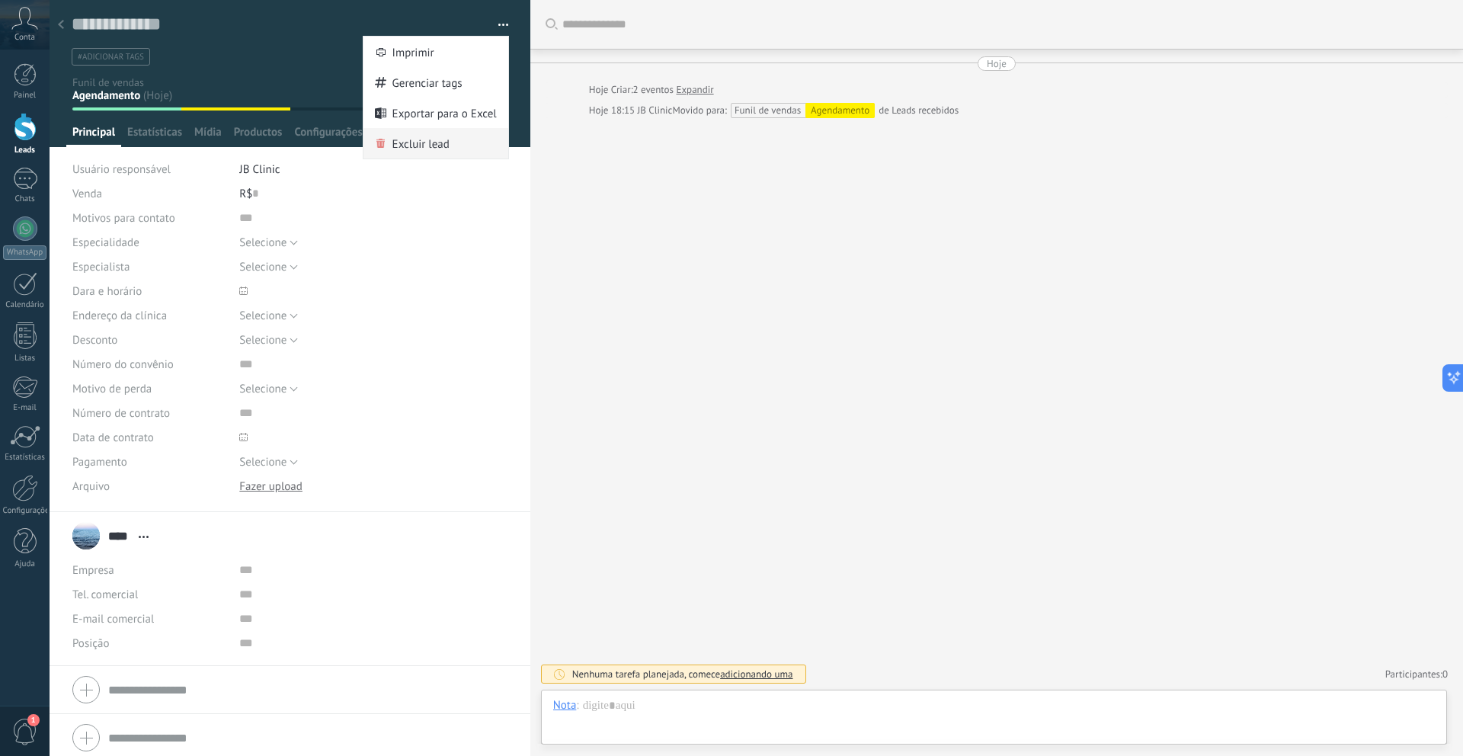
click at [459, 156] on div "Excluir lead" at bounding box center [435, 143] width 145 height 30
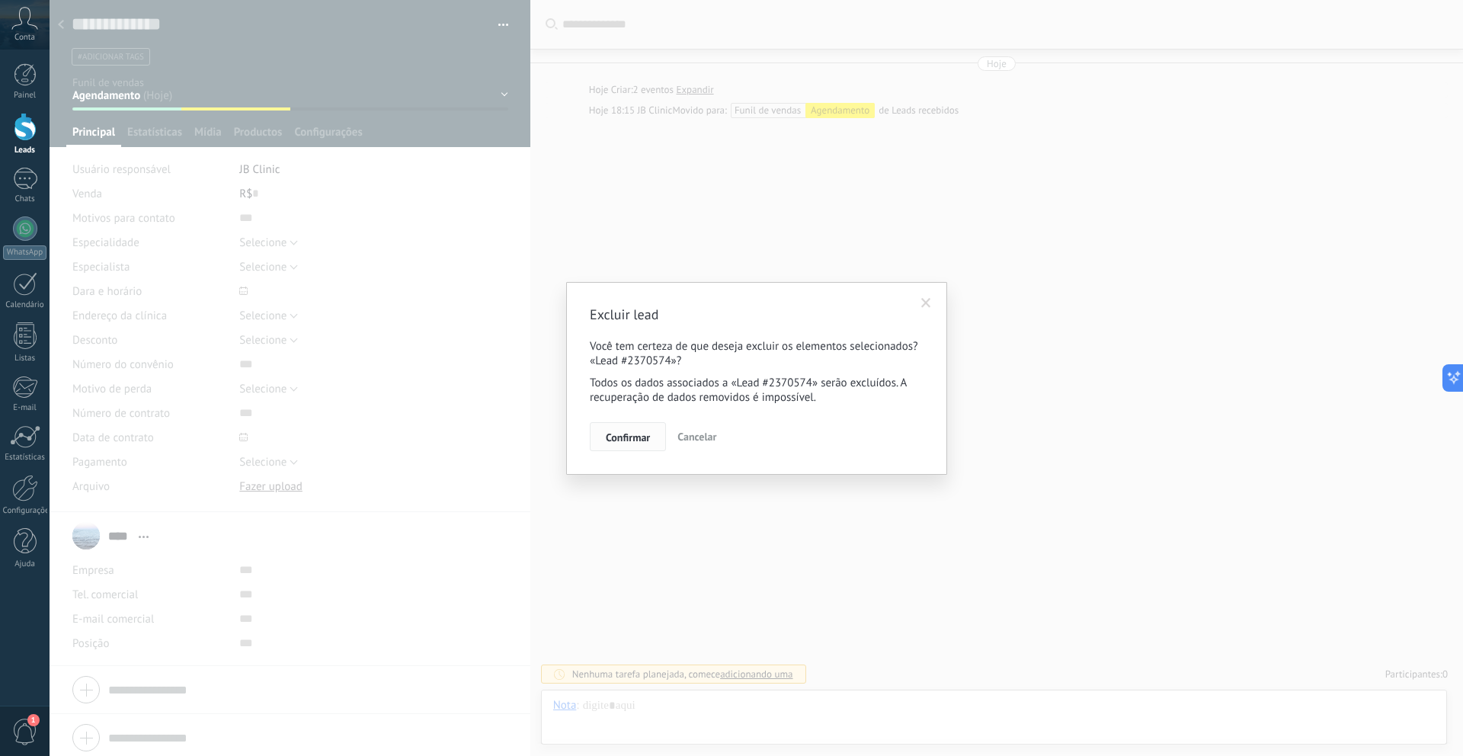
click at [648, 430] on button "Confirmar" at bounding box center [628, 436] width 76 height 29
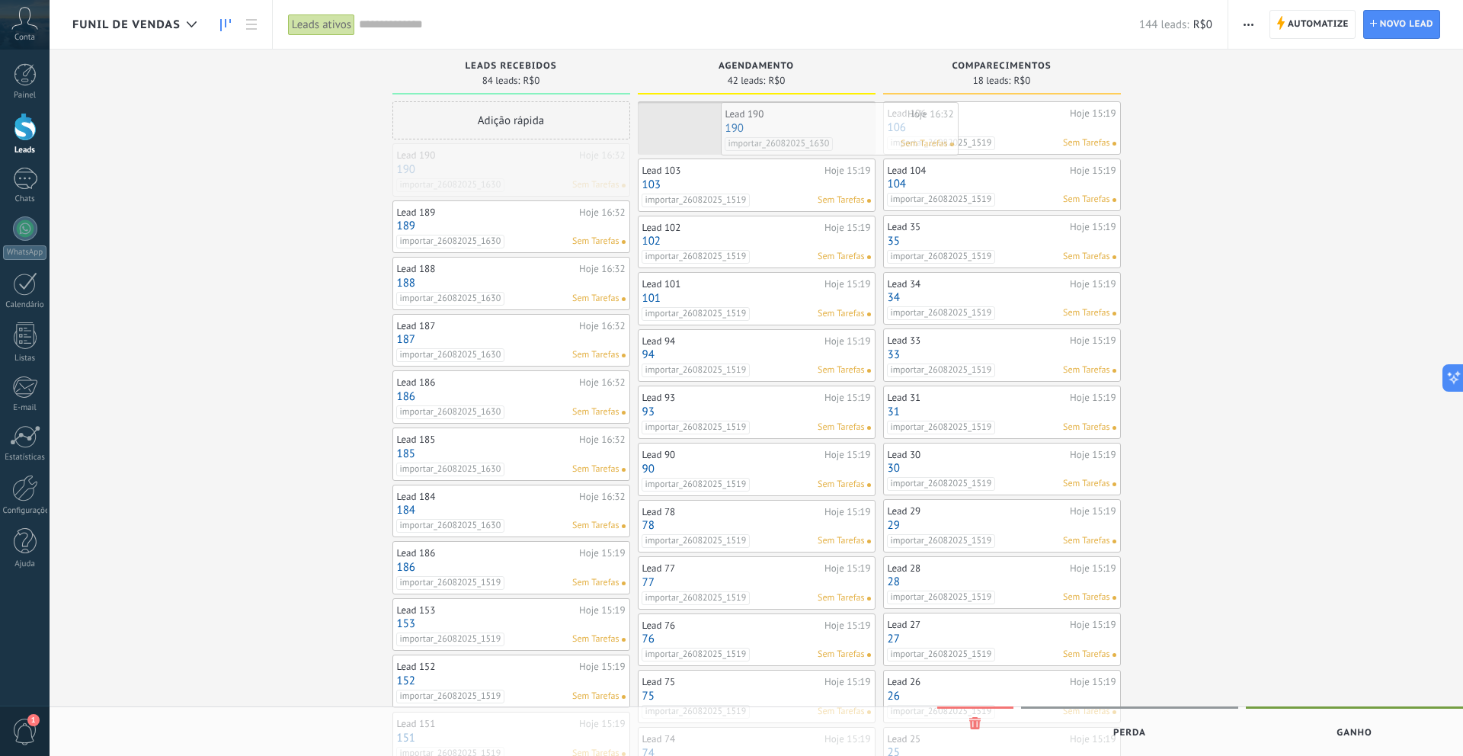
drag, startPoint x: 509, startPoint y: 168, endPoint x: 836, endPoint y: 127, distance: 330.2
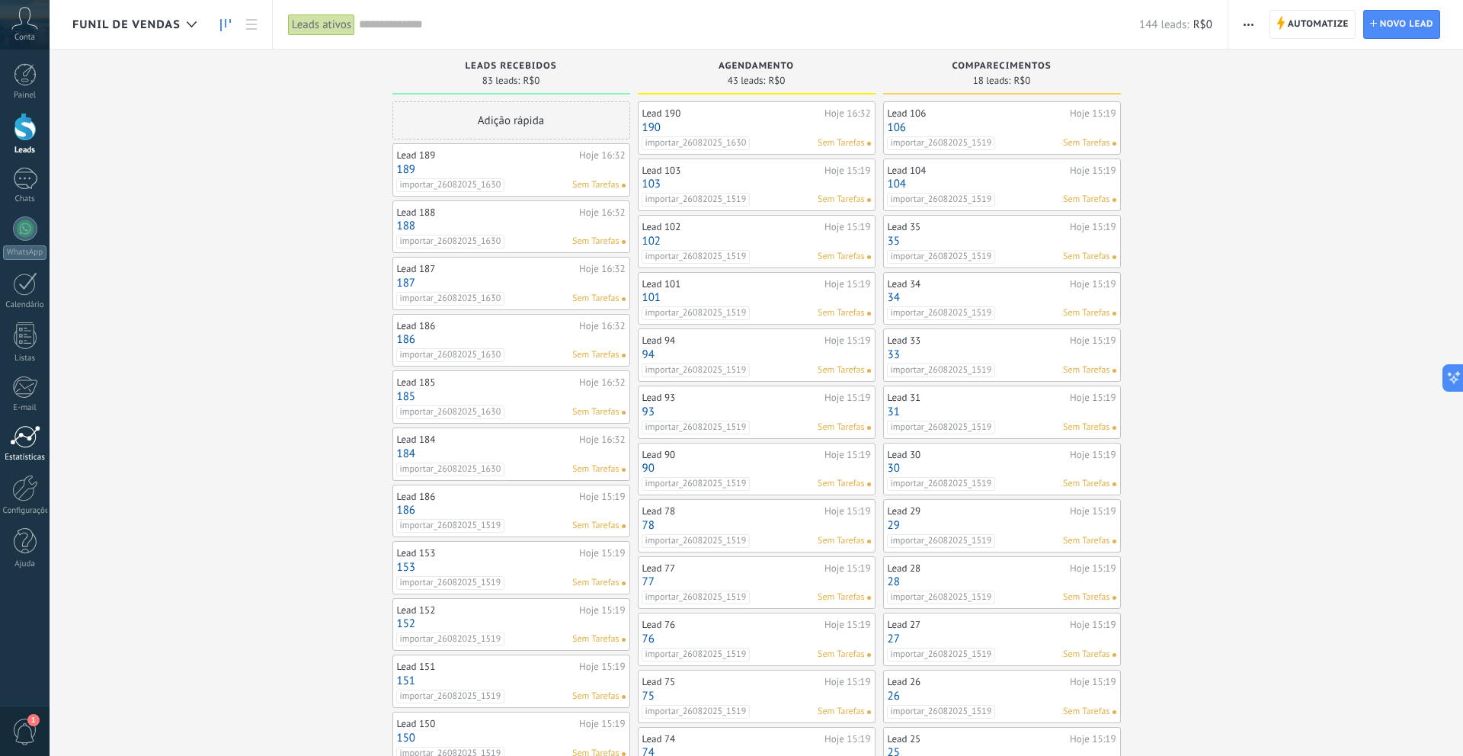
click at [10, 449] on link "Estatísticas" at bounding box center [25, 443] width 50 height 37
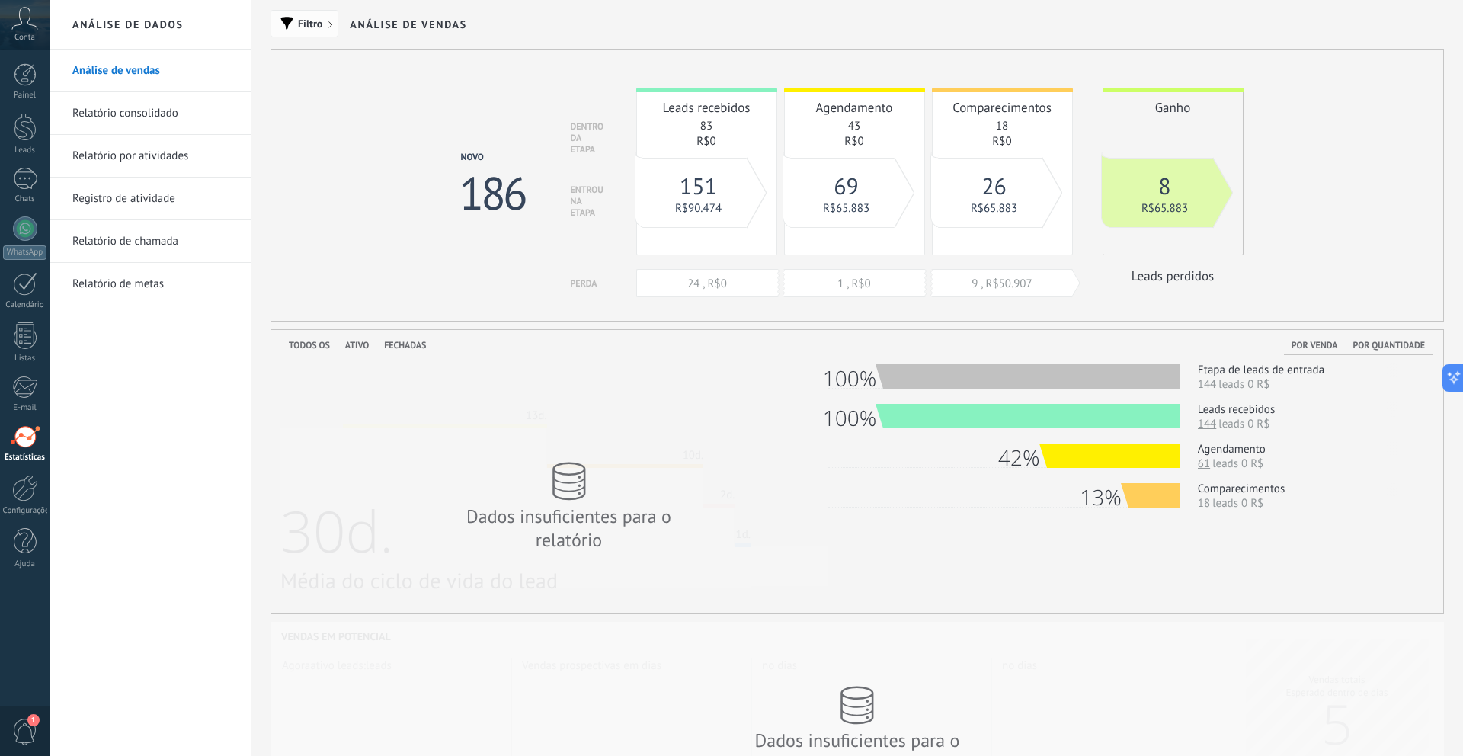
click at [286, 33] on button "Filtro" at bounding box center [304, 23] width 68 height 27
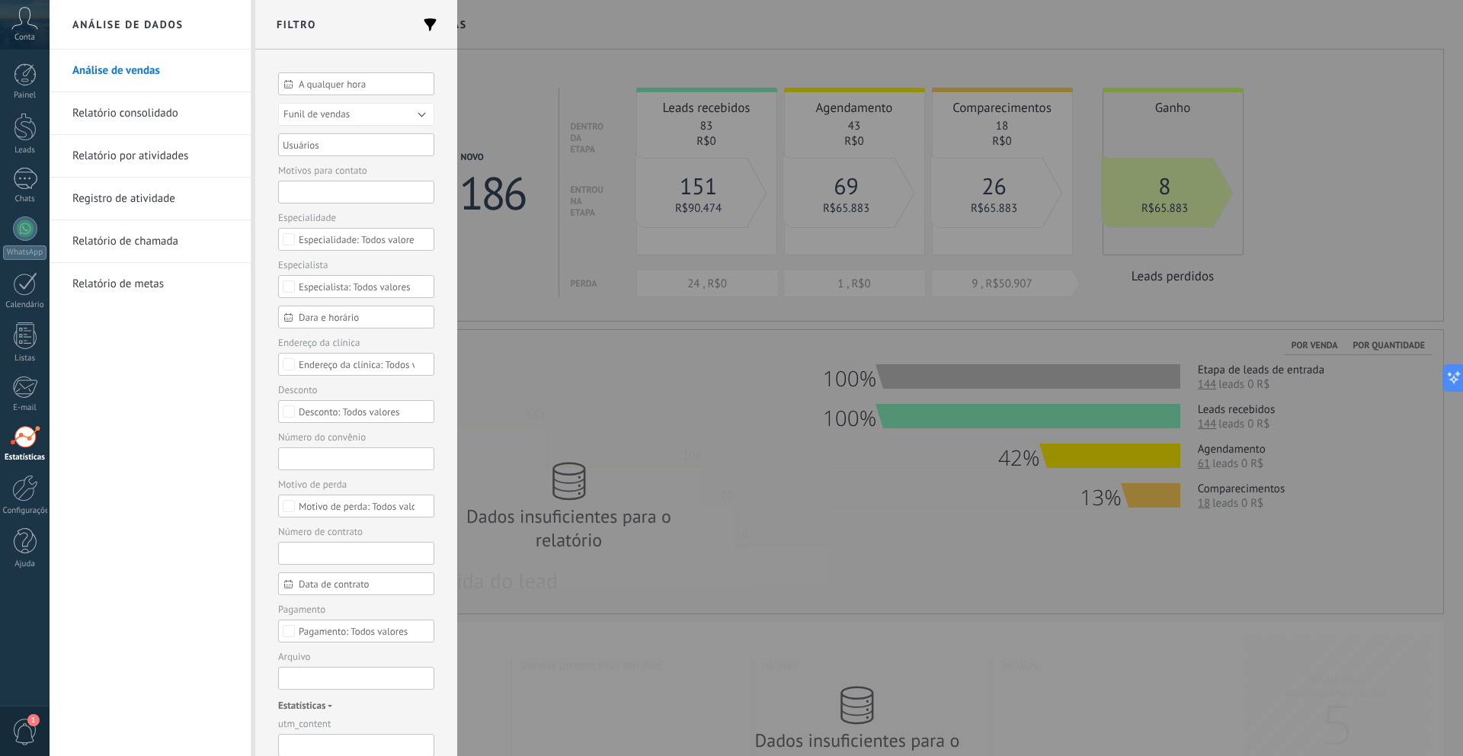
click at [350, 93] on div "A qualquer hora" at bounding box center [356, 83] width 156 height 23
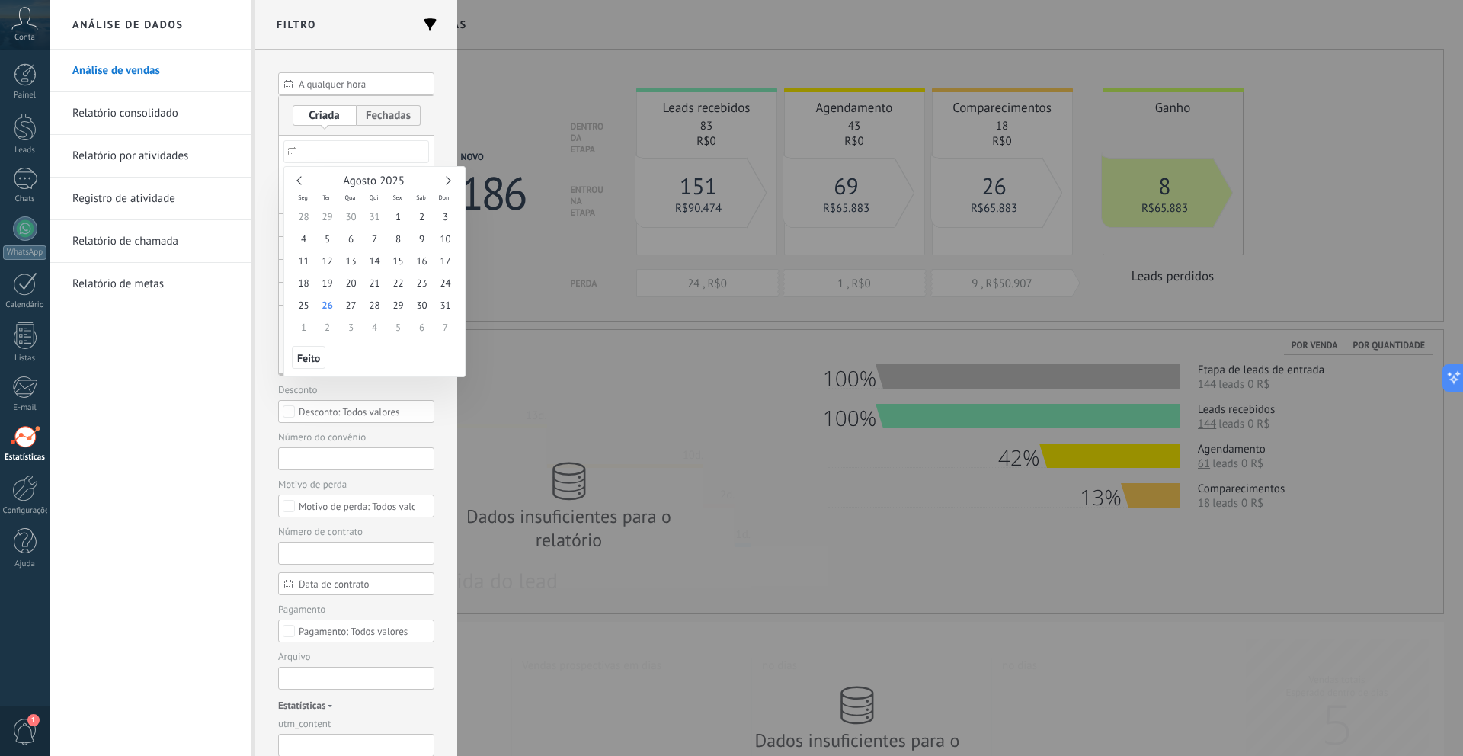
click at [354, 156] on input "text" at bounding box center [356, 151] width 146 height 23
click at [302, 183] on link at bounding box center [300, 180] width 8 height 8
click at [330, 218] on span "1" at bounding box center [327, 217] width 24 height 22
type input "**********"
click at [373, 305] on span "31" at bounding box center [375, 305] width 24 height 22
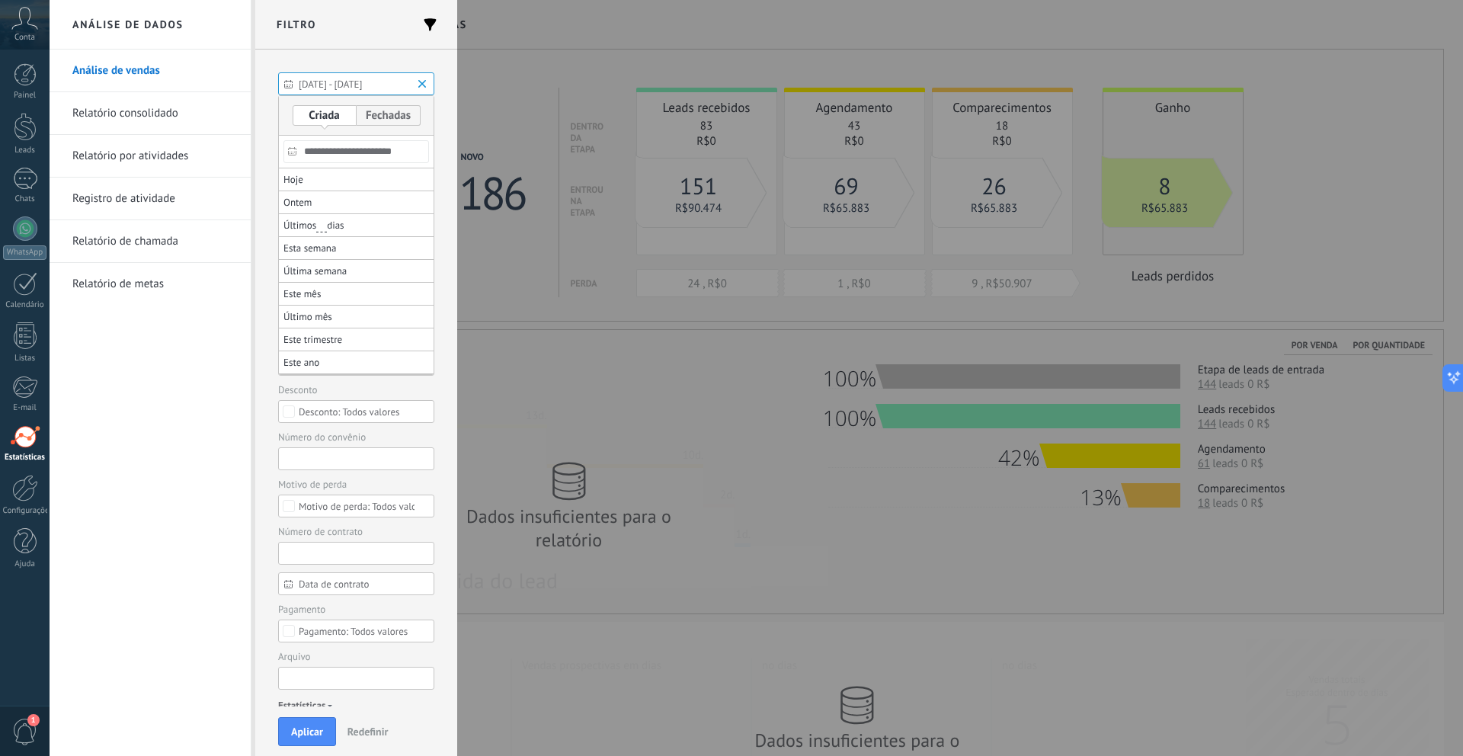
click at [231, 399] on div at bounding box center [731, 459] width 1463 height 593
click at [235, 400] on div "Análise de vendas Relatório consolidado Relatório por atividades Registro de at…" at bounding box center [150, 403] width 201 height 706
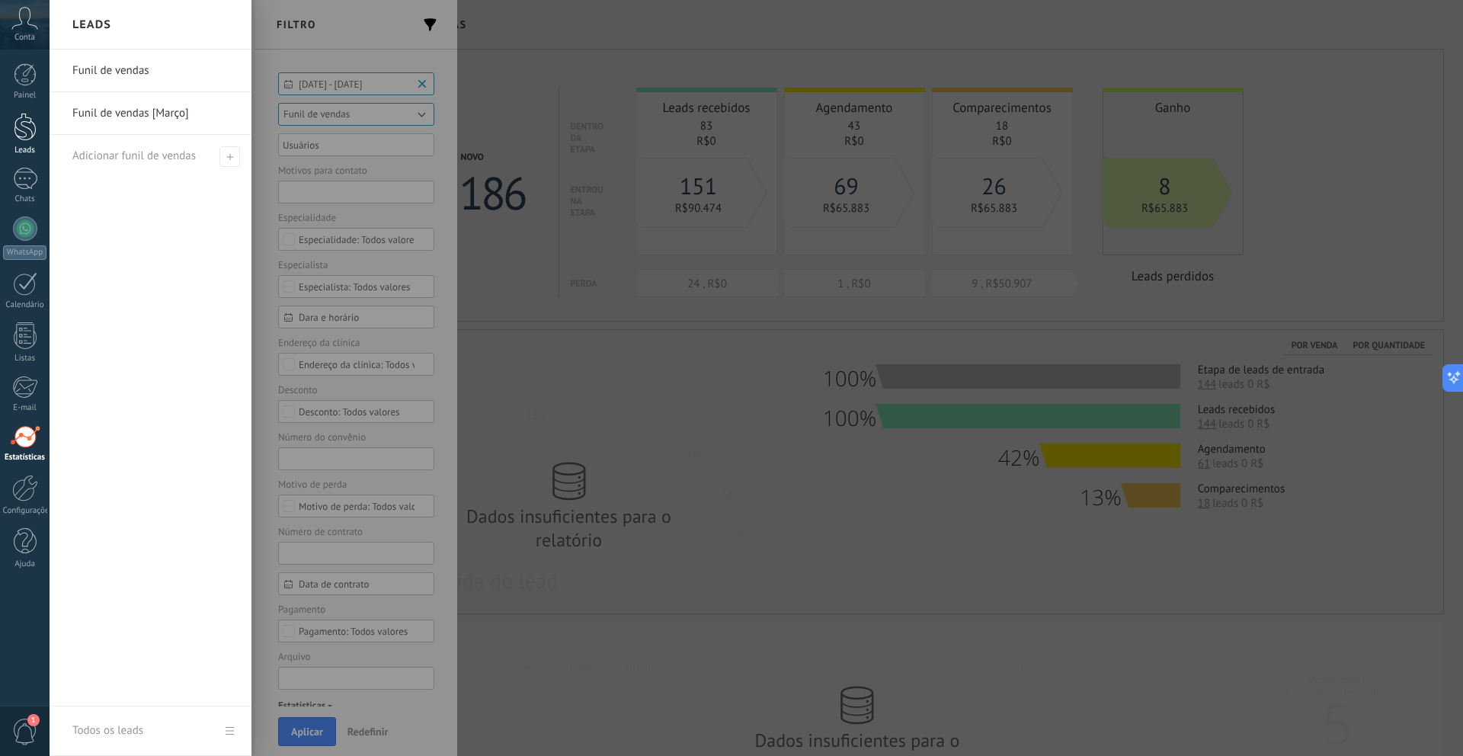
click at [39, 132] on link "Leads" at bounding box center [25, 134] width 50 height 43
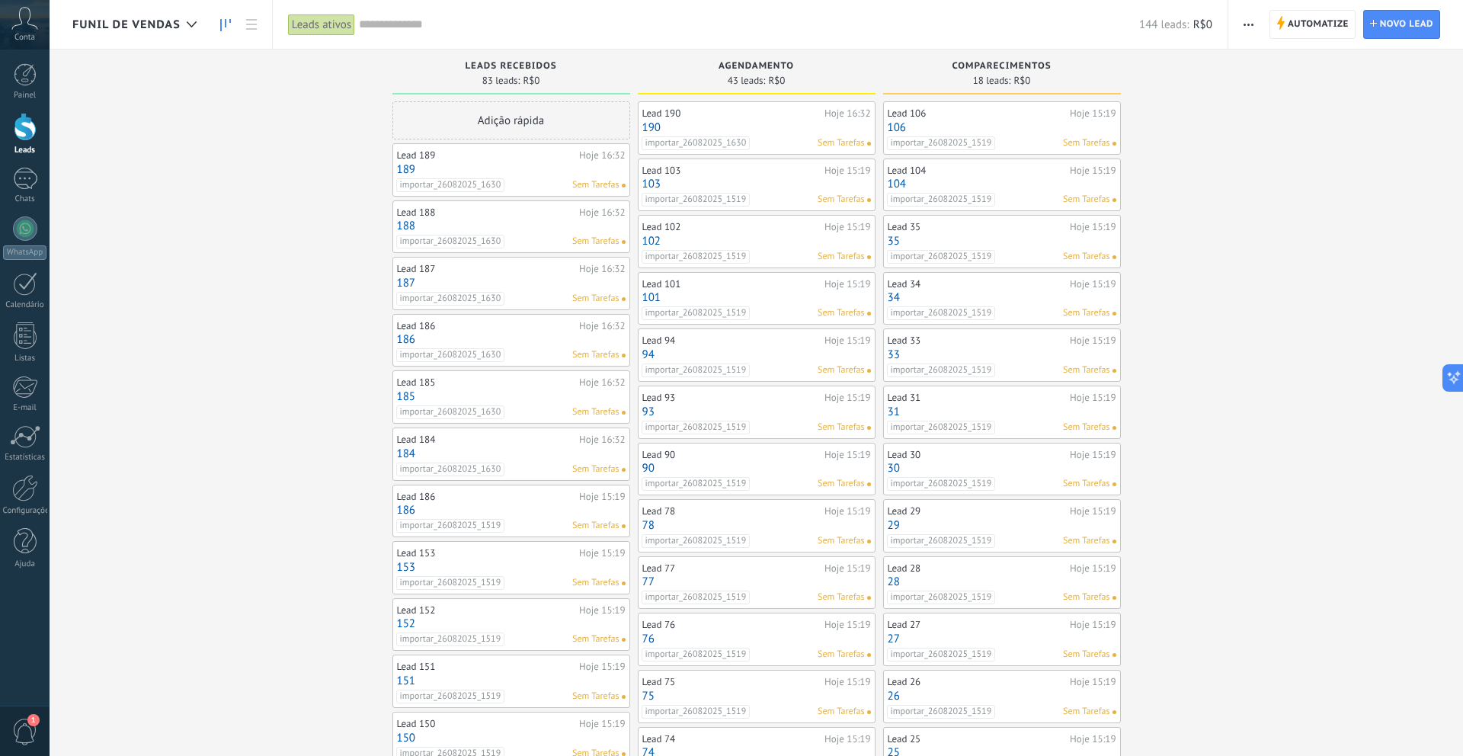
click at [515, 117] on div "Adição rápida" at bounding box center [511, 120] width 238 height 38
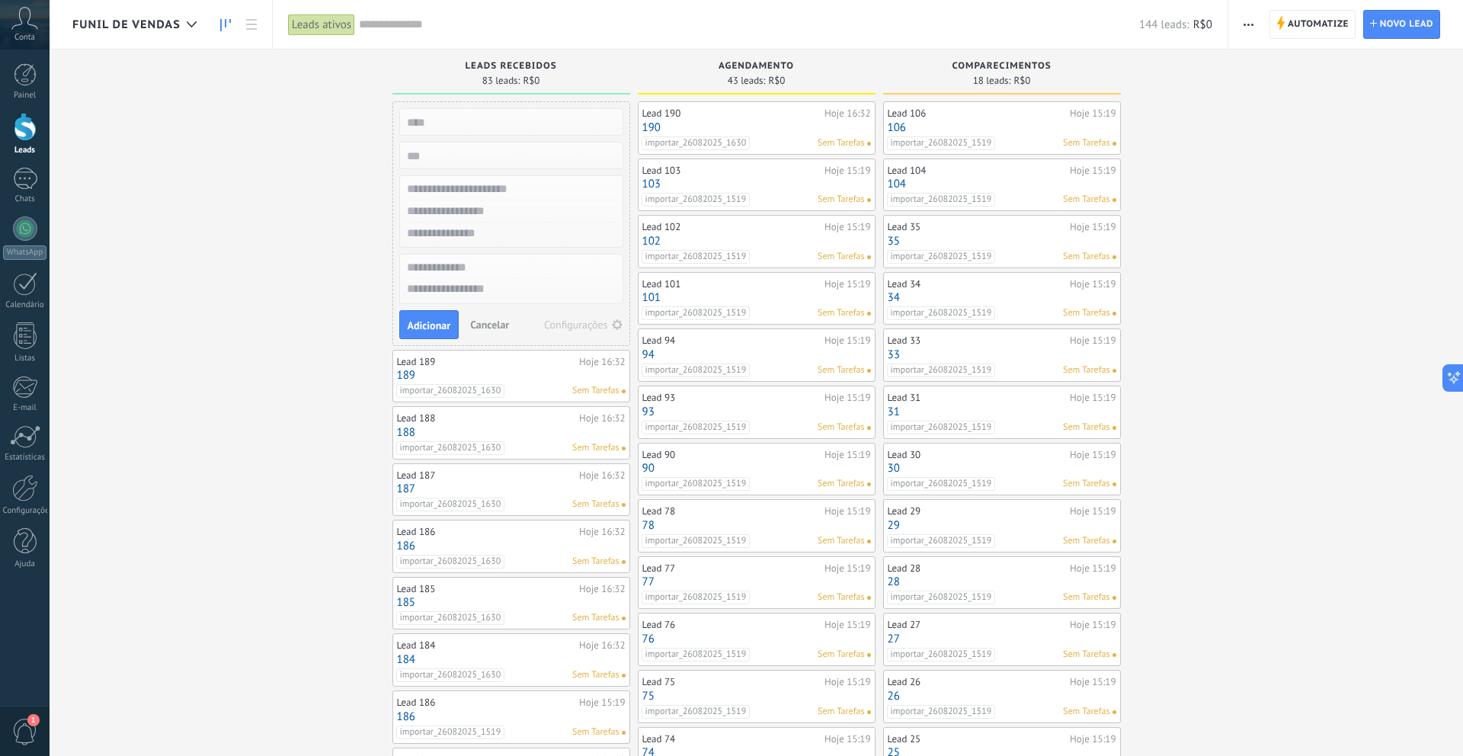
click at [496, 195] on input "text" at bounding box center [509, 189] width 222 height 22
type input "*****"
click at [422, 344] on div "***** Jonas Sobrenome Adicionar Cancelar Configurações" at bounding box center [511, 223] width 238 height 245
click at [422, 338] on div "***** Jonas Sobrenome Adicionar Cancelar Configurações" at bounding box center [511, 223] width 238 height 245
click at [422, 337] on button "Adicionar" at bounding box center [429, 324] width 60 height 29
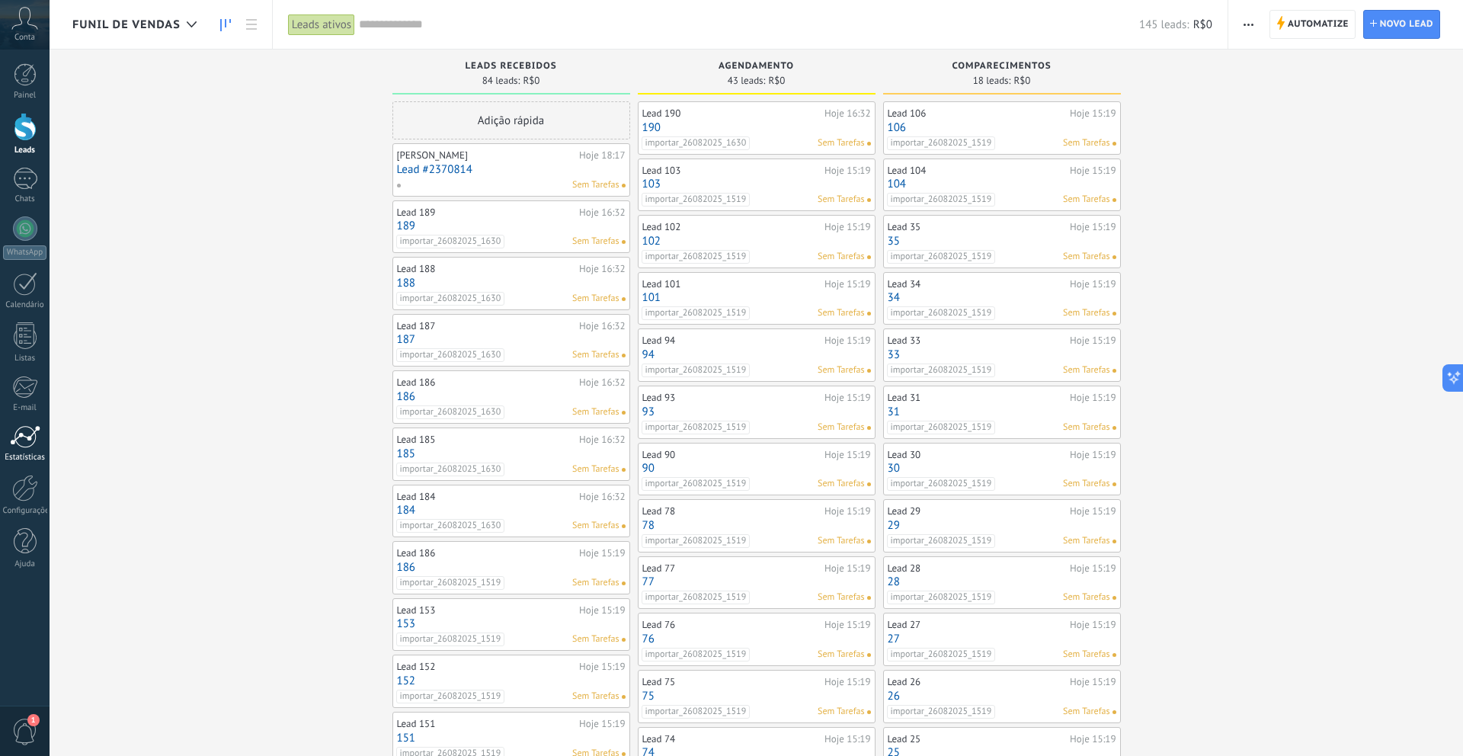
click at [30, 442] on div at bounding box center [25, 436] width 30 height 23
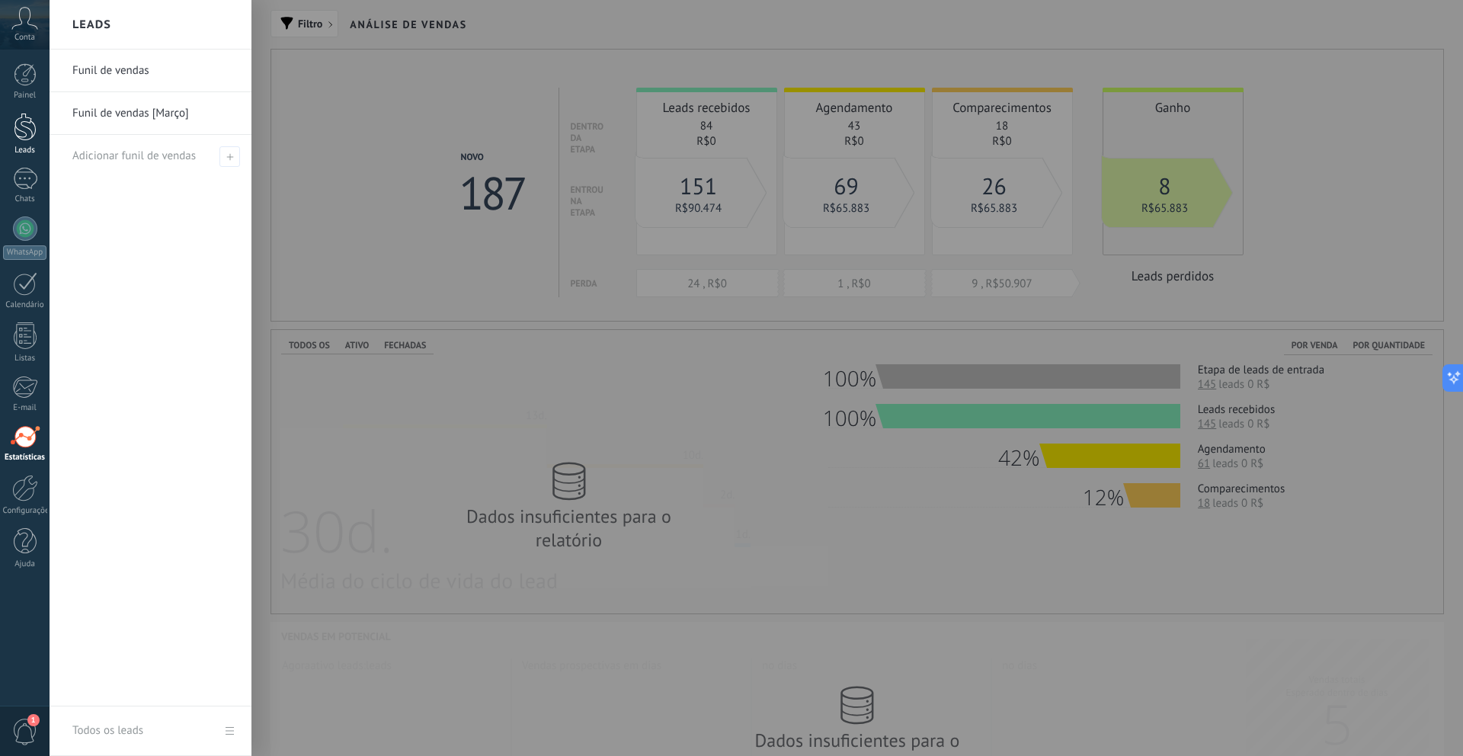
click at [30, 128] on div at bounding box center [25, 127] width 23 height 28
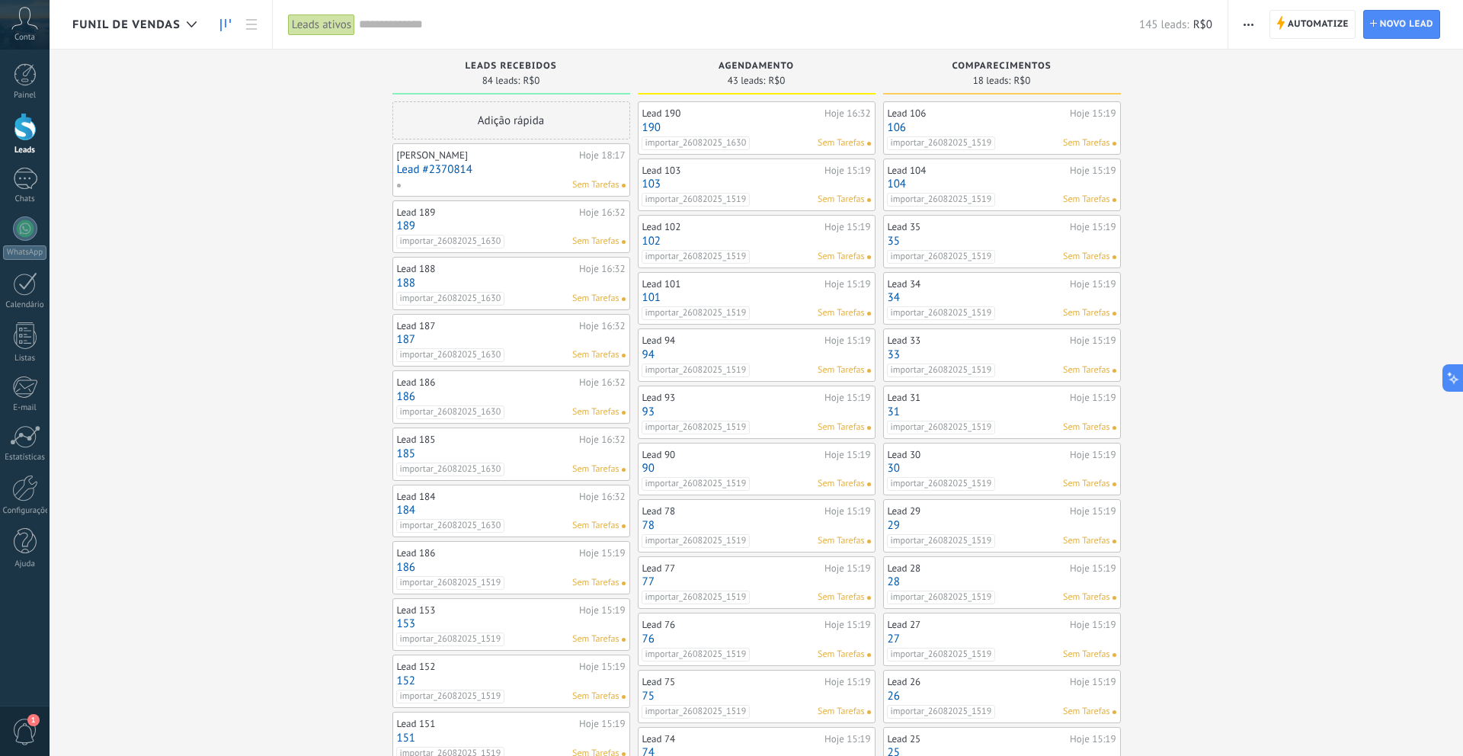
click at [520, 166] on link "Lead #2370814" at bounding box center [511, 169] width 229 height 13
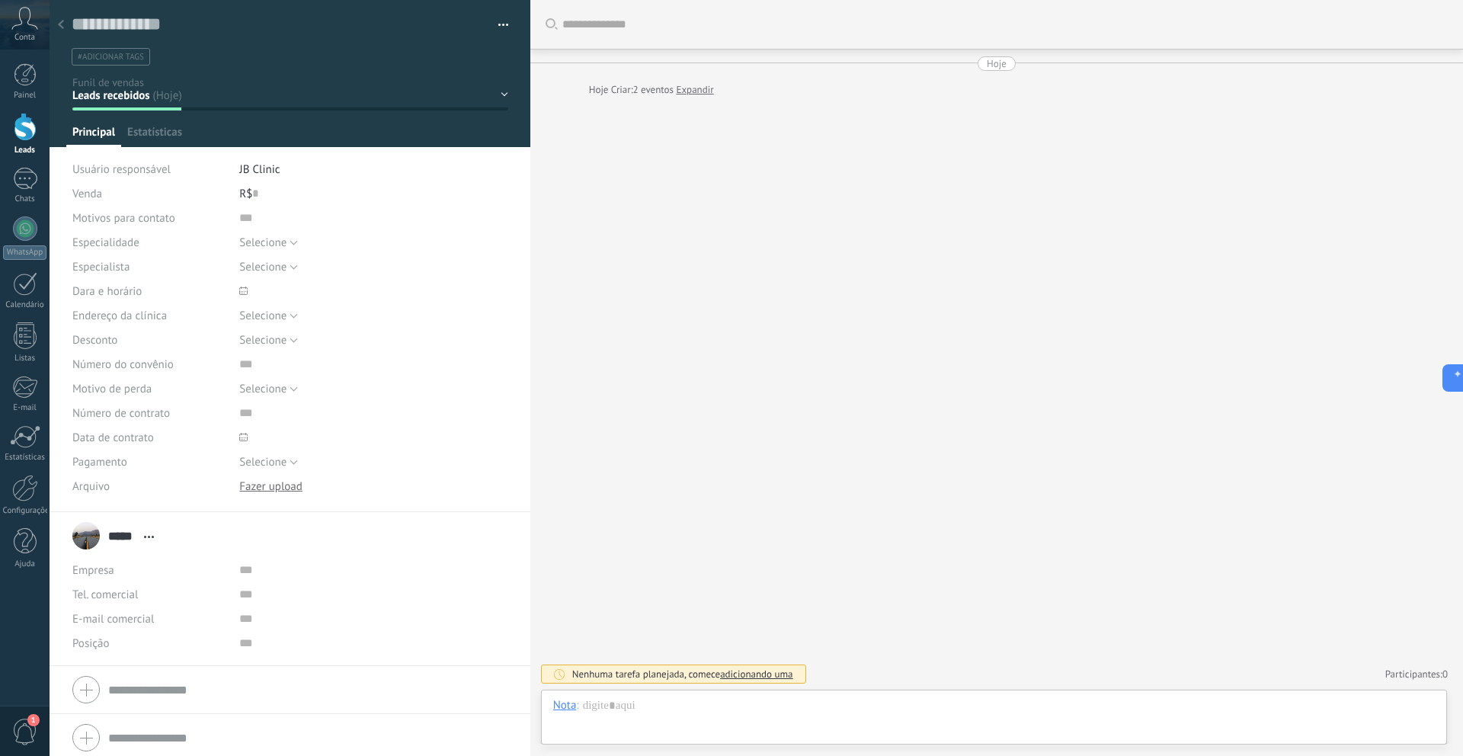
scroll to position [23, 0]
click at [0, 0] on div "Leads recebidos Agendamento Comparecimentos Fechamento Ganho Fechamento Perdido" at bounding box center [0, 0] width 0 height 0
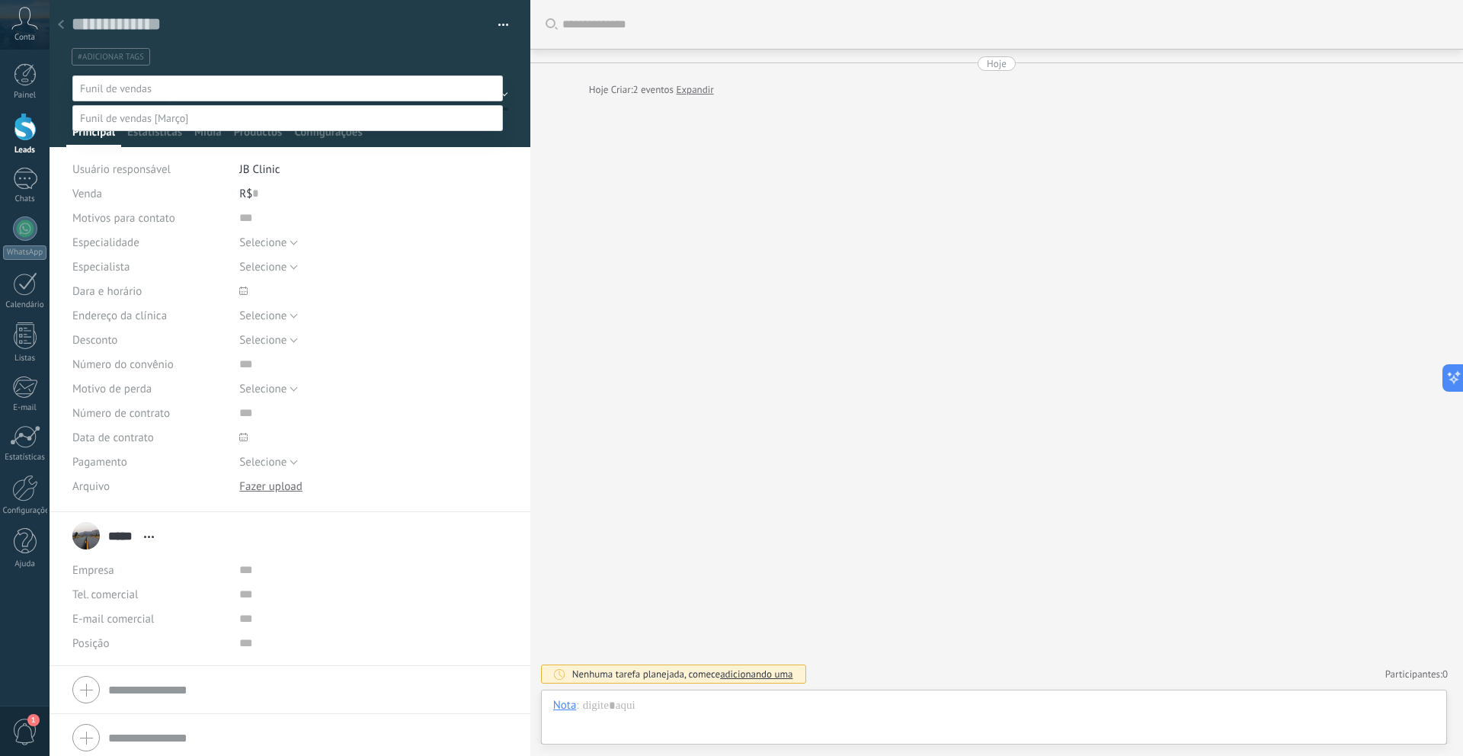
click at [158, 125] on span at bounding box center [134, 118] width 108 height 14
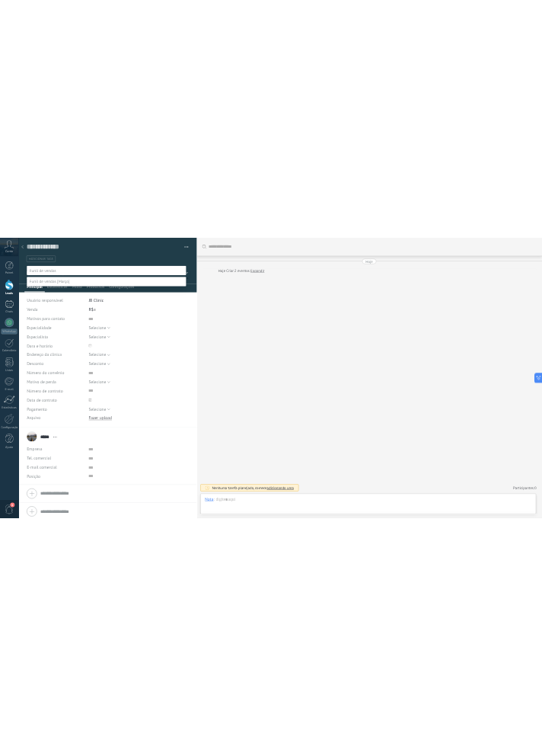
scroll to position [30, 0]
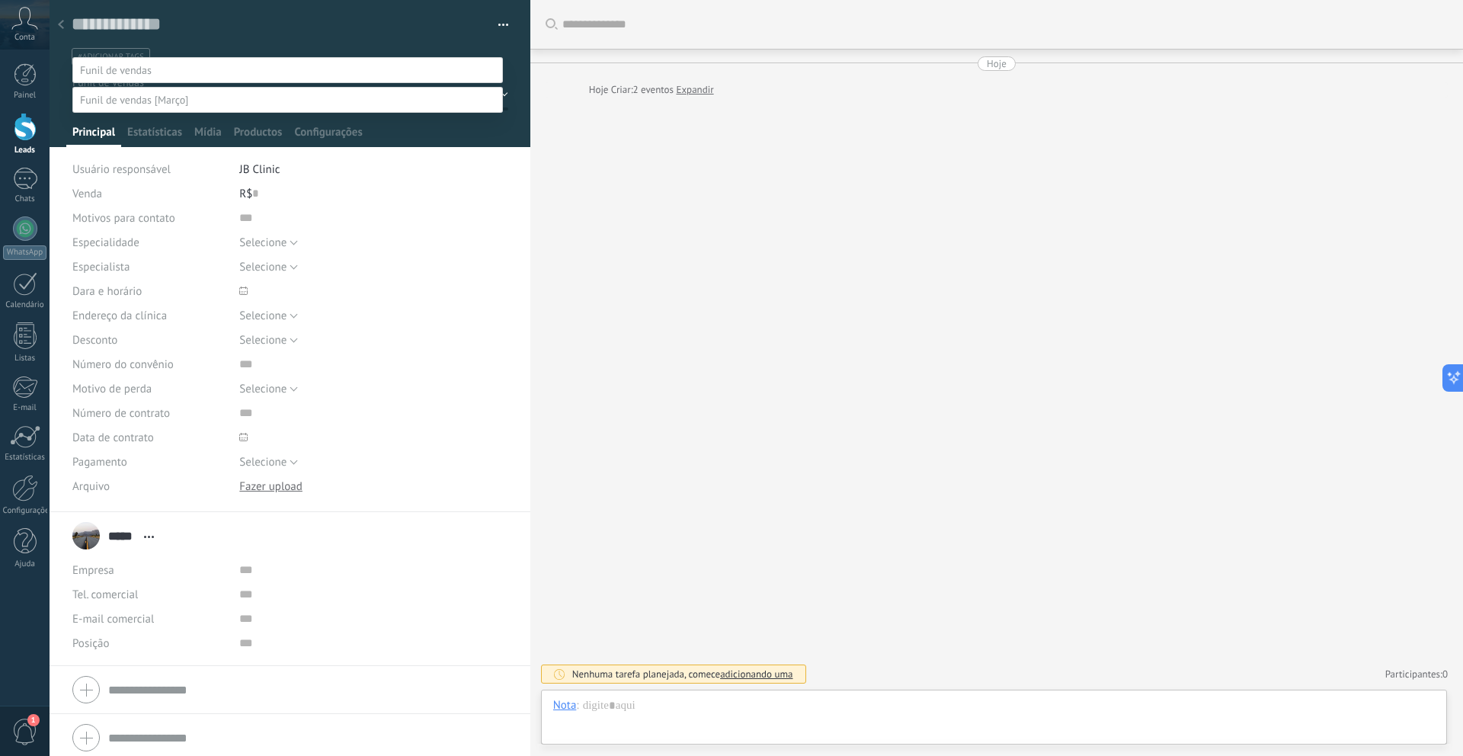
click at [0, 0] on label "Em contato" at bounding box center [0, 0] width 0 height 0
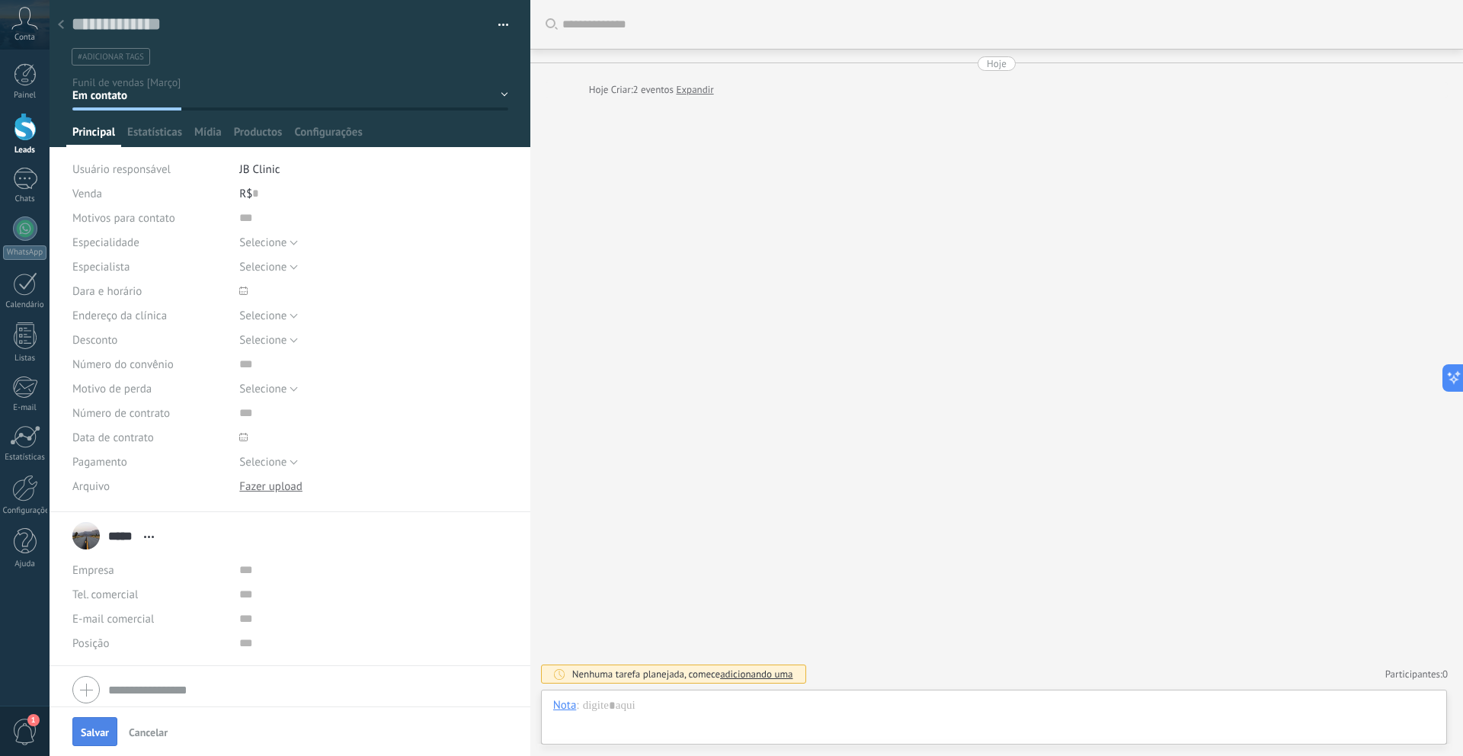
click at [102, 734] on span "Salvar" at bounding box center [95, 732] width 28 height 11
click at [19, 503] on link "Configurações" at bounding box center [25, 495] width 50 height 41
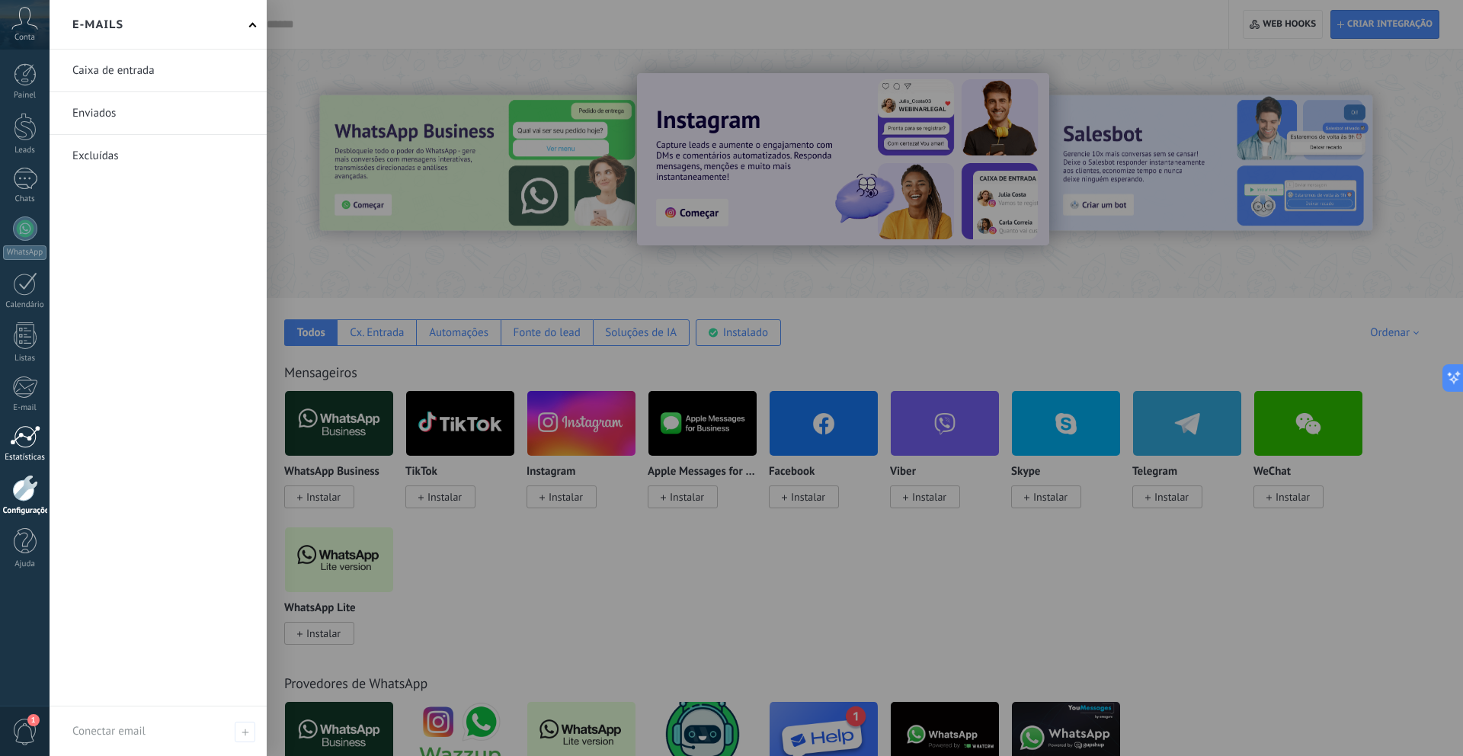
click at [27, 438] on div at bounding box center [25, 436] width 30 height 23
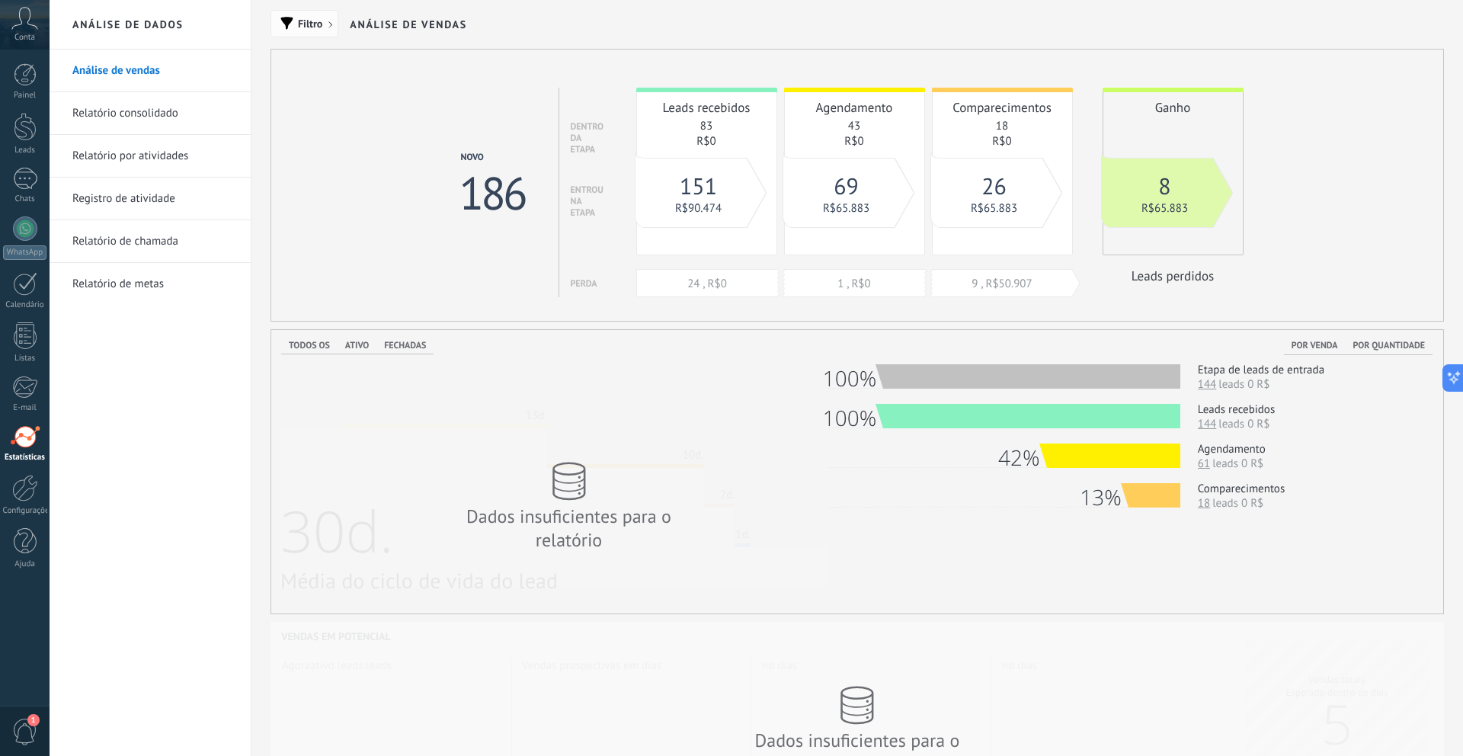
click at [296, 23] on span "Filtro" at bounding box center [304, 23] width 51 height 11
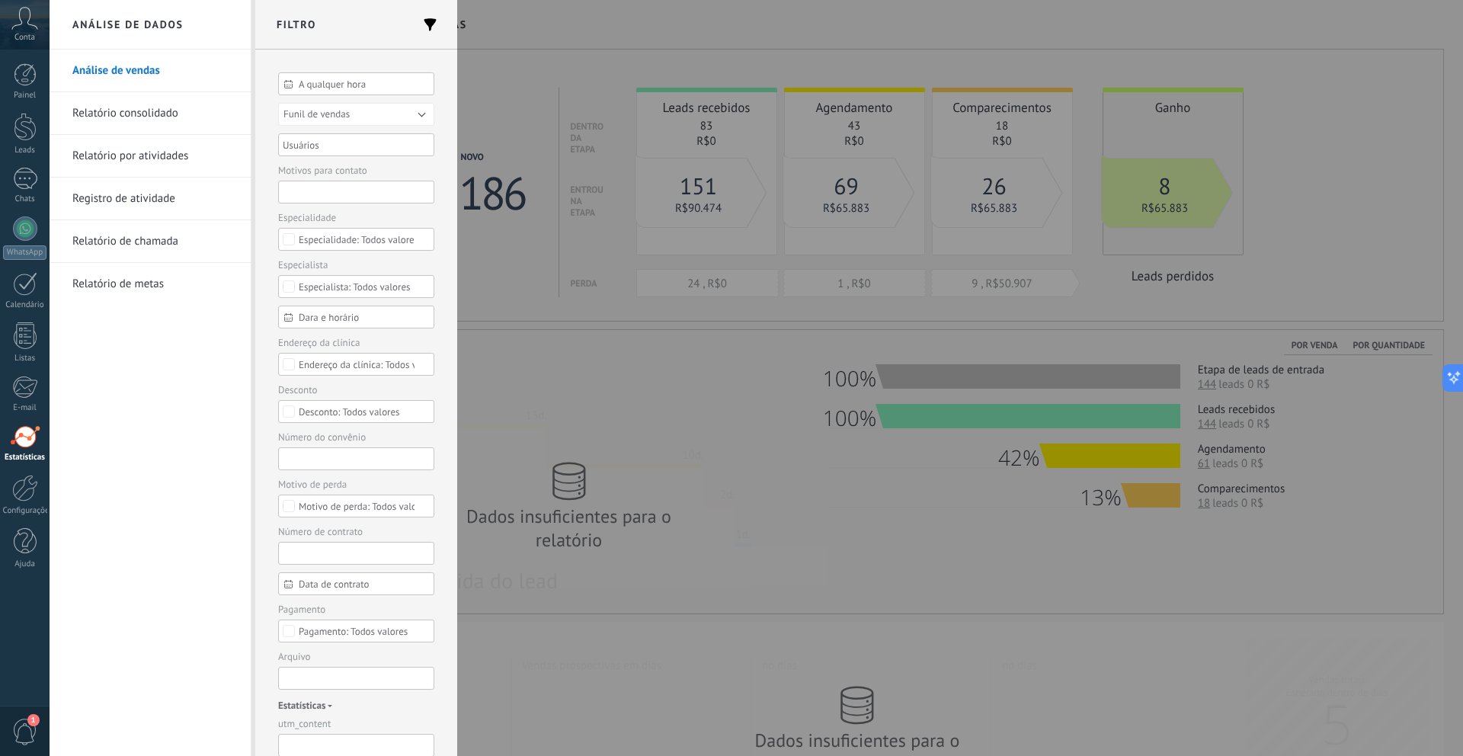
click at [361, 91] on div "A qualquer hora" at bounding box center [356, 83] width 156 height 23
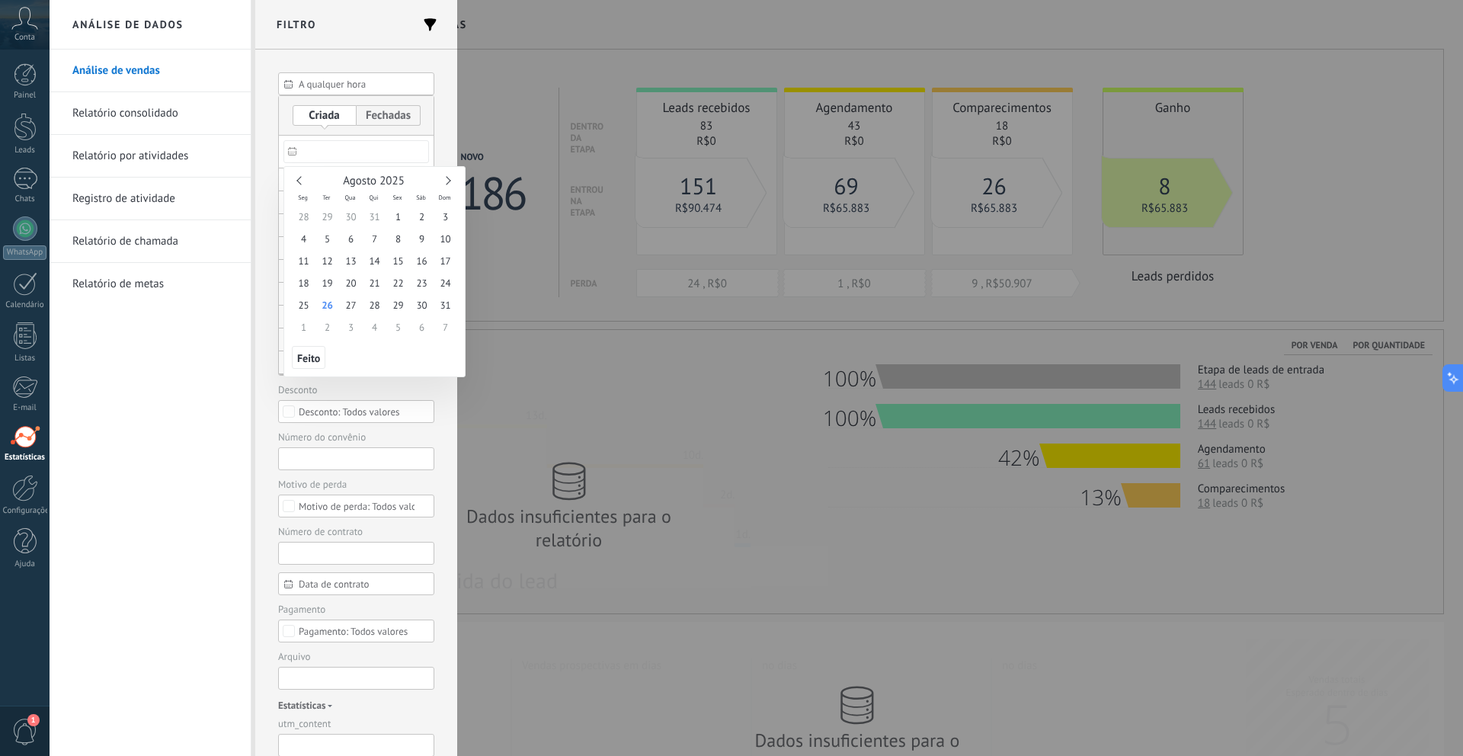
click at [344, 153] on input "text" at bounding box center [356, 151] width 146 height 23
click at [300, 183] on link at bounding box center [300, 180] width 8 height 8
click at [541, 229] on div at bounding box center [731, 459] width 1463 height 593
click at [542, 253] on div at bounding box center [731, 378] width 1463 height 756
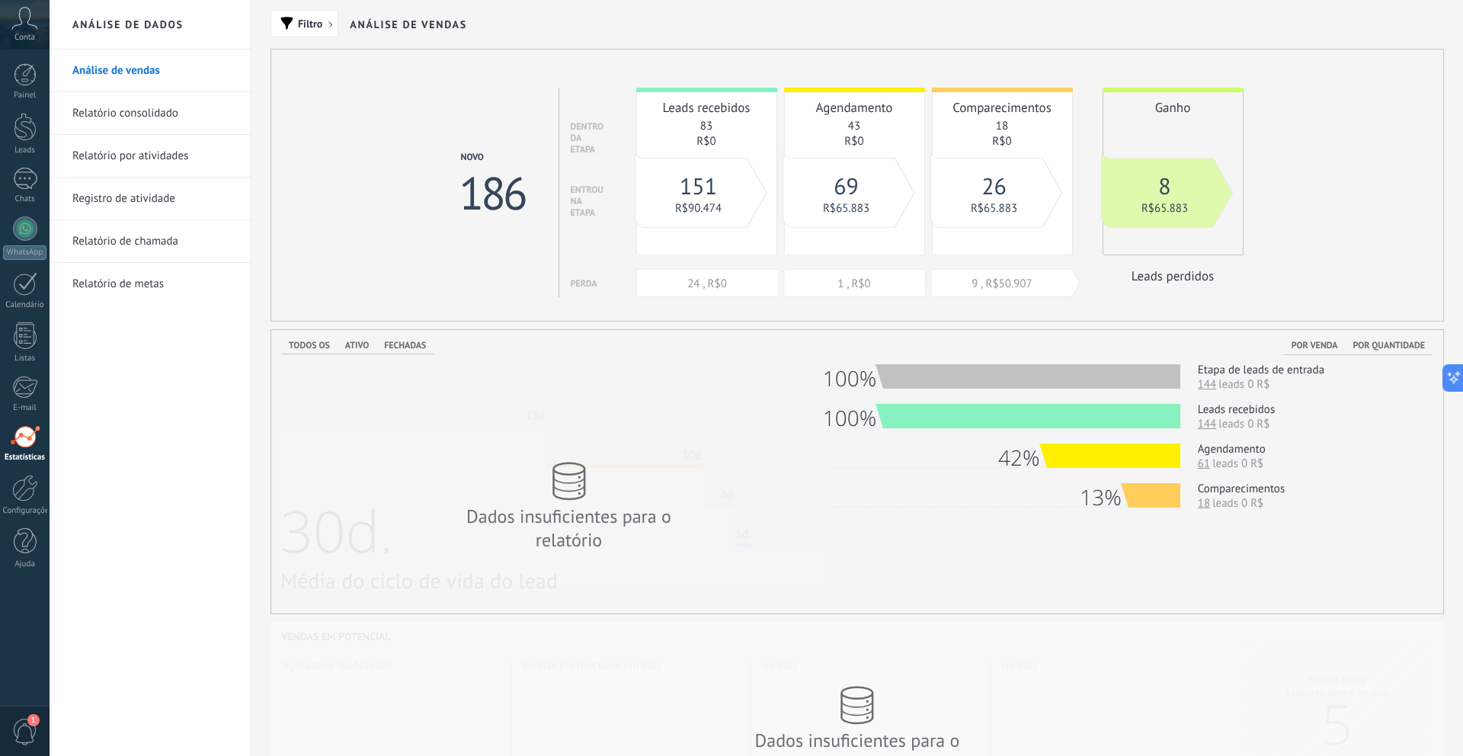
type textarea "**********"
click at [306, 22] on span "Filtro" at bounding box center [310, 23] width 24 height 11
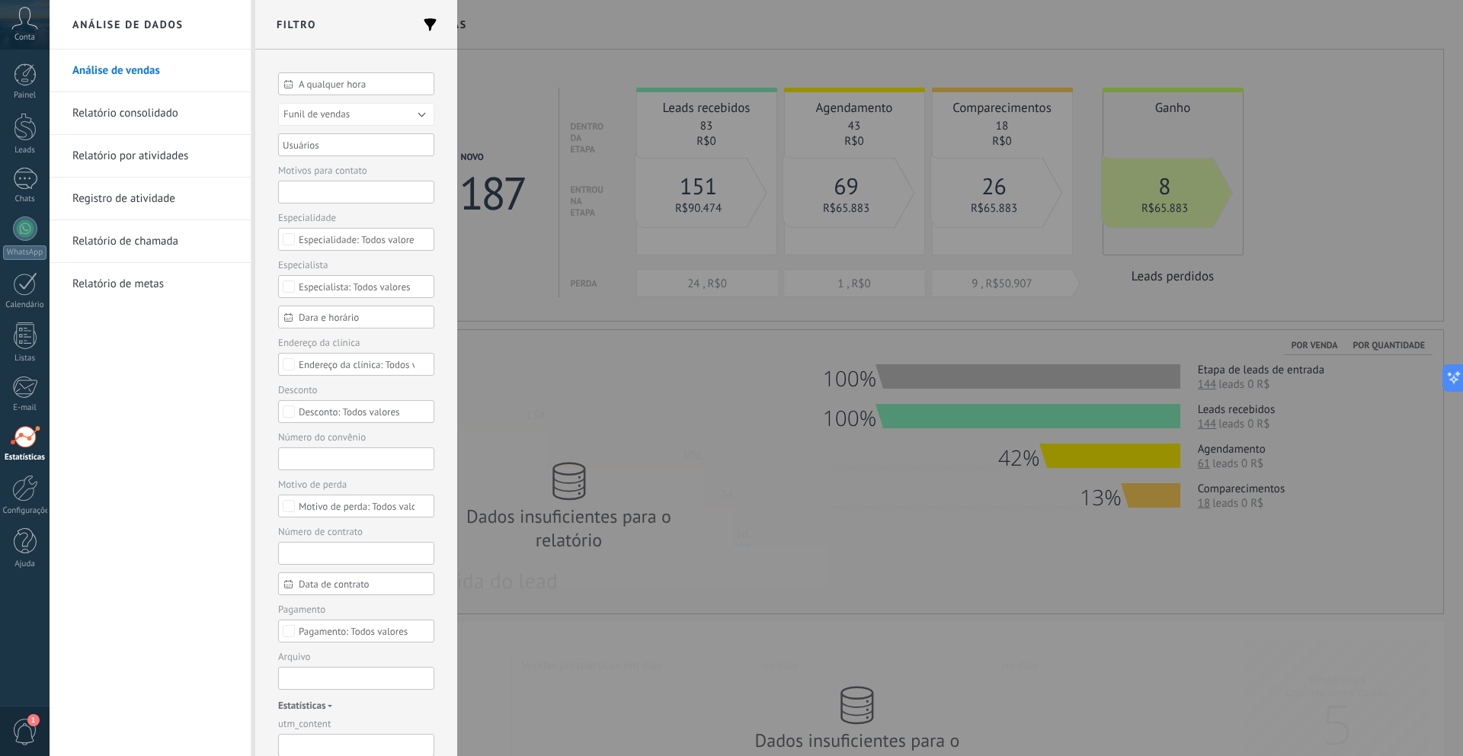
click at [342, 92] on div "A qualquer hora" at bounding box center [356, 83] width 156 height 23
click at [346, 158] on input "text" at bounding box center [356, 151] width 146 height 23
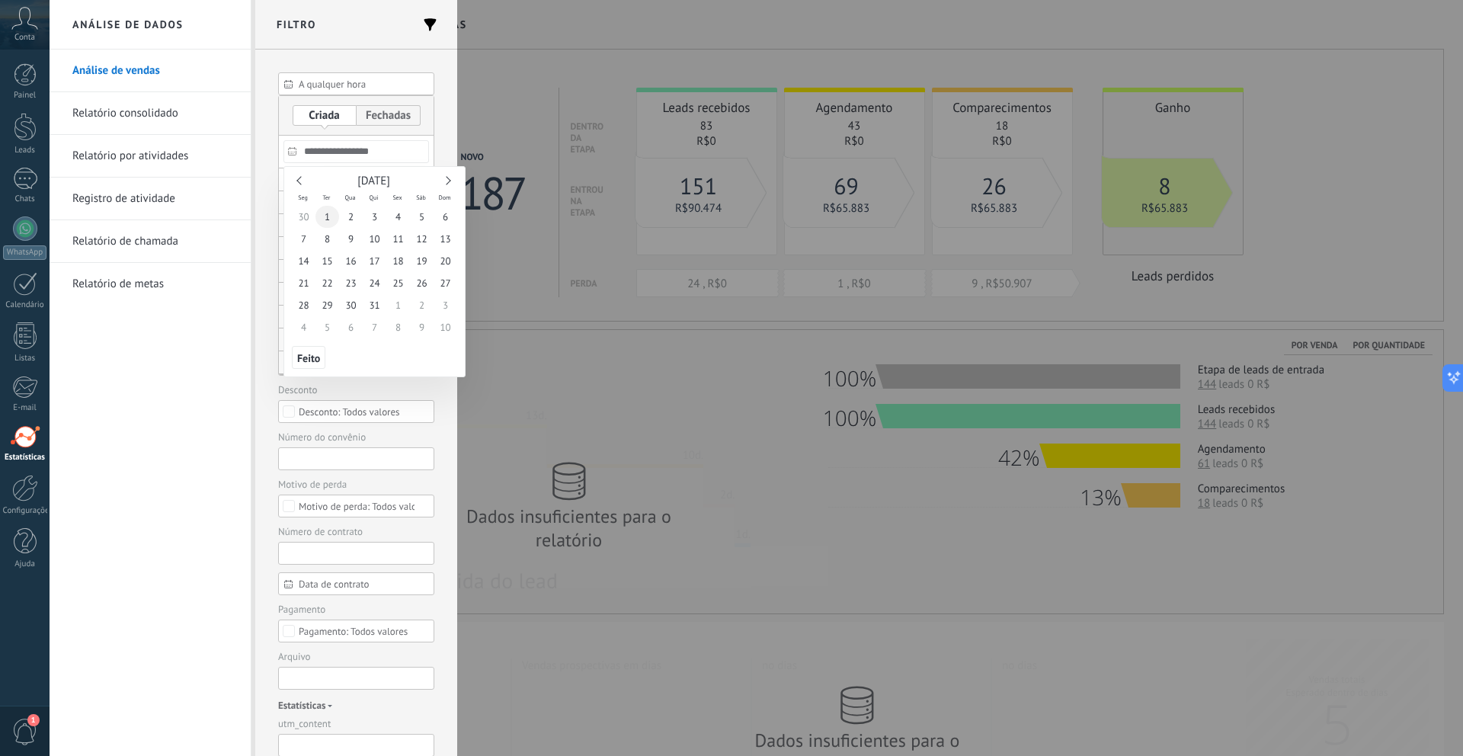
click at [328, 217] on span "1" at bounding box center [327, 217] width 24 height 22
type input "**********"
click at [376, 306] on span "31" at bounding box center [375, 305] width 24 height 22
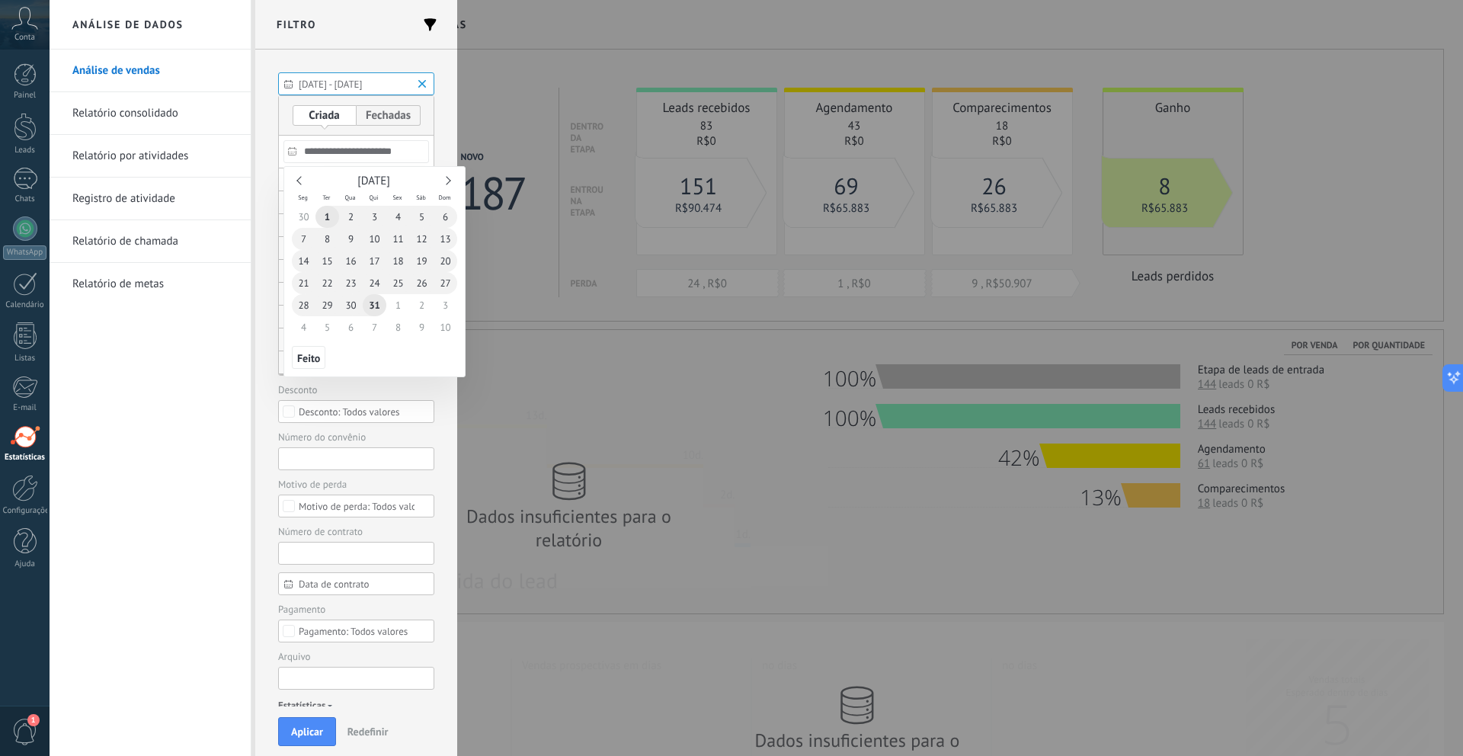
click at [267, 369] on div at bounding box center [731, 459] width 1463 height 593
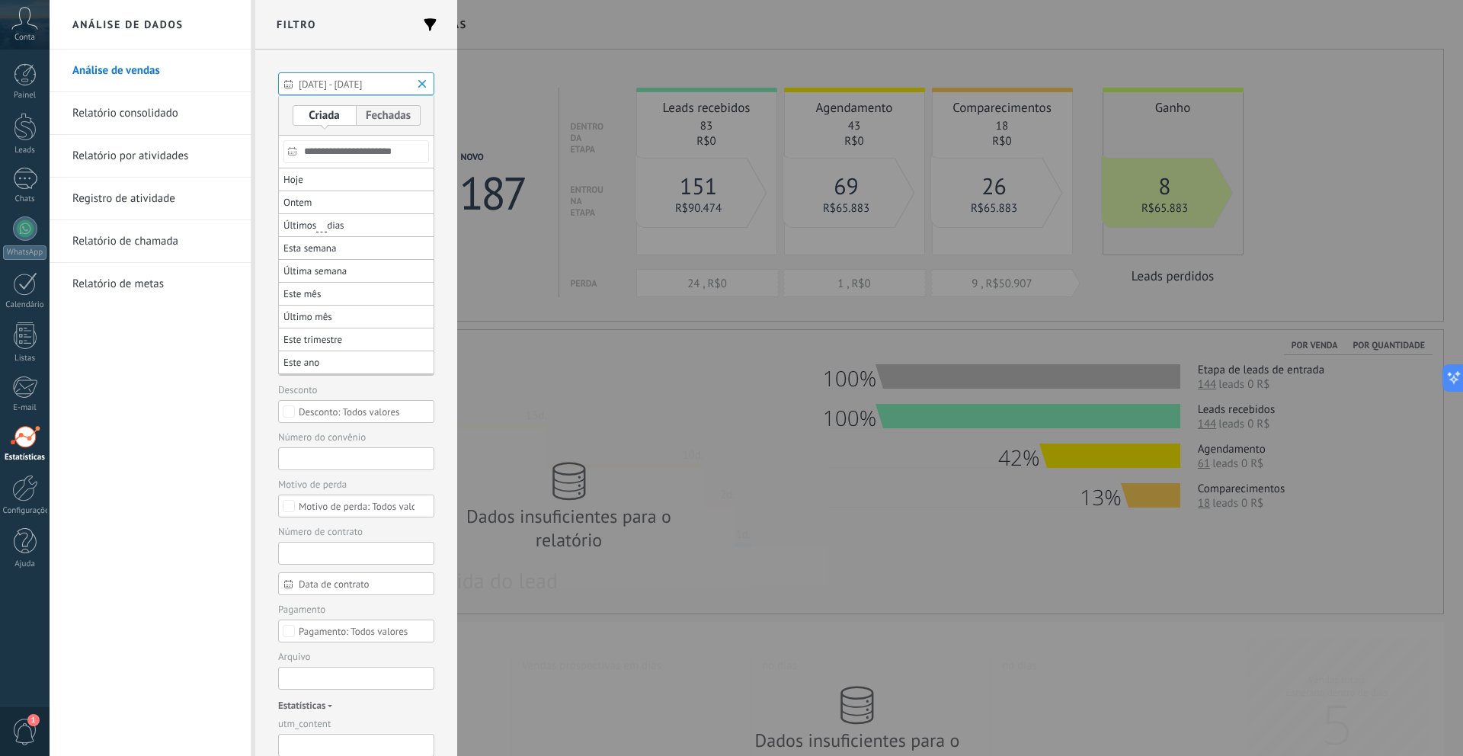
click at [364, 158] on input "**********" at bounding box center [356, 151] width 146 height 23
click at [299, 180] on link at bounding box center [300, 180] width 8 height 8
click at [301, 184] on link at bounding box center [300, 180] width 8 height 8
click at [301, 181] on link at bounding box center [300, 180] width 8 height 8
click at [296, 181] on link at bounding box center [300, 180] width 8 height 8
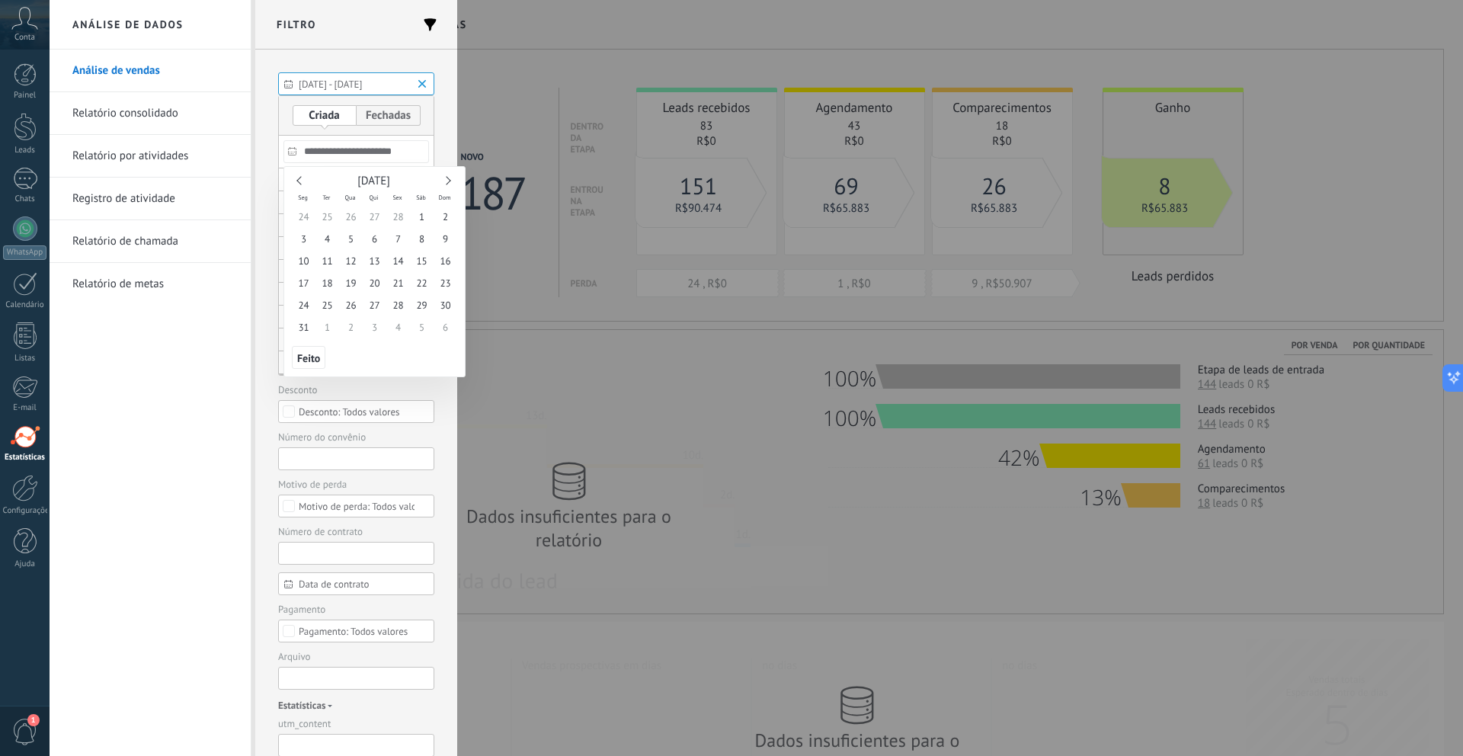
click at [138, 52] on div at bounding box center [731, 70] width 1463 height 140
click at [527, 111] on div at bounding box center [731, 378] width 1463 height 756
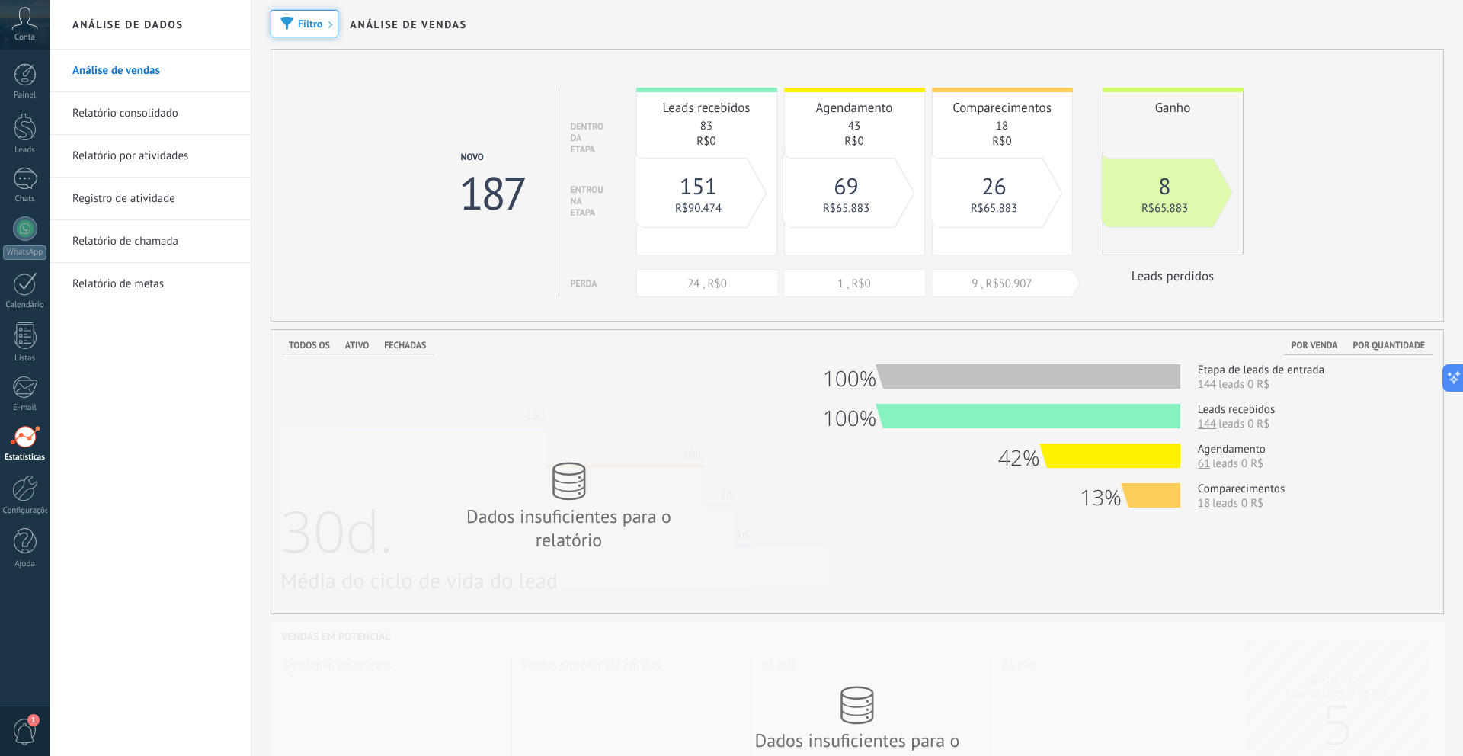
click at [296, 37] on div "Filtro" at bounding box center [309, 24] width 79 height 49
click at [303, 27] on span "Filtro" at bounding box center [310, 23] width 24 height 11
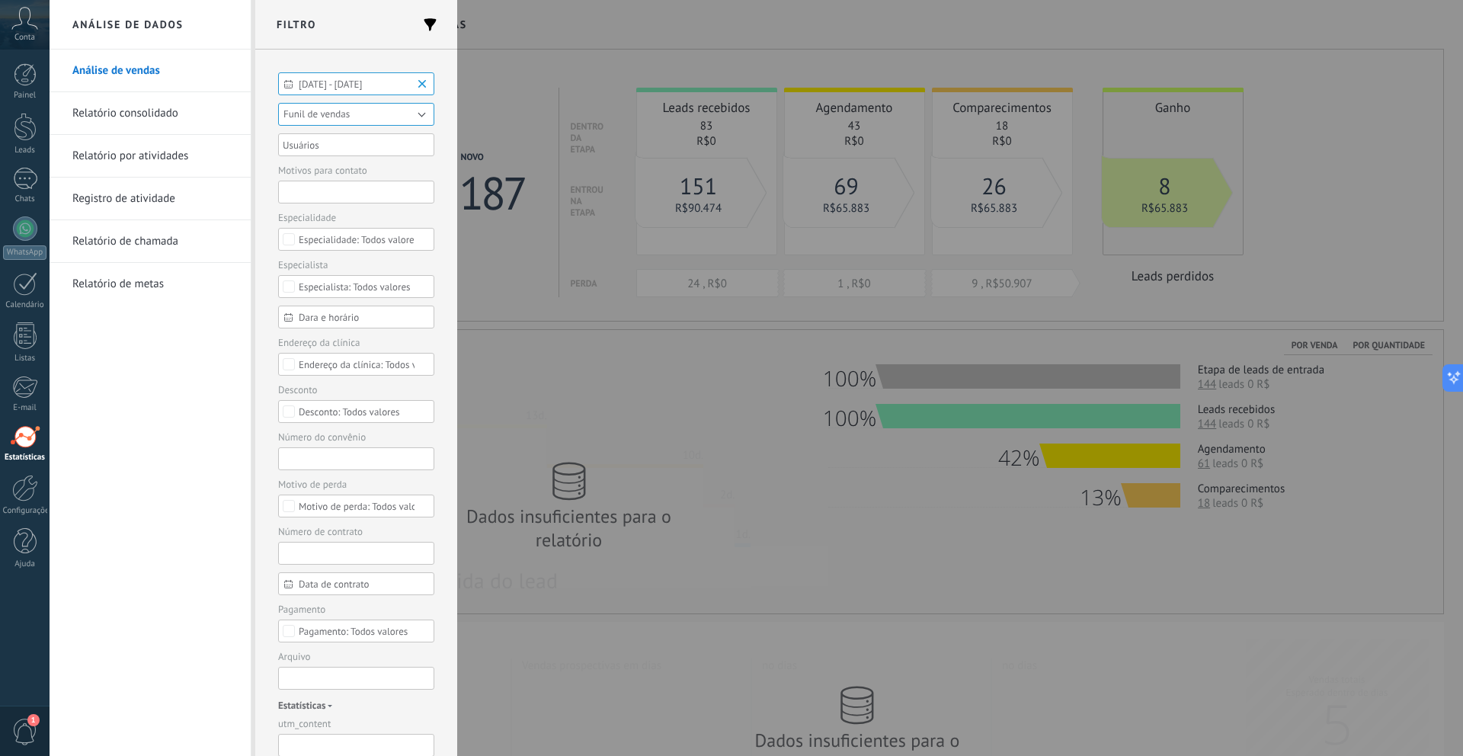
click at [337, 114] on span "Funil de vendas" at bounding box center [316, 113] width 66 height 13
click at [345, 131] on span "Funil de vendas [Março]" at bounding box center [349, 136] width 160 height 11
click at [420, 85] on b at bounding box center [424, 83] width 18 height 15
click at [587, 155] on div at bounding box center [731, 378] width 1463 height 756
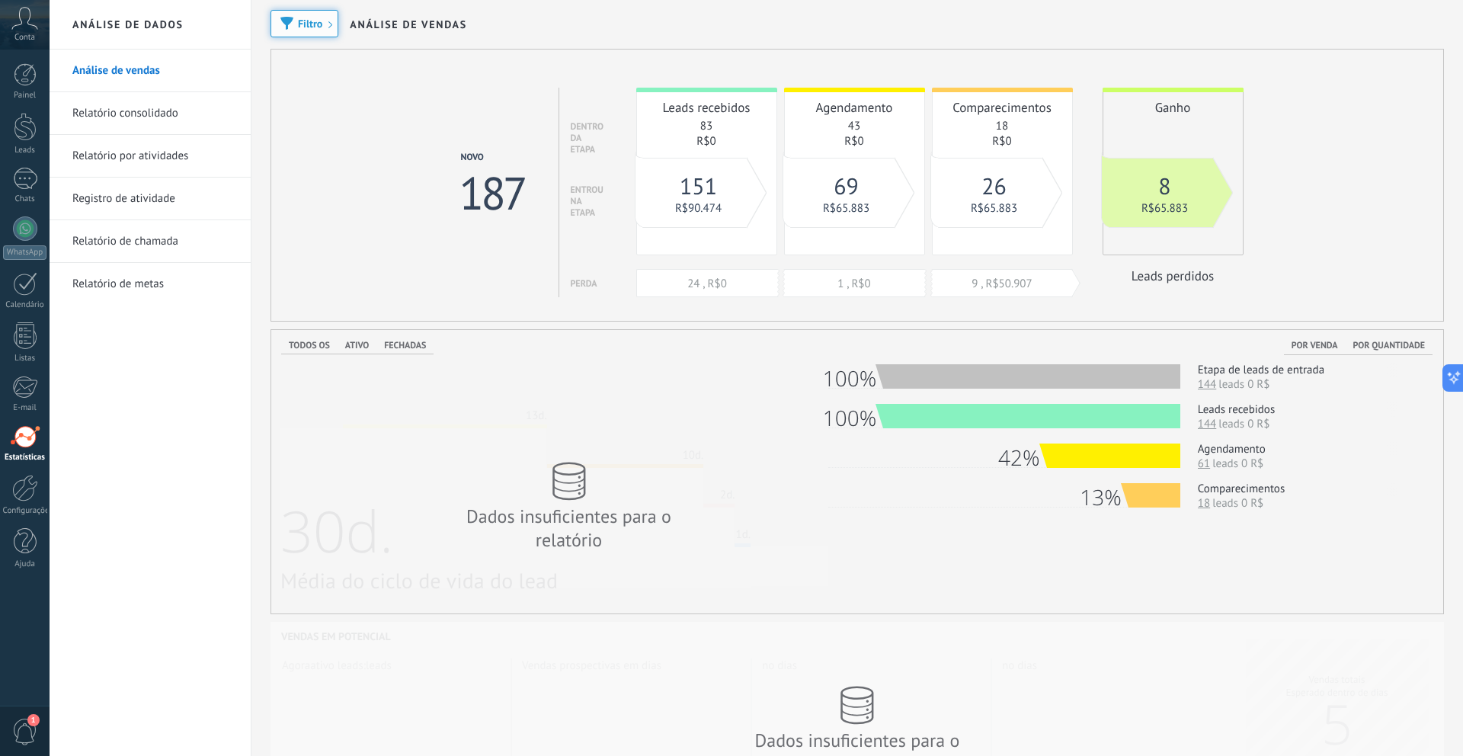
click at [312, 30] on button "Filtro" at bounding box center [304, 23] width 68 height 27
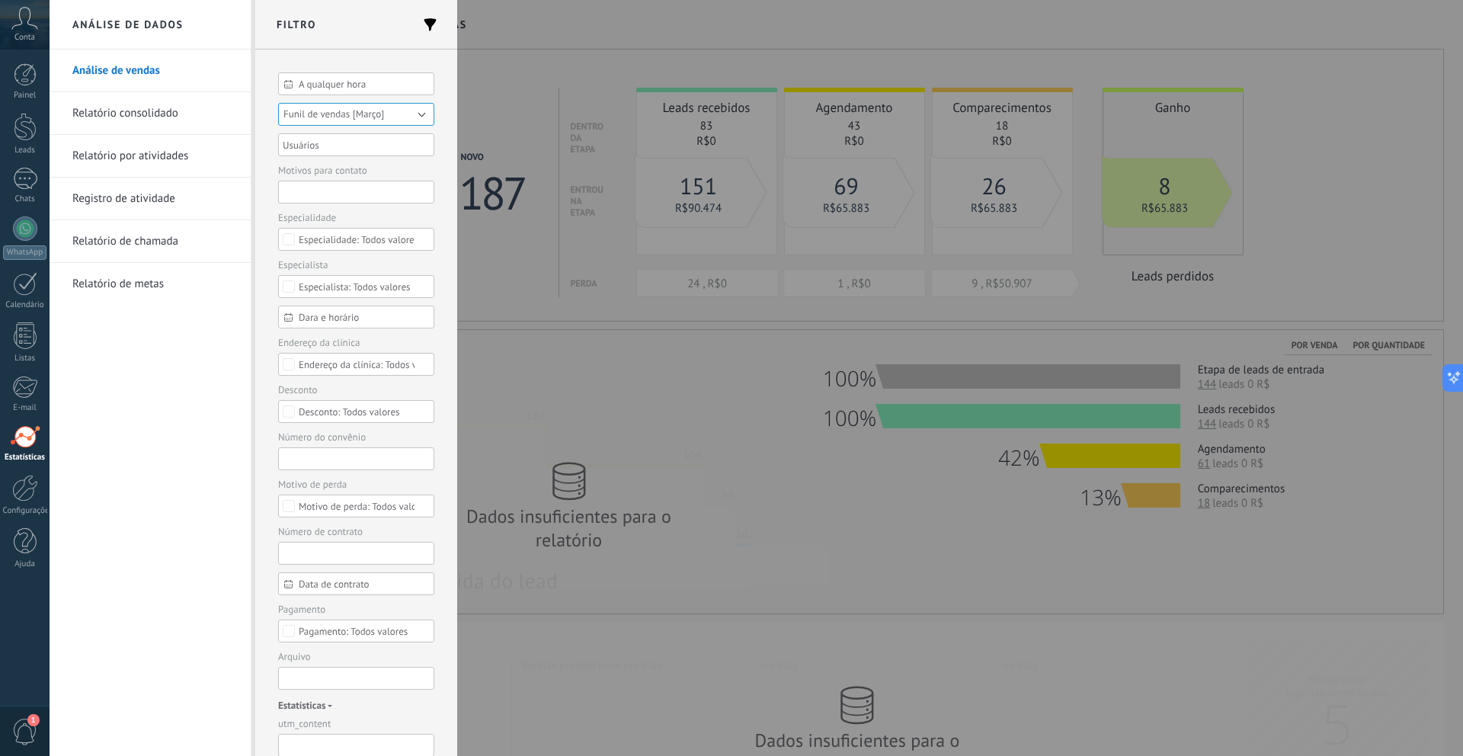
click at [332, 113] on span "Funil de vendas [Março]" at bounding box center [333, 113] width 101 height 13
click at [342, 136] on span "Funil de vendas [Março]" at bounding box center [349, 136] width 160 height 11
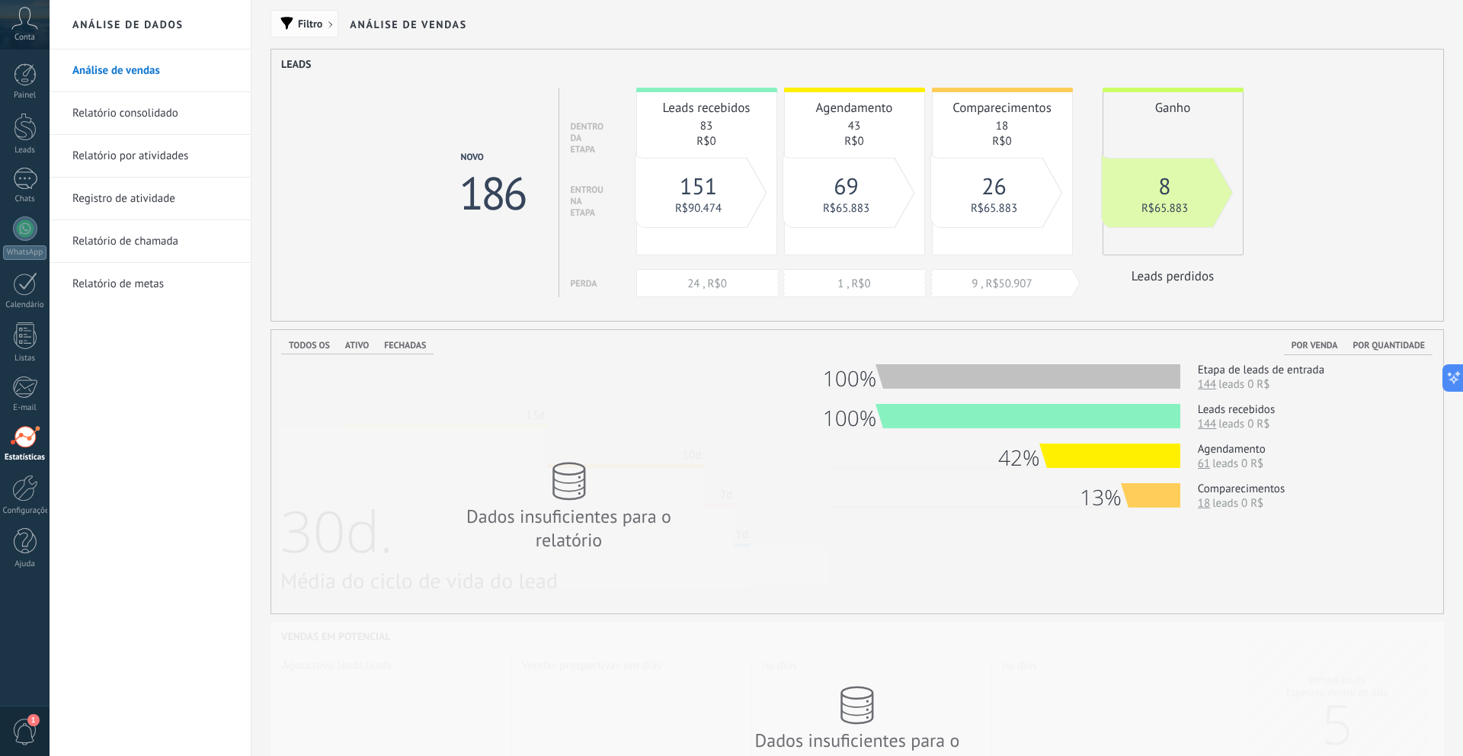
click at [318, 29] on span "Filtro" at bounding box center [310, 23] width 24 height 11
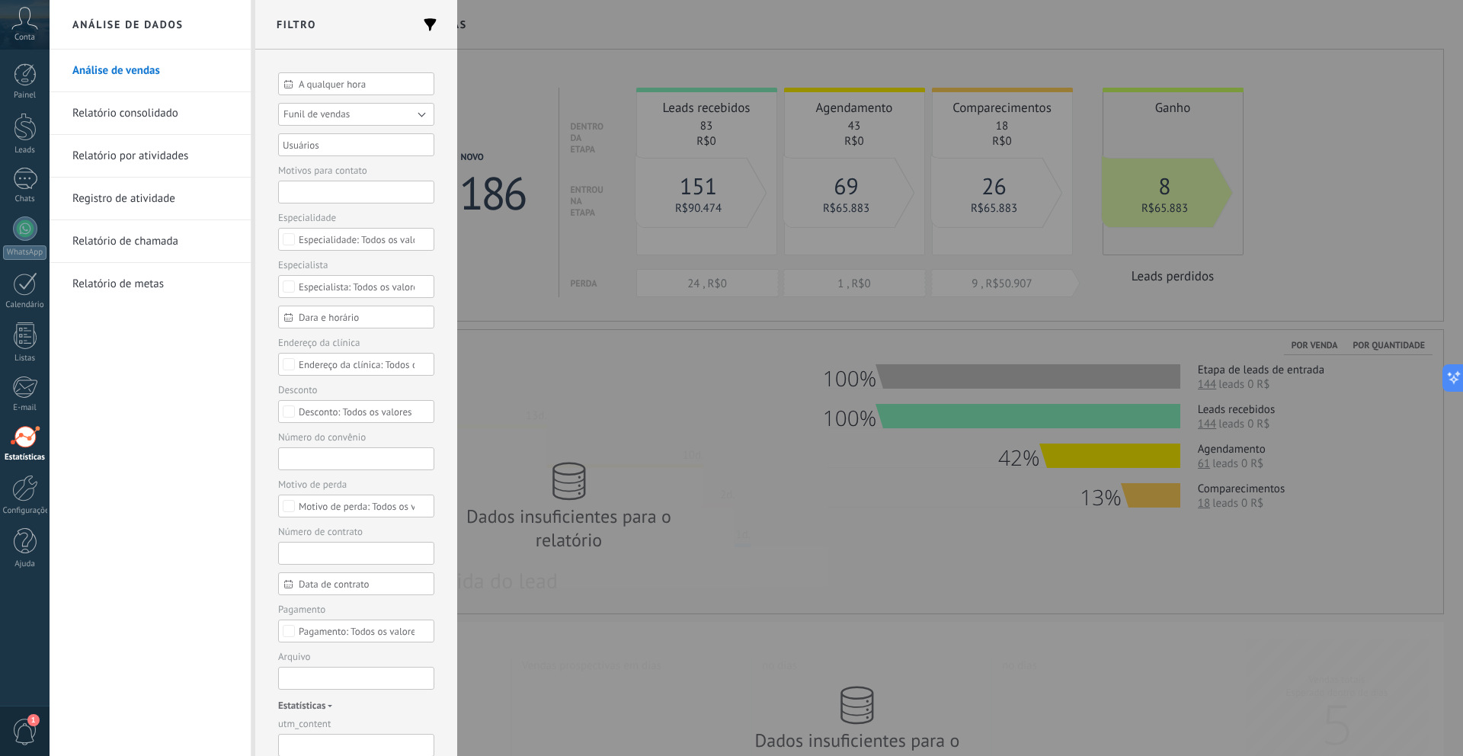
click at [324, 109] on span "Funil de vendas" at bounding box center [316, 113] width 66 height 13
click at [339, 136] on span "Funil de vendas [Março]" at bounding box center [349, 136] width 160 height 11
click at [316, 729] on button "Aplicar" at bounding box center [307, 731] width 58 height 29
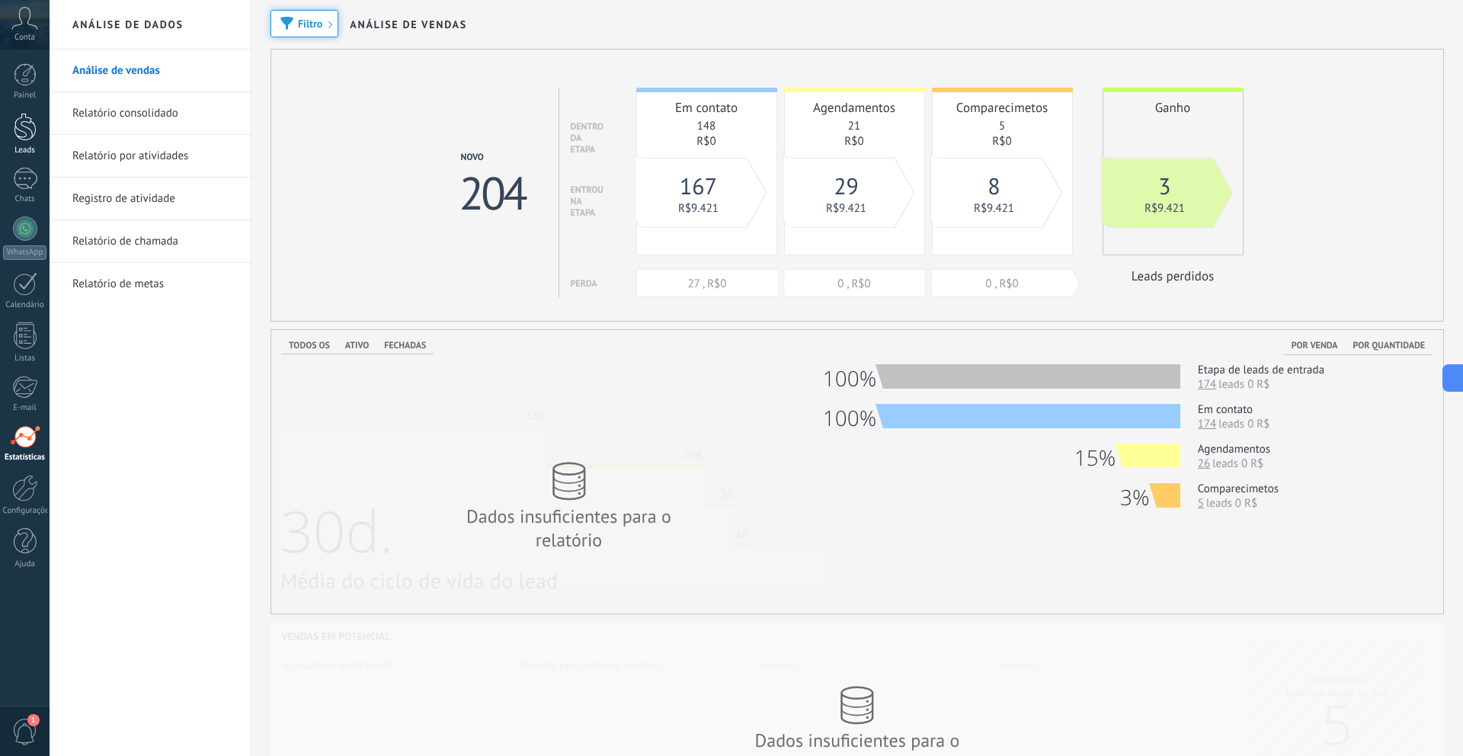
click at [33, 138] on div at bounding box center [25, 127] width 23 height 28
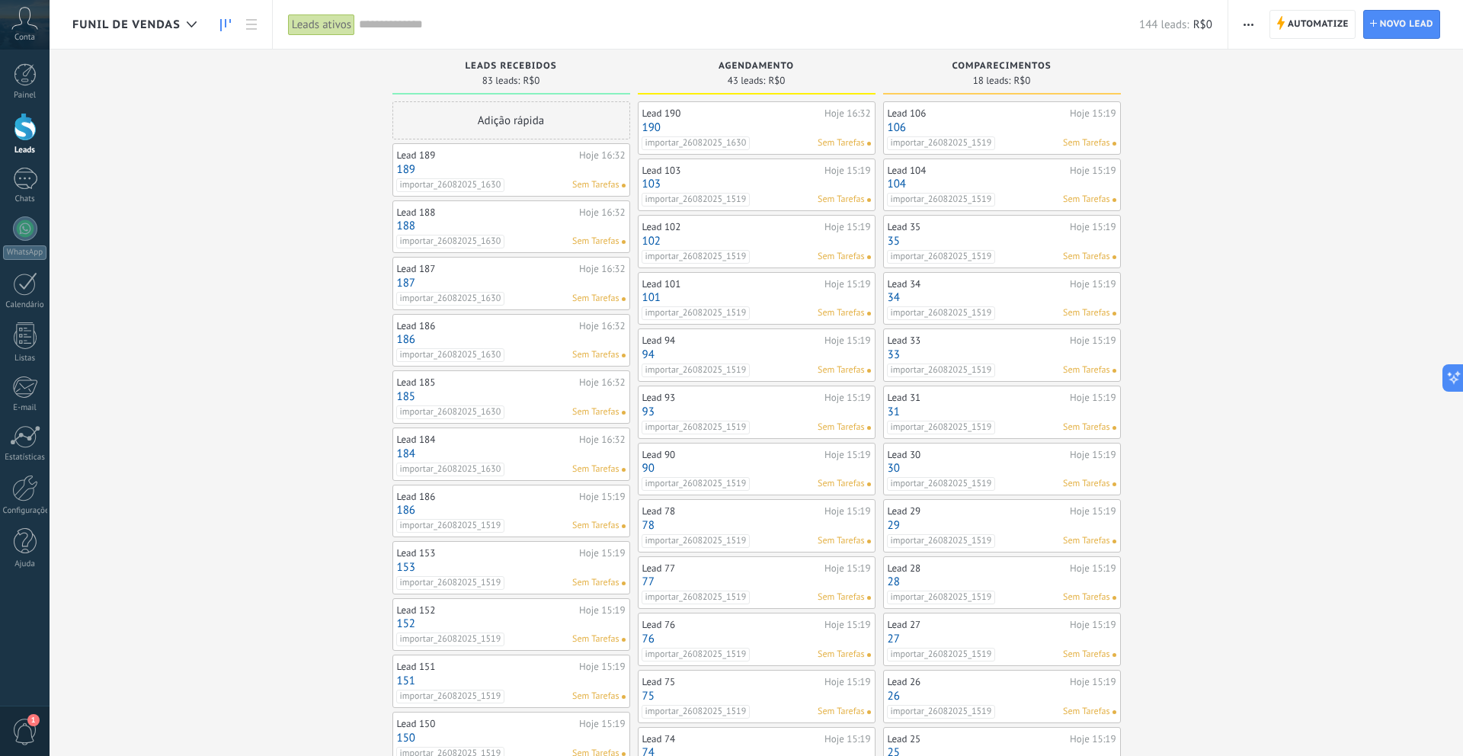
click at [164, 31] on div "Funil de vendas" at bounding box center [138, 24] width 132 height 49
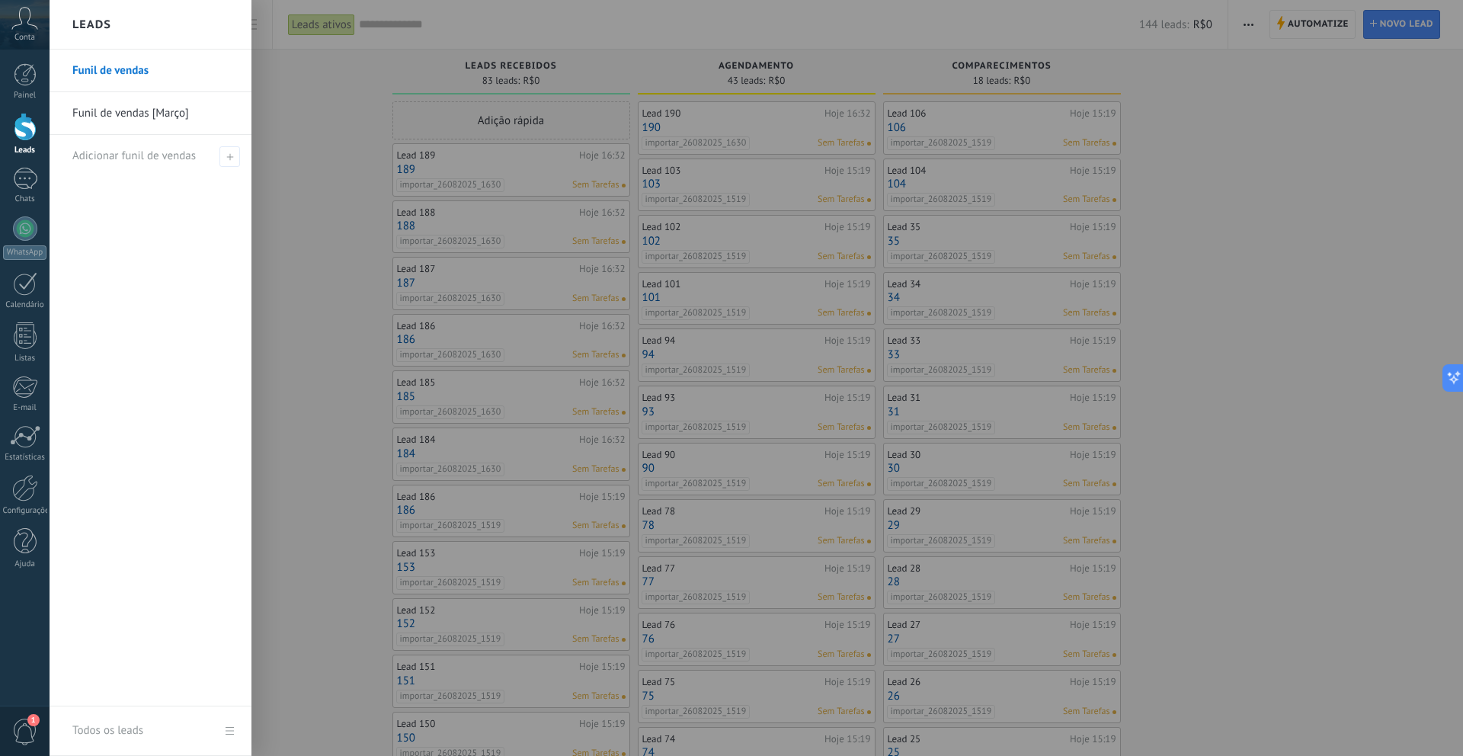
click at [147, 120] on link "Funil de vendas [Março]" at bounding box center [154, 113] width 164 height 43
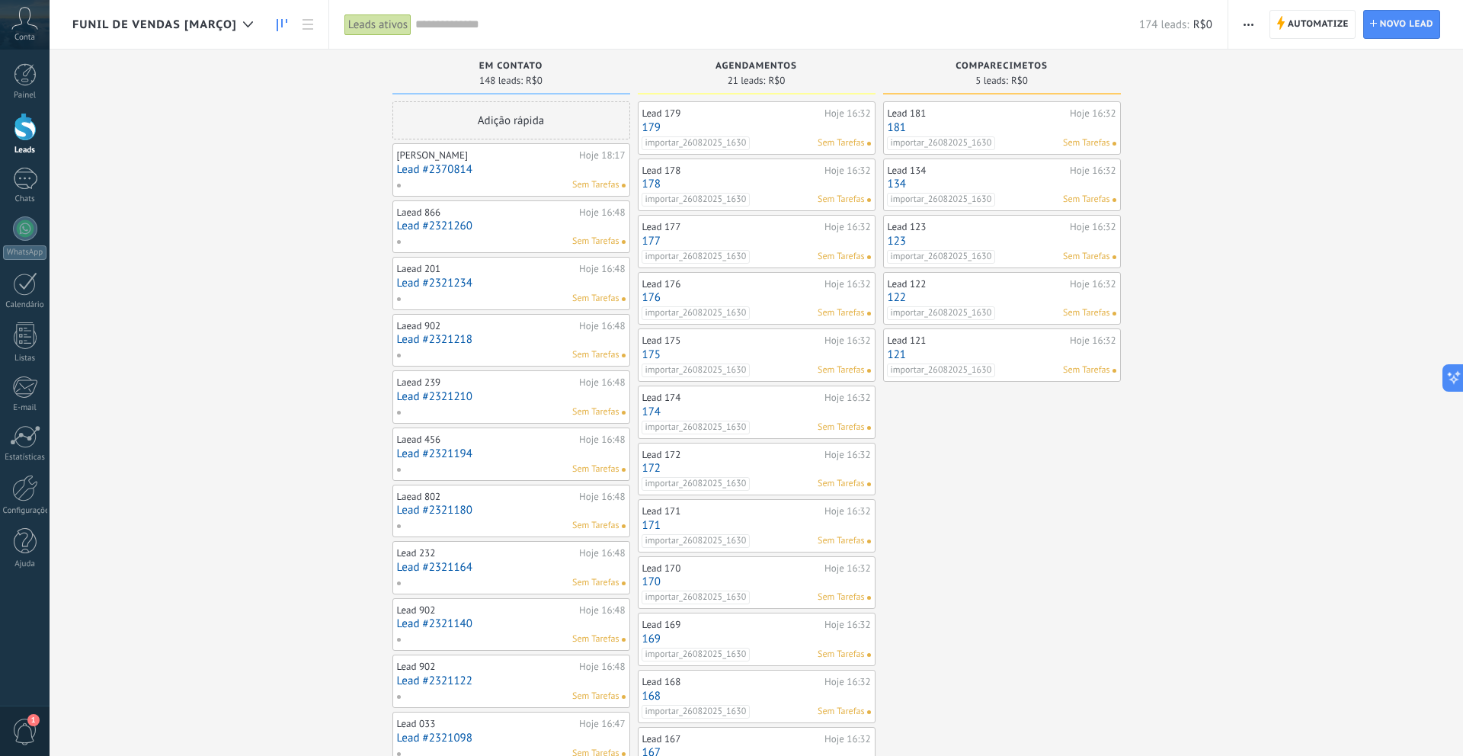
click at [510, 168] on link "Lead #2370814" at bounding box center [511, 169] width 229 height 13
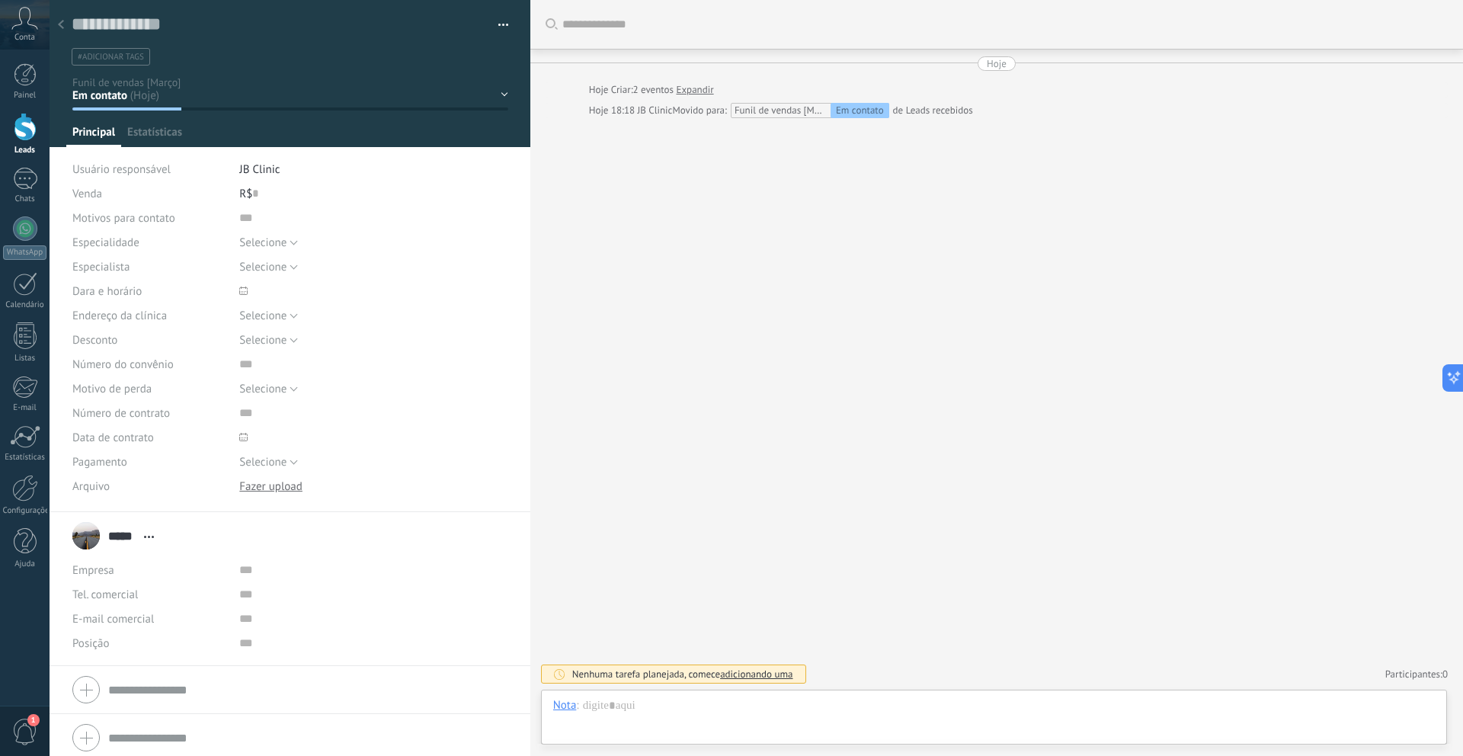
scroll to position [23, 0]
click at [493, 33] on button "button" at bounding box center [498, 25] width 22 height 23
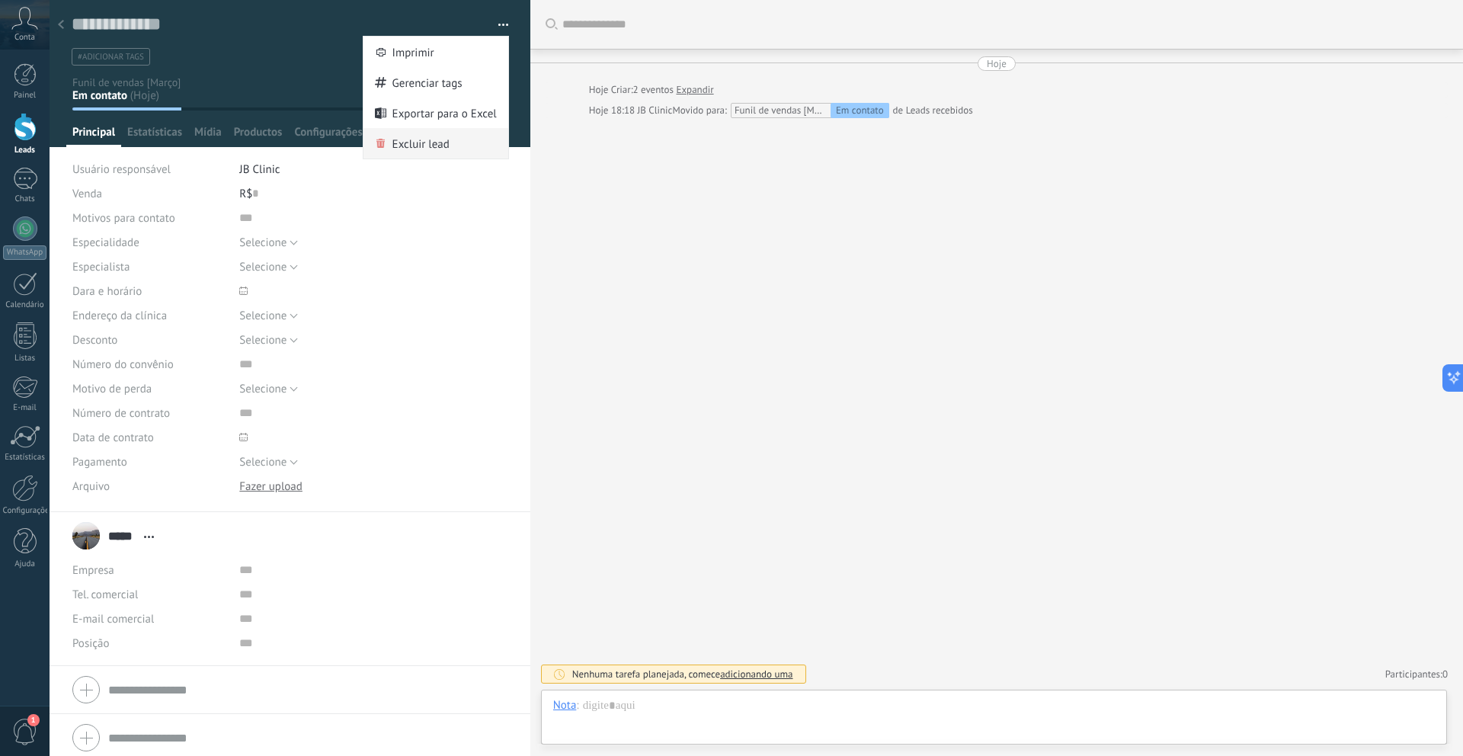
click at [456, 147] on div "Excluir lead" at bounding box center [435, 143] width 145 height 30
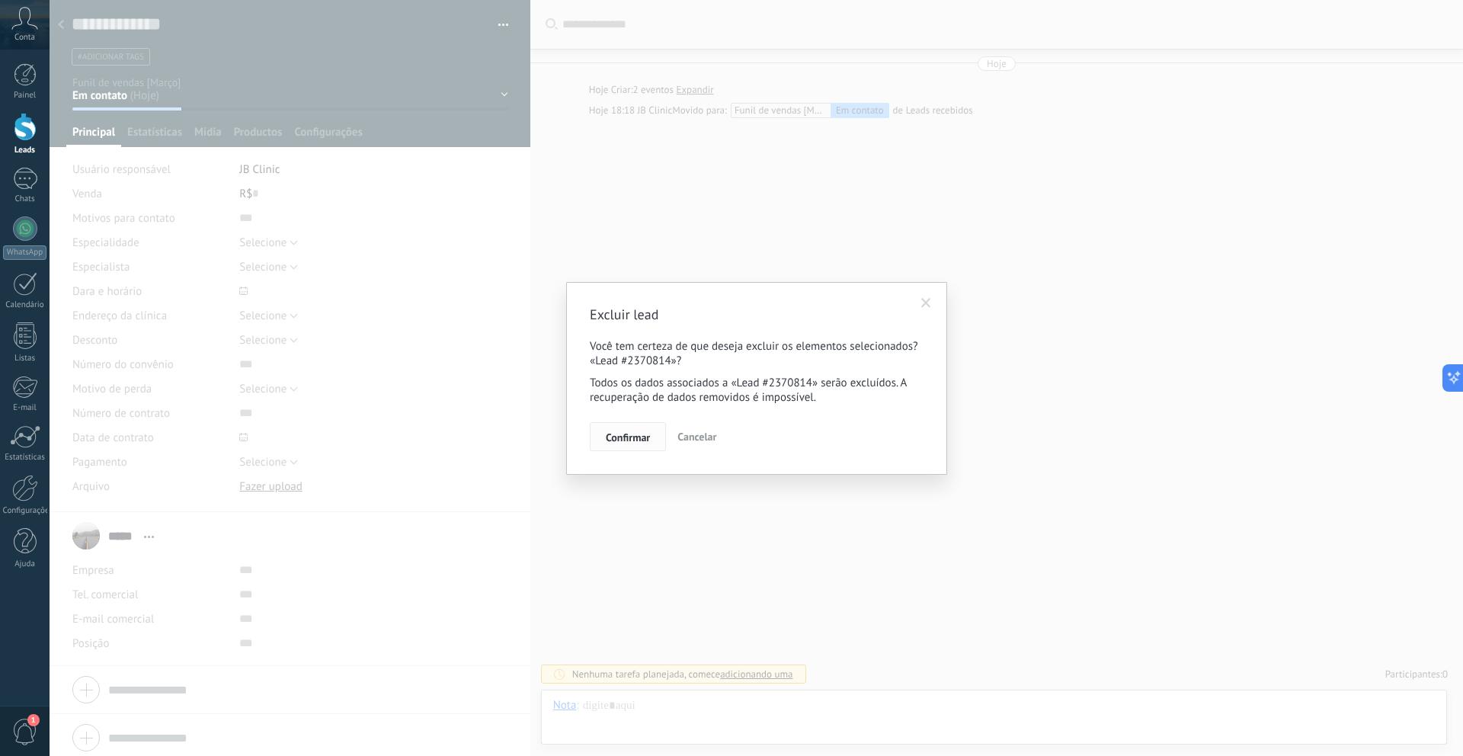
click at [652, 435] on button "Confirmar" at bounding box center [628, 436] width 76 height 29
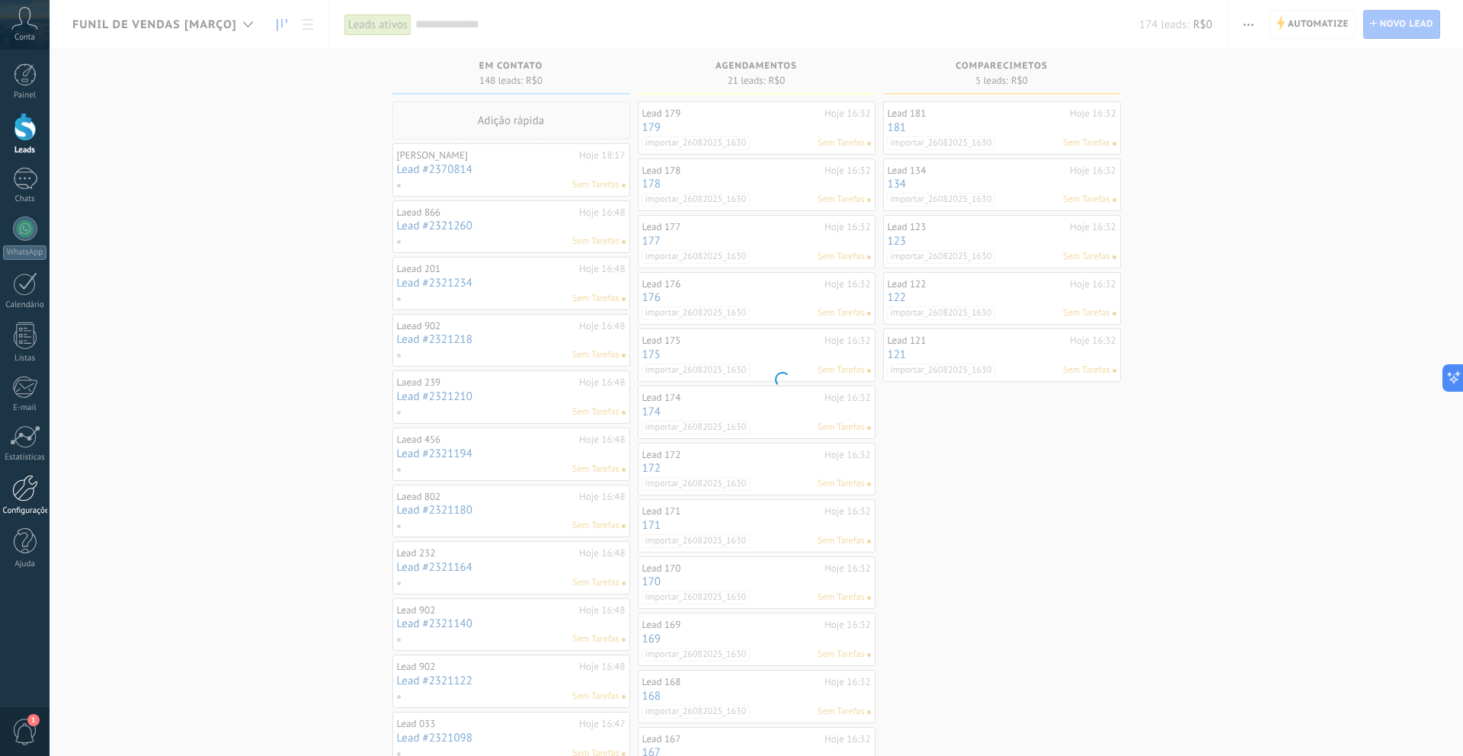
click at [28, 481] on div at bounding box center [25, 488] width 26 height 27
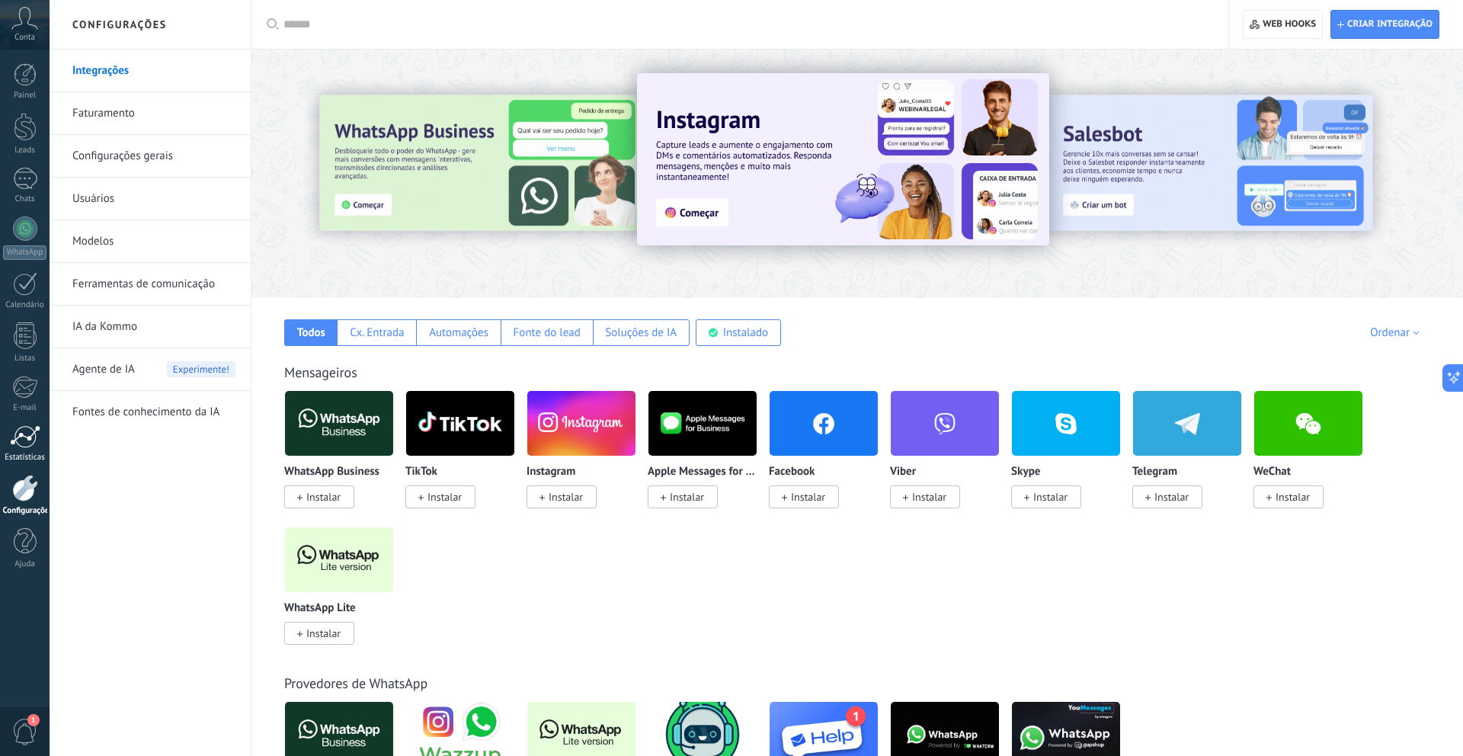
click at [19, 443] on div at bounding box center [25, 436] width 30 height 23
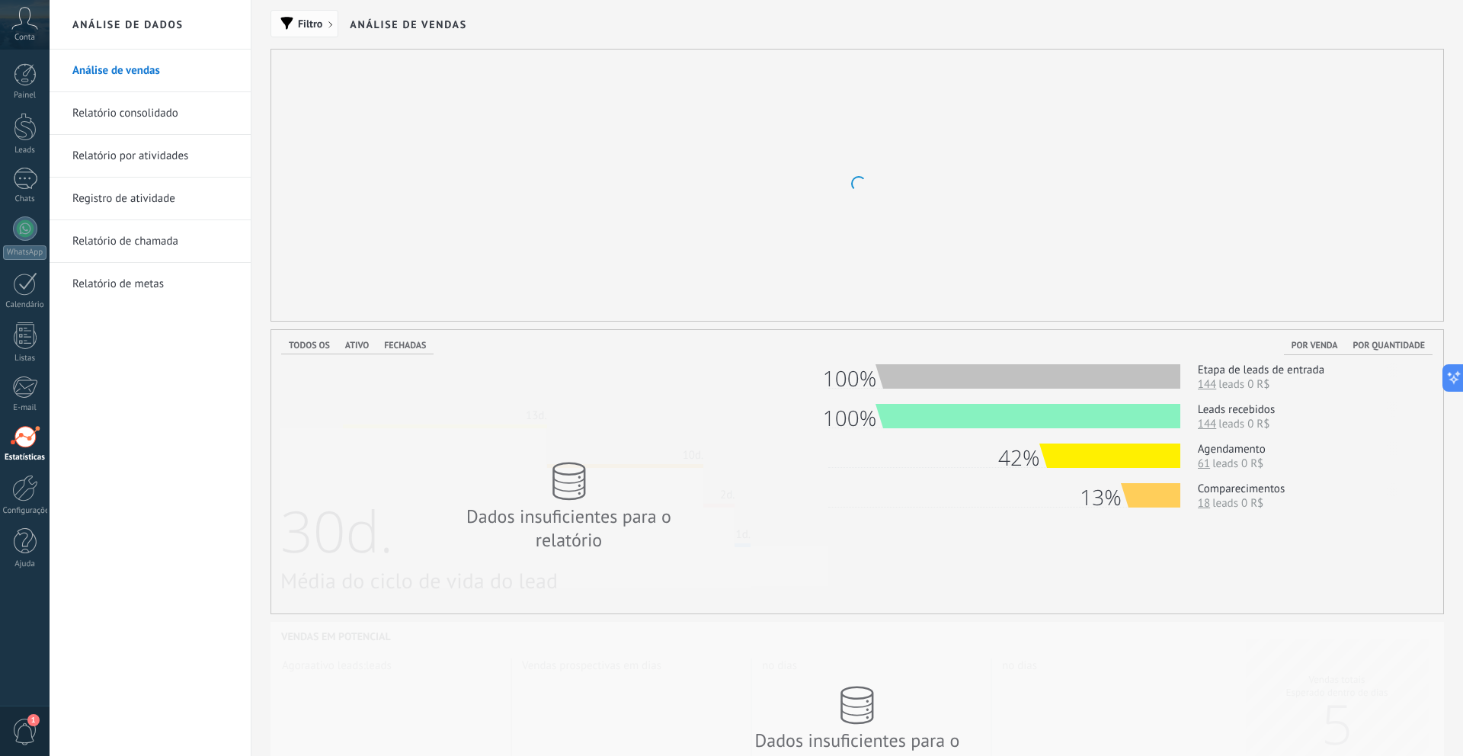
click at [310, 27] on span "Filtro" at bounding box center [310, 23] width 24 height 11
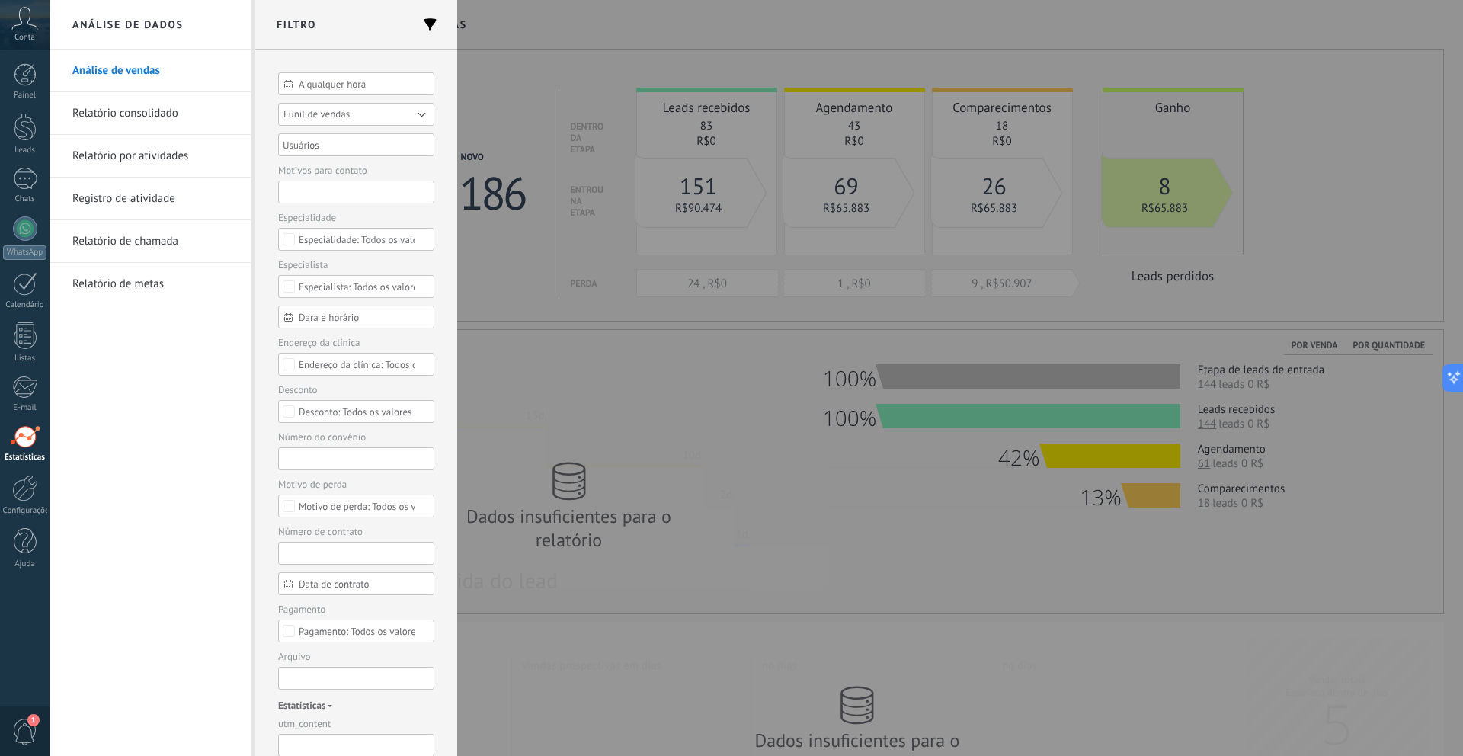
click at [332, 114] on span "Funil de vendas" at bounding box center [316, 113] width 66 height 13
click at [348, 131] on span "Funil de vendas [Março]" at bounding box center [349, 136] width 160 height 11
click at [319, 725] on button "Aplicar" at bounding box center [307, 731] width 58 height 29
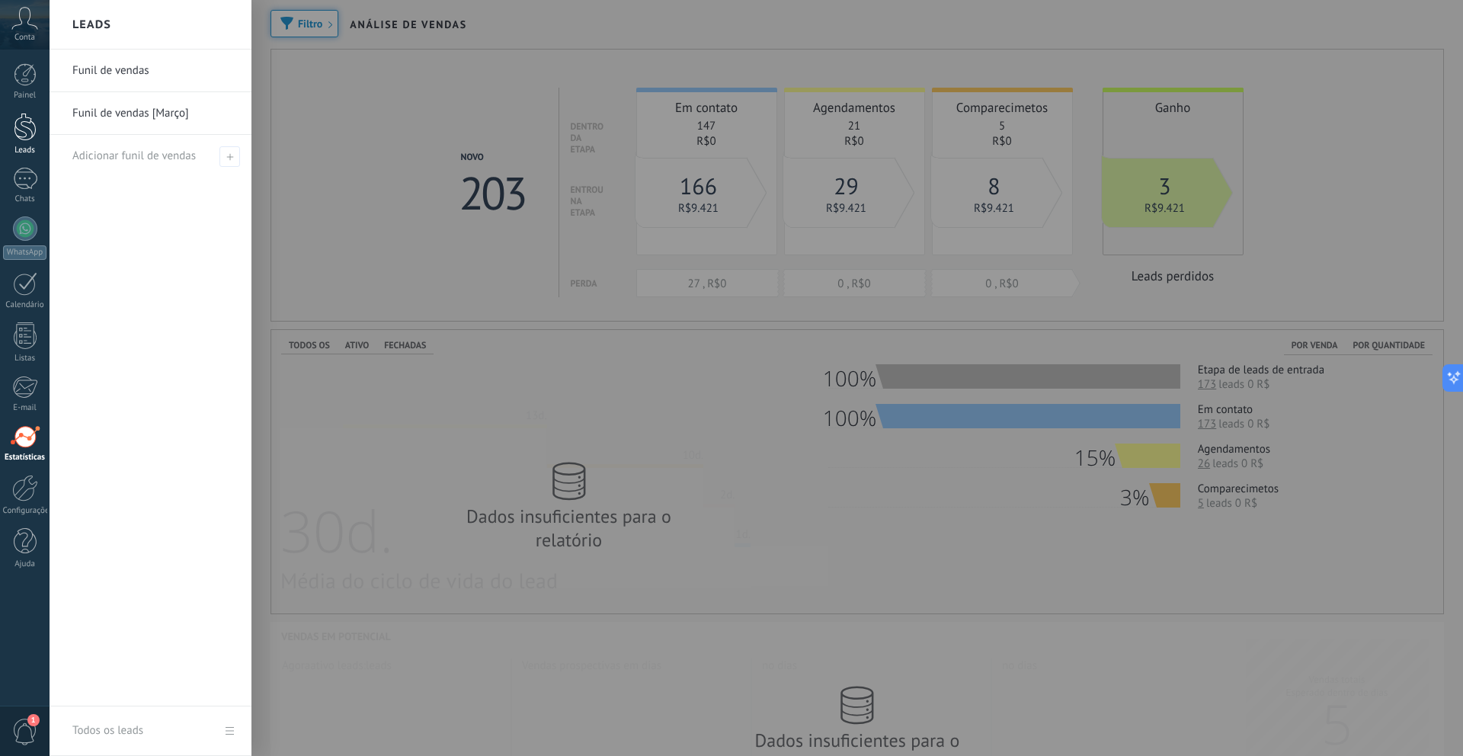
click at [24, 134] on div at bounding box center [25, 127] width 23 height 28
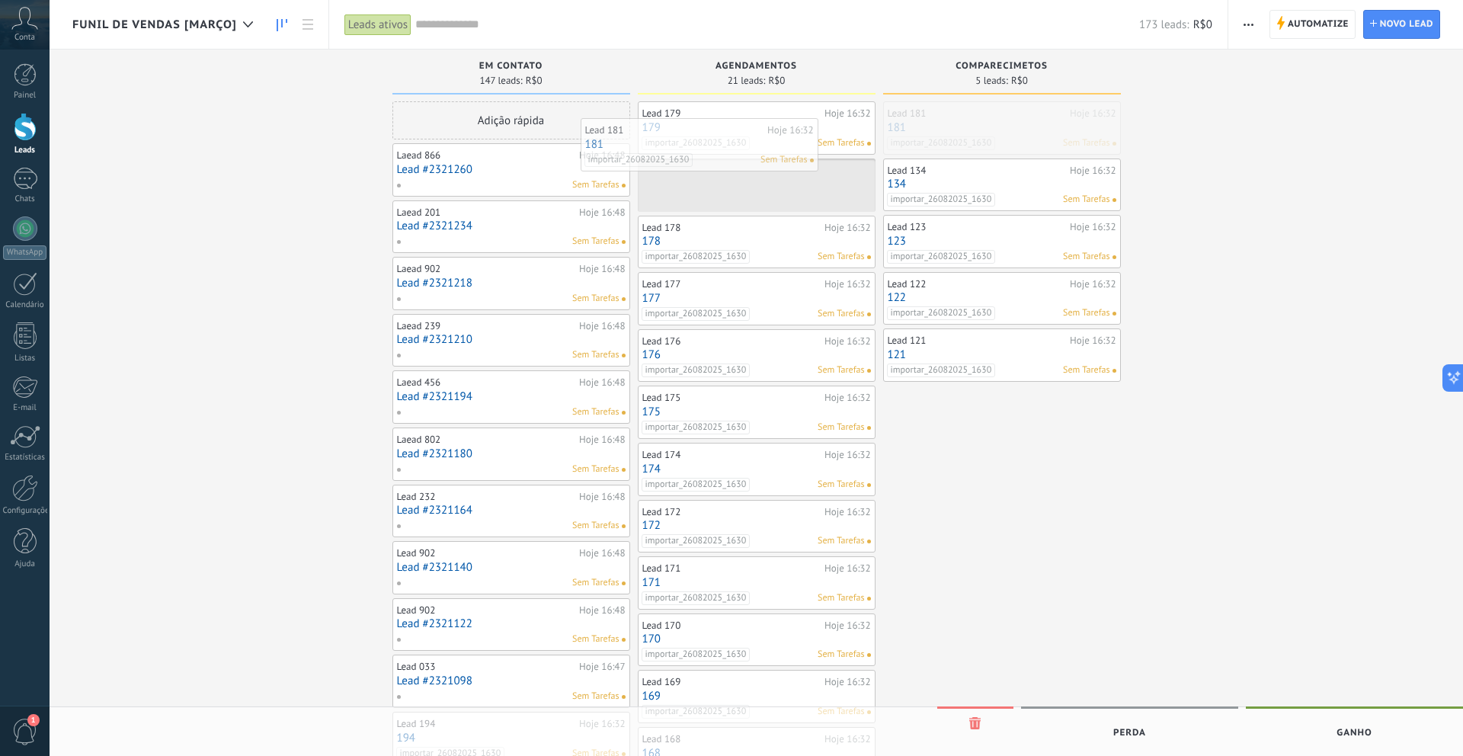
drag, startPoint x: 1053, startPoint y: 133, endPoint x: 753, endPoint y: 151, distance: 300.7
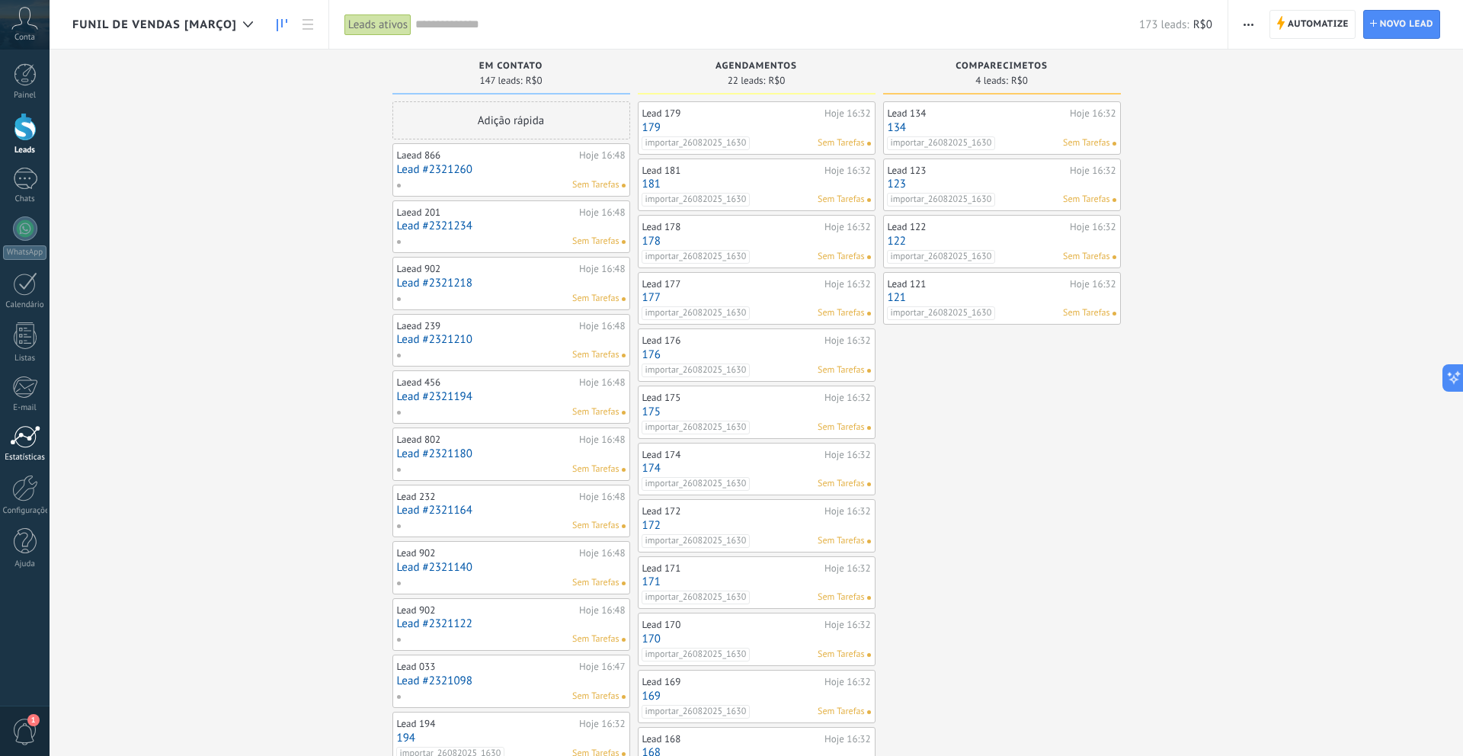
click at [17, 439] on div at bounding box center [25, 436] width 30 height 23
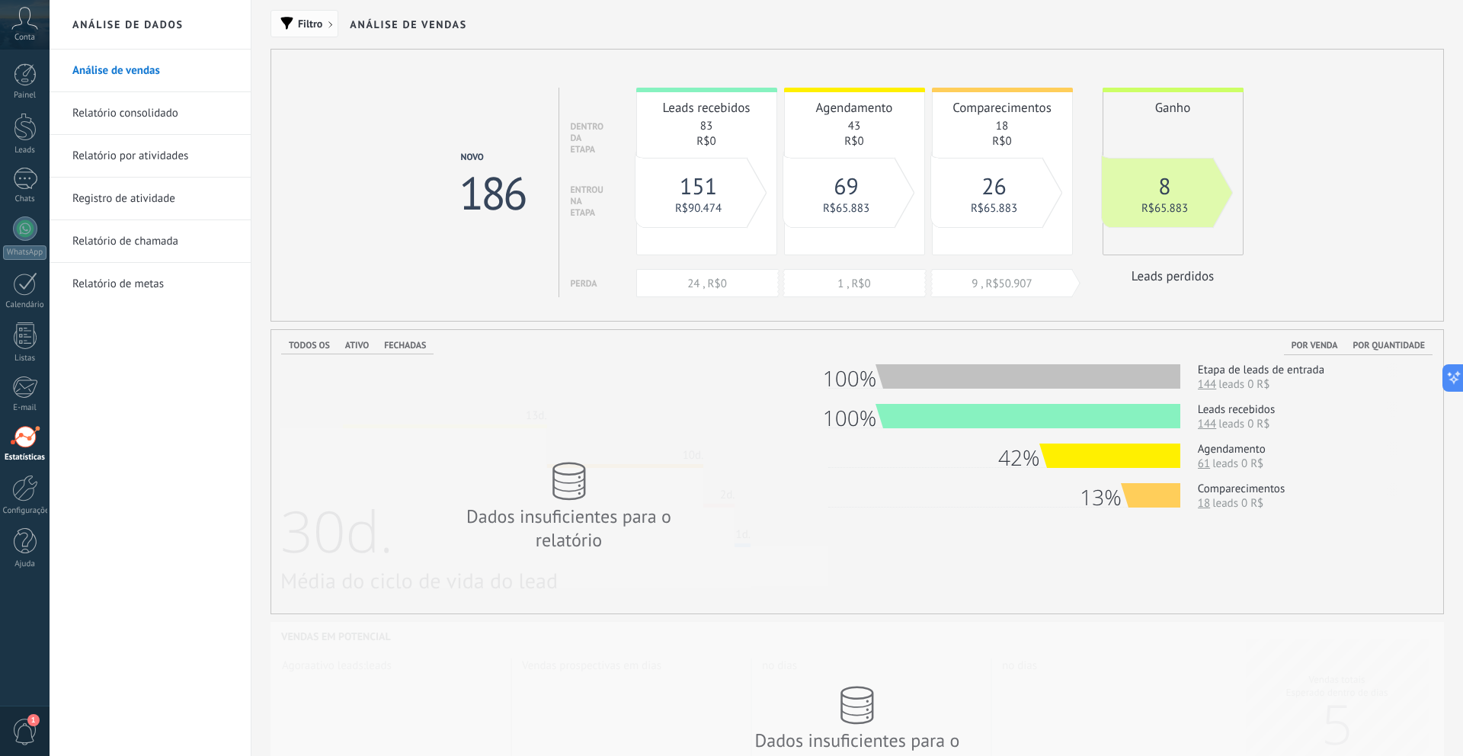
click at [304, 22] on span "Filtro" at bounding box center [310, 23] width 24 height 11
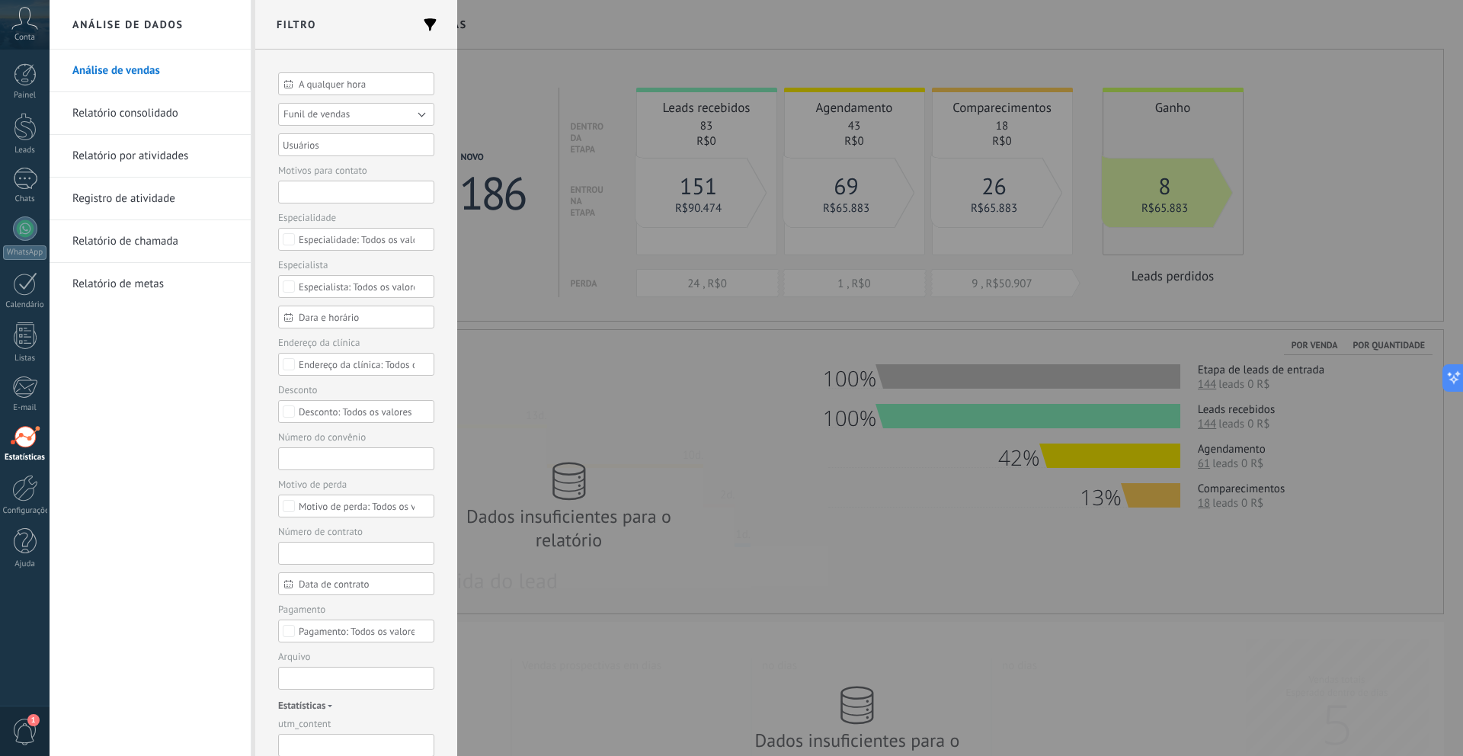
click at [348, 118] on span "Funil de vendas" at bounding box center [316, 113] width 66 height 13
click at [348, 135] on span "Funil de vendas [Março]" at bounding box center [349, 136] width 160 height 11
click at [315, 731] on button "Aplicar" at bounding box center [307, 731] width 58 height 29
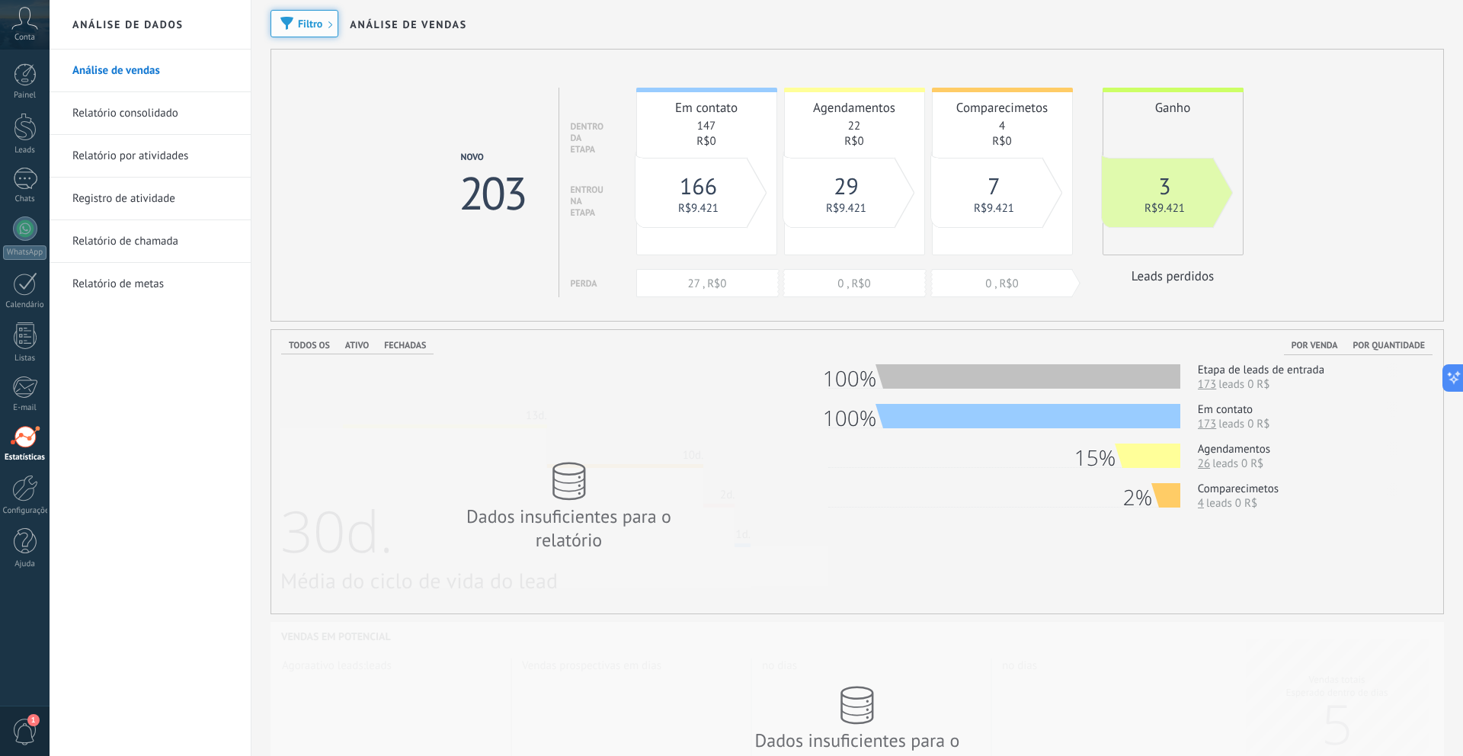
click at [309, 34] on button "Filtro" at bounding box center [304, 23] width 68 height 27
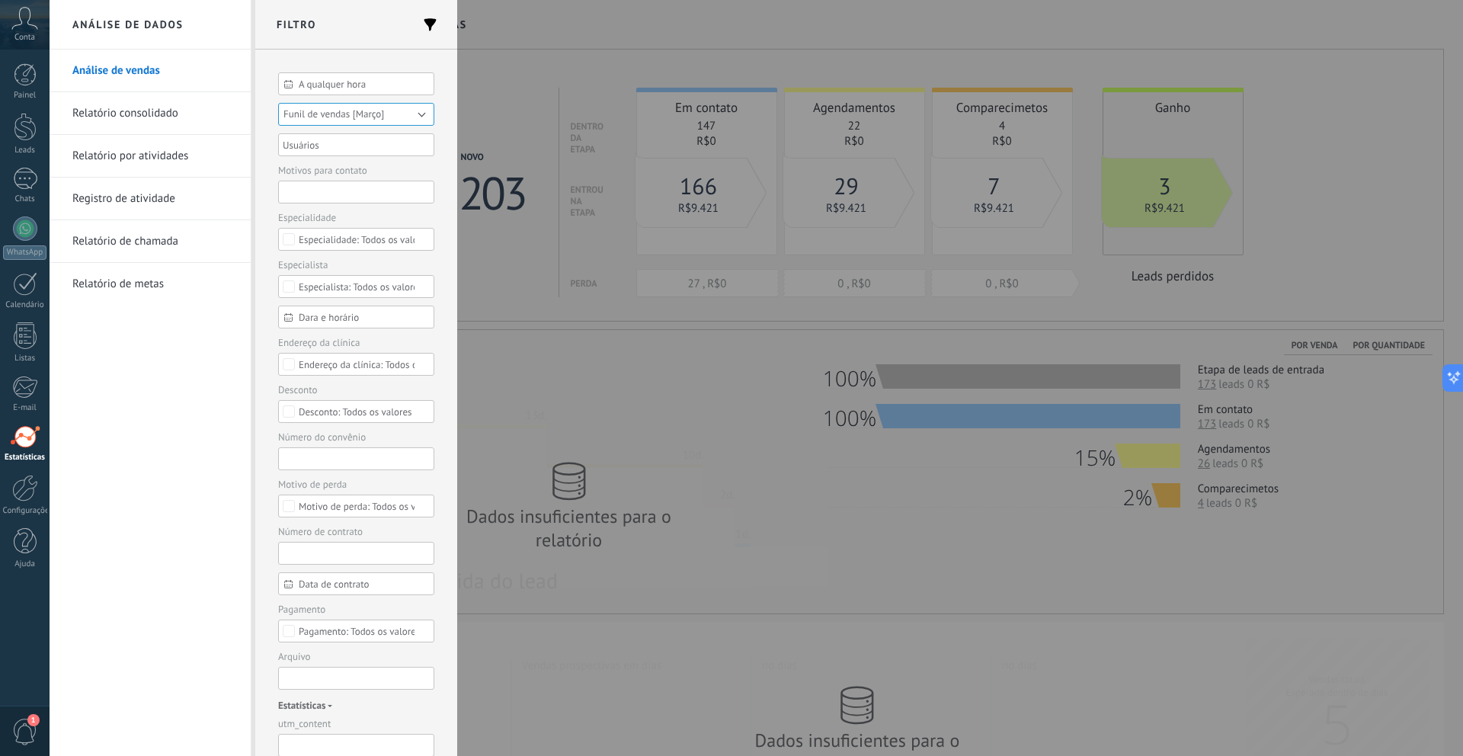
click at [332, 86] on span "A qualquer hora" at bounding box center [362, 83] width 127 height 11
click at [352, 152] on input "text" at bounding box center [356, 151] width 146 height 23
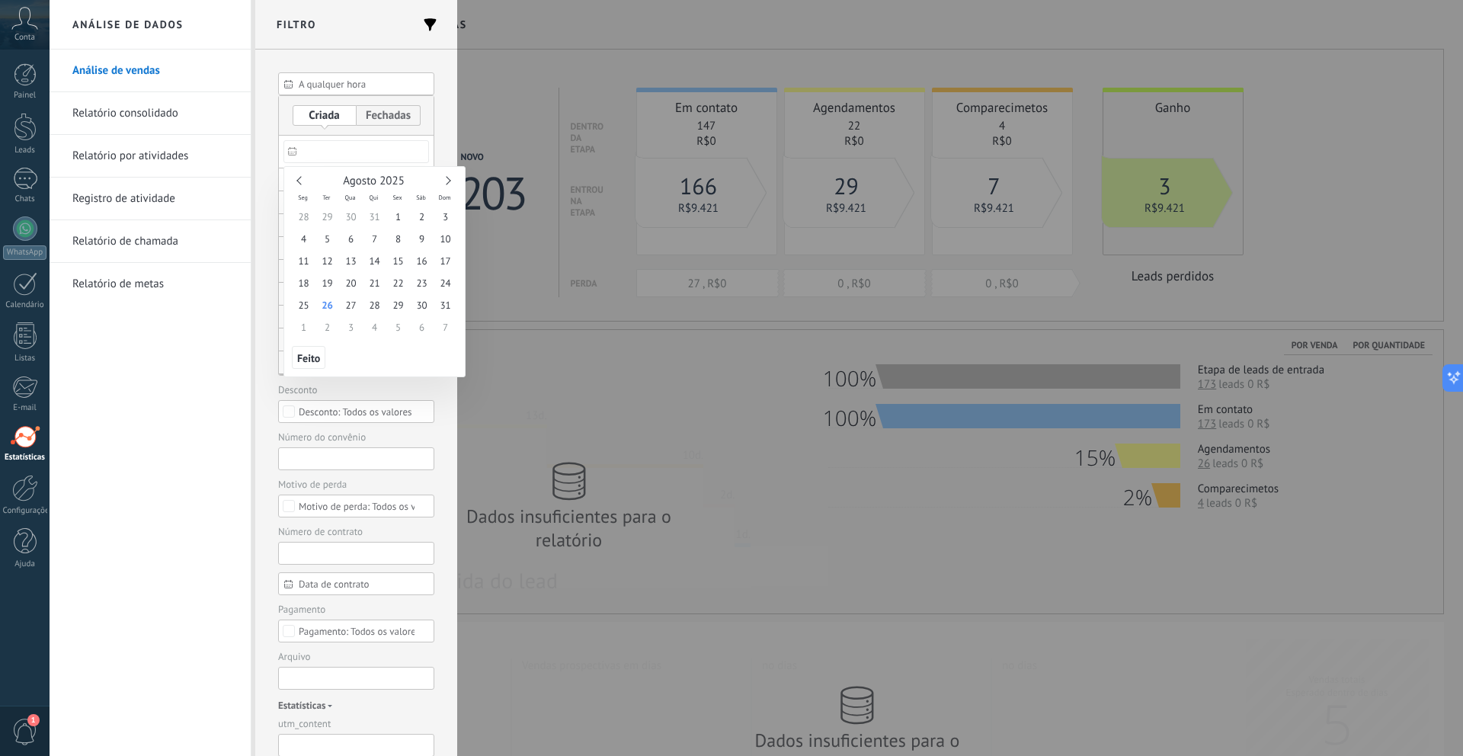
click at [299, 184] on link at bounding box center [300, 180] width 8 height 8
click at [454, 177] on div "[DATE]" at bounding box center [374, 181] width 165 height 14
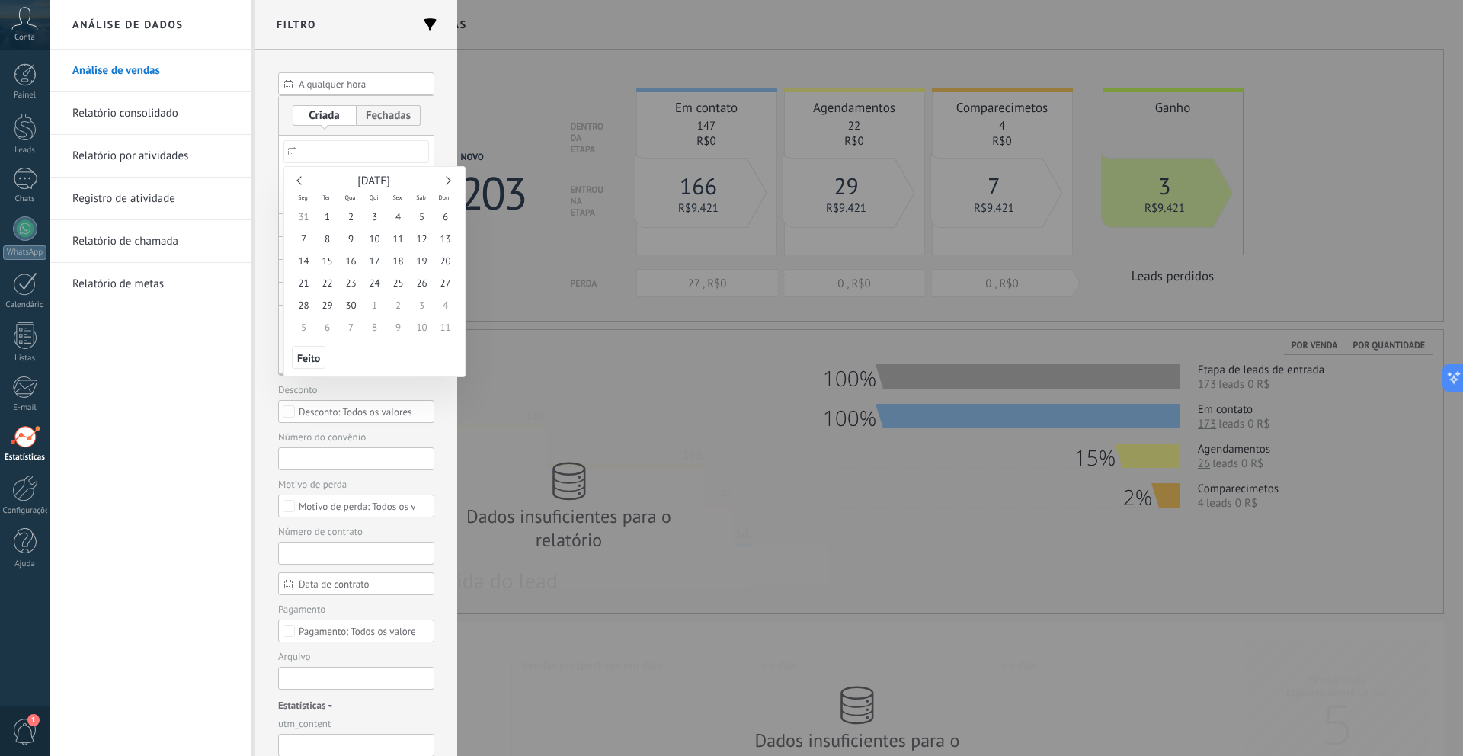
click at [450, 179] on div "[DATE]" at bounding box center [374, 181] width 165 height 14
click at [447, 179] on link at bounding box center [446, 180] width 8 height 8
click at [300, 181] on link at bounding box center [300, 180] width 8 height 8
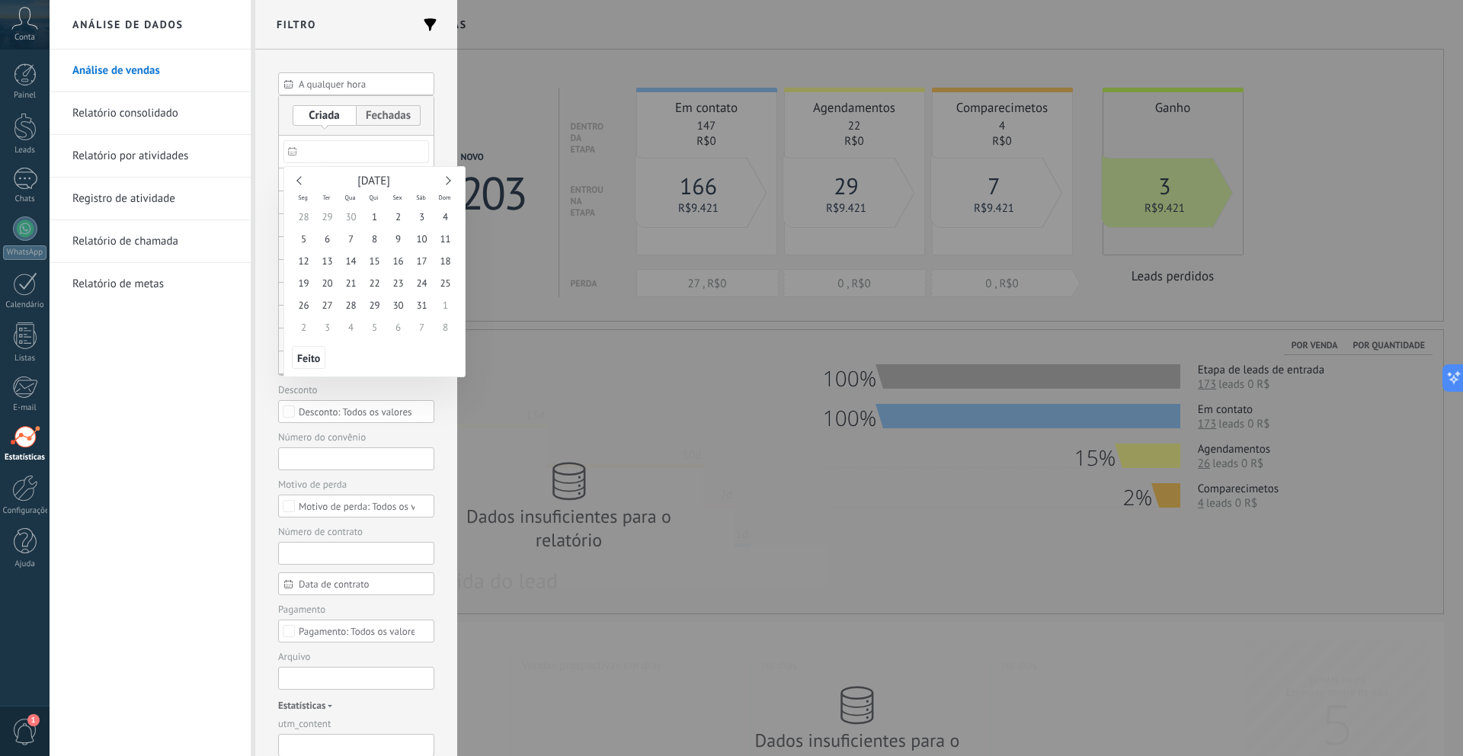
click at [300, 181] on link at bounding box center [300, 180] width 8 height 8
click at [415, 220] on span "1" at bounding box center [422, 217] width 24 height 22
type input "**********"
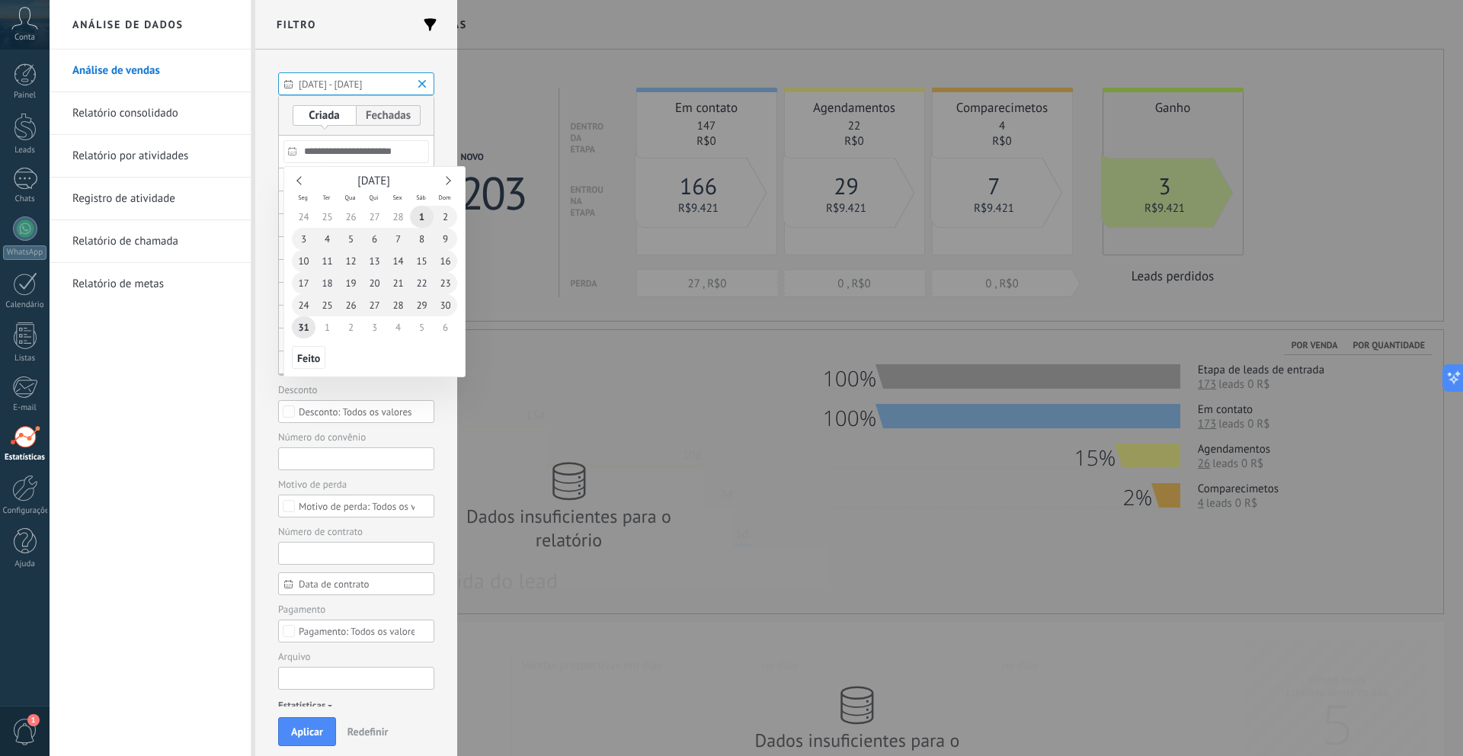
click at [307, 325] on span "31" at bounding box center [304, 327] width 24 height 22
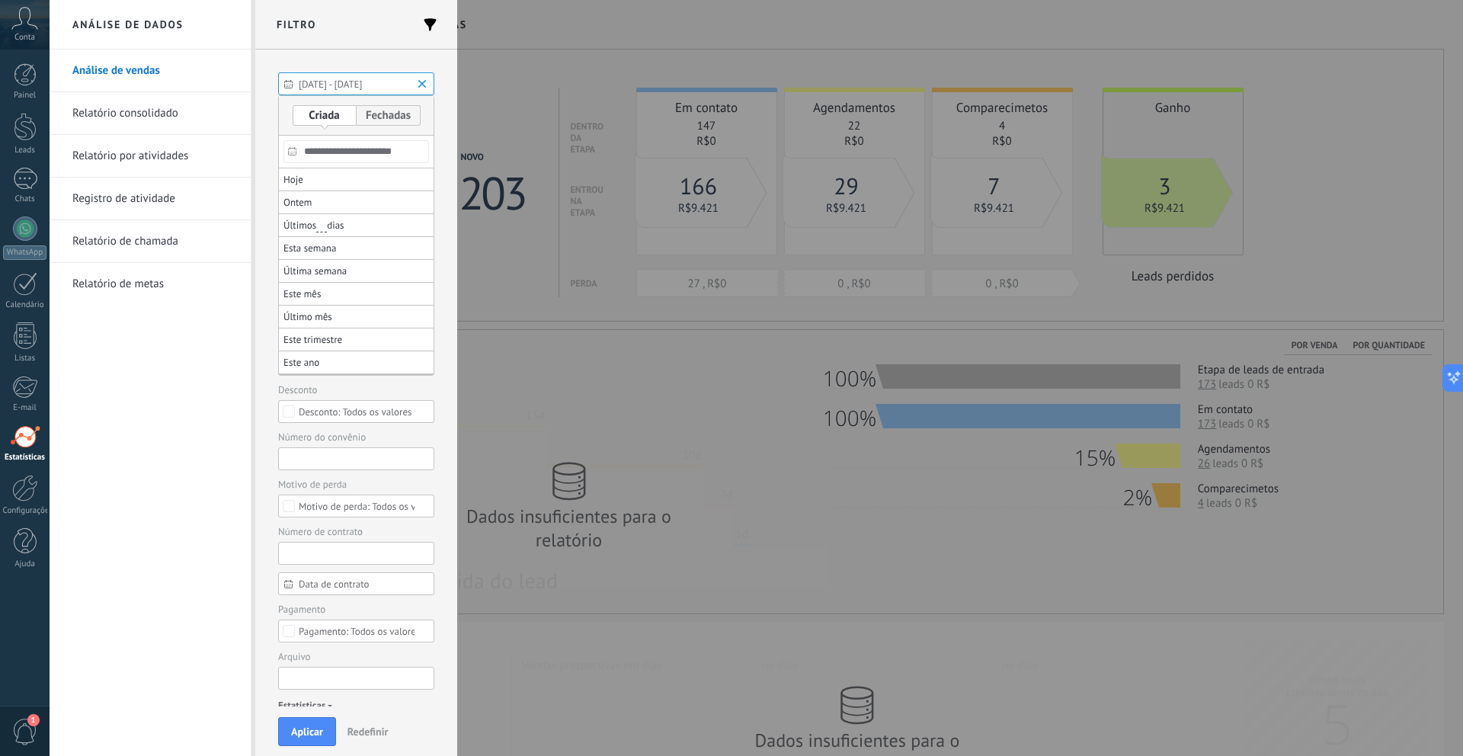
click at [260, 386] on div at bounding box center [731, 459] width 1463 height 593
click at [26, 136] on div at bounding box center [25, 127] width 23 height 28
